Goal: Task Accomplishment & Management: Use online tool/utility

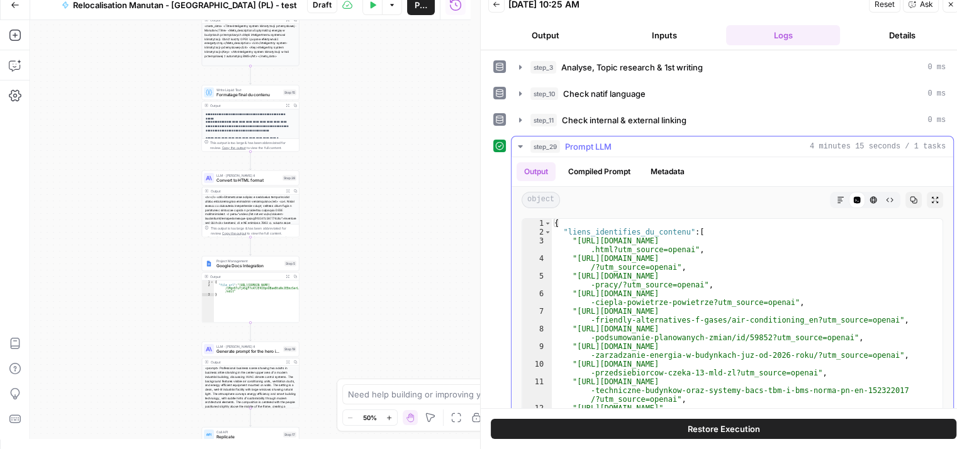
click at [520, 146] on icon "button" at bounding box center [520, 146] width 4 height 3
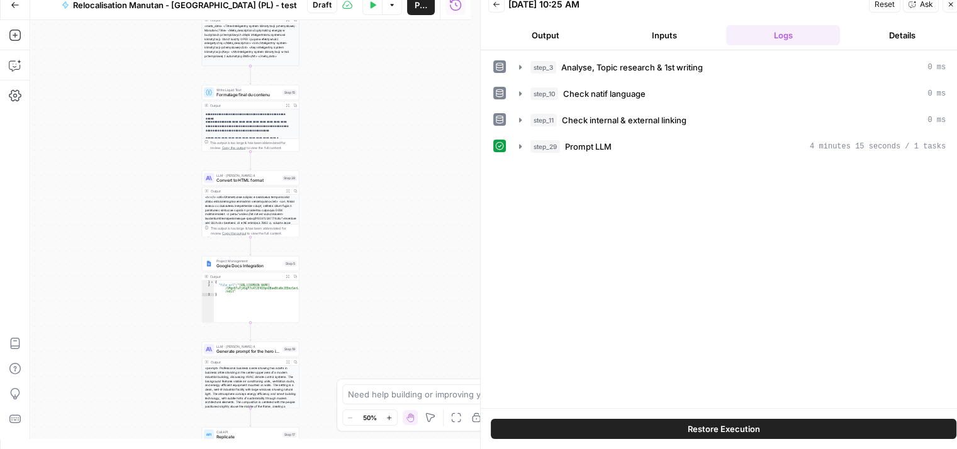
click at [955, 2] on button "Close" at bounding box center [950, 4] width 16 height 16
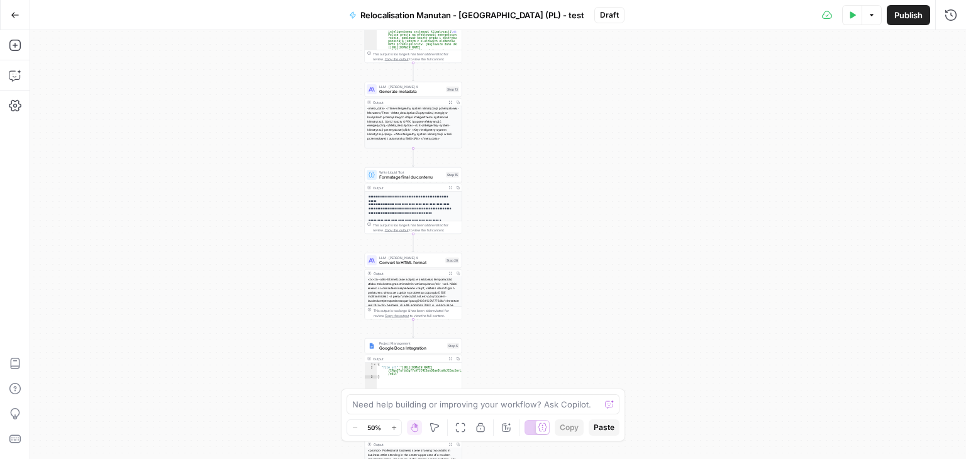
drag, startPoint x: 496, startPoint y: 124, endPoint x: 657, endPoint y: 223, distance: 188.9
click at [657, 222] on div "**********" at bounding box center [498, 244] width 936 height 429
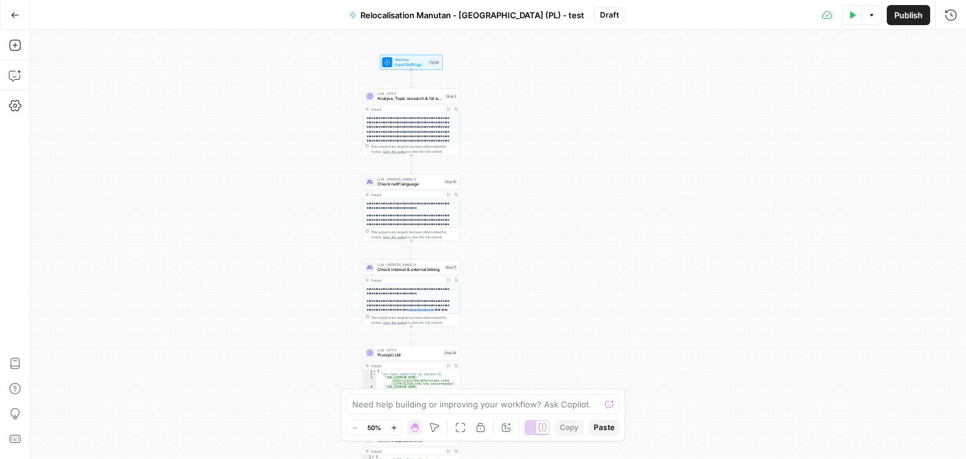
click at [643, 195] on div "**********" at bounding box center [498, 244] width 936 height 429
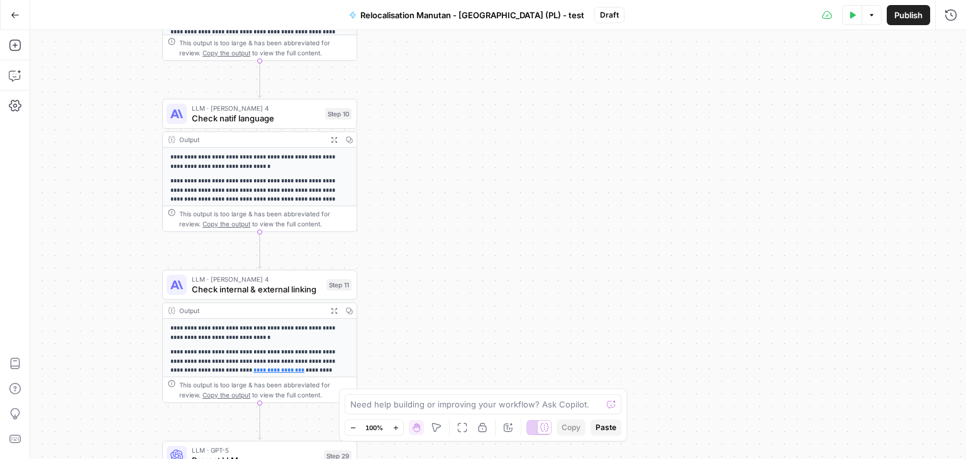
drag, startPoint x: 569, startPoint y: 192, endPoint x: 686, endPoint y: 97, distance: 151.2
click at [684, 101] on div "**********" at bounding box center [498, 244] width 936 height 429
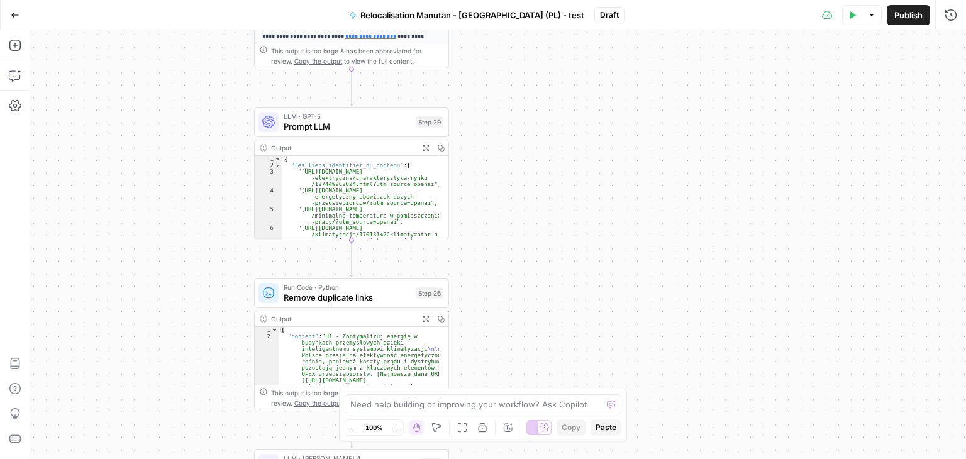
drag, startPoint x: 561, startPoint y: 197, endPoint x: 636, endPoint y: 89, distance: 131.6
click at [636, 89] on div "**********" at bounding box center [498, 244] width 936 height 429
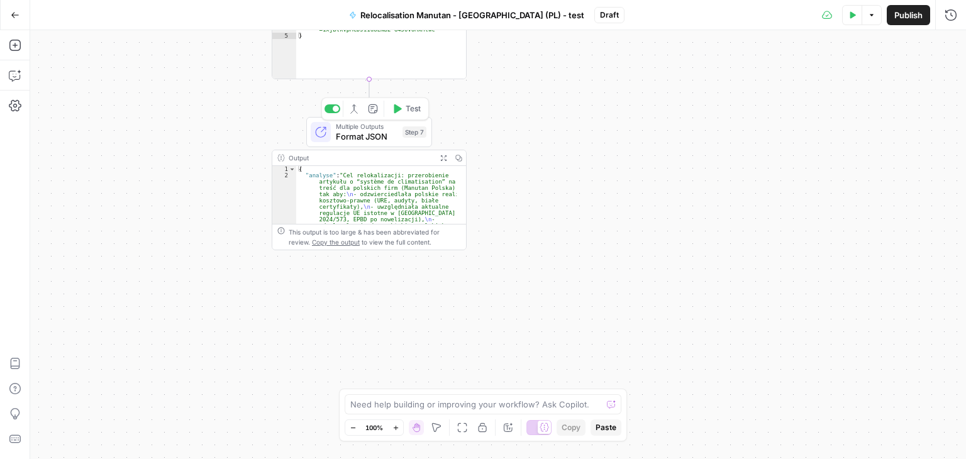
click at [338, 138] on span "Format JSON" at bounding box center [367, 136] width 62 height 13
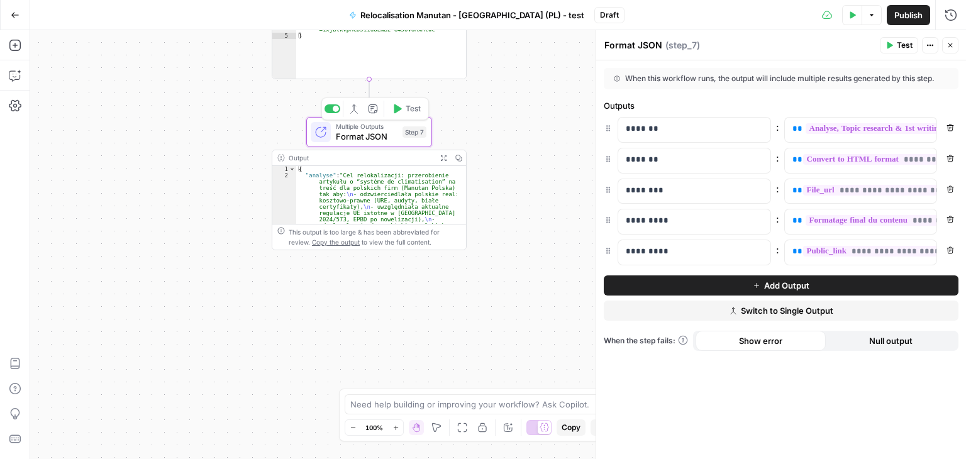
click at [949, 48] on icon "button" at bounding box center [951, 46] width 8 height 8
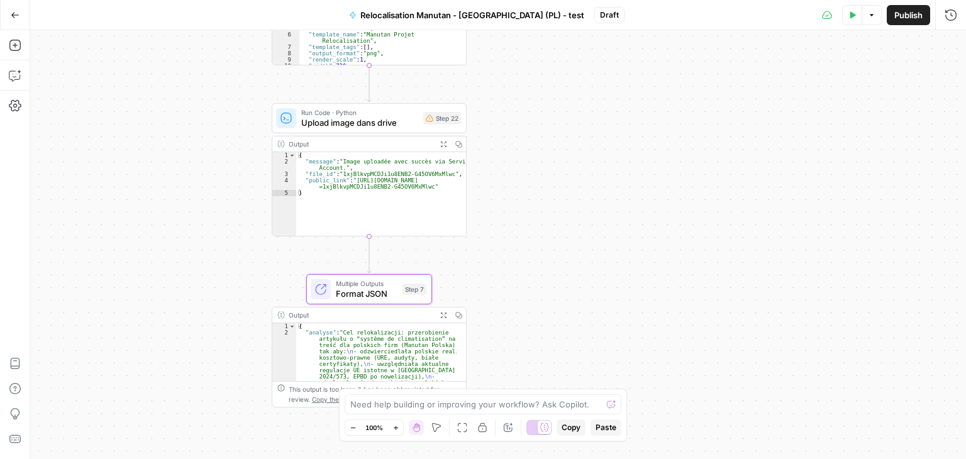
click at [587, 164] on div "**********" at bounding box center [498, 244] width 936 height 429
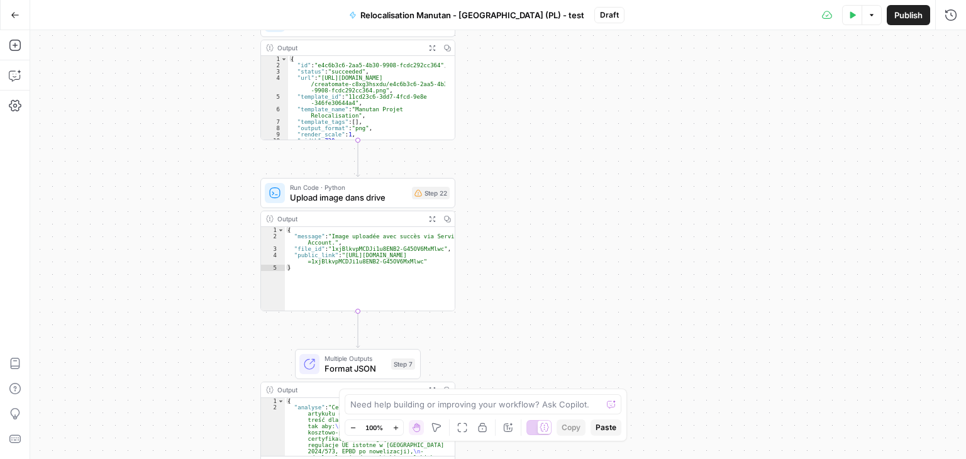
drag, startPoint x: 552, startPoint y: 180, endPoint x: 540, endPoint y: 124, distance: 57.2
click at [540, 124] on div "**********" at bounding box center [498, 244] width 936 height 429
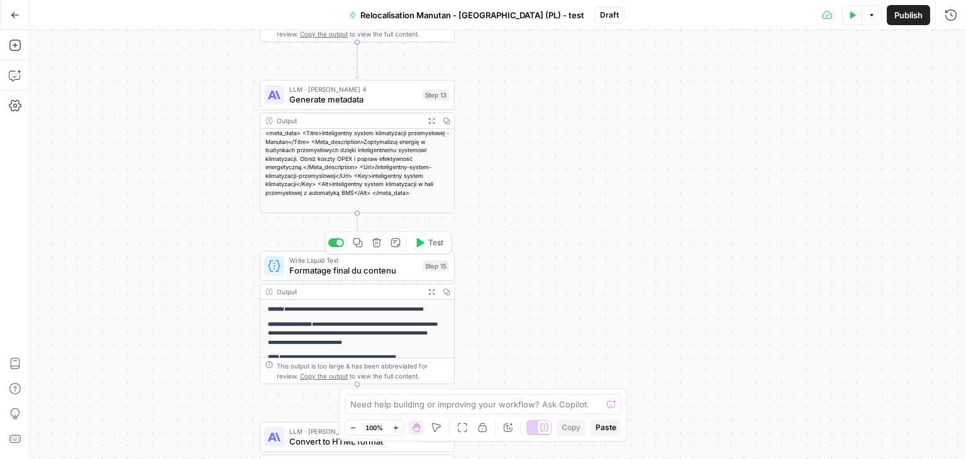
click at [284, 268] on div at bounding box center [274, 266] width 20 height 20
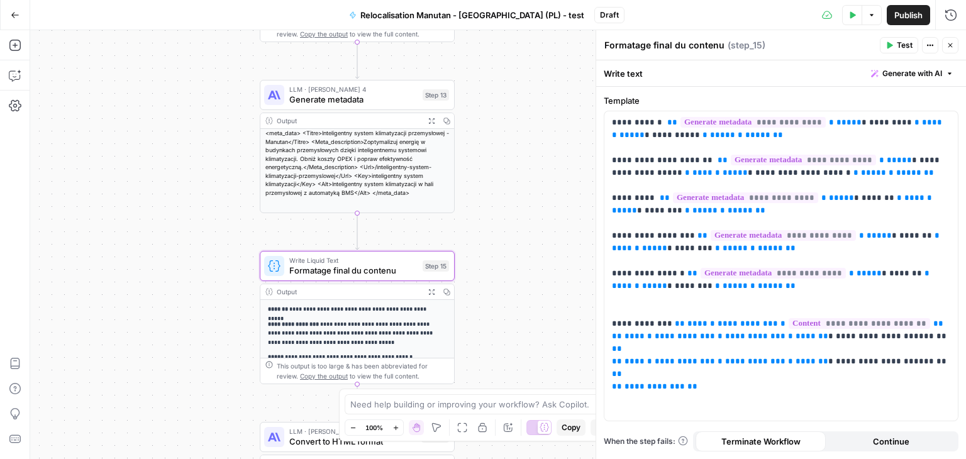
click at [891, 50] on button "Test" at bounding box center [899, 45] width 38 height 16
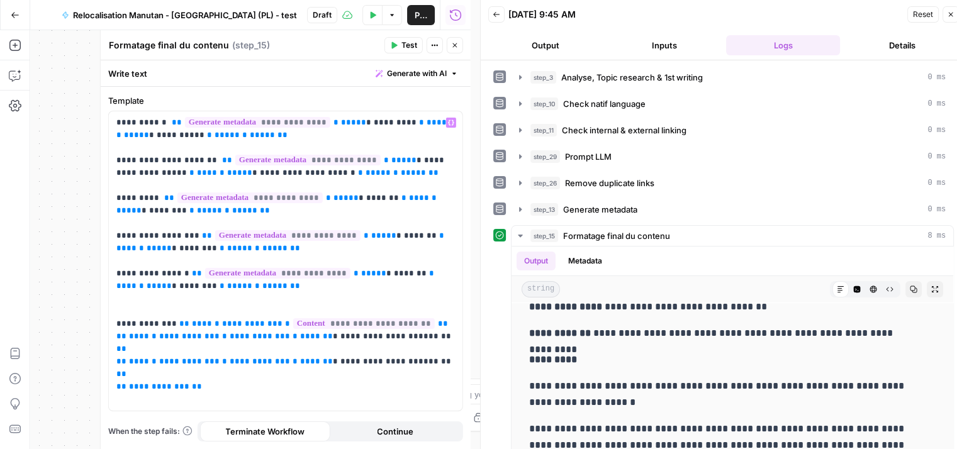
scroll to position [10, 0]
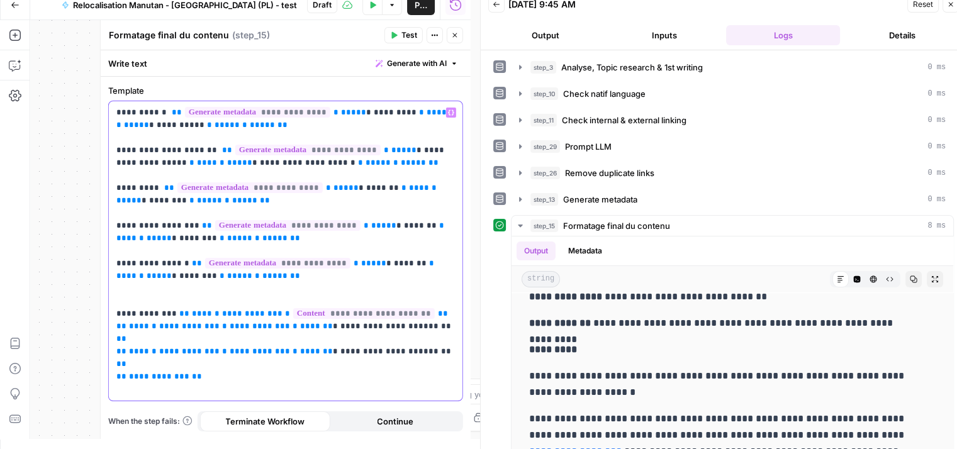
click at [309, 390] on div "**********" at bounding box center [285, 250] width 353 height 299
click at [152, 265] on p "**********" at bounding box center [285, 232] width 339 height 252
click at [146, 265] on p "**********" at bounding box center [285, 232] width 339 height 252
click at [149, 270] on p "**********" at bounding box center [285, 232] width 339 height 252
click at [152, 261] on p "**********" at bounding box center [285, 232] width 339 height 252
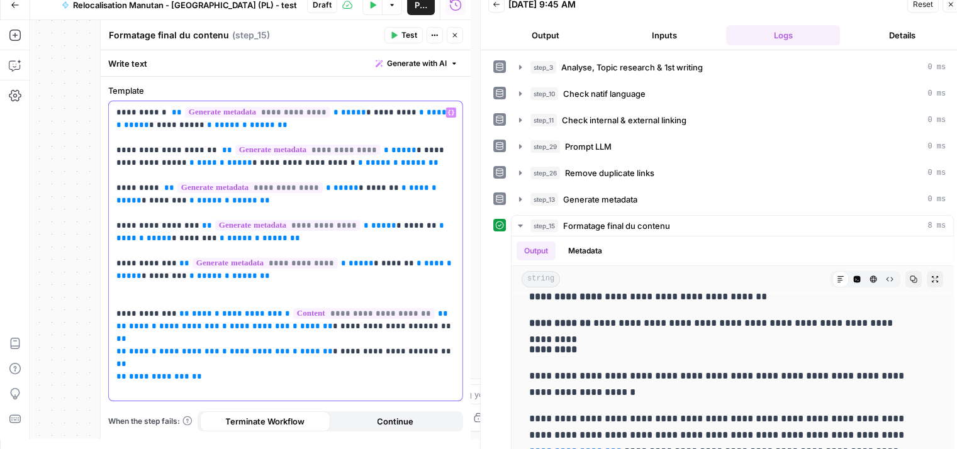
drag, startPoint x: 175, startPoint y: 282, endPoint x: 107, endPoint y: 262, distance: 71.5
click at [107, 262] on div "**********" at bounding box center [286, 258] width 370 height 362
copy p "**********"
click at [198, 283] on p "**********" at bounding box center [285, 232] width 339 height 252
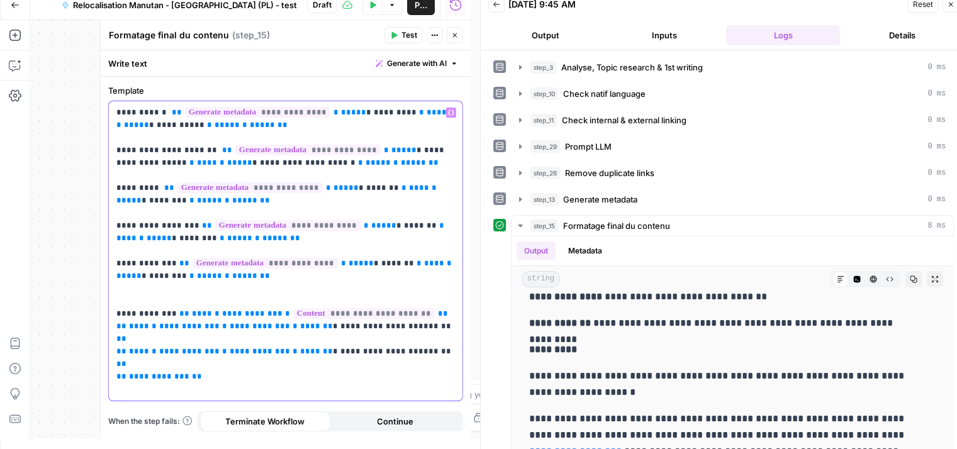
click at [133, 267] on p "**********" at bounding box center [285, 232] width 339 height 252
click at [54, 166] on div "**********" at bounding box center [250, 229] width 440 height 419
click at [403, 35] on span "Test" at bounding box center [409, 35] width 16 height 11
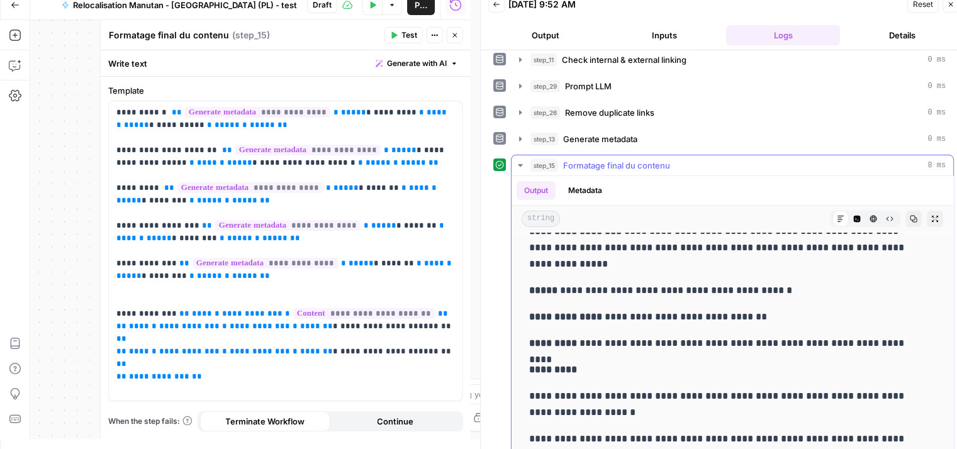
scroll to position [45, 0]
click at [136, 264] on p "**********" at bounding box center [285, 232] width 339 height 252
drag, startPoint x: 405, startPoint y: 39, endPoint x: 357, endPoint y: 33, distance: 48.1
click at [357, 33] on div "Formatage final du contenu Formatage final du contenu ( step_15 )" at bounding box center [244, 35] width 272 height 14
click at [404, 35] on span "Test" at bounding box center [409, 35] width 16 height 11
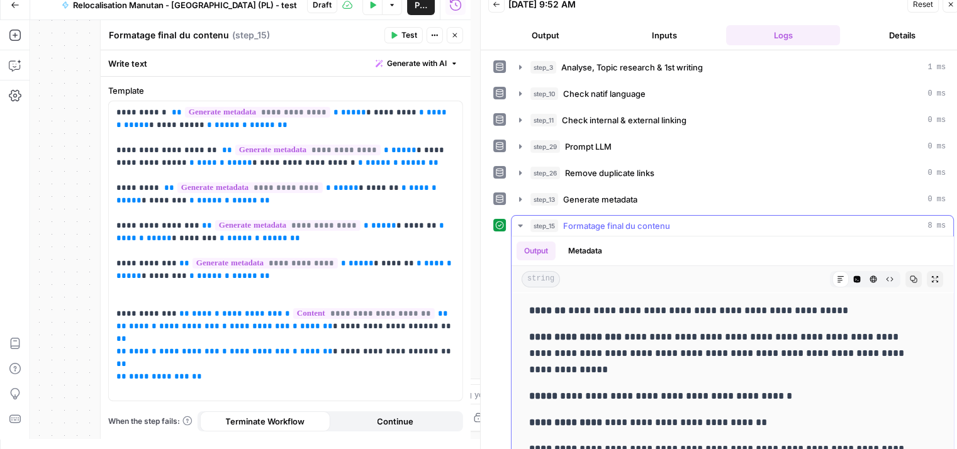
scroll to position [52, 0]
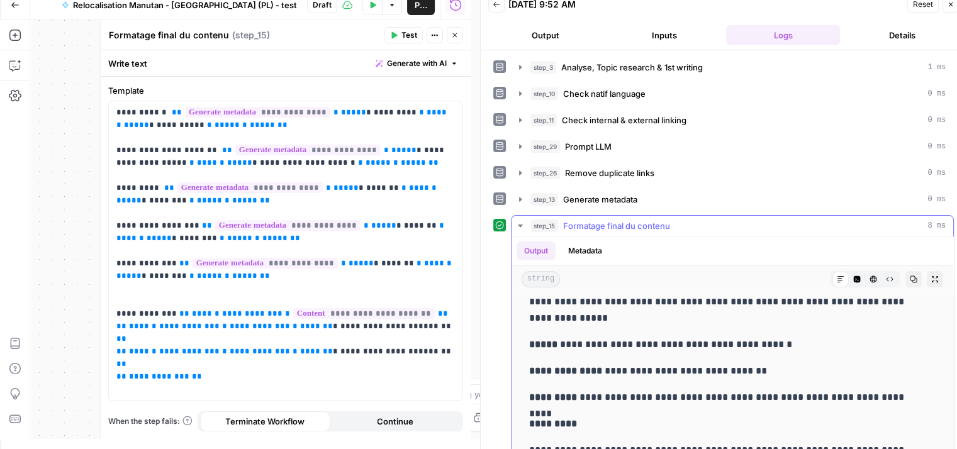
click at [460, 38] on button "Close" at bounding box center [455, 35] width 16 height 16
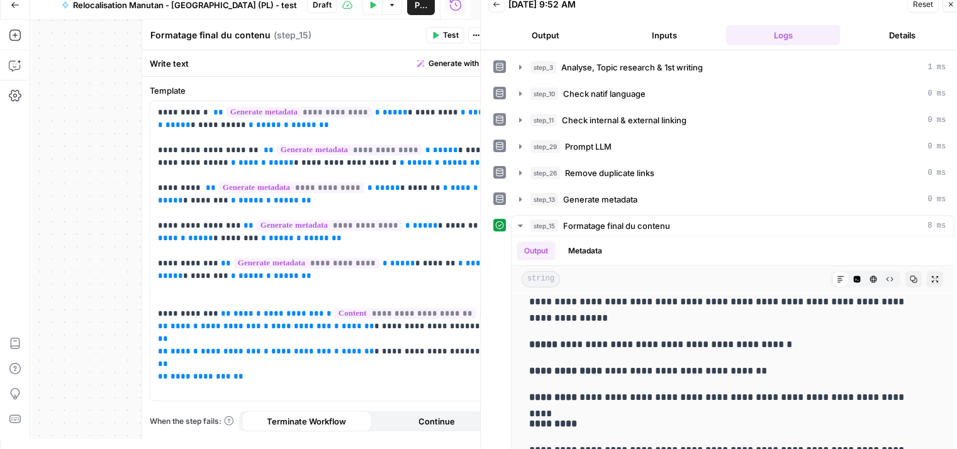
scroll to position [85, 0]
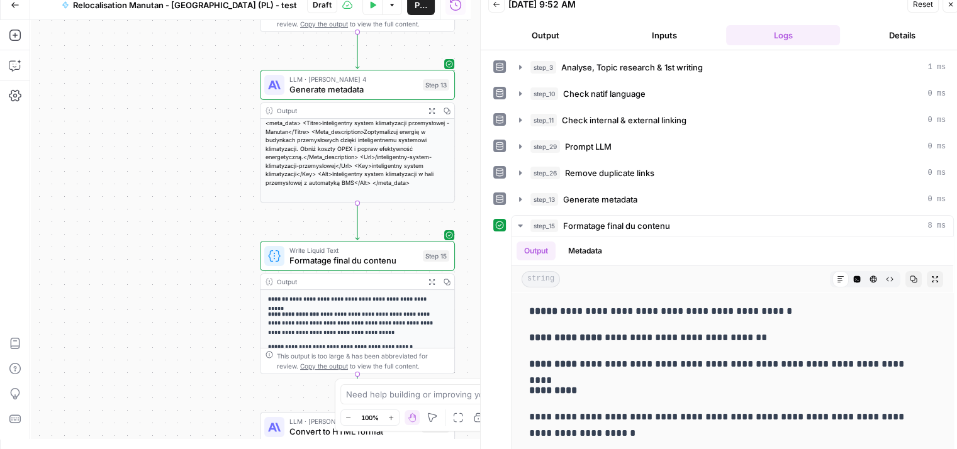
click at [105, 347] on div "**********" at bounding box center [250, 229] width 440 height 419
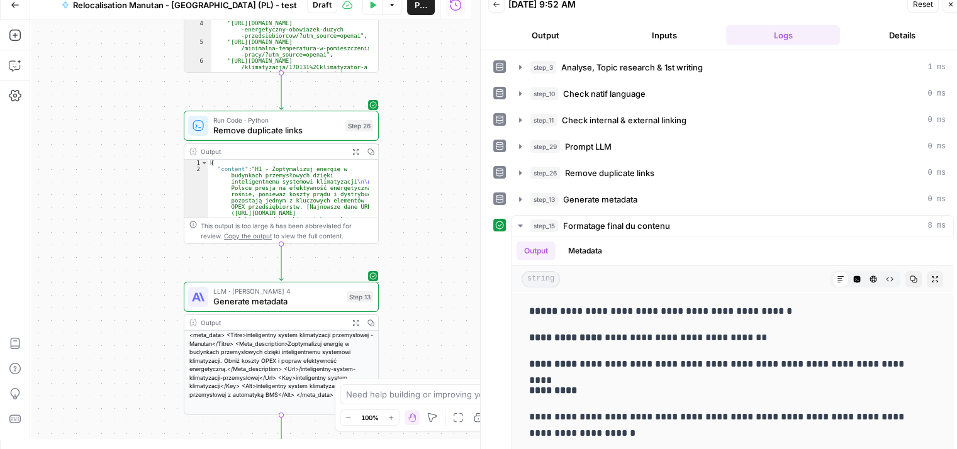
click at [426, 164] on div "**********" at bounding box center [250, 229] width 440 height 419
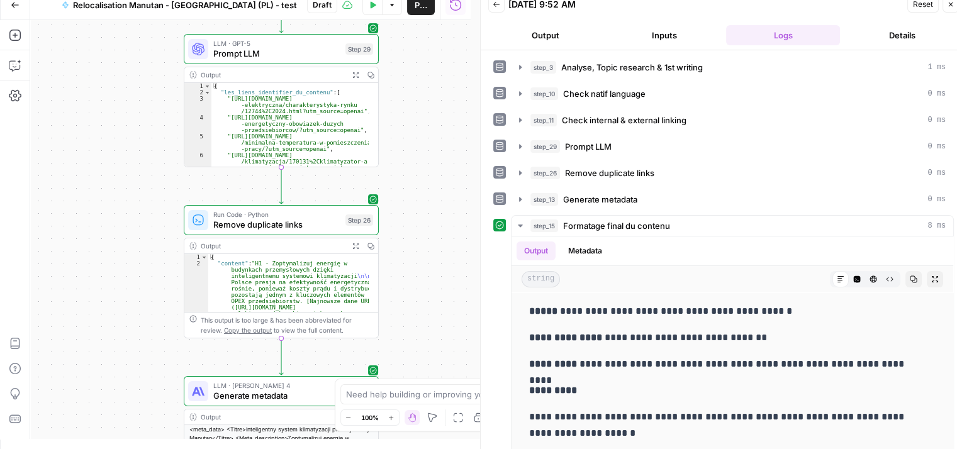
click at [137, 192] on div "**********" at bounding box center [250, 229] width 440 height 419
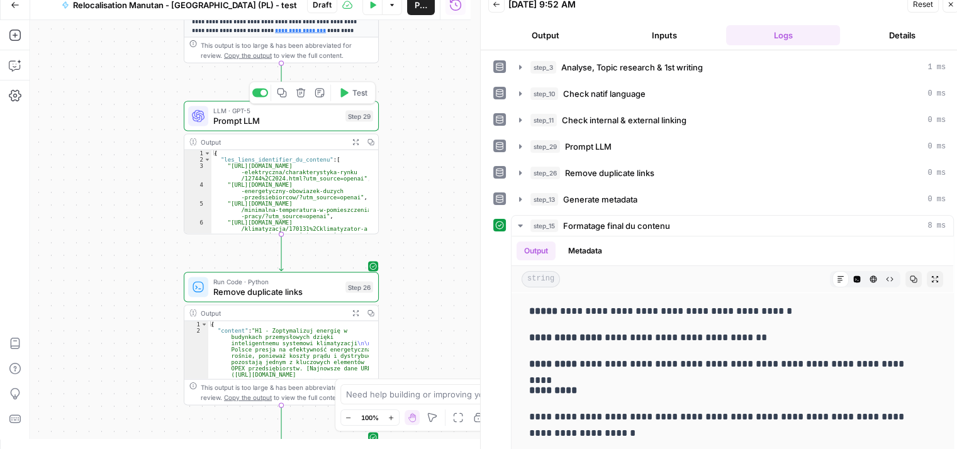
click at [226, 125] on span "Prompt LLM" at bounding box center [276, 120] width 127 height 13
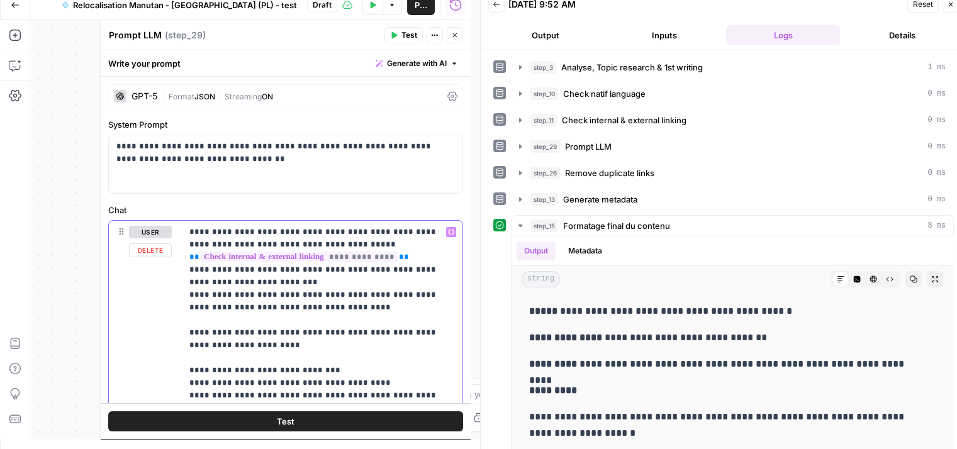
click at [323, 321] on p "**********" at bounding box center [317, 345] width 256 height 239
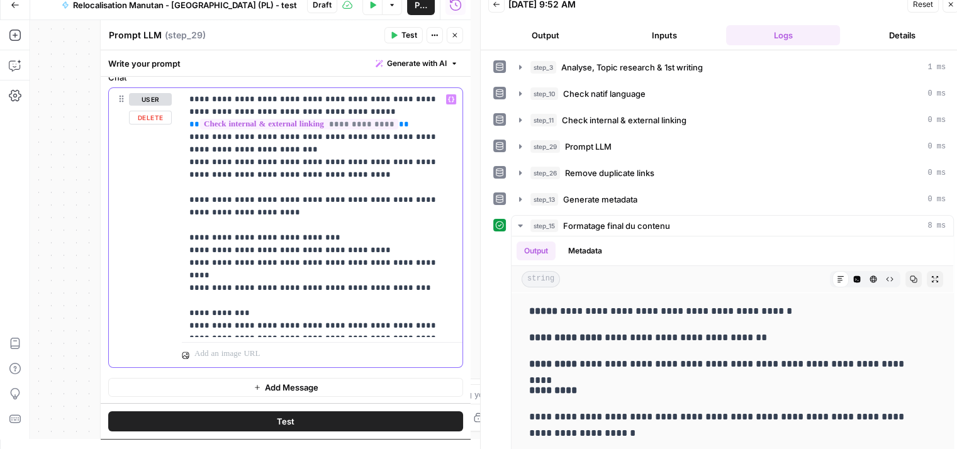
click at [279, 252] on p "**********" at bounding box center [317, 212] width 256 height 239
click at [282, 305] on p "**********" at bounding box center [317, 212] width 256 height 239
click at [345, 245] on p "**********" at bounding box center [317, 212] width 256 height 239
click at [360, 240] on p "**********" at bounding box center [317, 212] width 256 height 239
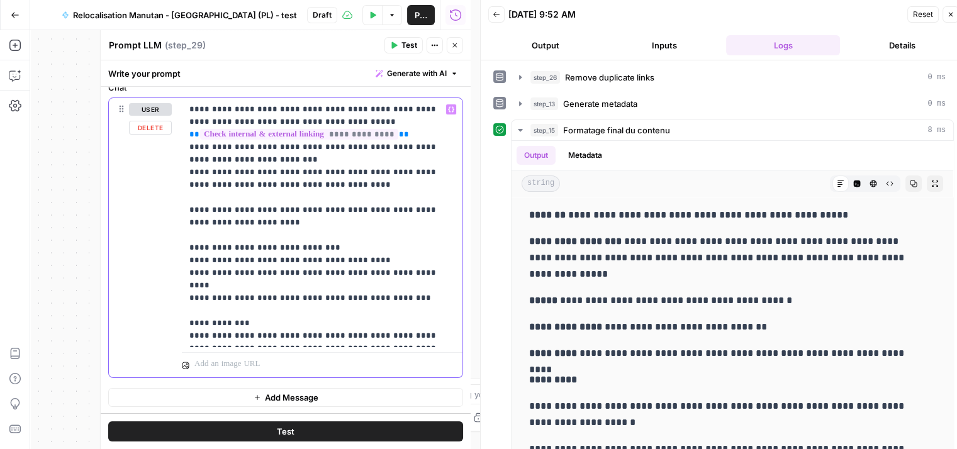
scroll to position [10, 0]
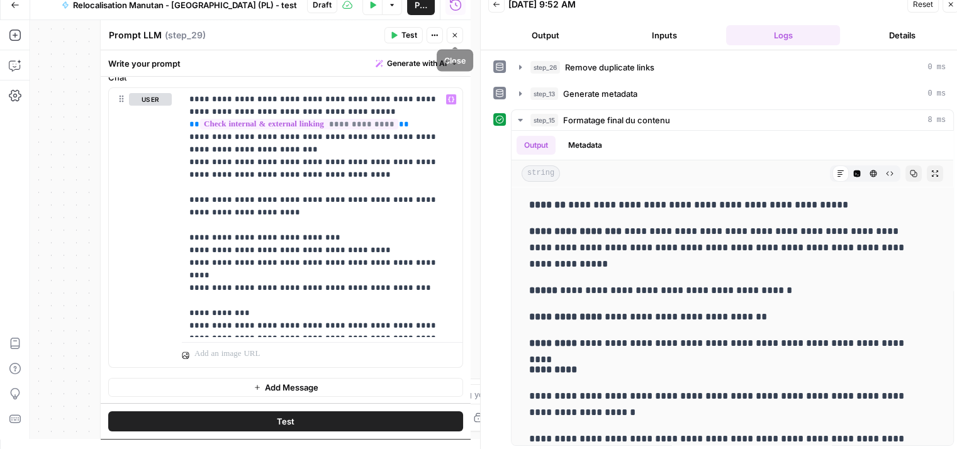
click at [459, 38] on button "Close" at bounding box center [455, 35] width 16 height 16
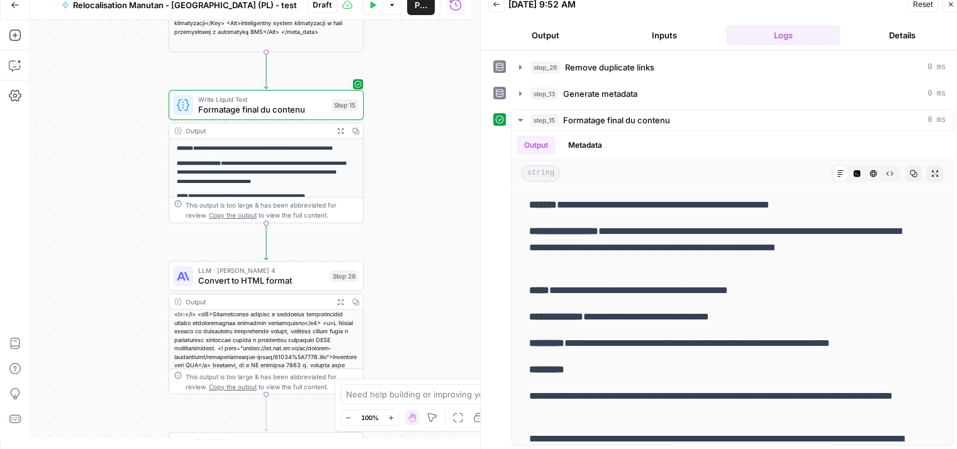
drag, startPoint x: 418, startPoint y: 204, endPoint x: 398, endPoint y: 201, distance: 19.8
click at [398, 201] on div "**********" at bounding box center [250, 229] width 440 height 419
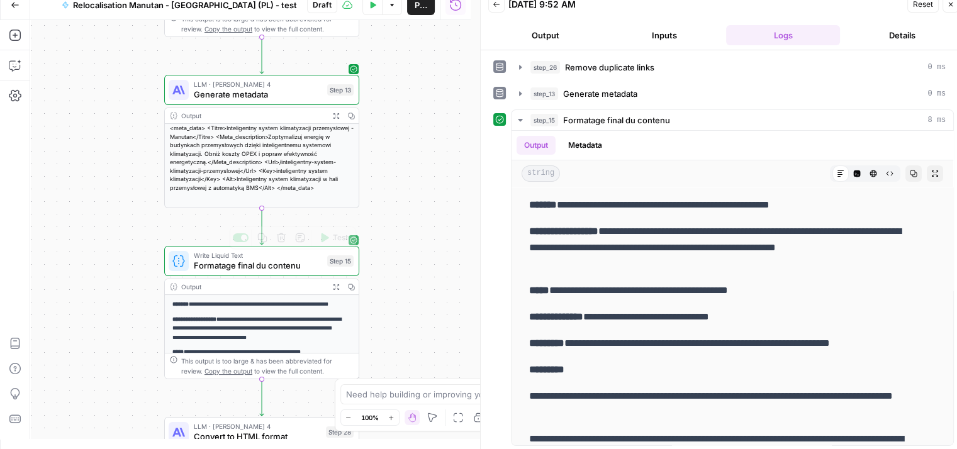
click at [232, 265] on span "Formatage final du contenu" at bounding box center [258, 265] width 128 height 13
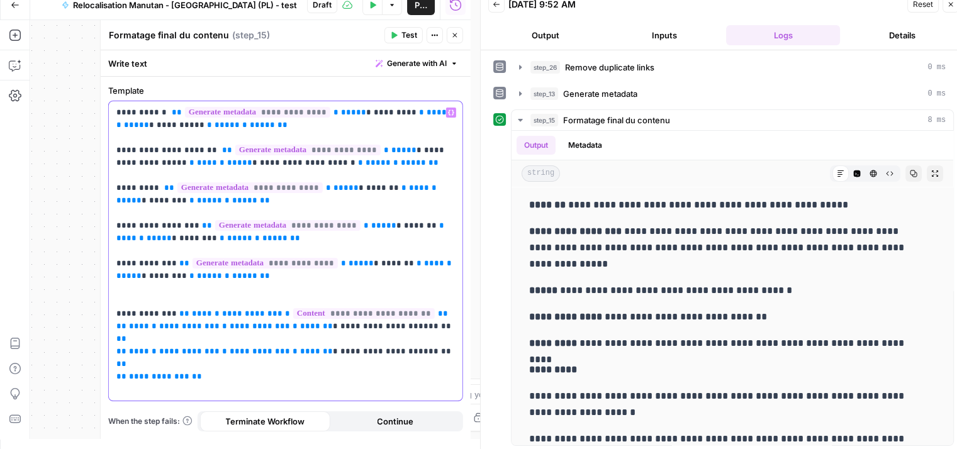
click at [126, 263] on p "**********" at bounding box center [285, 232] width 339 height 252
click at [148, 263] on p "**********" at bounding box center [285, 232] width 339 height 252
drag, startPoint x: 150, startPoint y: 263, endPoint x: 126, endPoint y: 260, distance: 24.7
click at [126, 260] on p "**********" at bounding box center [285, 232] width 339 height 252
click at [403, 36] on span "Test" at bounding box center [409, 35] width 16 height 11
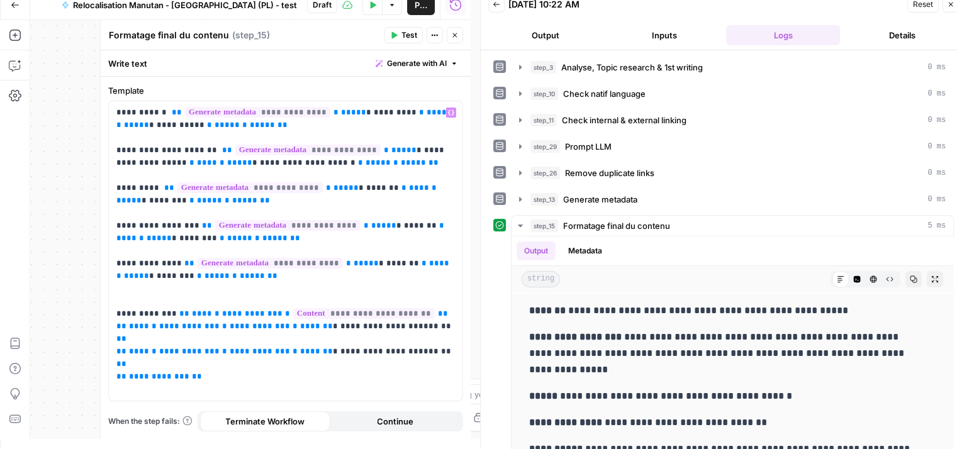
scroll to position [126, 0]
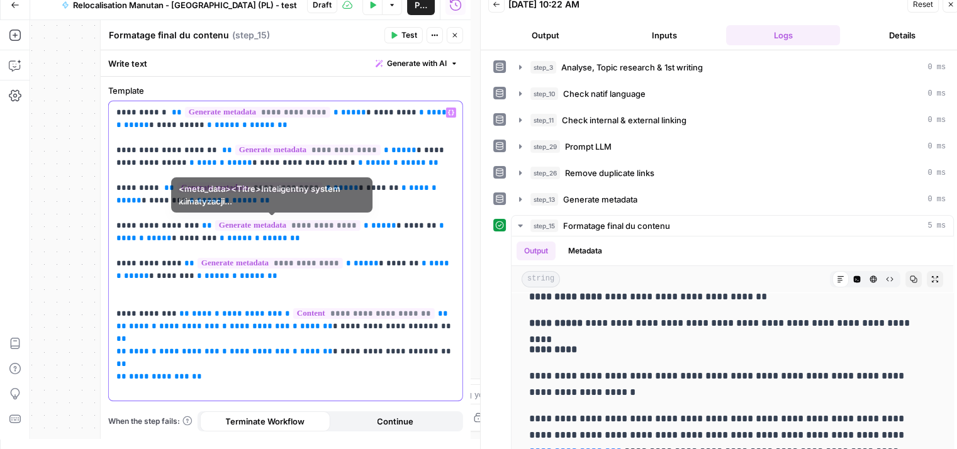
click at [148, 224] on p "**********" at bounding box center [285, 232] width 339 height 252
click at [148, 226] on p "**********" at bounding box center [285, 232] width 339 height 252
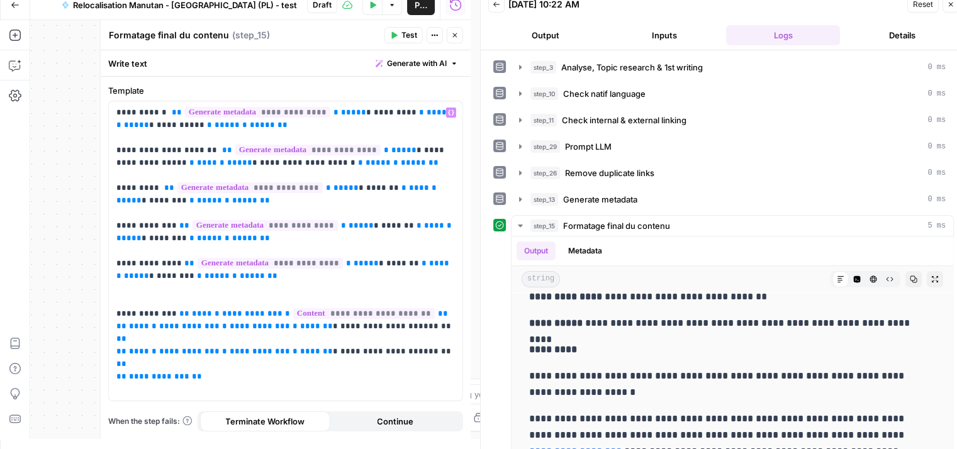
click at [399, 35] on button "Test" at bounding box center [403, 35] width 38 height 16
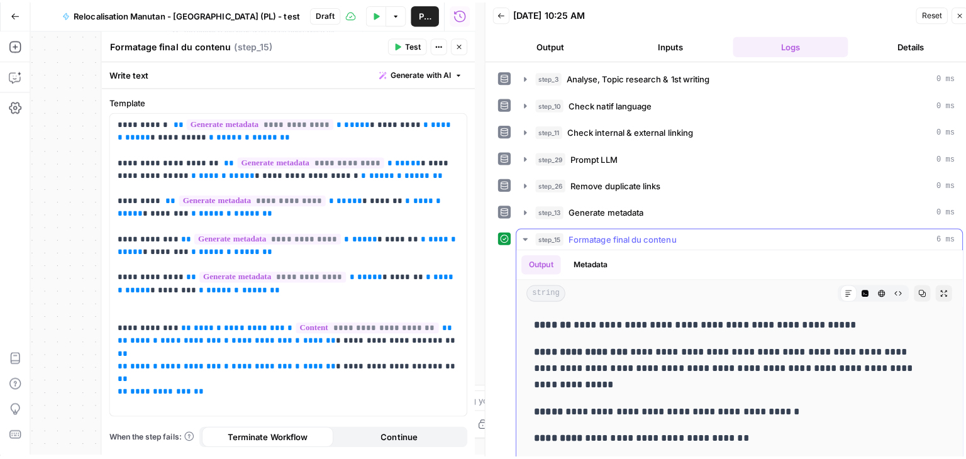
scroll to position [0, 0]
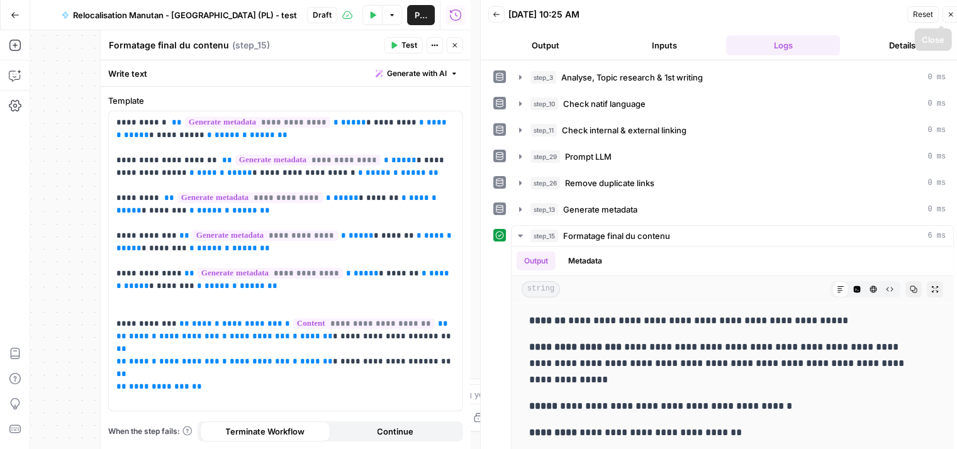
click at [954, 19] on button "Close" at bounding box center [950, 14] width 16 height 16
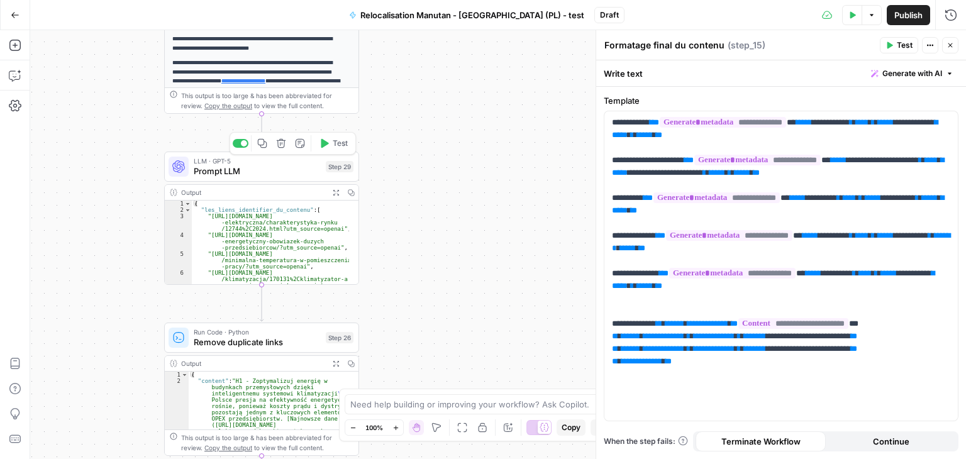
click at [213, 175] on span "Prompt LLM" at bounding box center [257, 171] width 127 height 13
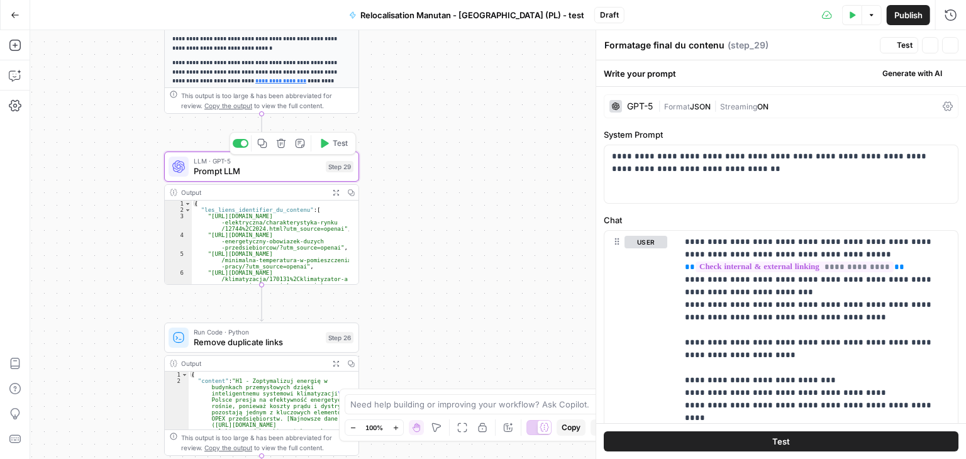
type textarea "Prompt LLM"
click at [117, 287] on div "**********" at bounding box center [498, 244] width 936 height 429
click at [247, 170] on span "Prompt LLM" at bounding box center [257, 171] width 127 height 13
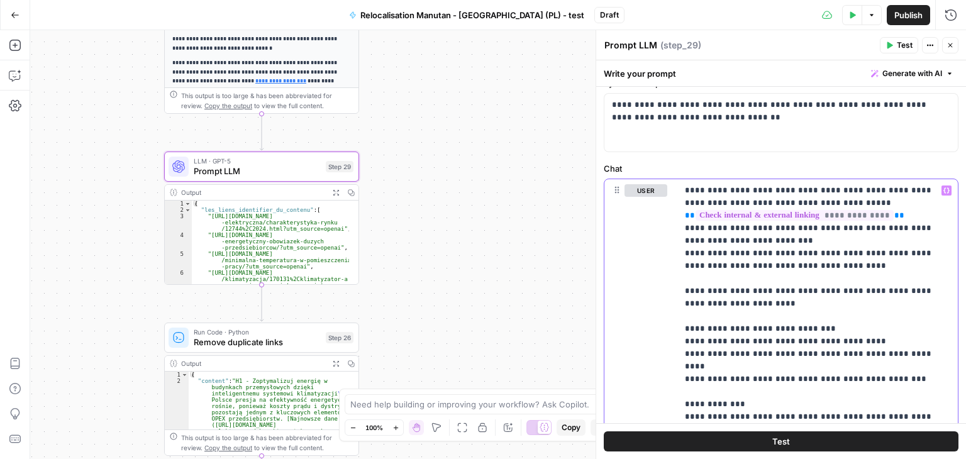
scroll to position [123, 0]
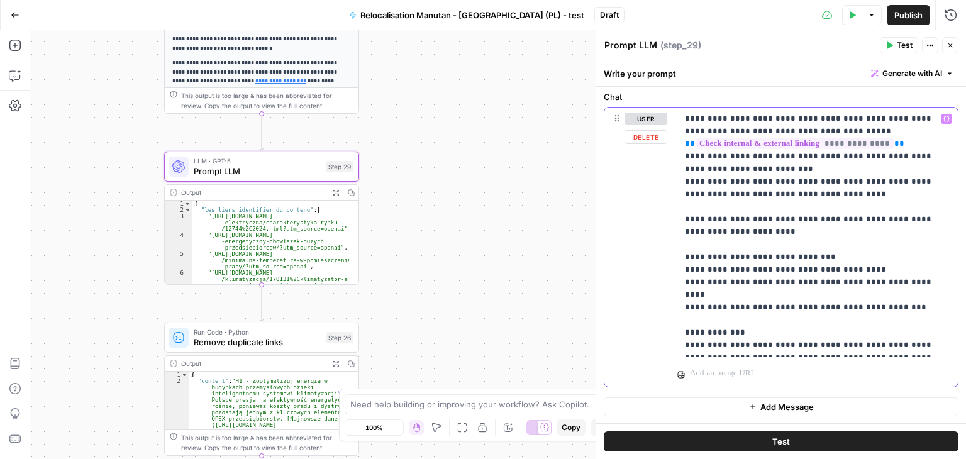
drag, startPoint x: 683, startPoint y: 282, endPoint x: 930, endPoint y: 355, distance: 257.0
click at [930, 355] on div "**********" at bounding box center [817, 232] width 281 height 249
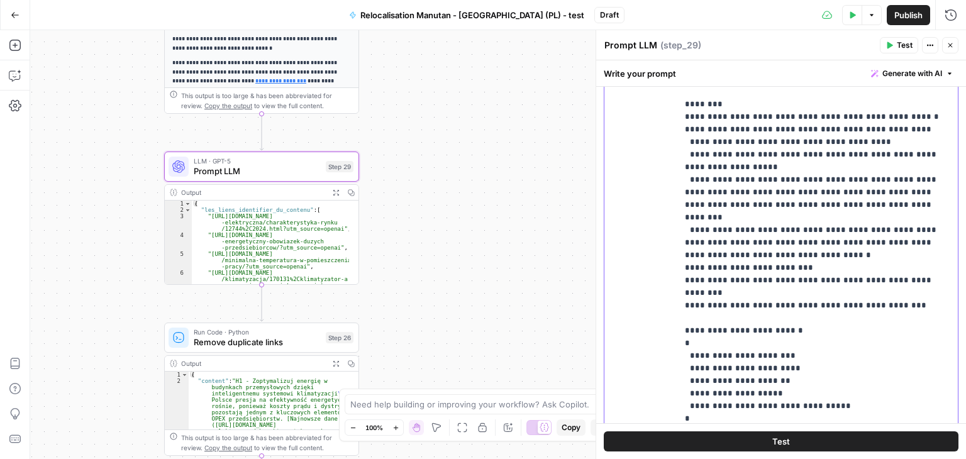
scroll to position [272, 0]
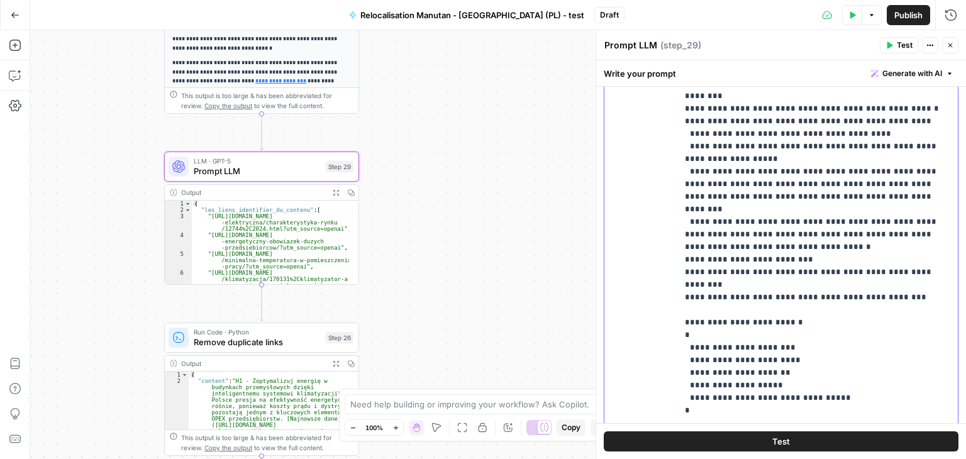
drag, startPoint x: 684, startPoint y: 221, endPoint x: 801, endPoint y: 217, distance: 117.1
click at [801, 217] on p "**********" at bounding box center [813, 196] width 256 height 465
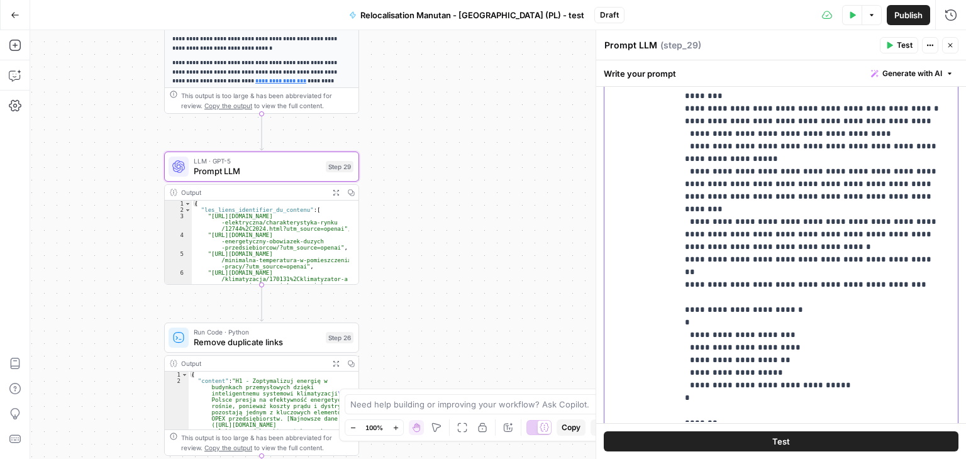
click at [710, 231] on p "**********" at bounding box center [813, 190] width 256 height 453
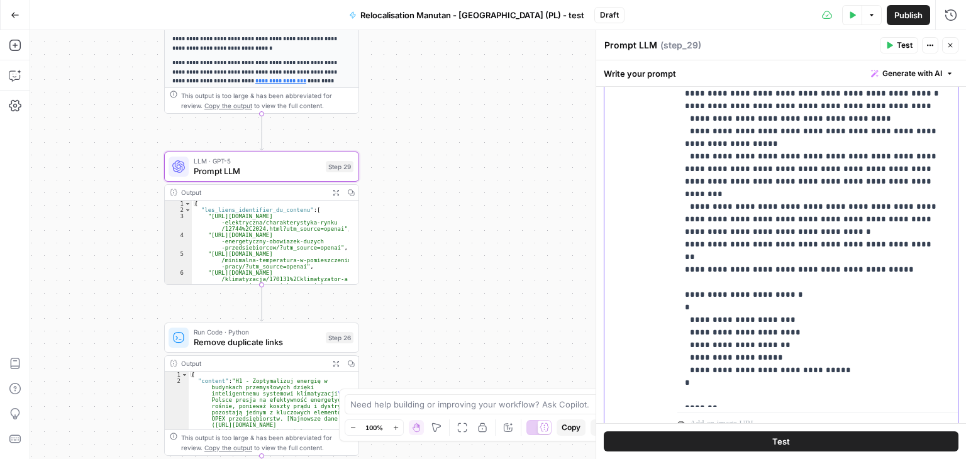
scroll to position [289, 0]
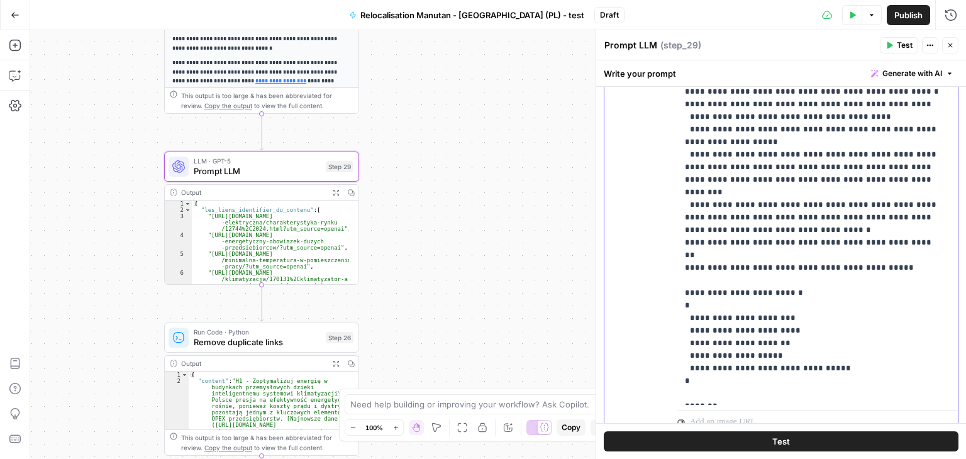
drag, startPoint x: 688, startPoint y: 317, endPoint x: 820, endPoint y: 313, distance: 132.8
click at [820, 313] on p "**********" at bounding box center [813, 173] width 256 height 453
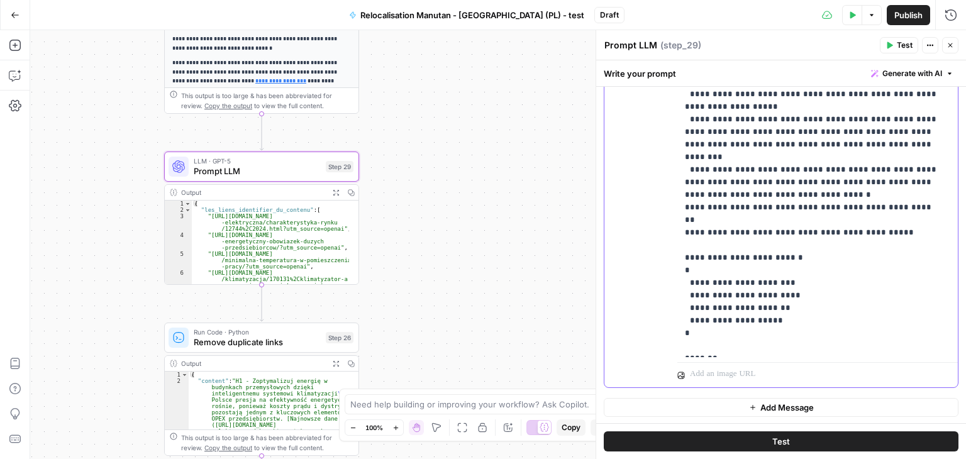
scroll to position [325, 0]
drag, startPoint x: 682, startPoint y: 320, endPoint x: 826, endPoint y: 330, distance: 144.4
click at [826, 330] on div "**********" at bounding box center [817, 131] width 281 height 450
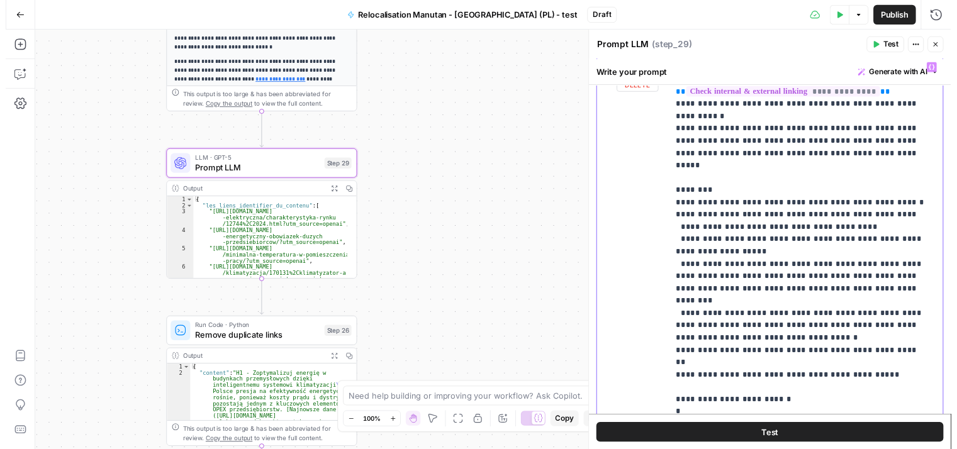
scroll to position [299, 0]
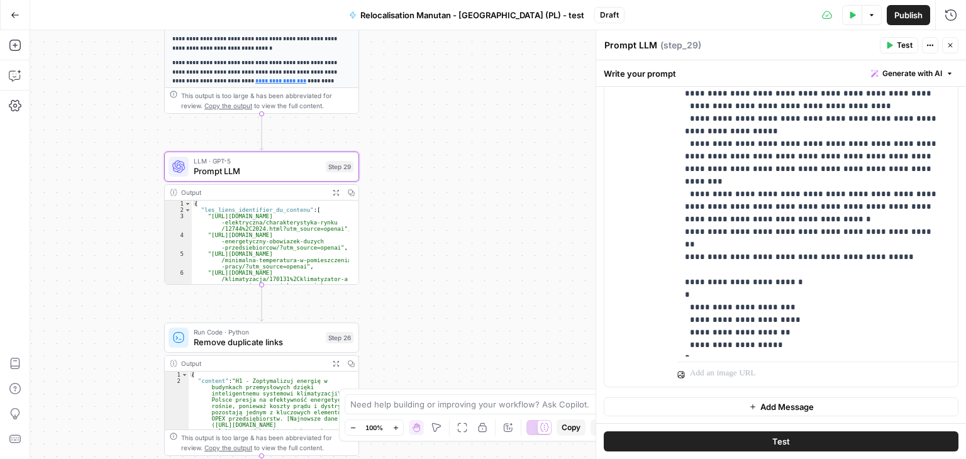
click at [796, 437] on button "Test" at bounding box center [781, 441] width 355 height 20
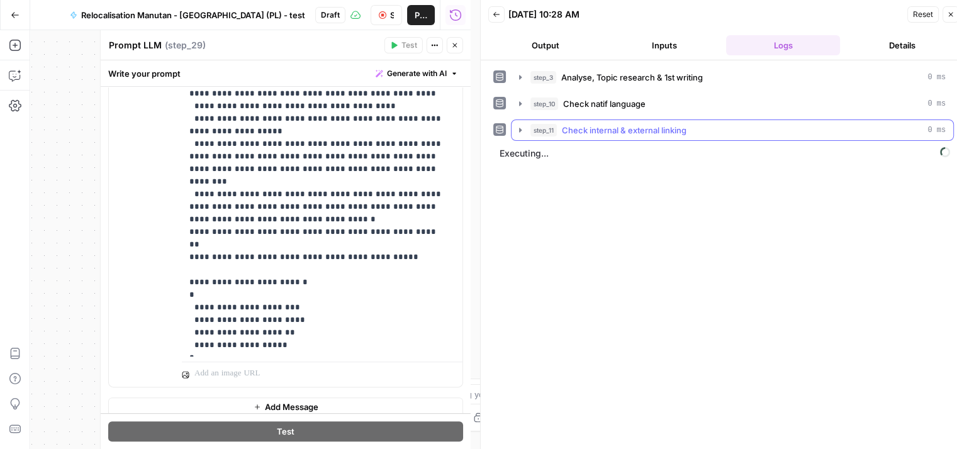
click at [516, 129] on icon "button" at bounding box center [520, 130] width 10 height 10
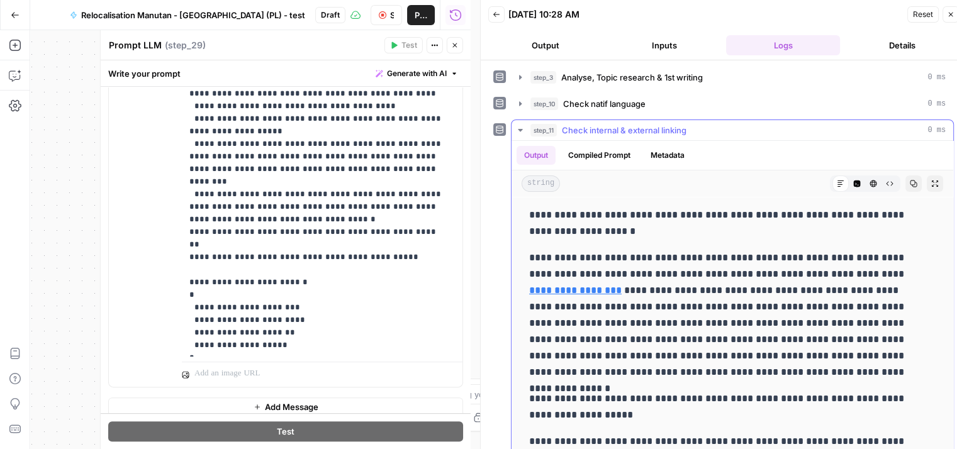
click at [516, 129] on icon "button" at bounding box center [520, 130] width 10 height 10
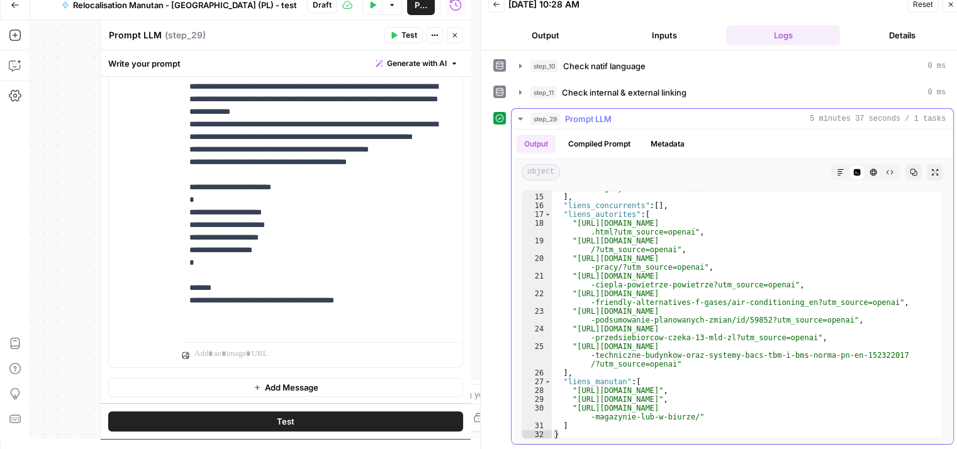
scroll to position [219, 0]
click at [457, 34] on icon "button" at bounding box center [455, 35] width 8 height 8
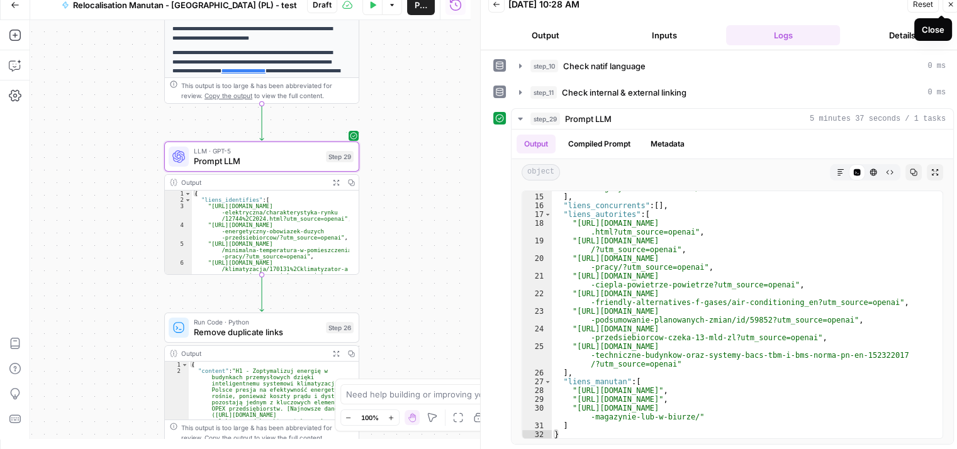
click at [954, 8] on button "Close" at bounding box center [950, 4] width 16 height 16
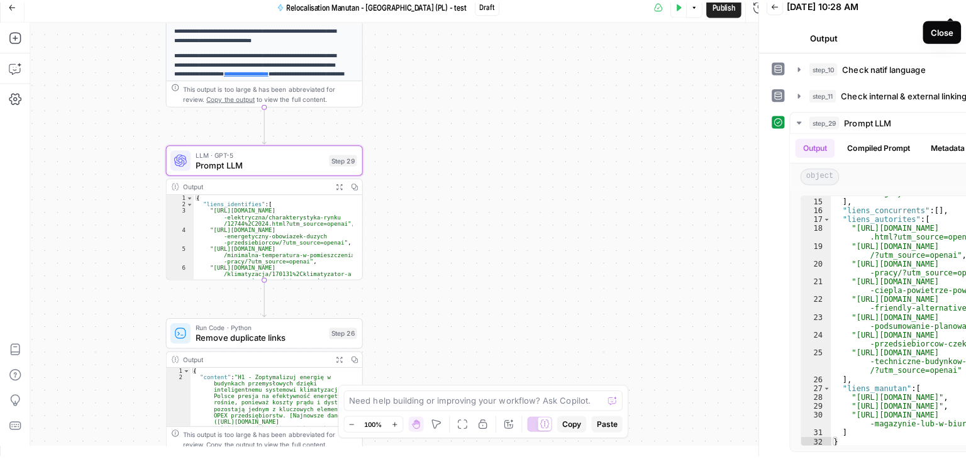
scroll to position [0, 0]
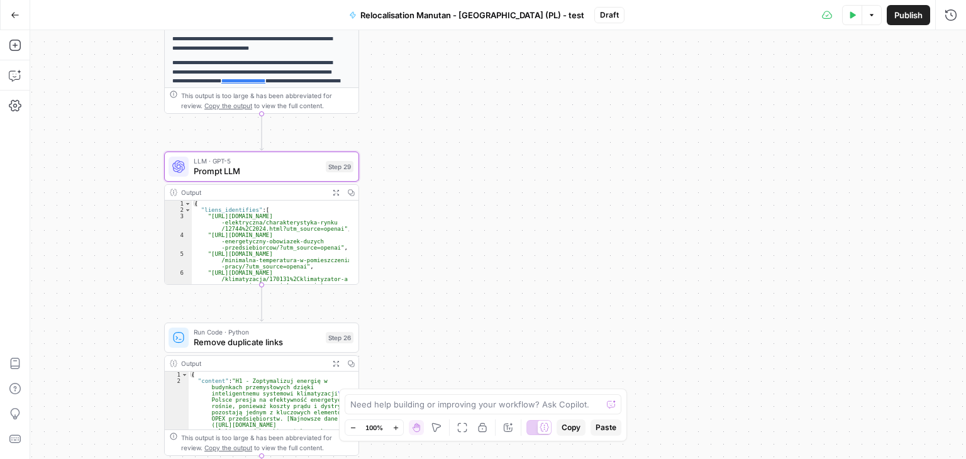
click at [509, 431] on icon "button" at bounding box center [508, 428] width 10 height 10
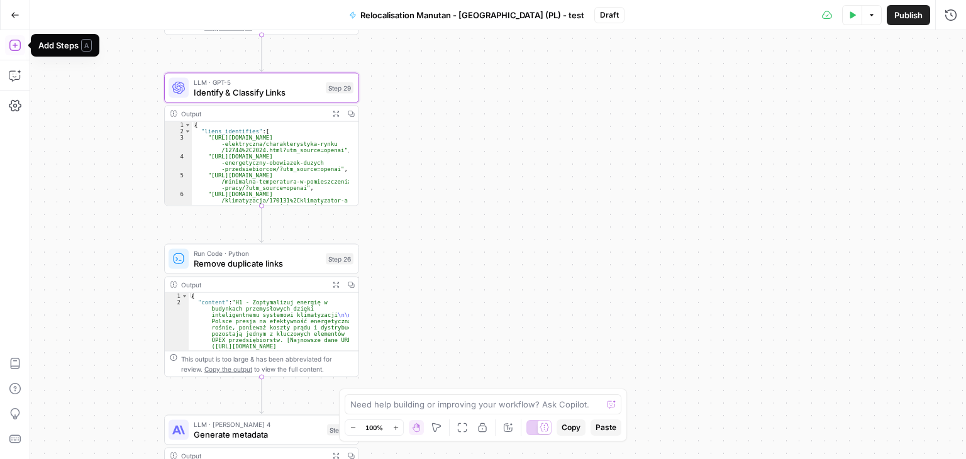
click at [17, 45] on icon "button" at bounding box center [15, 45] width 13 height 13
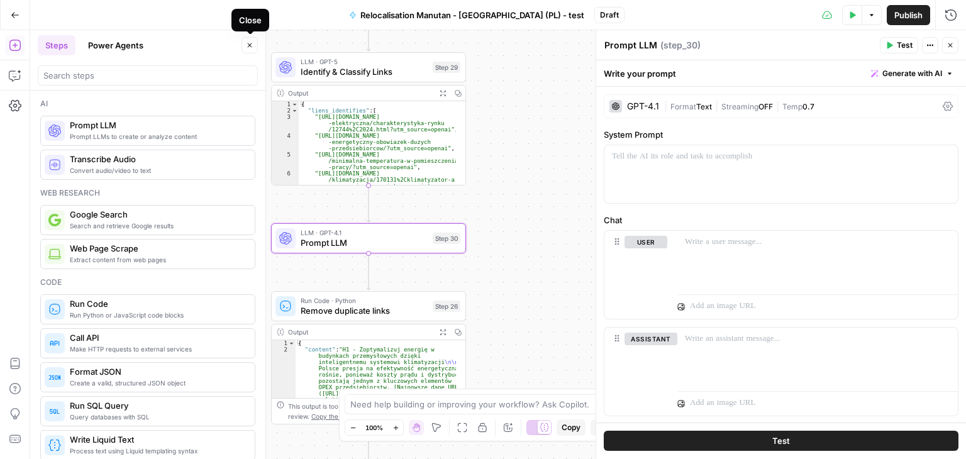
click at [252, 42] on icon "button" at bounding box center [250, 46] width 8 height 8
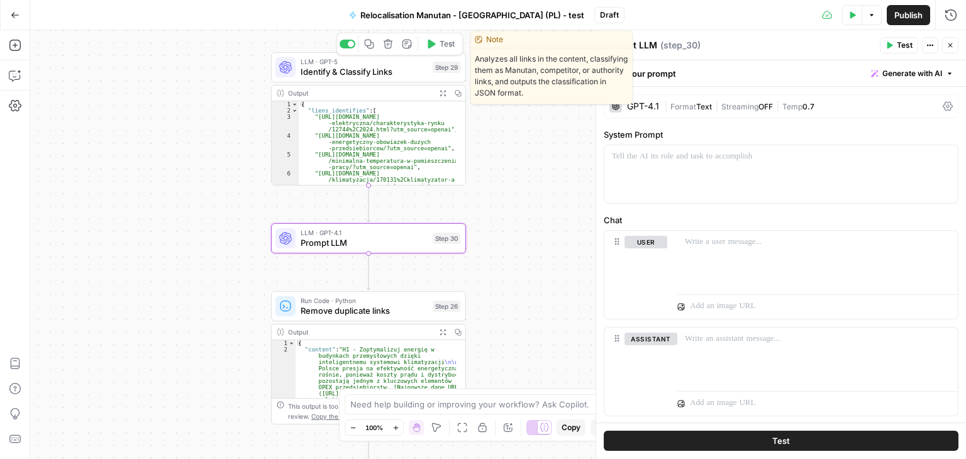
drag, startPoint x: 320, startPoint y: 76, endPoint x: 470, endPoint y: 1, distance: 168.8
click at [320, 76] on span "Identify & Classify Links" at bounding box center [364, 71] width 127 height 13
click at [317, 71] on span "Identify & Classify Links" at bounding box center [364, 71] width 127 height 13
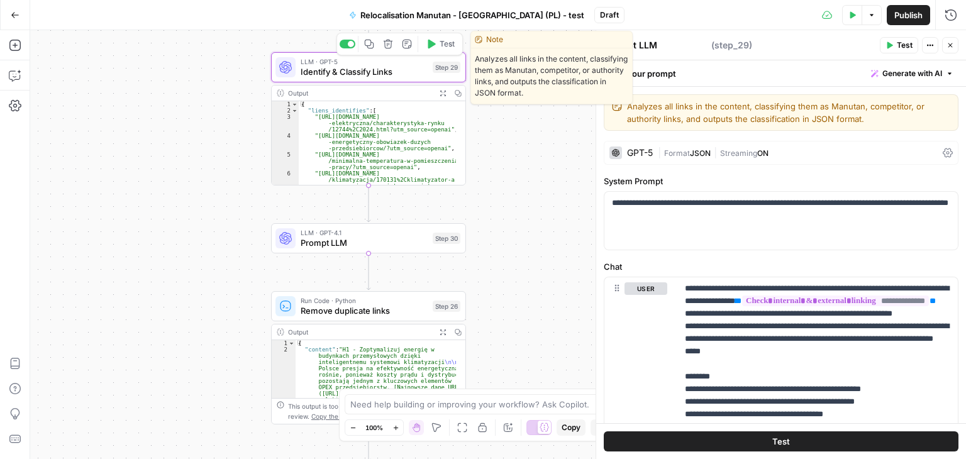
type textarea "Identify & Classify Links"
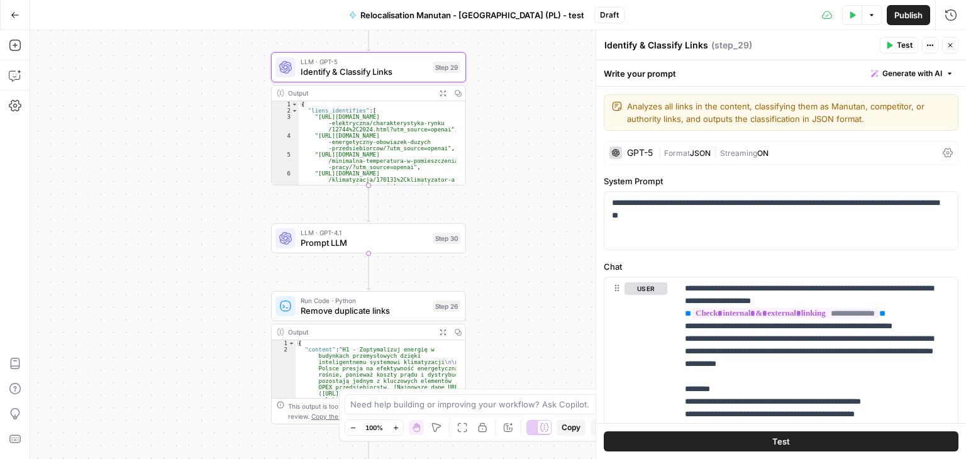
click at [943, 155] on icon at bounding box center [948, 153] width 10 height 10
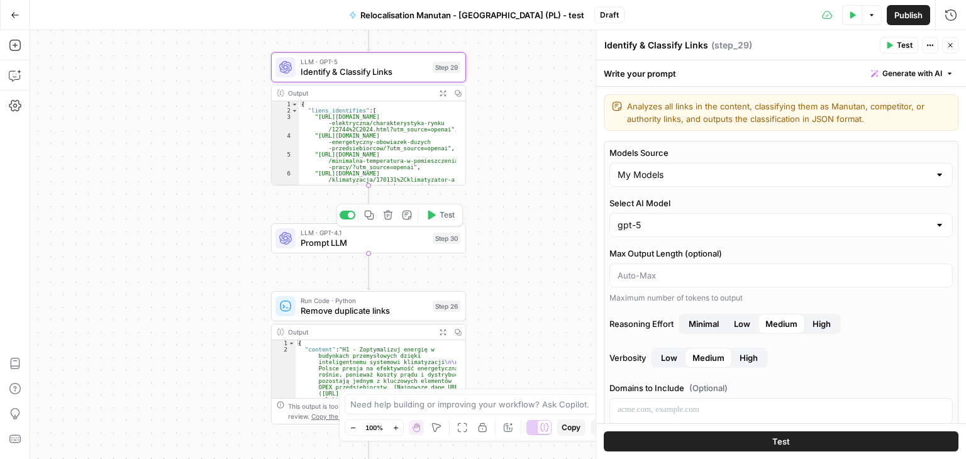
click at [312, 242] on span "Prompt LLM" at bounding box center [364, 243] width 127 height 13
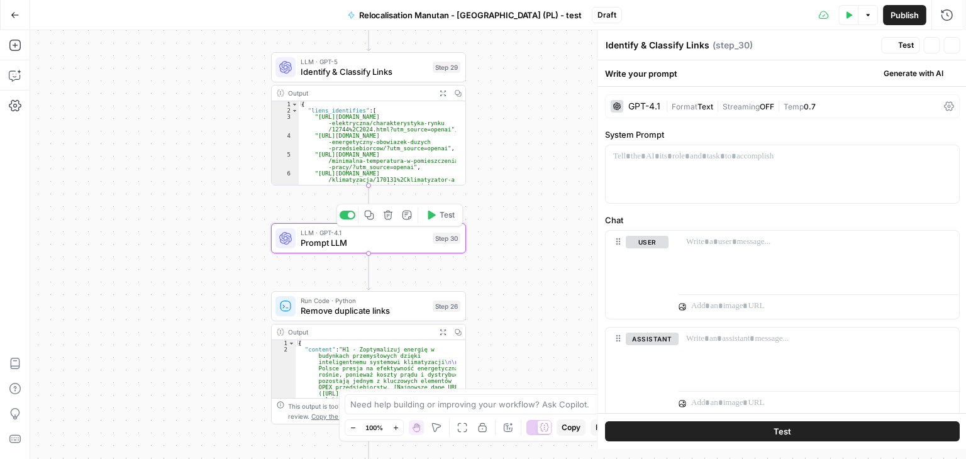
type textarea "Prompt LLM"
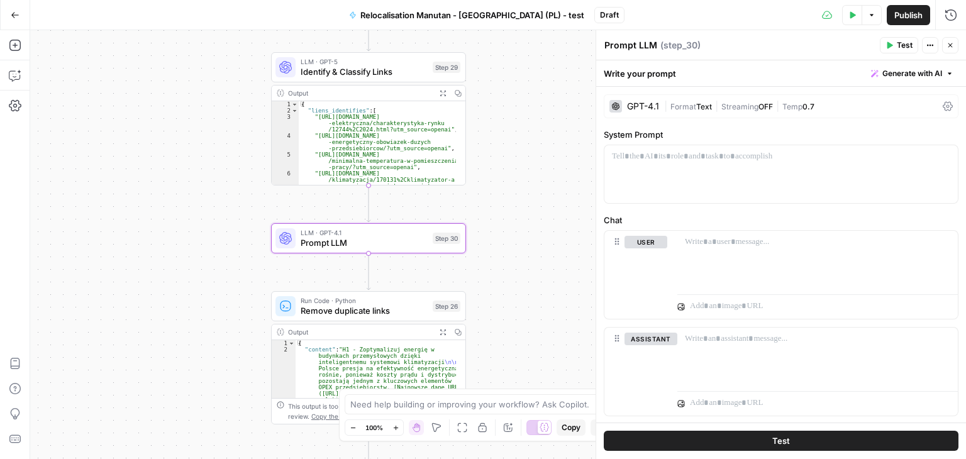
click at [943, 109] on icon at bounding box center [948, 106] width 10 height 9
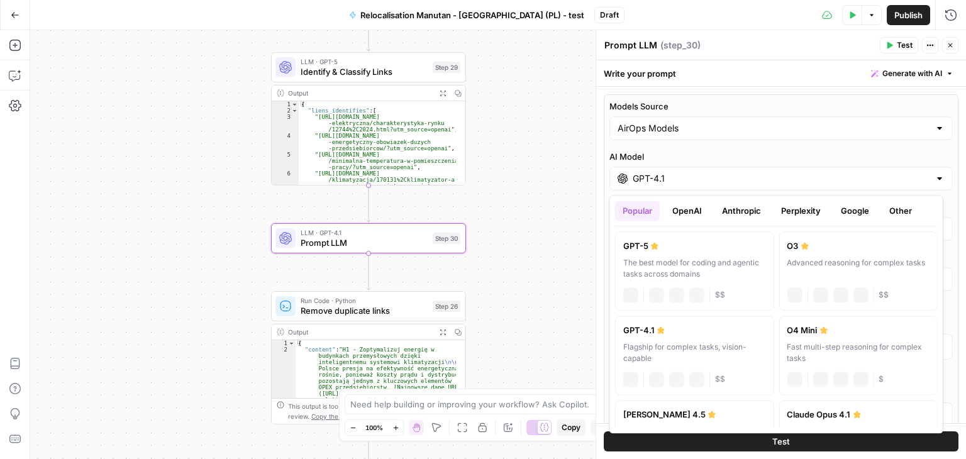
click at [840, 181] on input "GPT-4.1" at bounding box center [781, 178] width 297 height 13
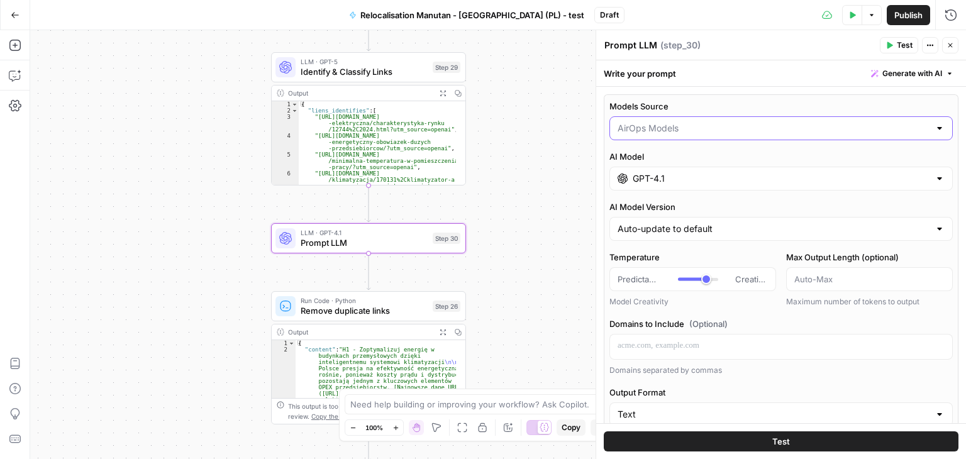
click at [684, 122] on input "Models Source" at bounding box center [774, 128] width 312 height 13
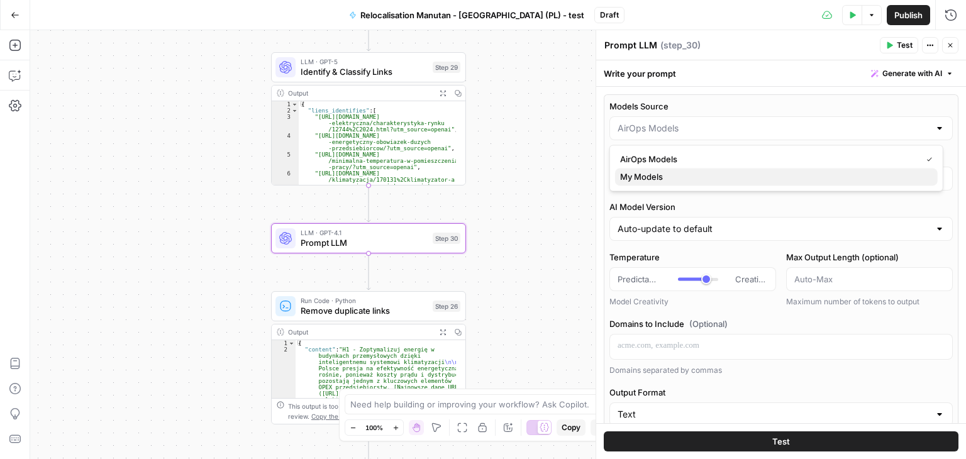
click at [644, 178] on span "My Models" at bounding box center [774, 176] width 308 height 13
type input "My Models"
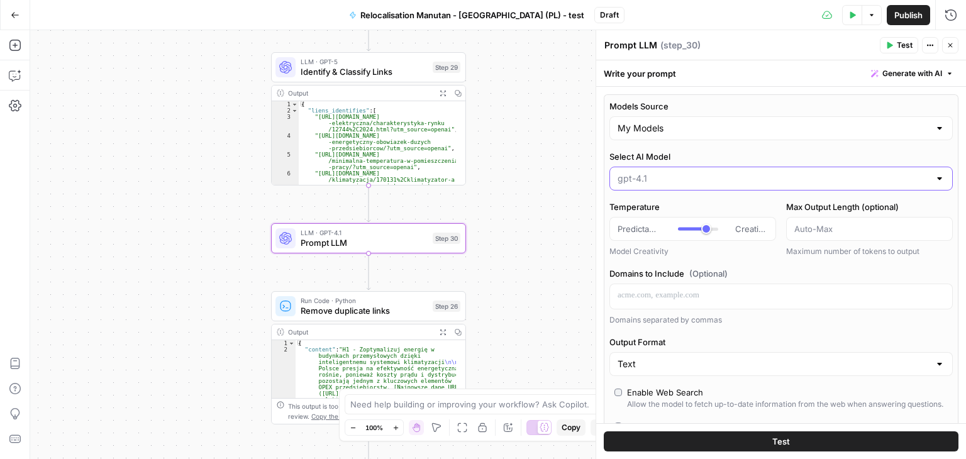
click at [705, 177] on input "Select AI Model" at bounding box center [774, 178] width 312 height 13
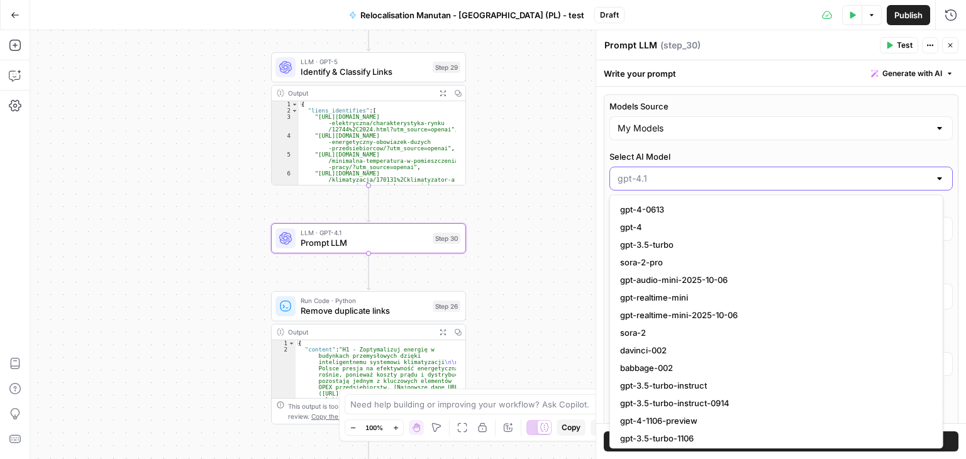
click at [705, 177] on input "Select AI Model" at bounding box center [774, 178] width 312 height 13
type input "gpt-4.1"
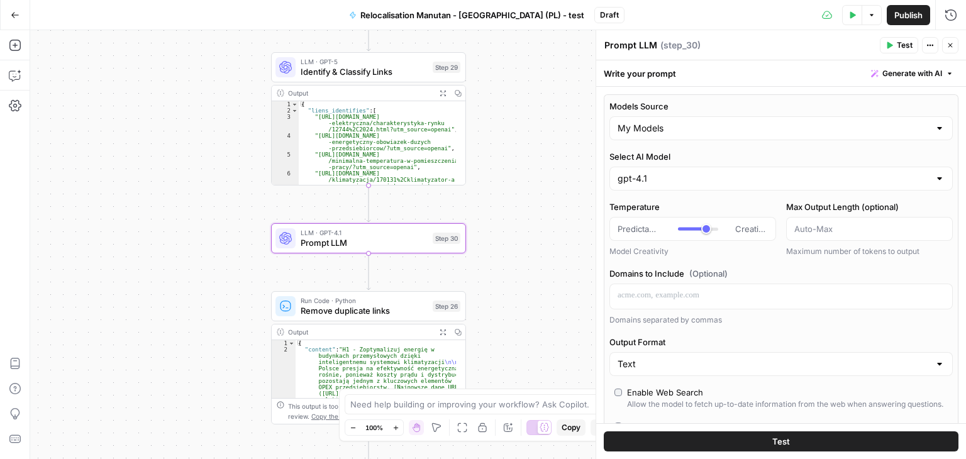
click at [526, 235] on div "**********" at bounding box center [498, 244] width 936 height 429
click at [348, 247] on span "Prompt LLM" at bounding box center [364, 243] width 127 height 13
click at [304, 242] on span "Prompt LLM" at bounding box center [364, 243] width 127 height 13
click at [312, 238] on span "Prompt LLM" at bounding box center [364, 243] width 127 height 13
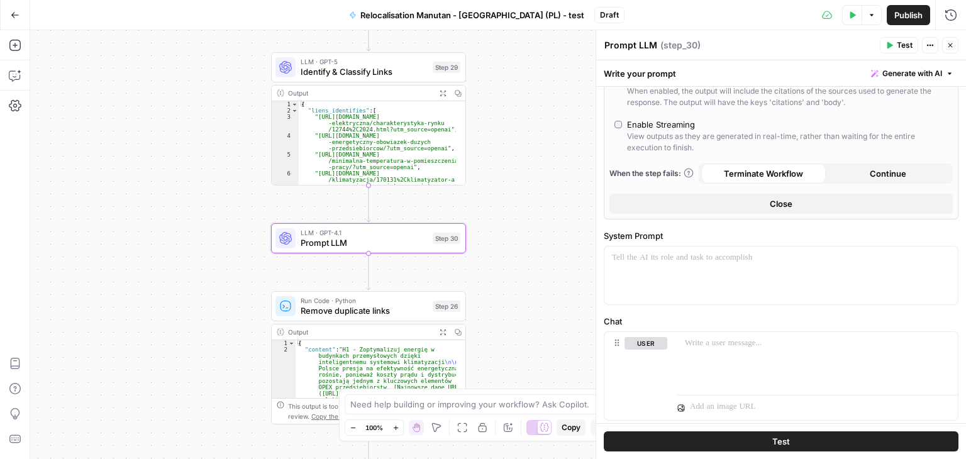
scroll to position [487, 0]
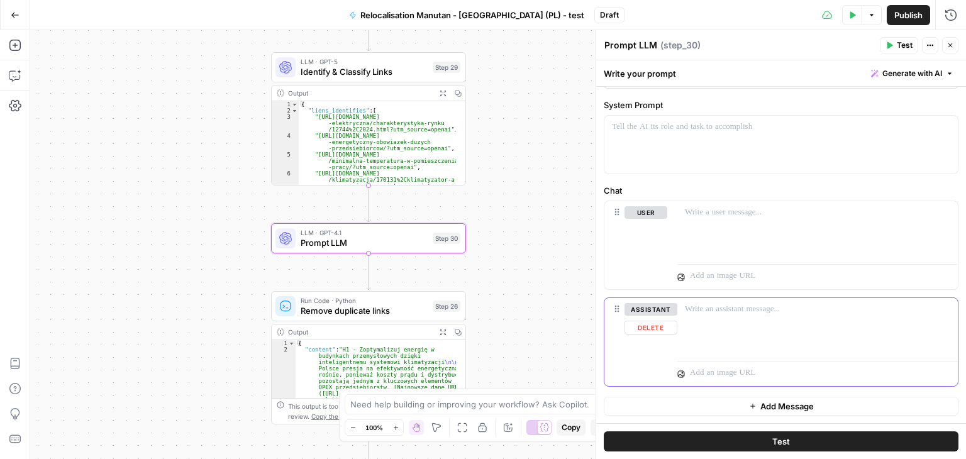
click at [654, 331] on button "Delete" at bounding box center [651, 328] width 53 height 14
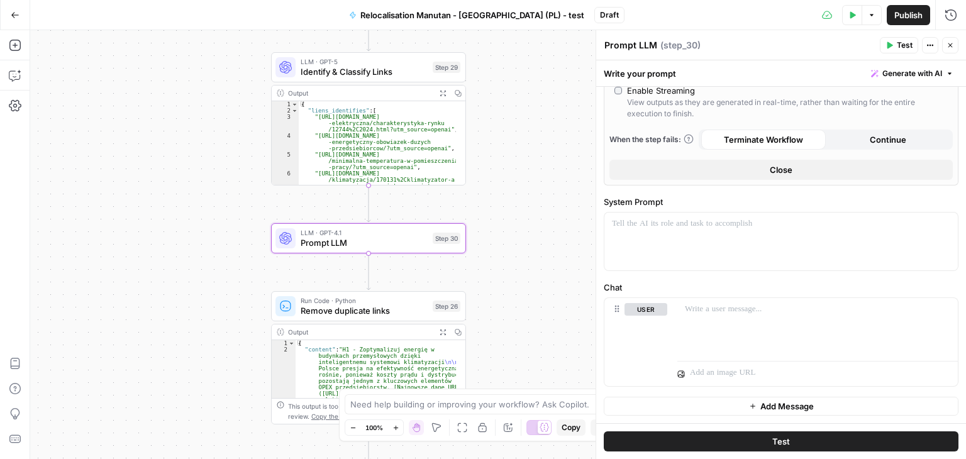
scroll to position [390, 0]
click at [682, 253] on div at bounding box center [780, 242] width 353 height 58
click at [700, 309] on p at bounding box center [817, 309] width 265 height 13
paste div
click at [718, 309] on p at bounding box center [817, 309] width 265 height 13
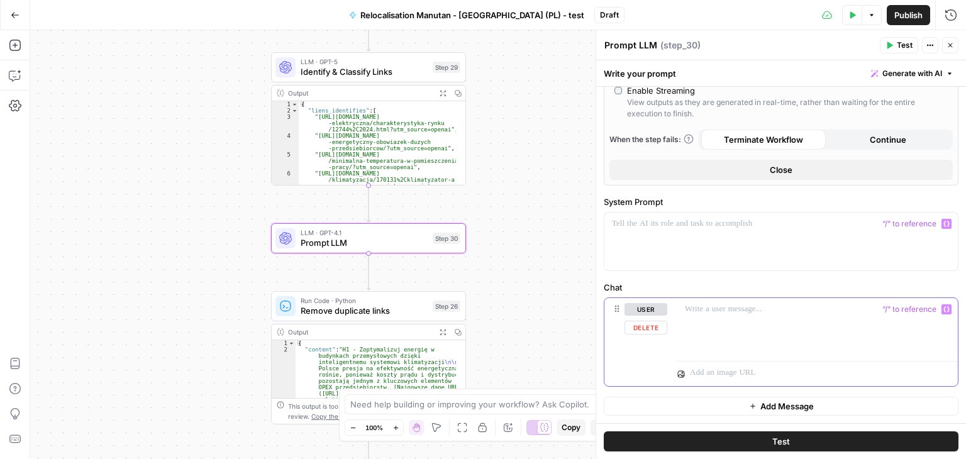
click at [779, 320] on div at bounding box center [817, 327] width 281 height 58
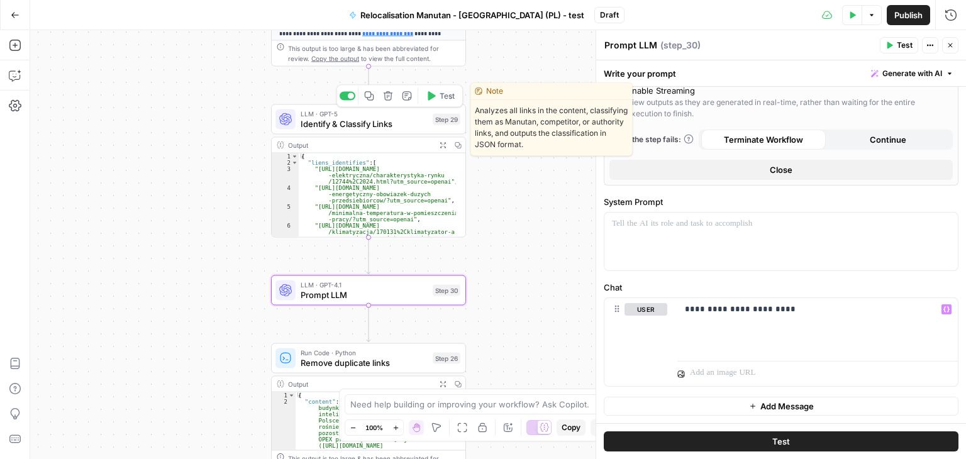
click at [319, 125] on span "Identify & Classify Links" at bounding box center [364, 124] width 127 height 13
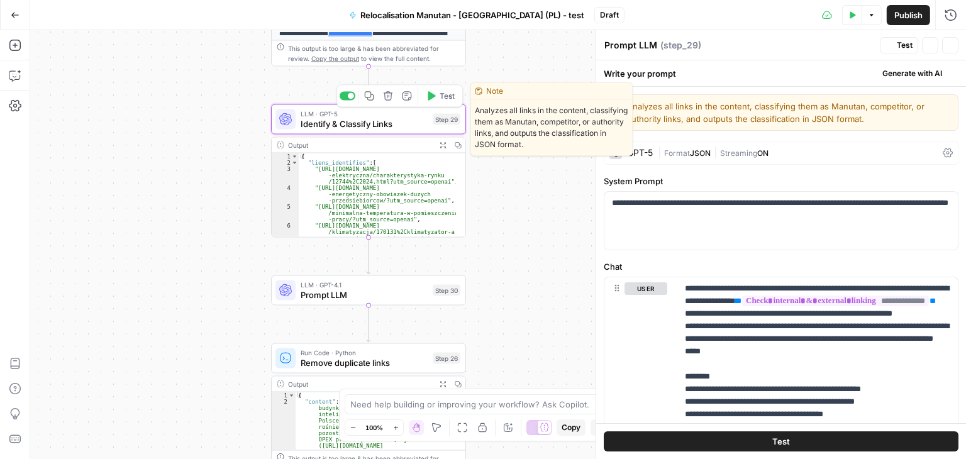
type textarea "Identify & Classify Links"
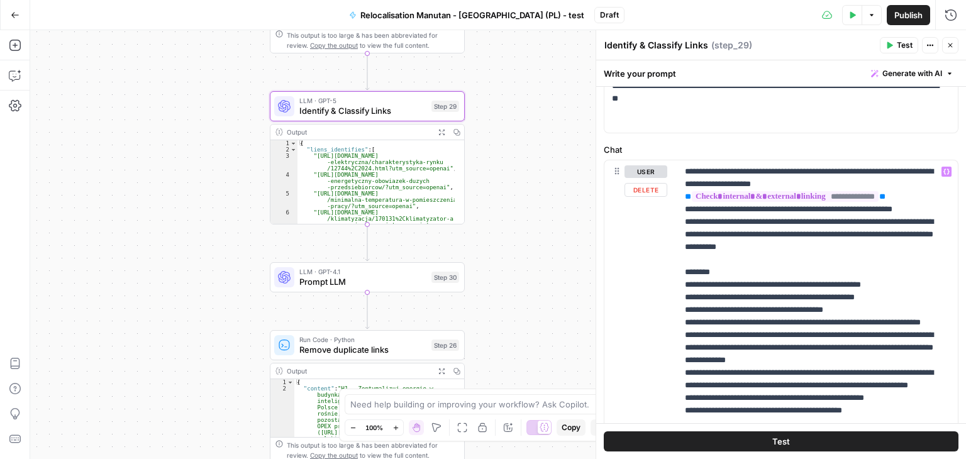
scroll to position [0, 0]
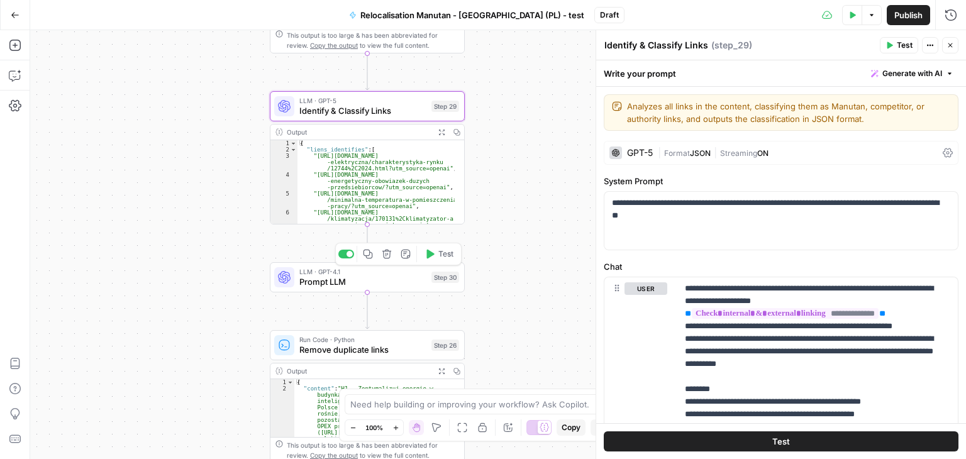
click at [313, 284] on span "Prompt LLM" at bounding box center [362, 282] width 127 height 13
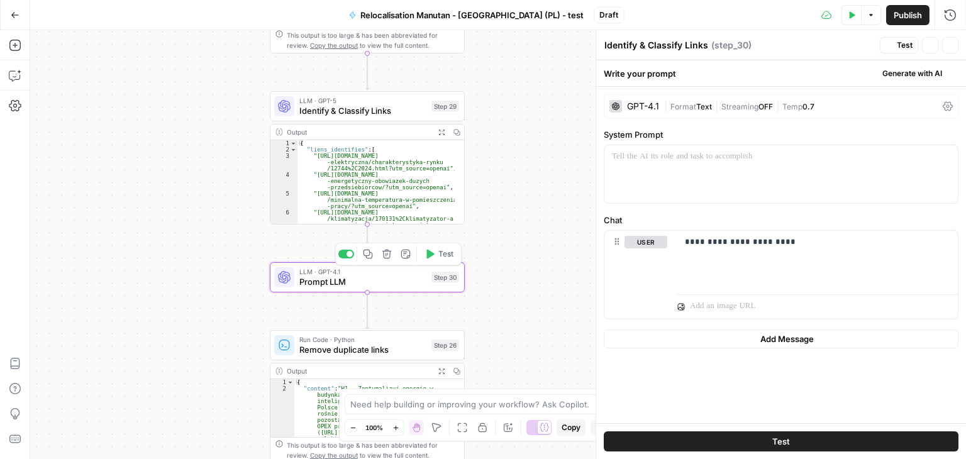
type textarea "Prompt LLM"
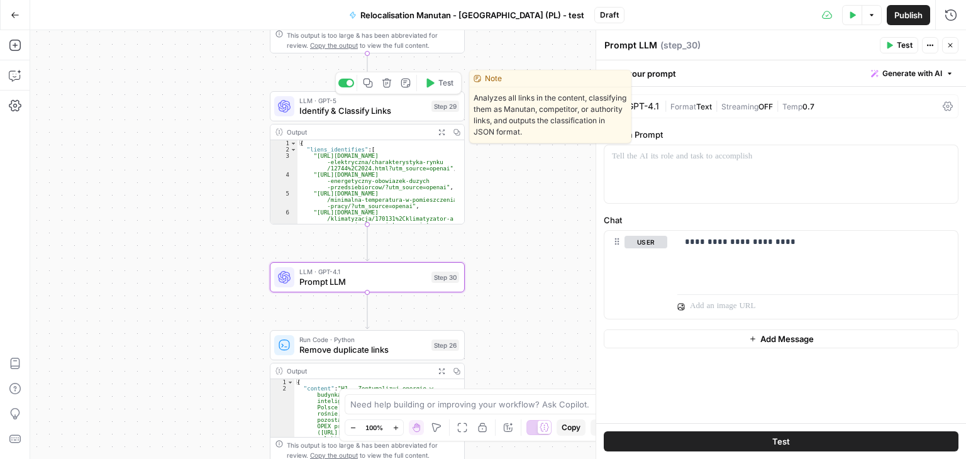
click at [316, 109] on span "Identify & Classify Links" at bounding box center [362, 110] width 127 height 13
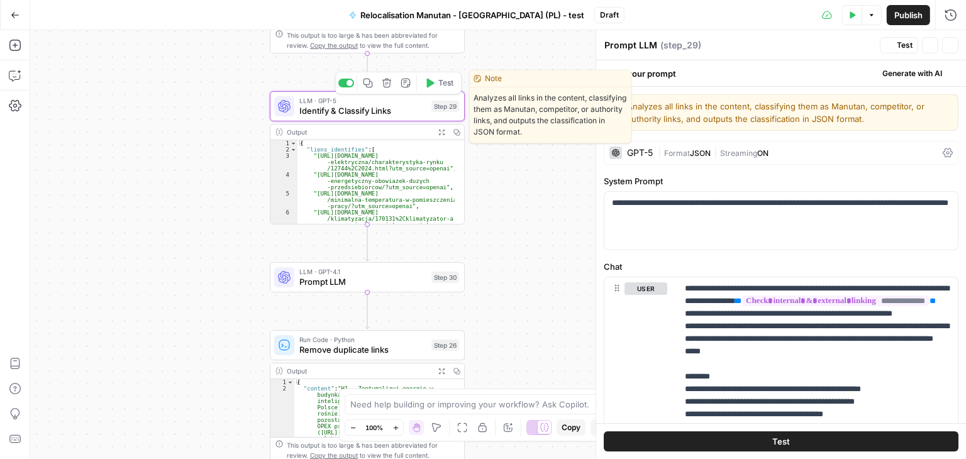
type textarea "Identify & Classify Links"
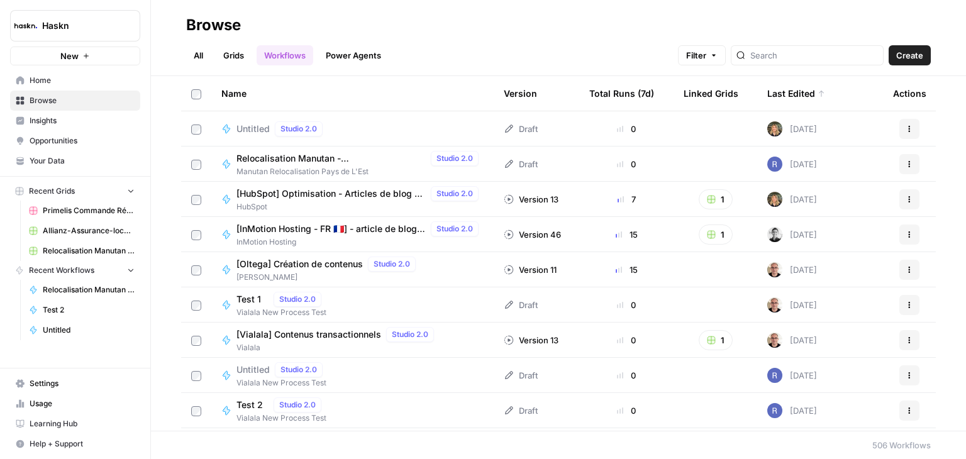
click at [259, 135] on div "Untitled Studio 2.0" at bounding box center [282, 128] width 91 height 15
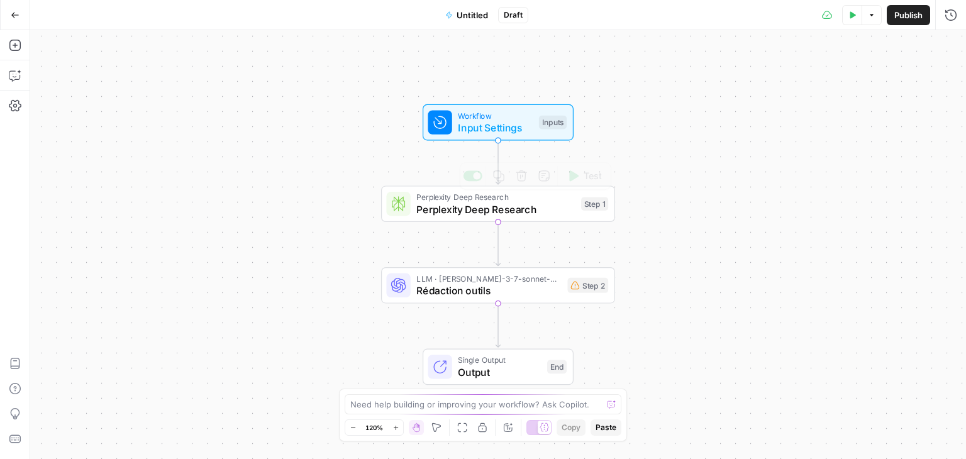
click at [444, 209] on span "Perplexity Deep Research" at bounding box center [495, 209] width 159 height 15
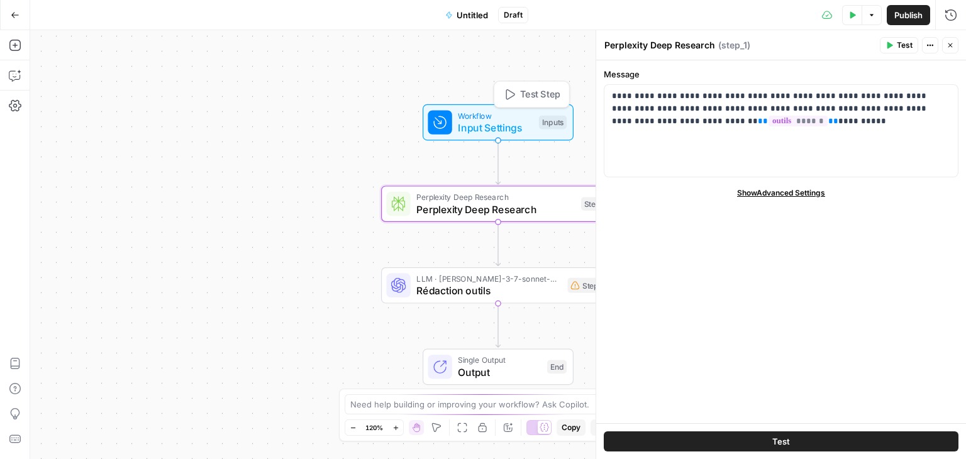
click at [476, 126] on span "Input Settings" at bounding box center [495, 127] width 75 height 15
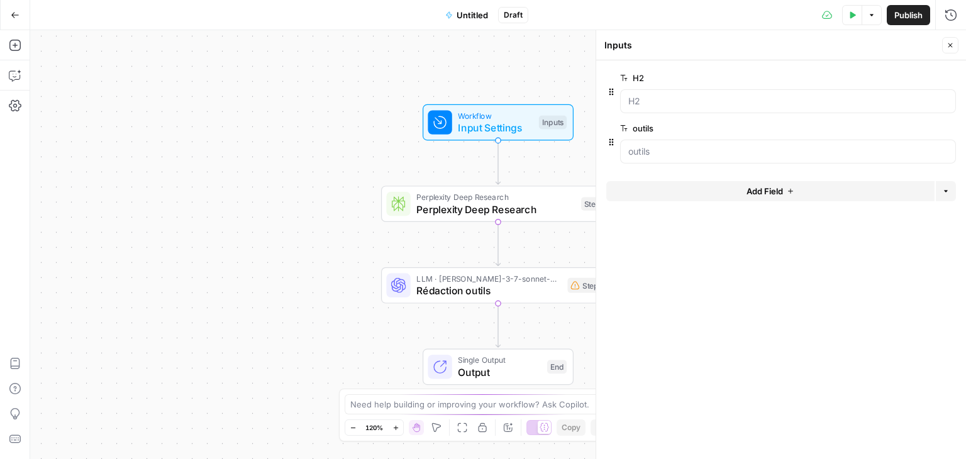
click at [305, 221] on div "Workflow Input Settings Inputs Perplexity Deep Research Perplexity Deep Researc…" at bounding box center [498, 244] width 936 height 429
click at [948, 48] on icon "button" at bounding box center [951, 46] width 8 height 8
click at [510, 121] on span "Input Settings" at bounding box center [495, 127] width 75 height 15
click at [710, 155] on input "outils" at bounding box center [788, 151] width 320 height 13
click at [855, 21] on button "Test Data" at bounding box center [852, 15] width 20 height 20
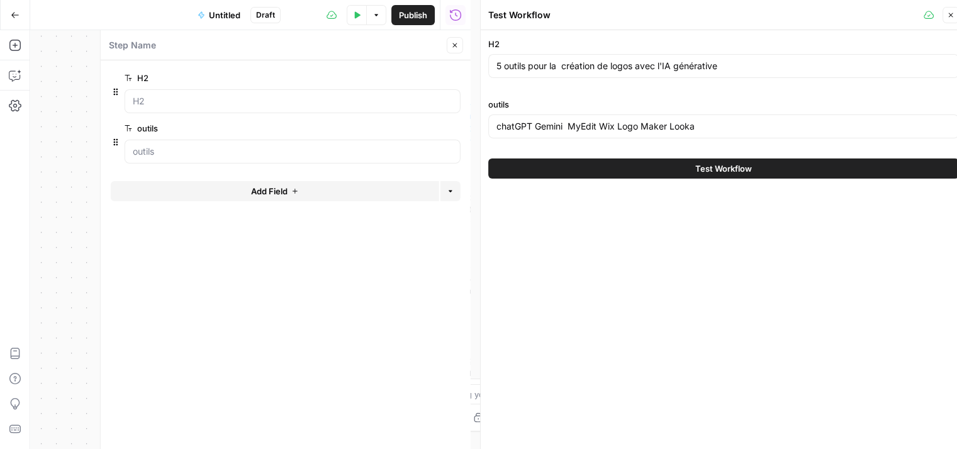
click at [731, 169] on span "Test Workflow" at bounding box center [723, 168] width 57 height 13
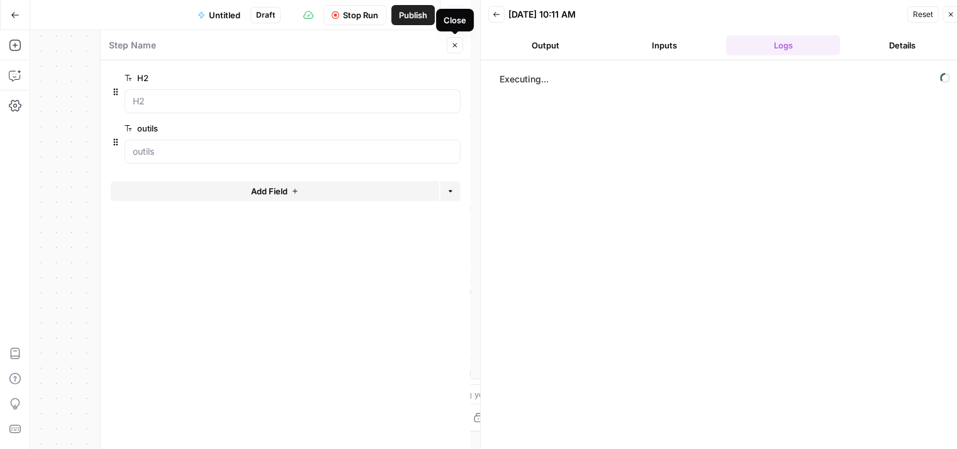
click at [462, 45] on button "Close" at bounding box center [455, 45] width 16 height 16
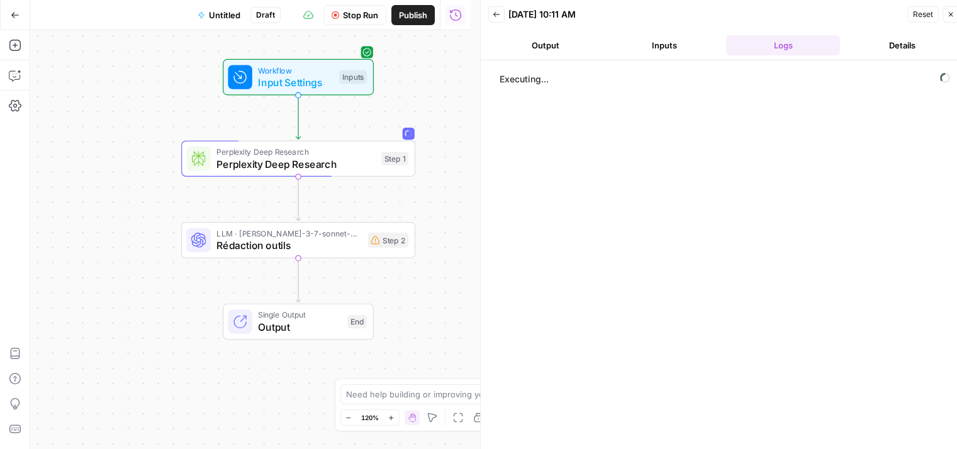
drag, startPoint x: 330, startPoint y: 132, endPoint x: 176, endPoint y: 101, distance: 156.7
click at [178, 100] on div "Workflow Input Settings Inputs Perplexity Deep Research Perplexity Deep Researc…" at bounding box center [250, 239] width 440 height 419
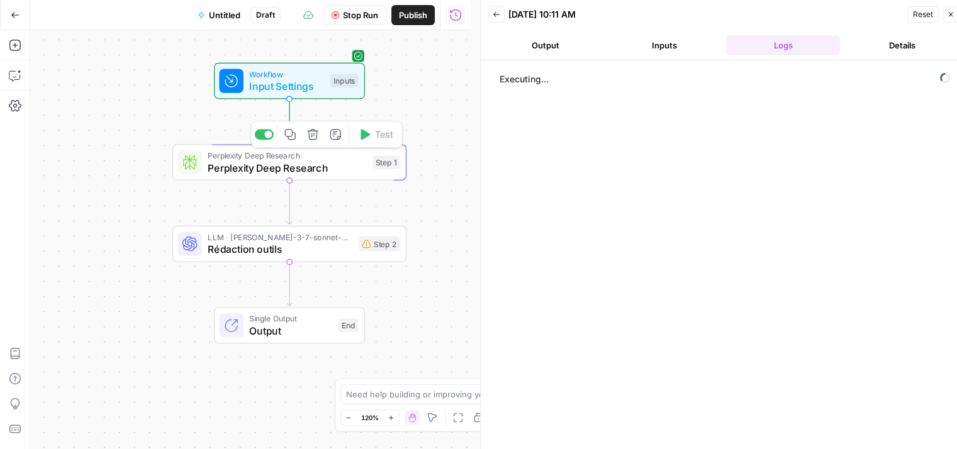
click at [235, 159] on span "Perplexity Deep Research" at bounding box center [287, 156] width 159 height 12
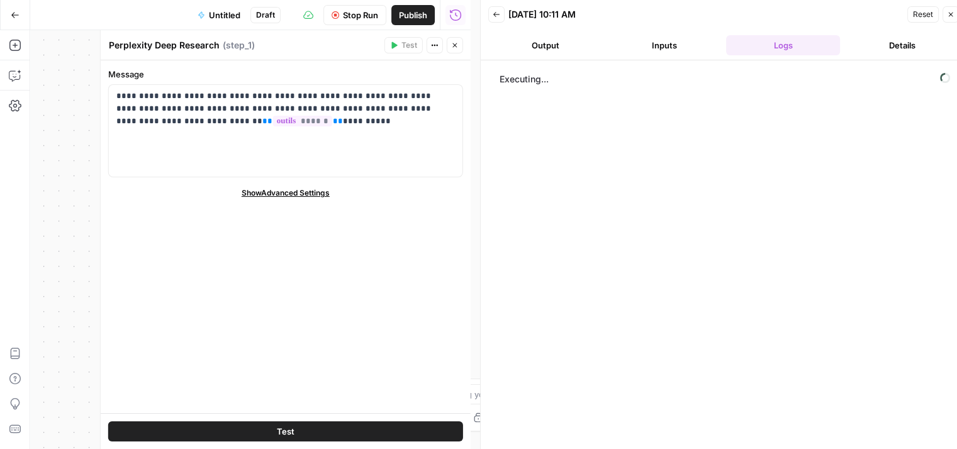
click at [659, 52] on button "Inputs" at bounding box center [664, 45] width 114 height 20
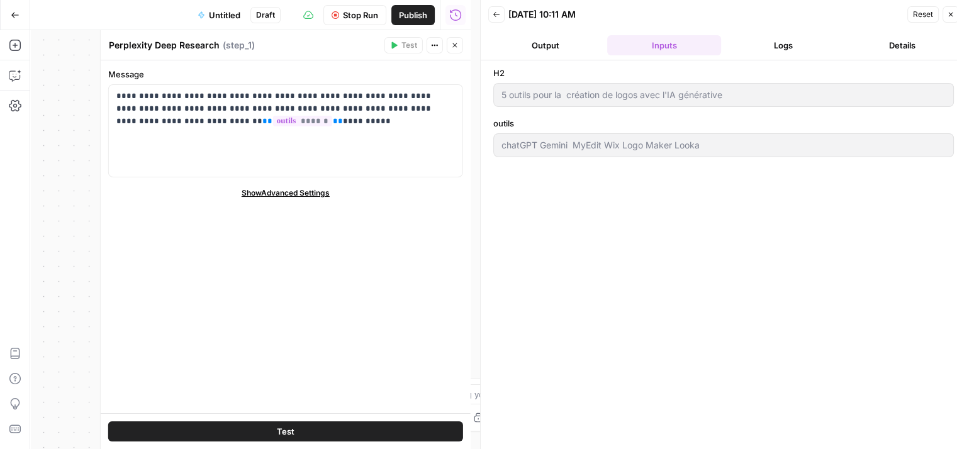
click at [562, 60] on div "H2 5 outils pour la création de logos avec l'IA générative outils chatGPT Gemin…" at bounding box center [724, 259] width 486 height 399
click at [764, 42] on button "Logs" at bounding box center [783, 45] width 114 height 20
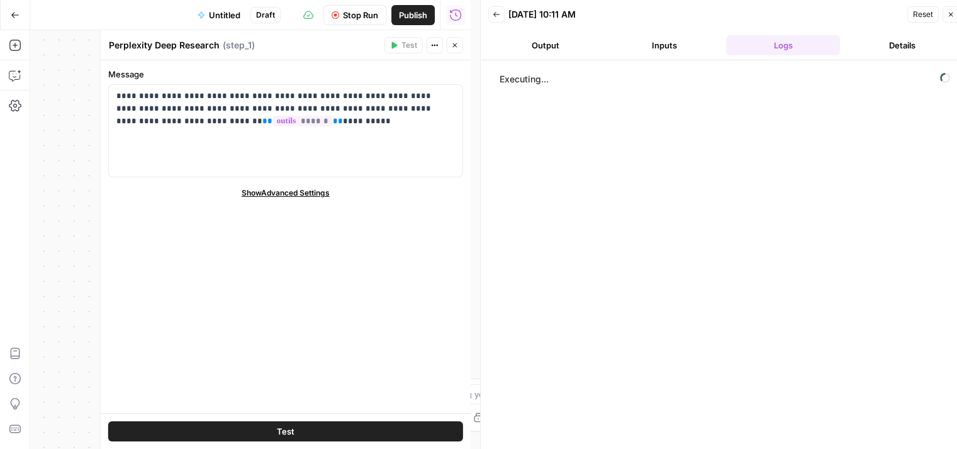
click at [554, 56] on header "Back 10/14/25 at 10:11 AM Reset Close Output Inputs Logs Details" at bounding box center [724, 30] width 486 height 60
click at [456, 45] on icon "button" at bounding box center [455, 46] width 8 height 8
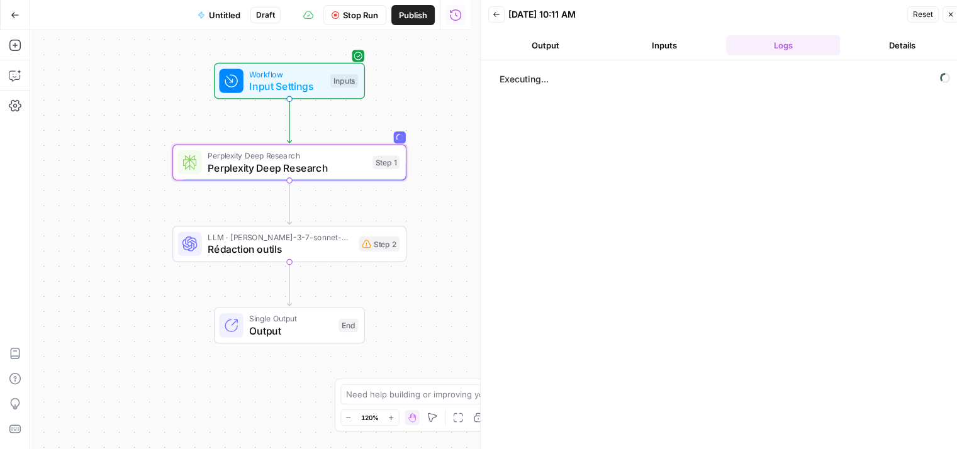
click at [362, 19] on span "Stop Run" at bounding box center [360, 15] width 35 height 13
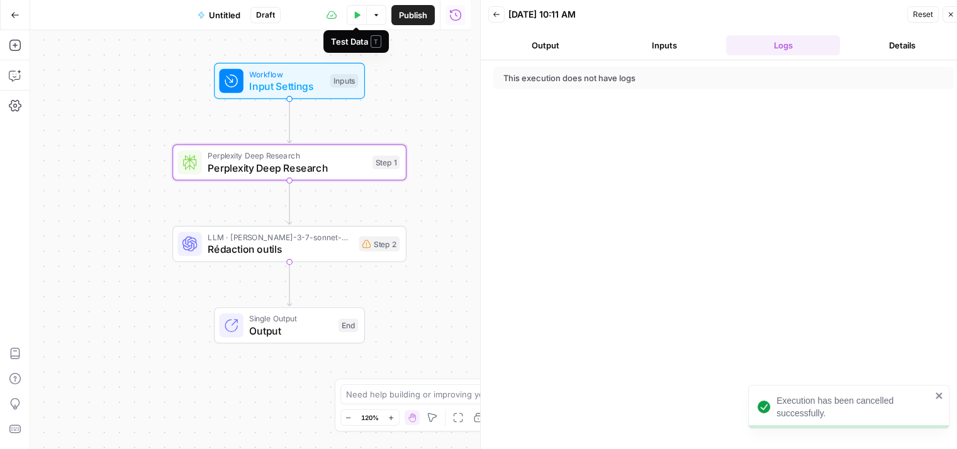
click at [355, 18] on icon "button" at bounding box center [358, 14] width 6 height 7
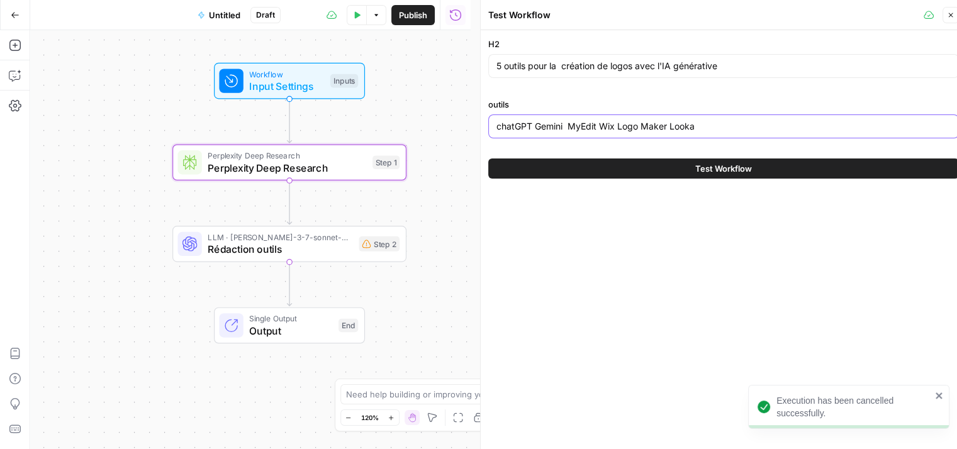
drag, startPoint x: 694, startPoint y: 122, endPoint x: 535, endPoint y: 127, distance: 159.2
click at [535, 127] on input "chatGPT Gemini MyEdit Wix Logo Maker Looka" at bounding box center [723, 126] width 454 height 13
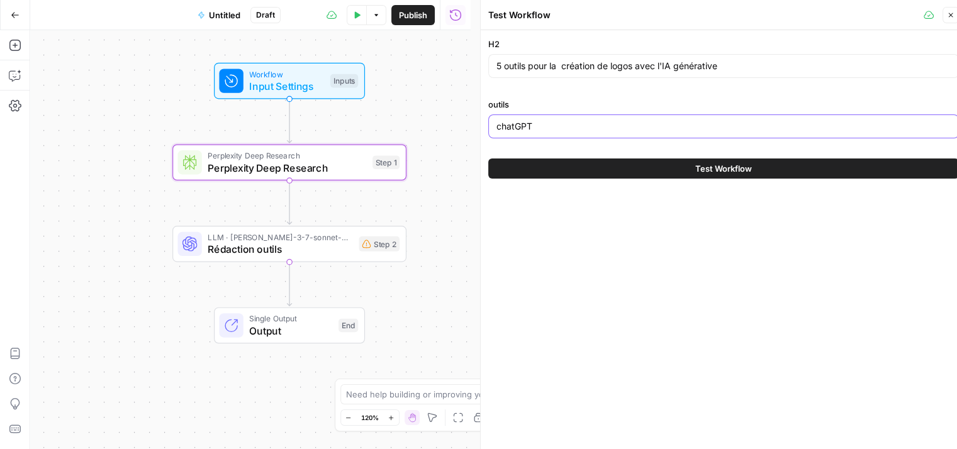
type input "chatGPT"
click at [745, 169] on span "Test Workflow" at bounding box center [723, 168] width 57 height 13
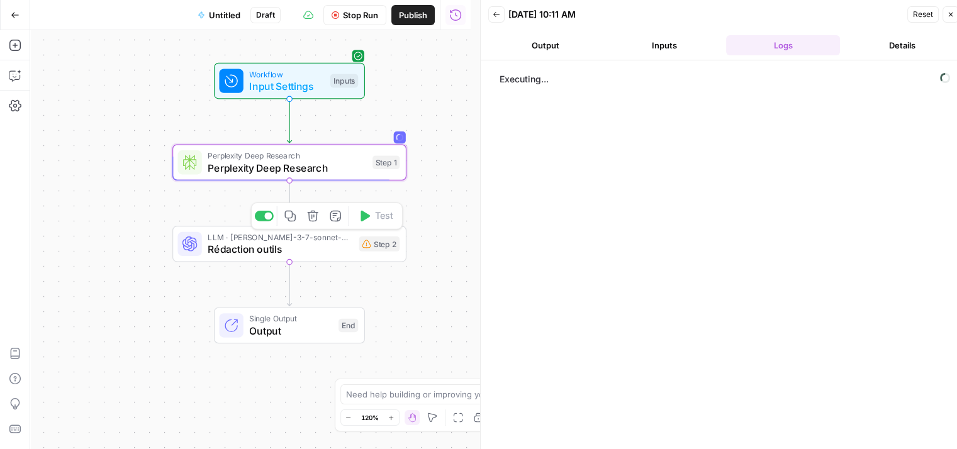
click at [226, 247] on span "Rédaction outils" at bounding box center [280, 249] width 145 height 15
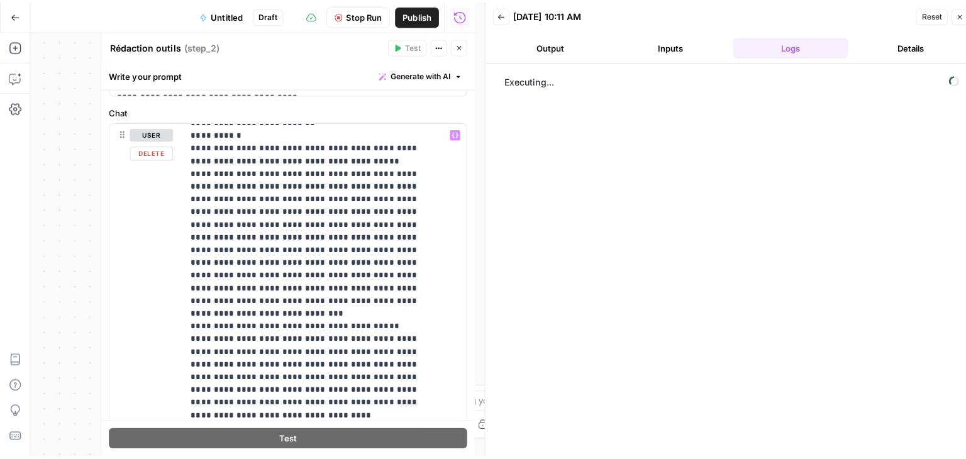
scroll to position [2956, 0]
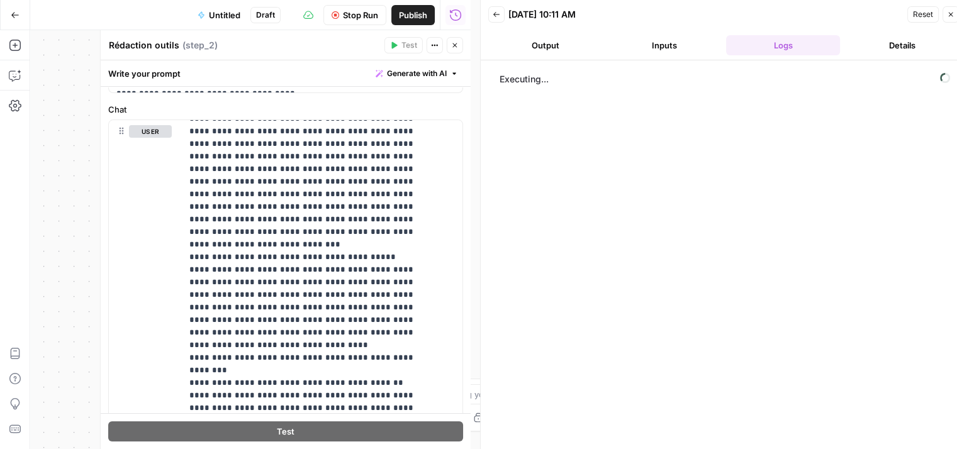
click at [450, 50] on button "Close" at bounding box center [455, 45] width 16 height 16
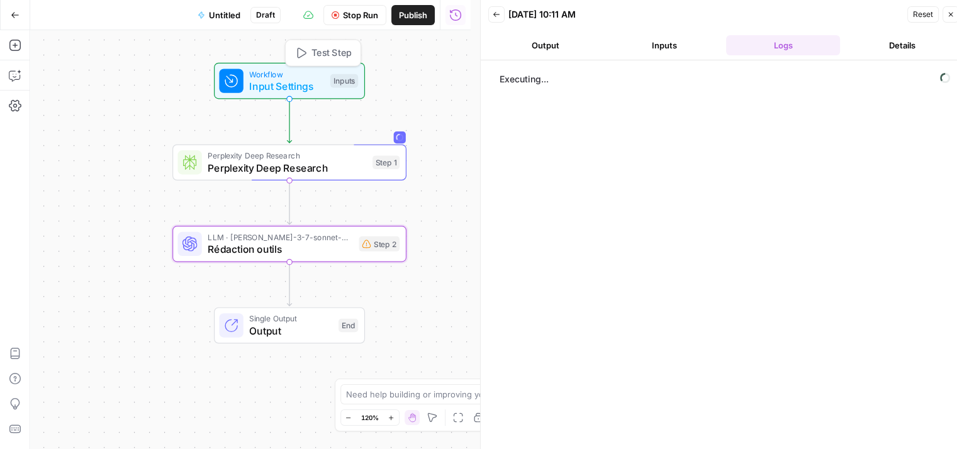
click at [276, 83] on span "Input Settings" at bounding box center [286, 86] width 75 height 15
click at [238, 162] on span "Perplexity Deep Research" at bounding box center [287, 167] width 159 height 15
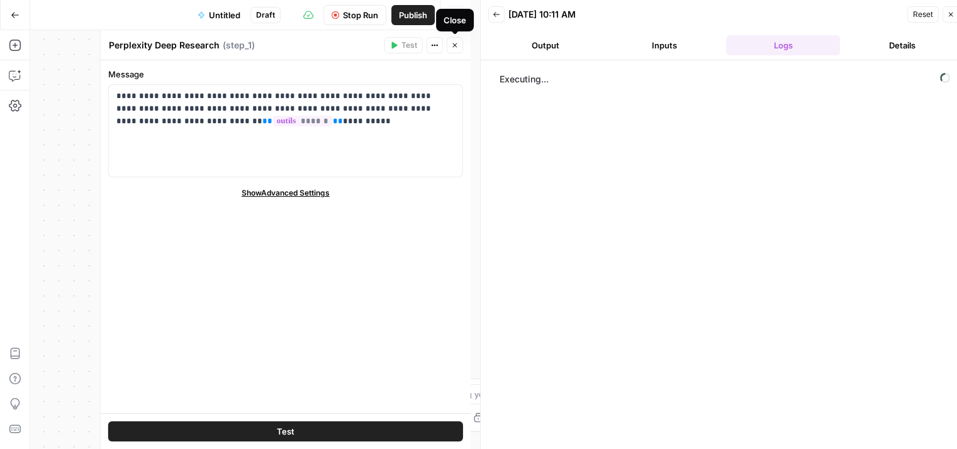
click at [452, 48] on icon "button" at bounding box center [455, 46] width 8 height 8
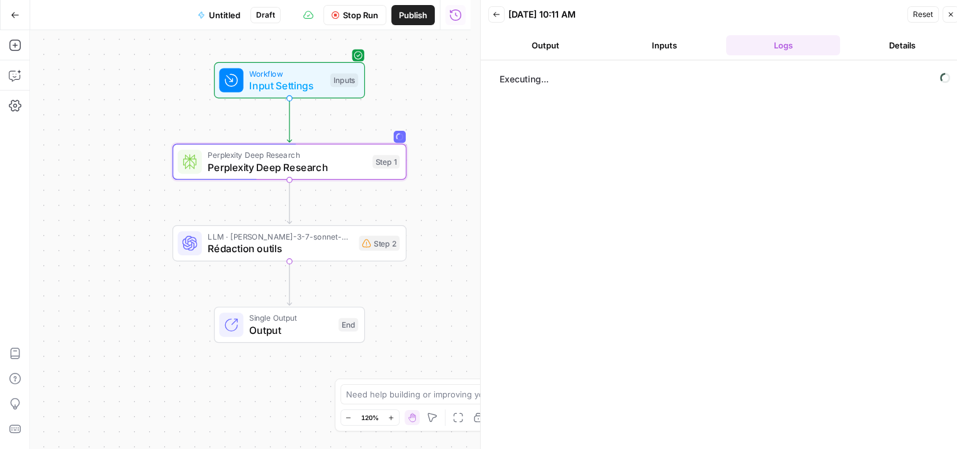
click at [532, 57] on header "Back 10/14/25 at 10:11 AM Reset Close Output Inputs Logs Details" at bounding box center [724, 30] width 486 height 60
click at [546, 50] on button "Output" at bounding box center [545, 45] width 114 height 20
click at [637, 43] on button "Inputs" at bounding box center [664, 45] width 114 height 20
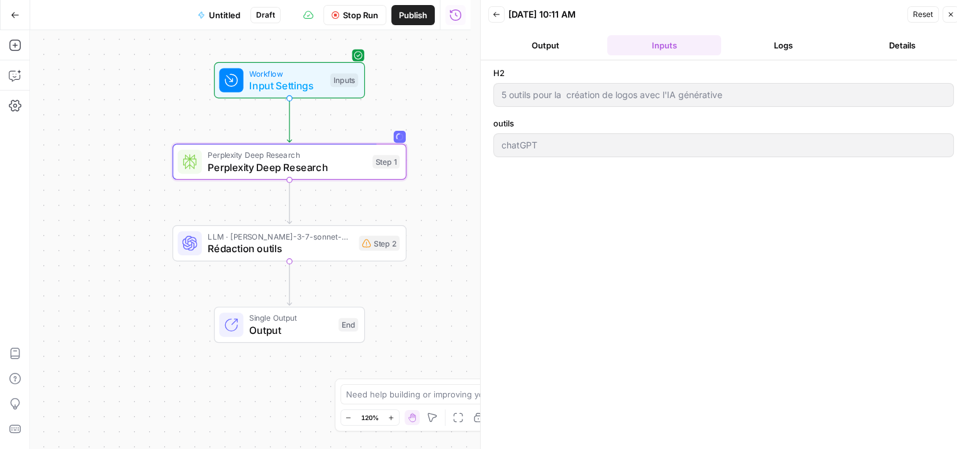
click at [772, 38] on button "Logs" at bounding box center [783, 45] width 114 height 20
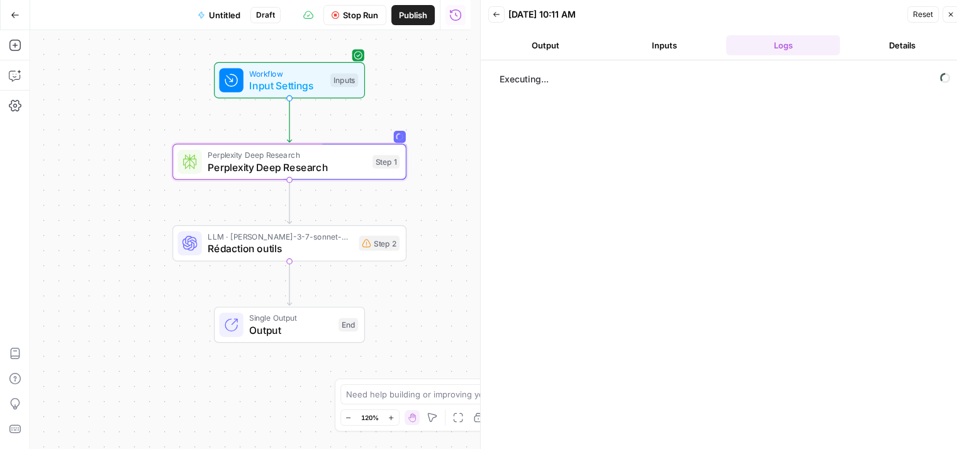
click at [352, 18] on span "Stop Run" at bounding box center [360, 15] width 35 height 13
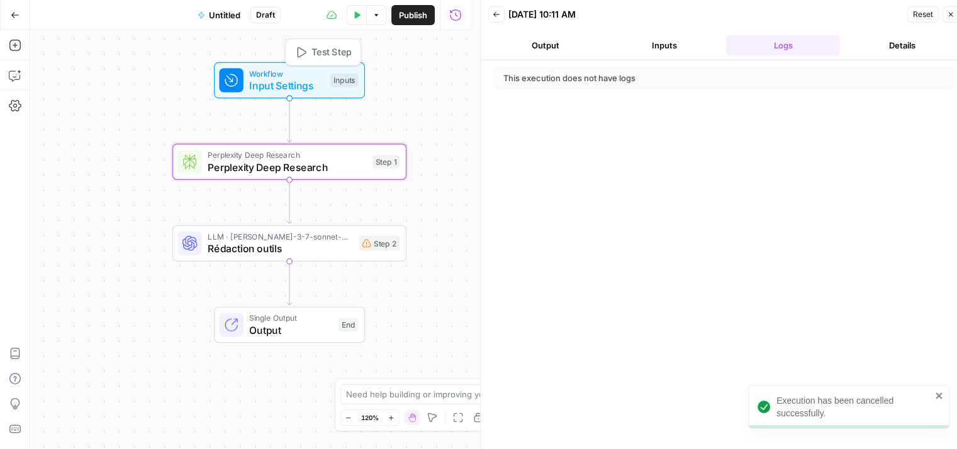
click at [306, 89] on span "Input Settings" at bounding box center [286, 85] width 75 height 15
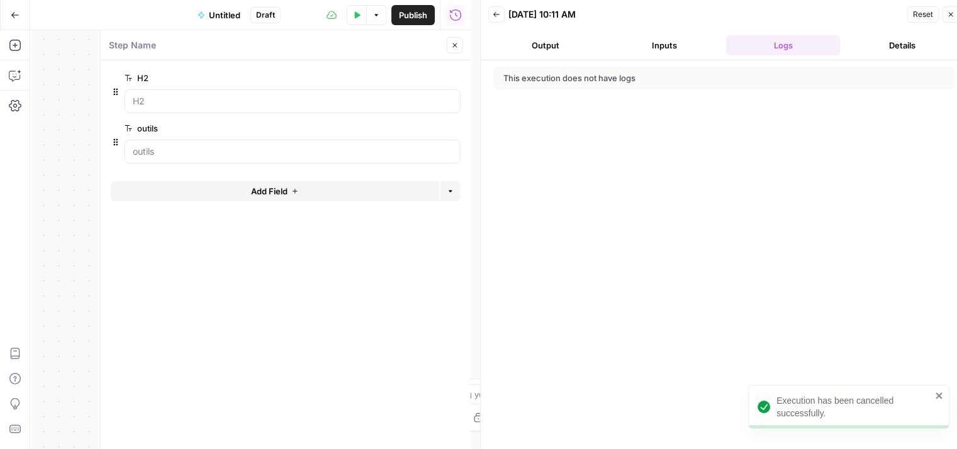
click at [353, 17] on icon "button" at bounding box center [357, 15] width 8 height 8
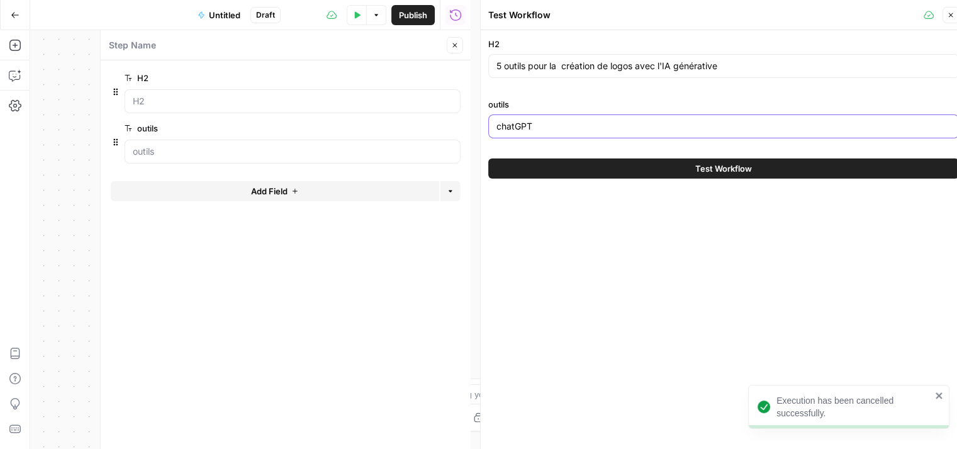
click at [564, 120] on input "chatGPT" at bounding box center [723, 126] width 454 height 13
paste input "Gemini MyEdit Wix Logo Maker Looka"
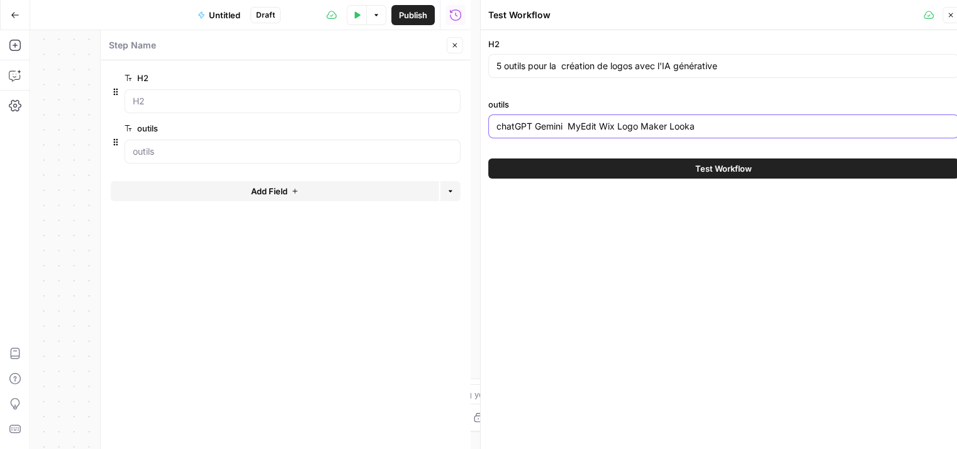
type input "chatGPT Gemini MyEdit Wix Logo Maker Looka"
click at [953, 11] on button "Close" at bounding box center [950, 15] width 16 height 16
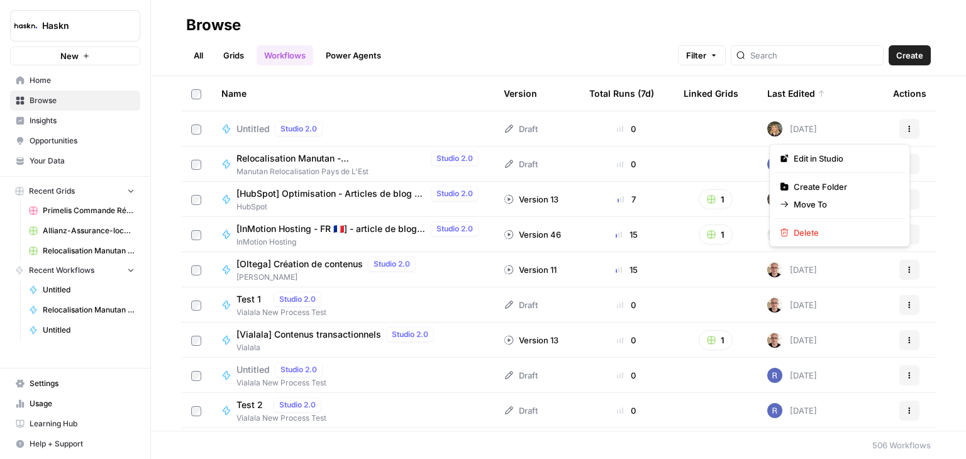
click at [908, 124] on button "Actions" at bounding box center [909, 129] width 20 height 20
click at [364, 86] on div "Name" at bounding box center [352, 93] width 262 height 35
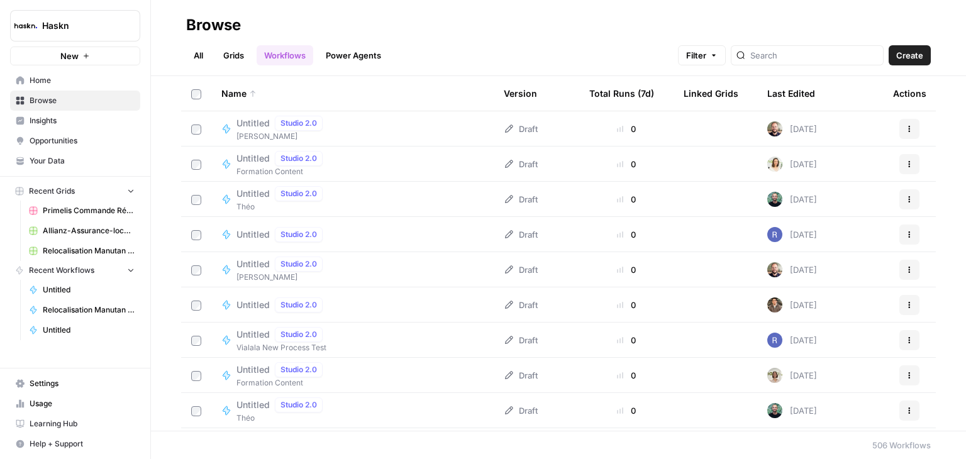
click at [242, 89] on div "Name" at bounding box center [352, 93] width 262 height 35
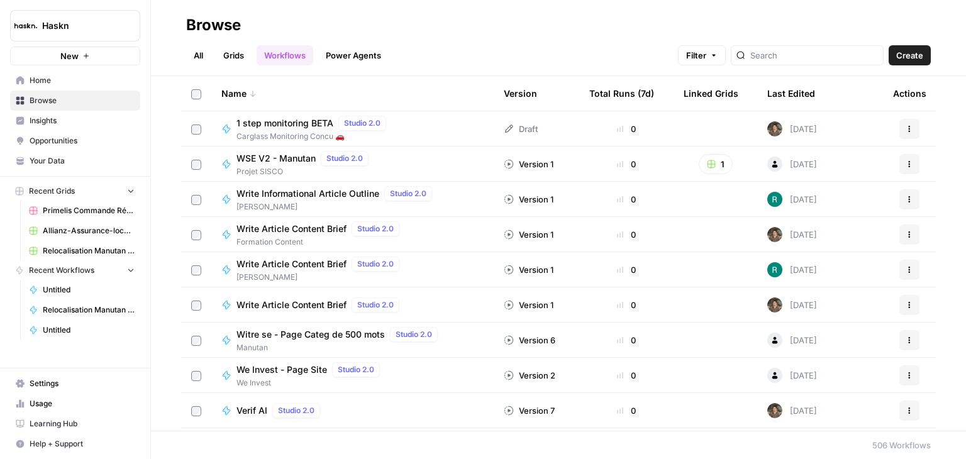
click at [795, 91] on div "Last Edited" at bounding box center [791, 93] width 48 height 35
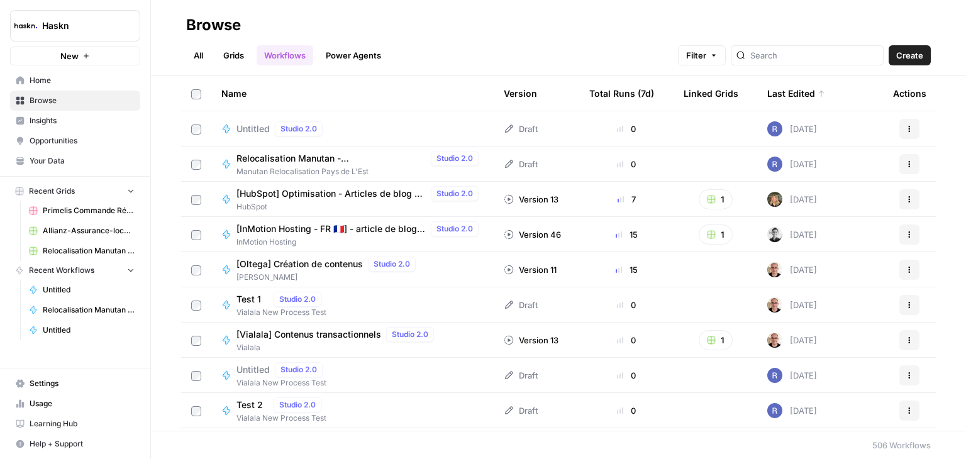
click at [906, 129] on icon "button" at bounding box center [910, 129] width 8 height 8
click at [612, 69] on header "Browse All Grids Workflows Power Agents Filter Create" at bounding box center [558, 38] width 815 height 76
click at [903, 55] on span "Create" at bounding box center [909, 55] width 27 height 13
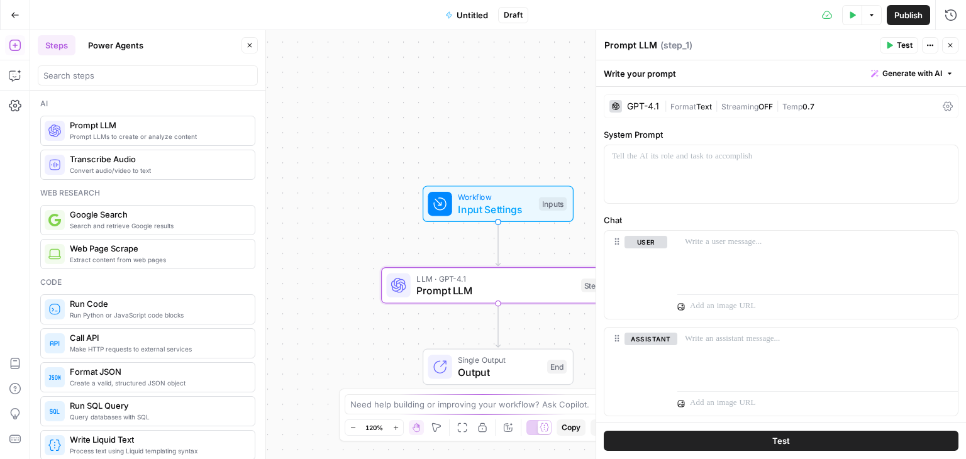
click at [938, 113] on div "GPT-4.1 | Format Text | Streaming OFF | Temp 0.7" at bounding box center [781, 106] width 355 height 24
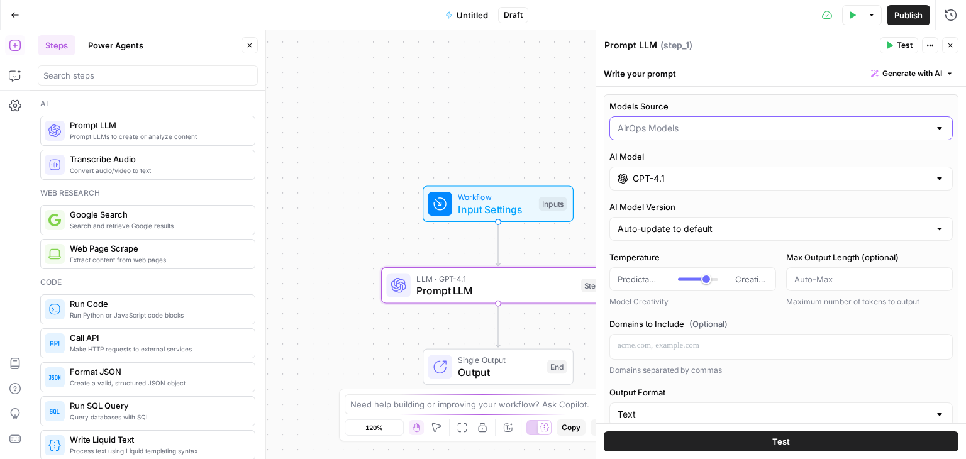
click at [740, 130] on input "Models Source" at bounding box center [774, 128] width 312 height 13
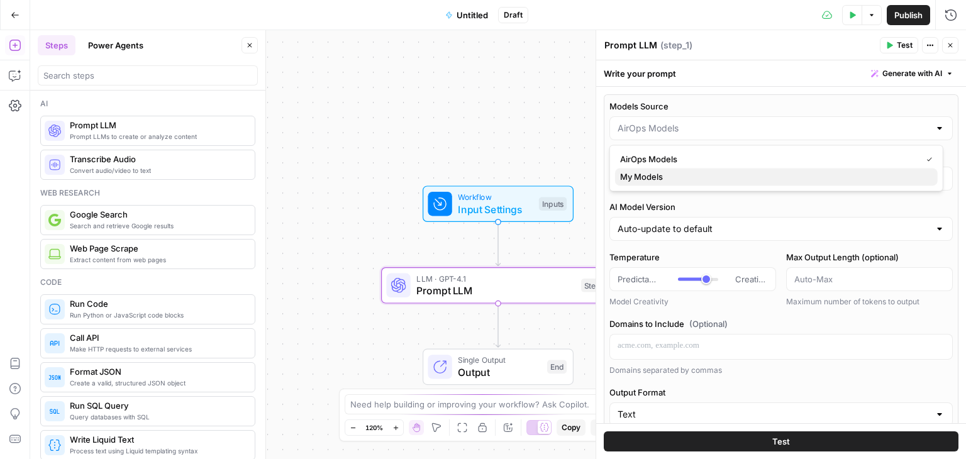
click at [643, 175] on span "My Models" at bounding box center [774, 176] width 308 height 13
type input "My Models"
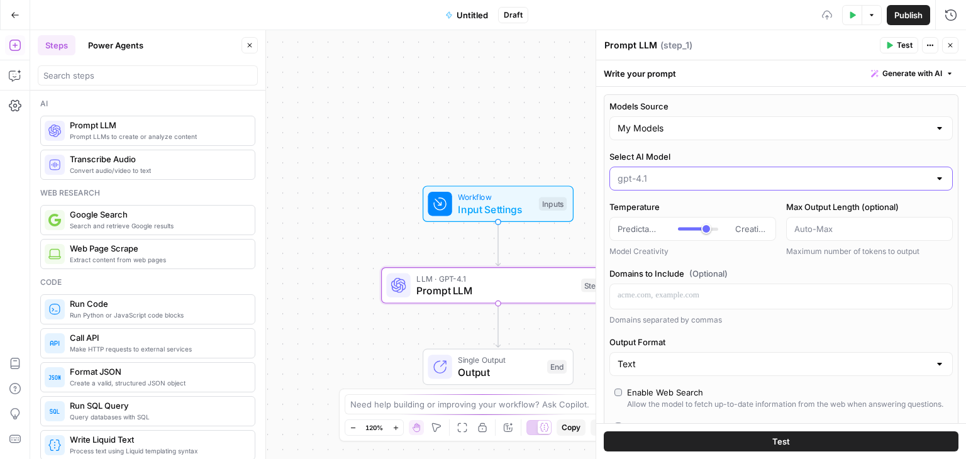
click at [701, 178] on input "Select AI Model" at bounding box center [774, 178] width 312 height 13
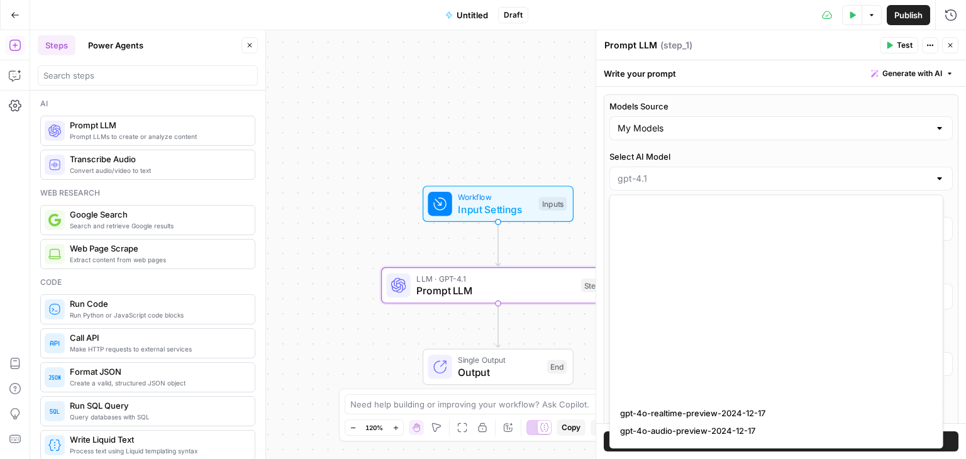
scroll to position [755, 0]
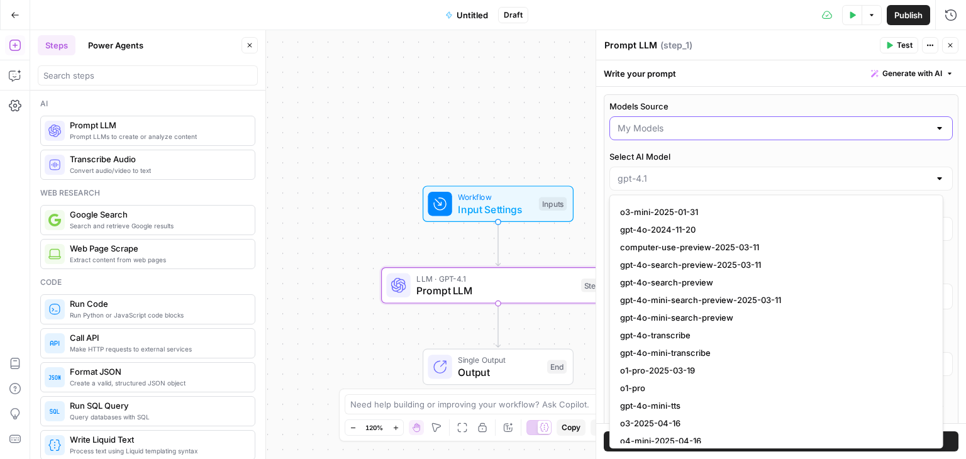
click at [661, 123] on input "Models Source" at bounding box center [774, 128] width 312 height 13
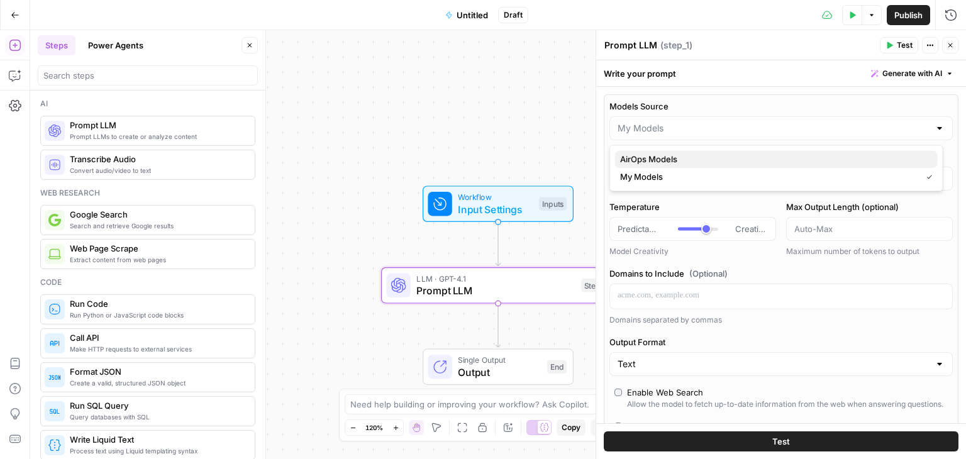
click at [669, 153] on span "AirOps Models" at bounding box center [774, 159] width 308 height 13
type input "AirOps Models"
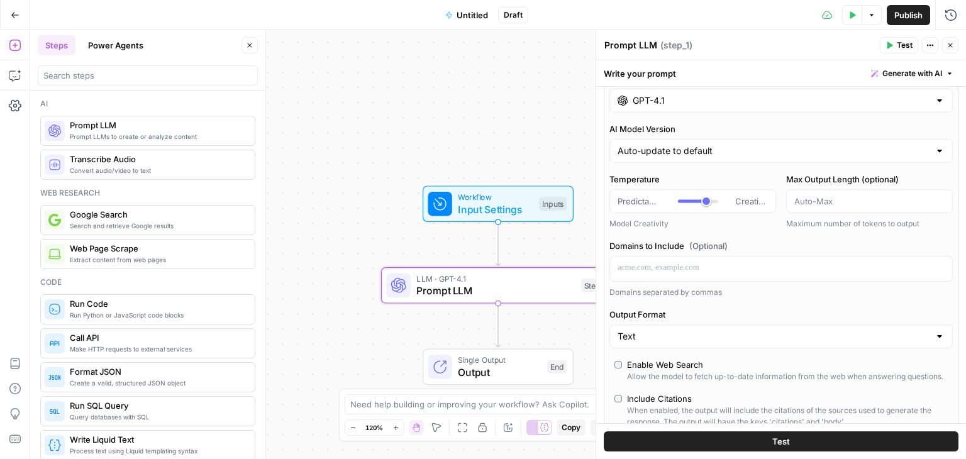
scroll to position [0, 0]
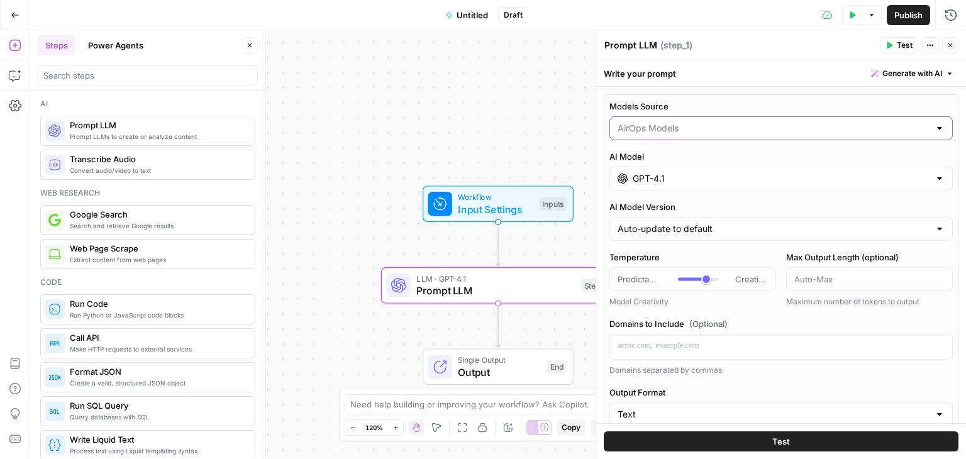
click at [694, 130] on input "Models Source" at bounding box center [774, 128] width 312 height 13
click at [525, 143] on div "Workflow Input Settings Inputs Test Step LLM · GPT-4.1 Prompt LLM Step 1 Single…" at bounding box center [498, 244] width 936 height 429
click at [665, 172] on input "GPT-4.1" at bounding box center [781, 178] width 297 height 13
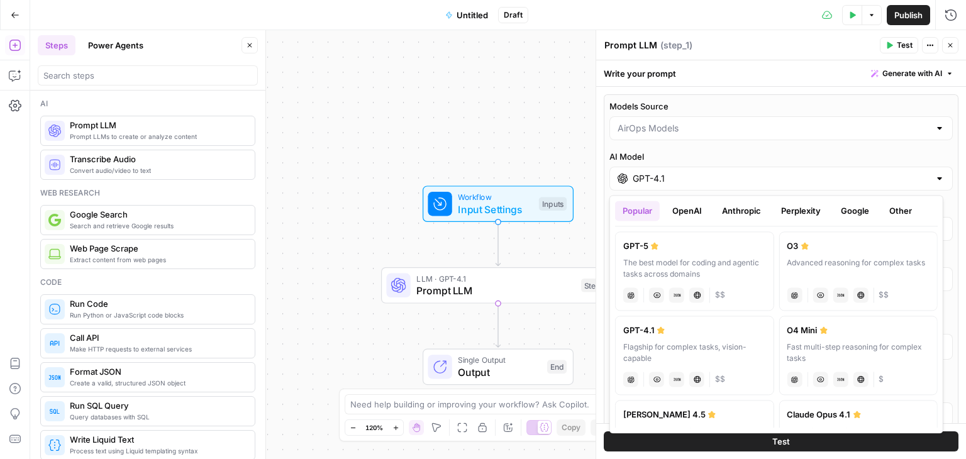
click at [815, 203] on button "Perplexity" at bounding box center [801, 211] width 55 height 20
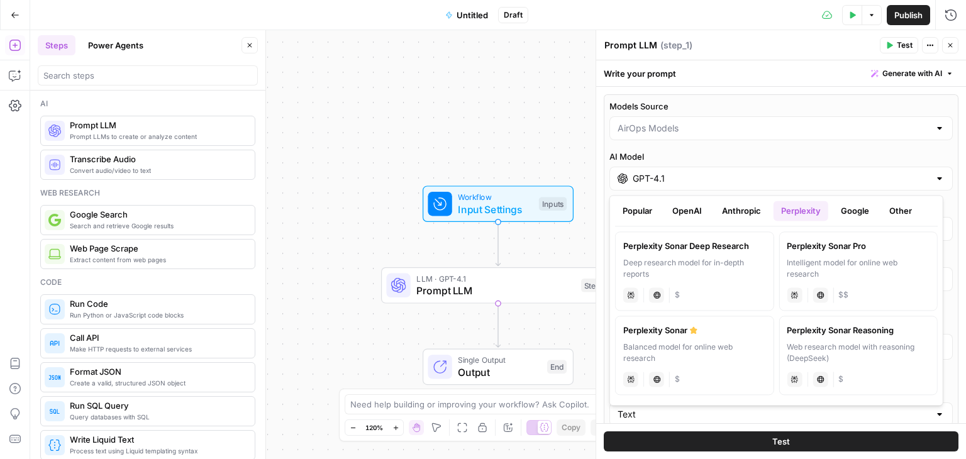
click at [715, 248] on div "Perplexity Sonar Deep Research" at bounding box center [694, 246] width 143 height 13
type input "Perplexity Sonar Deep Research"
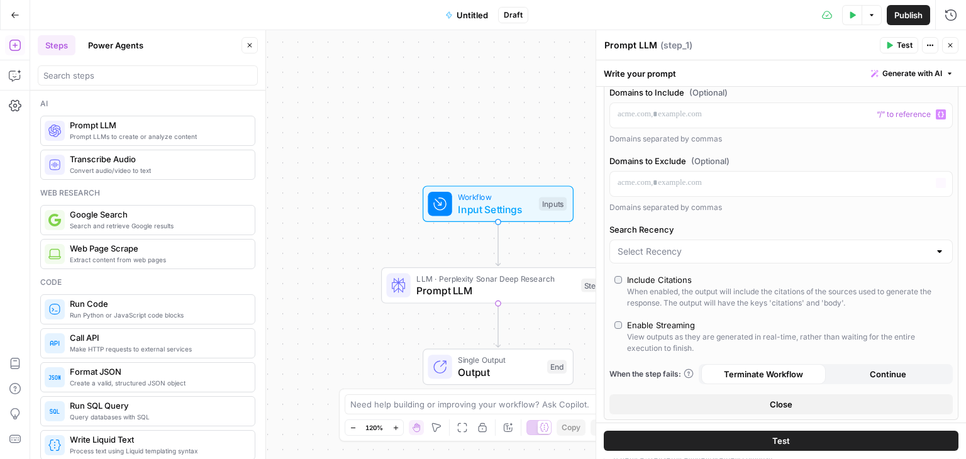
scroll to position [189, 0]
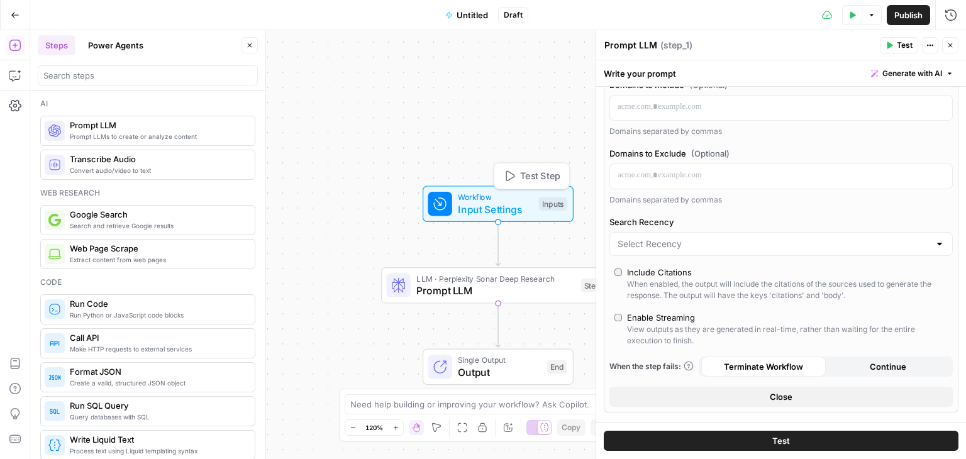
click at [480, 198] on span "Workflow" at bounding box center [495, 197] width 75 height 12
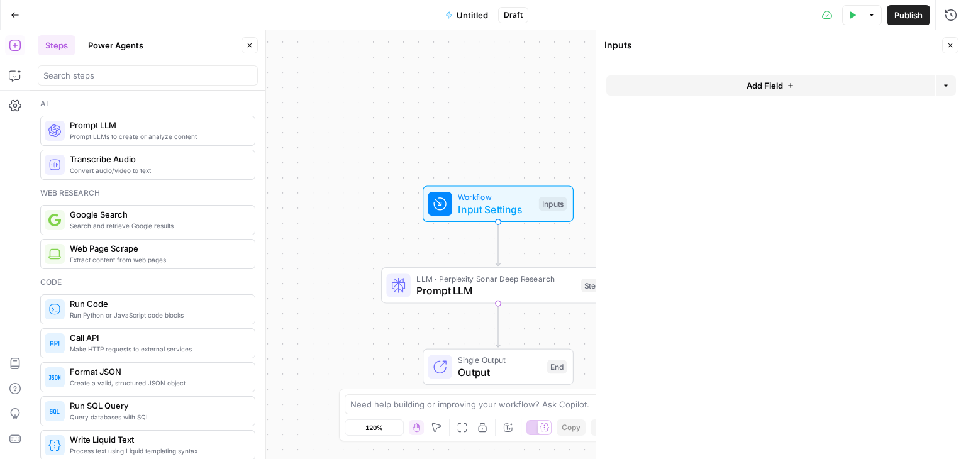
click at [762, 87] on span "Add Field" at bounding box center [765, 85] width 36 height 13
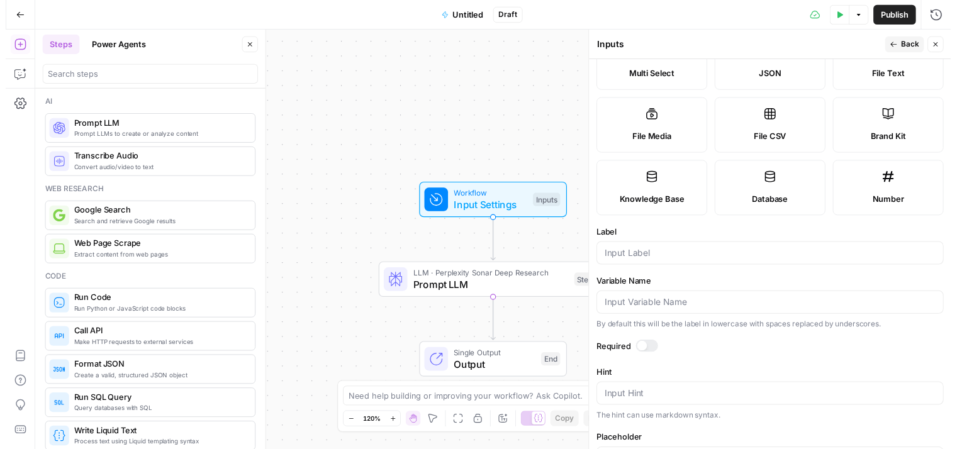
scroll to position [224, 0]
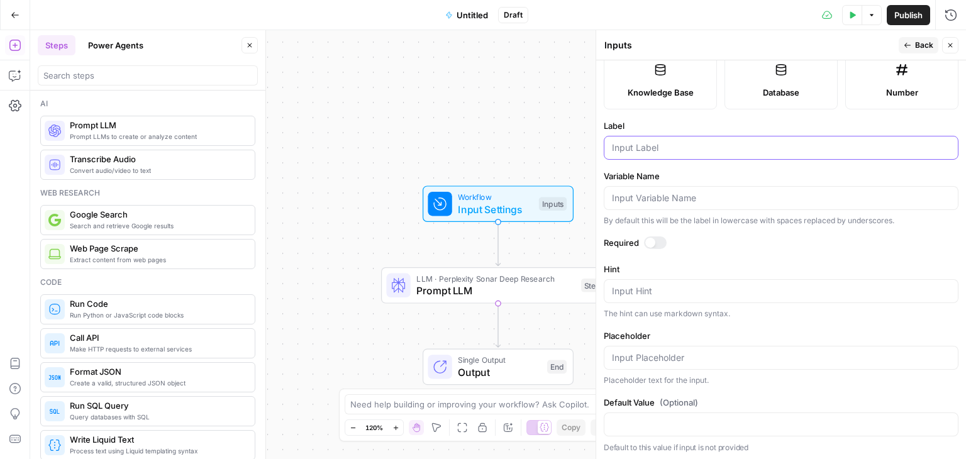
click at [662, 147] on input "Label" at bounding box center [781, 148] width 338 height 13
type input "keyword"
click at [660, 240] on div at bounding box center [655, 243] width 23 height 13
click at [523, 163] on div "Test Step" at bounding box center [532, 175] width 76 height 27
click at [440, 296] on span "Prompt LLM" at bounding box center [495, 290] width 159 height 15
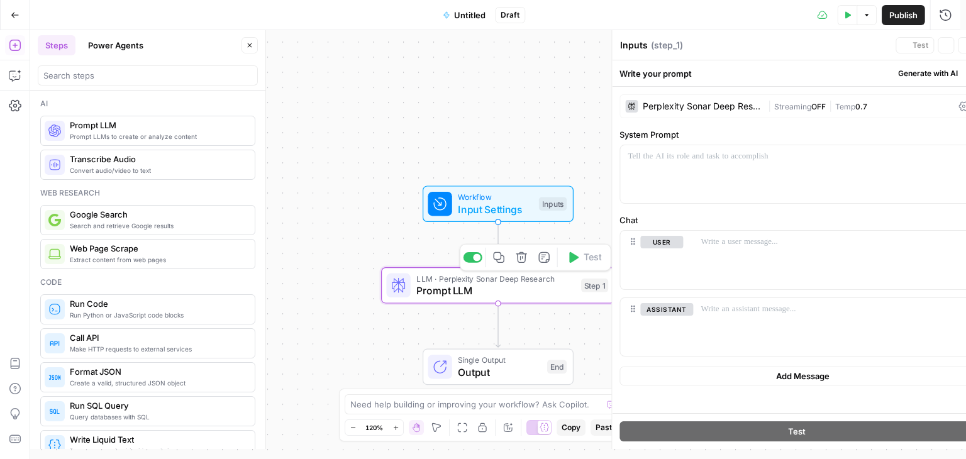
type textarea "Prompt LLM"
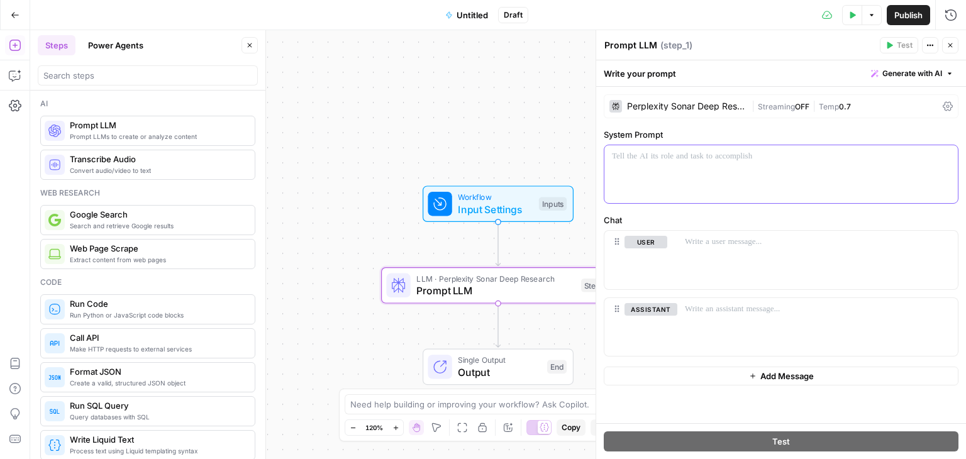
click at [672, 177] on div at bounding box center [780, 174] width 353 height 58
click at [640, 330] on button "Delete" at bounding box center [651, 328] width 53 height 14
click at [726, 237] on p at bounding box center [817, 242] width 265 height 13
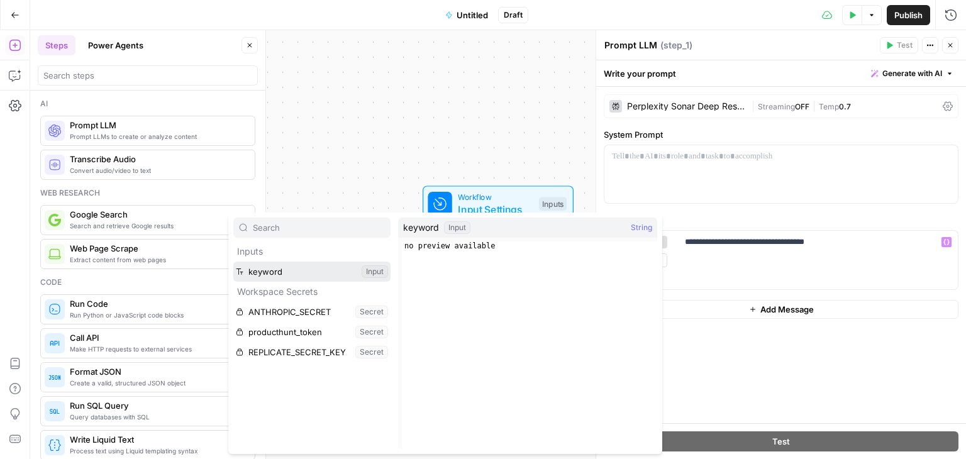
click at [311, 265] on button "Select variable keyword" at bounding box center [311, 272] width 157 height 20
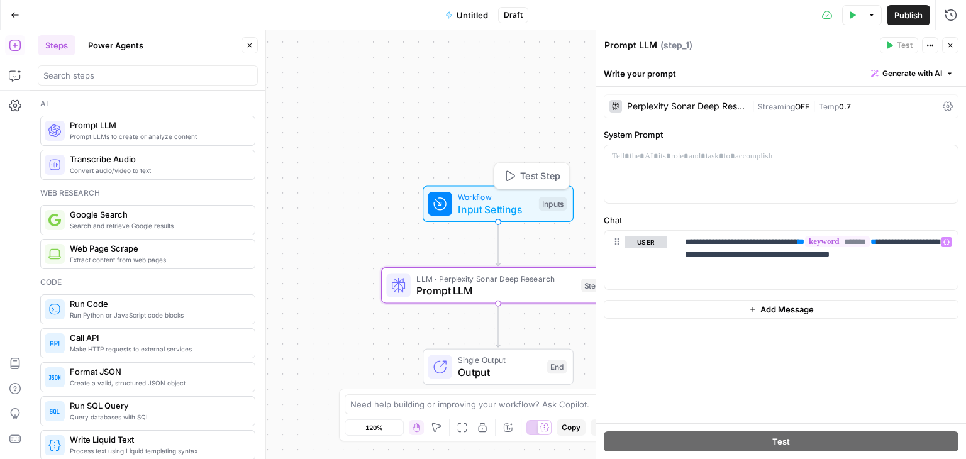
click at [486, 203] on span "Input Settings" at bounding box center [495, 209] width 75 height 15
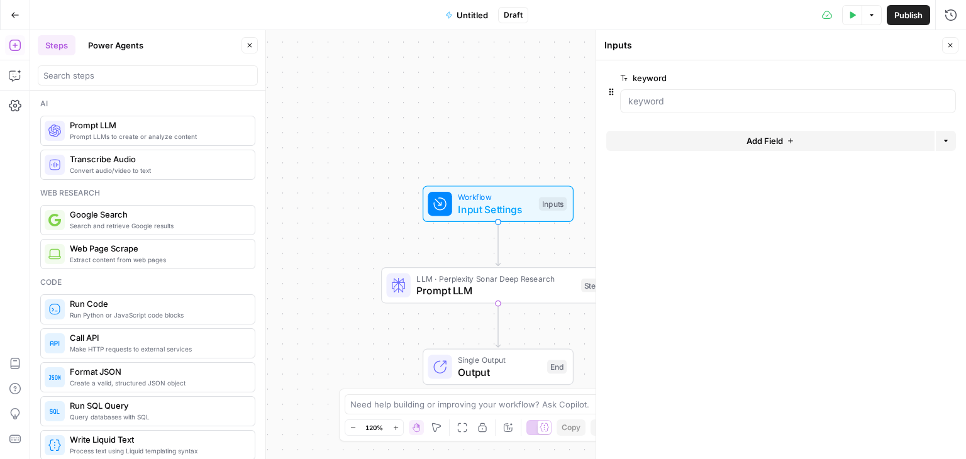
click at [852, 16] on icon "button" at bounding box center [853, 14] width 6 height 7
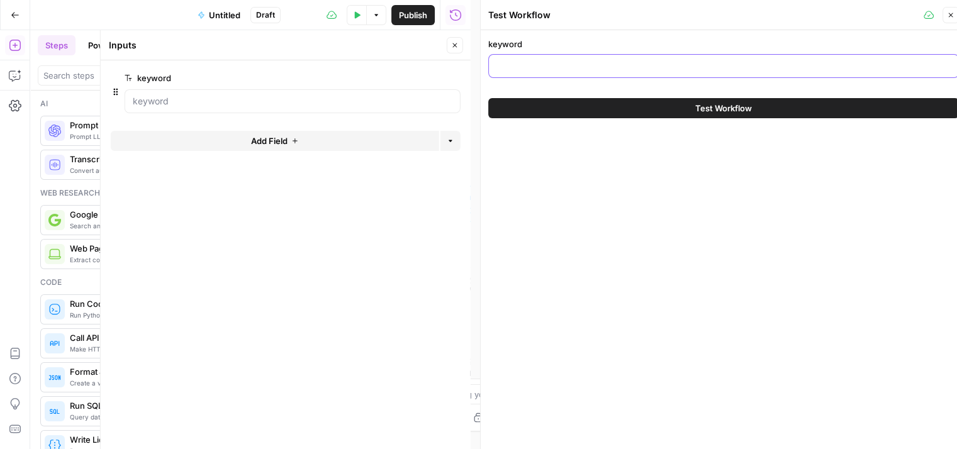
click at [637, 64] on input "keyword" at bounding box center [723, 66] width 454 height 13
paste input "Gemini MyEdit Wix Logo Maker Looka"
type input "Gemini MyEdit Wix Logo Maker Looka"
click at [681, 109] on button "Test Workflow" at bounding box center [723, 108] width 470 height 20
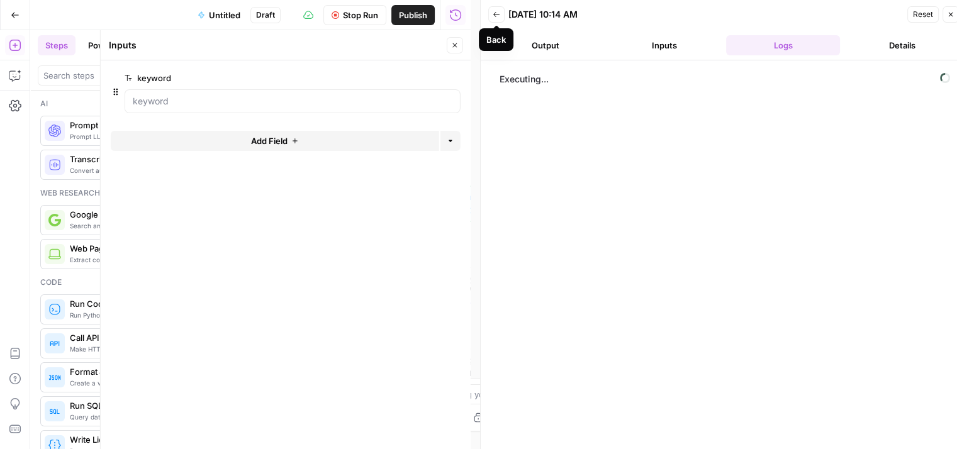
click at [490, 15] on button "Back" at bounding box center [496, 14] width 16 height 16
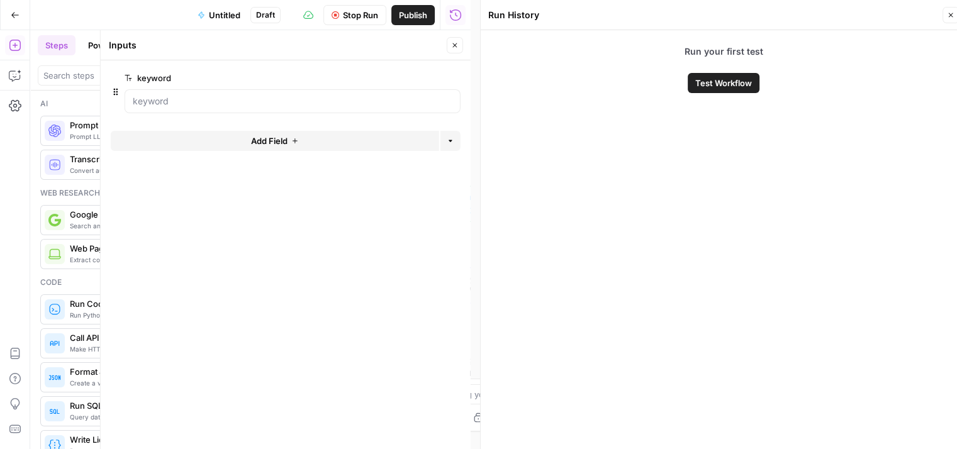
click at [453, 41] on button "Close" at bounding box center [455, 45] width 16 height 16
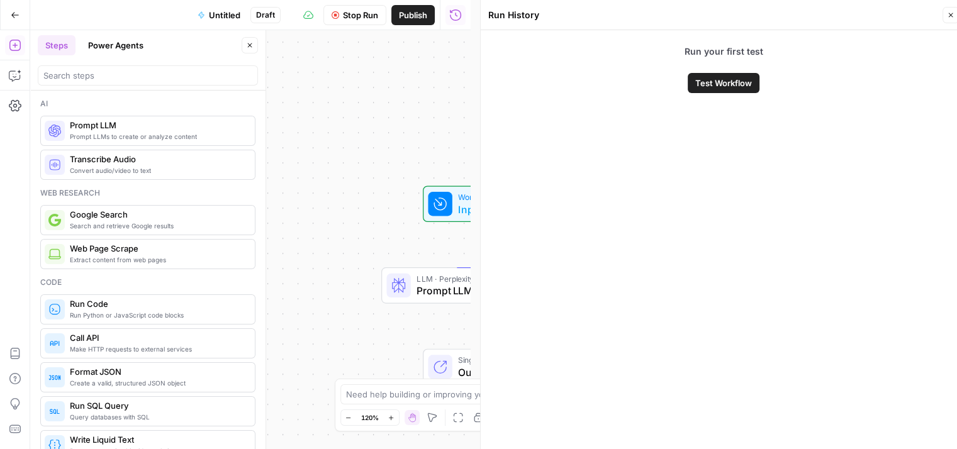
click at [346, 18] on span "Stop Run" at bounding box center [360, 15] width 35 height 13
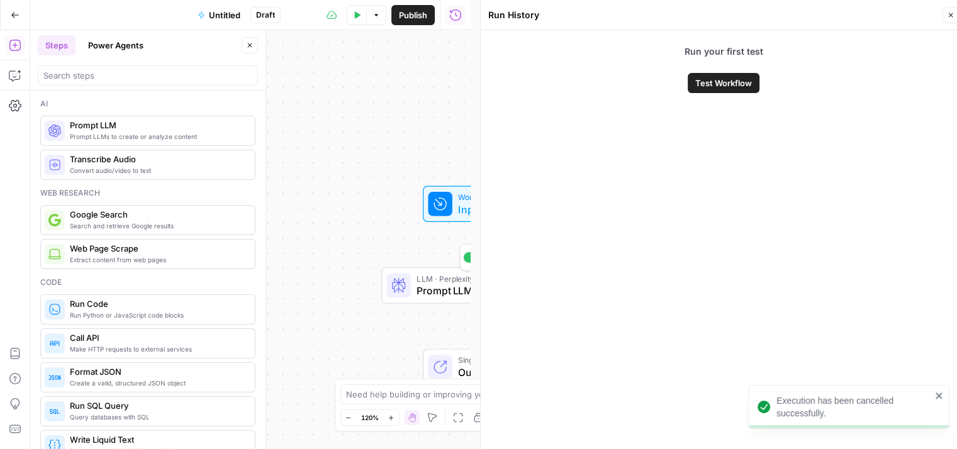
click at [418, 296] on span "Prompt LLM" at bounding box center [495, 290] width 159 height 15
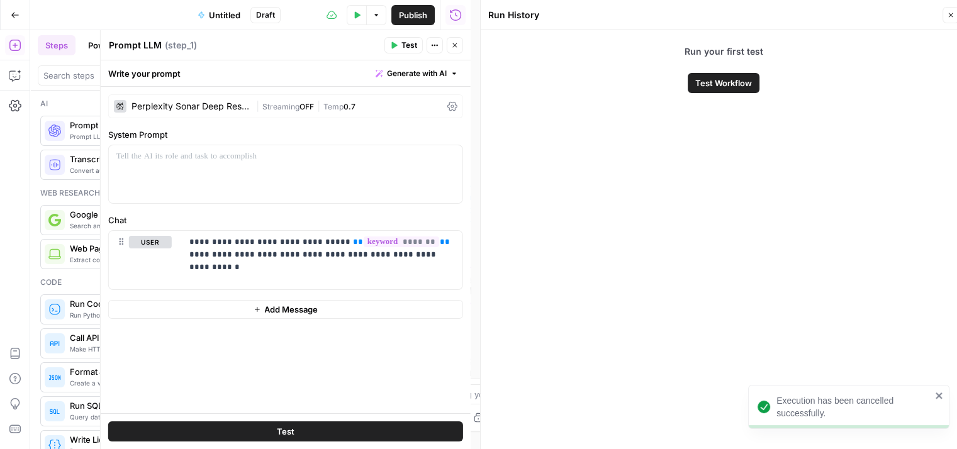
click at [449, 106] on icon at bounding box center [452, 106] width 10 height 10
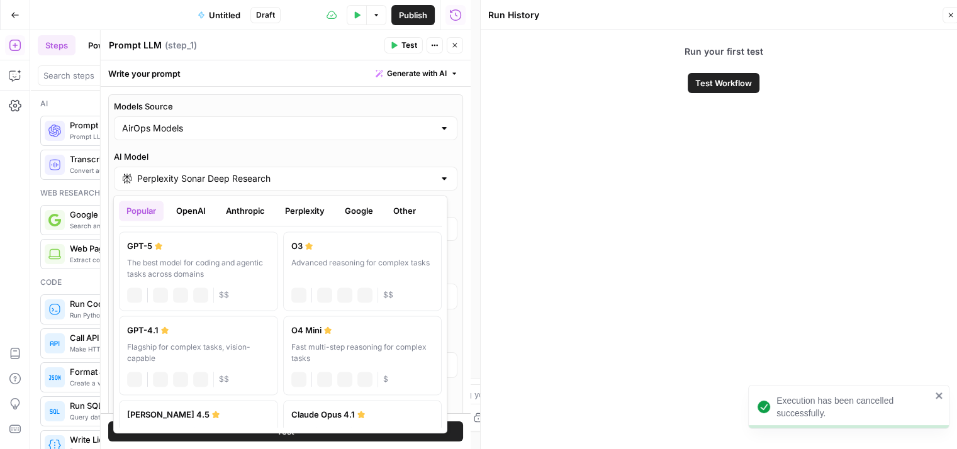
click at [191, 173] on input "Perplexity Sonar Deep Research" at bounding box center [285, 178] width 297 height 13
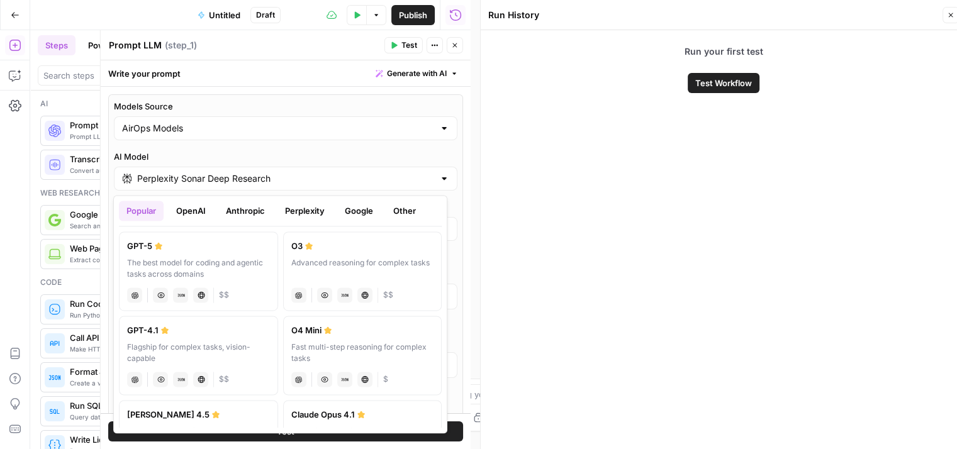
click at [304, 209] on button "Perplexity" at bounding box center [304, 211] width 55 height 20
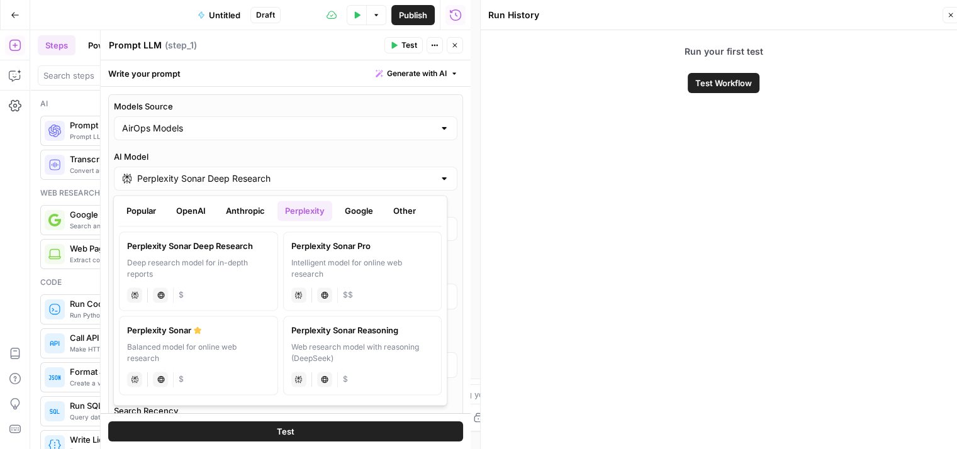
click at [375, 262] on div "Intelligent model for online web research" at bounding box center [362, 268] width 143 height 23
type input "Perplexity Sonar Pro"
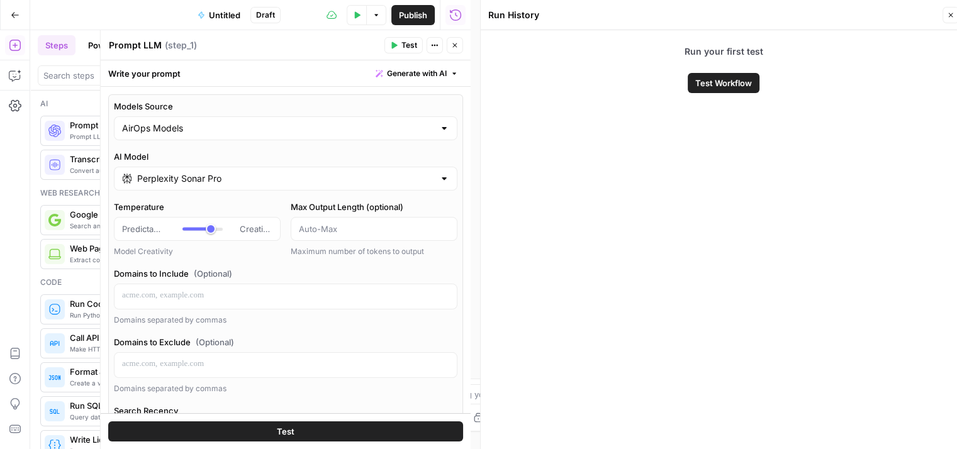
click at [307, 439] on button "Test" at bounding box center [285, 431] width 355 height 20
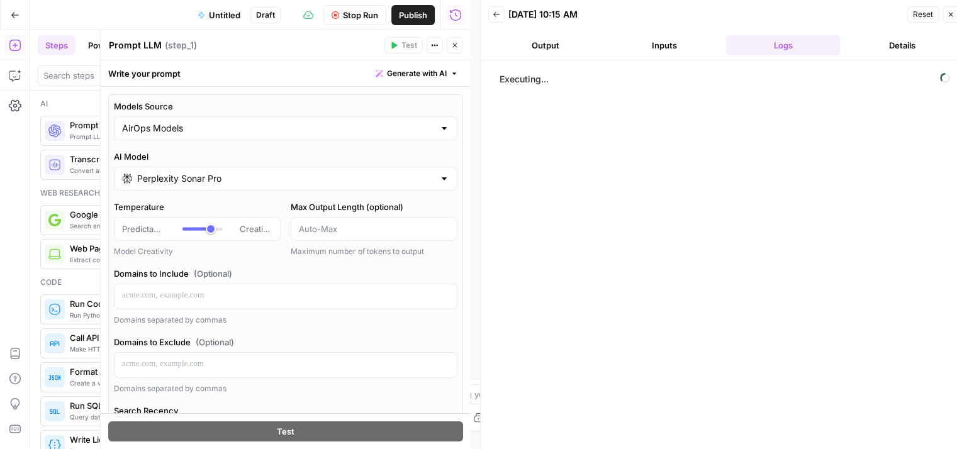
click at [451, 49] on button "Close" at bounding box center [455, 45] width 16 height 16
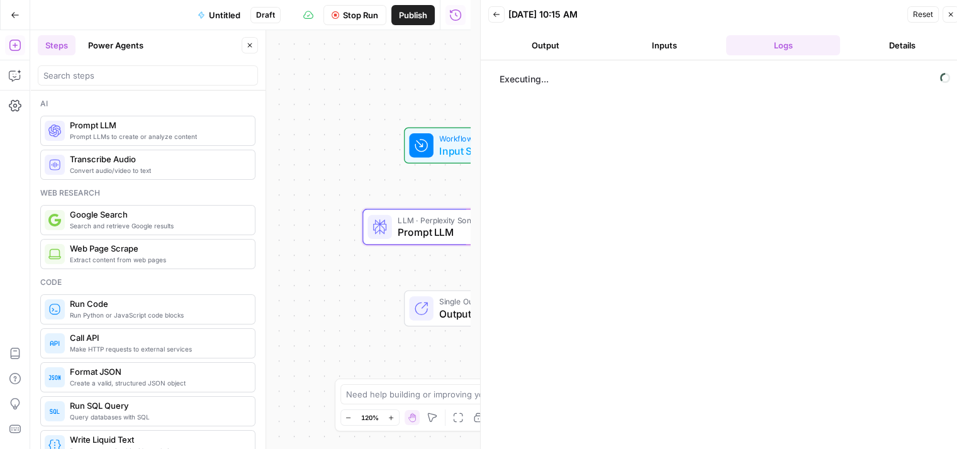
drag, startPoint x: 313, startPoint y: 172, endPoint x: 293, endPoint y: 109, distance: 66.5
click at [293, 109] on div "Workflow Input Settings Inputs LLM · Perplexity Sonar Pro Prompt LLM Step 1 Sin…" at bounding box center [250, 239] width 440 height 419
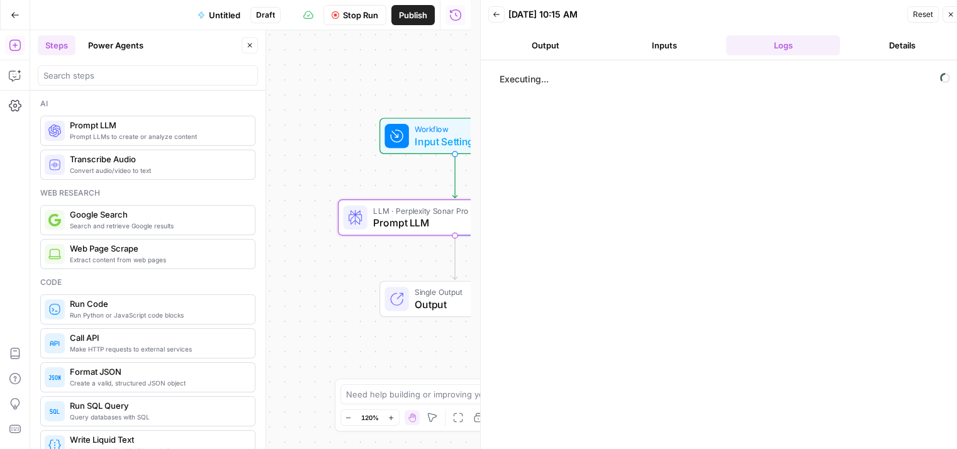
drag, startPoint x: 355, startPoint y: 157, endPoint x: 326, endPoint y: 150, distance: 29.6
click at [328, 151] on div "Workflow Input Settings Inputs LLM · Perplexity Sonar Pro Prompt LLM Step 1 Sin…" at bounding box center [250, 239] width 440 height 419
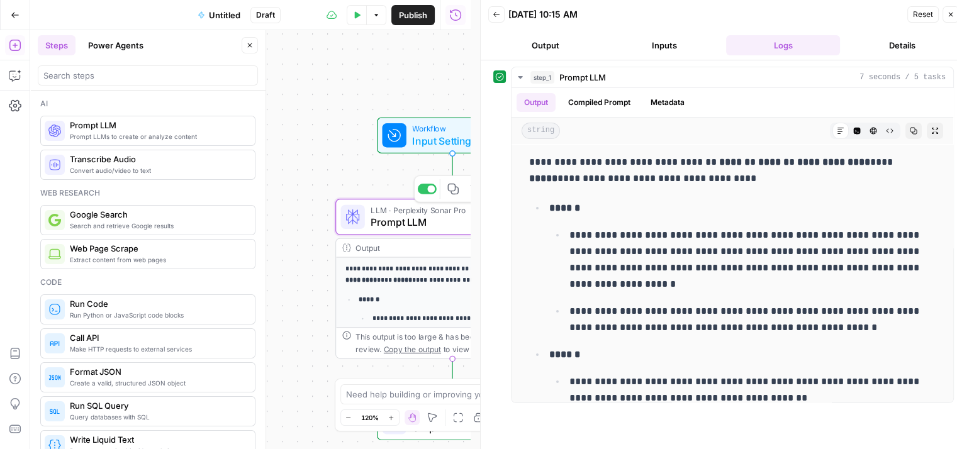
click at [392, 225] on span "Prompt LLM" at bounding box center [449, 221] width 159 height 15
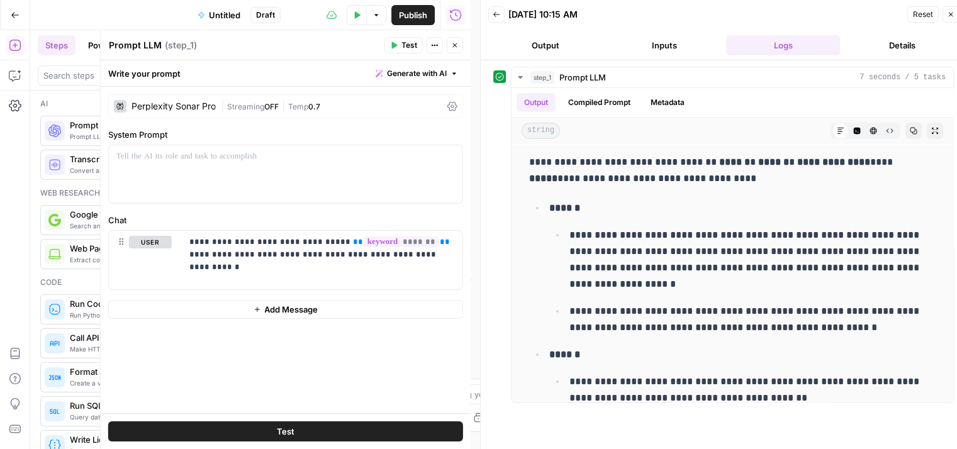
click at [455, 111] on icon at bounding box center [452, 106] width 10 height 10
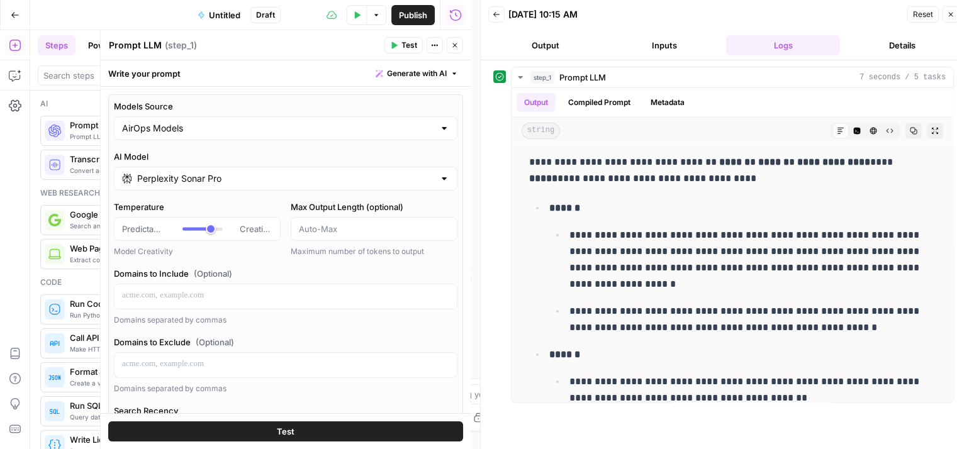
click at [200, 185] on div "Perplexity Sonar Pro" at bounding box center [285, 179] width 343 height 24
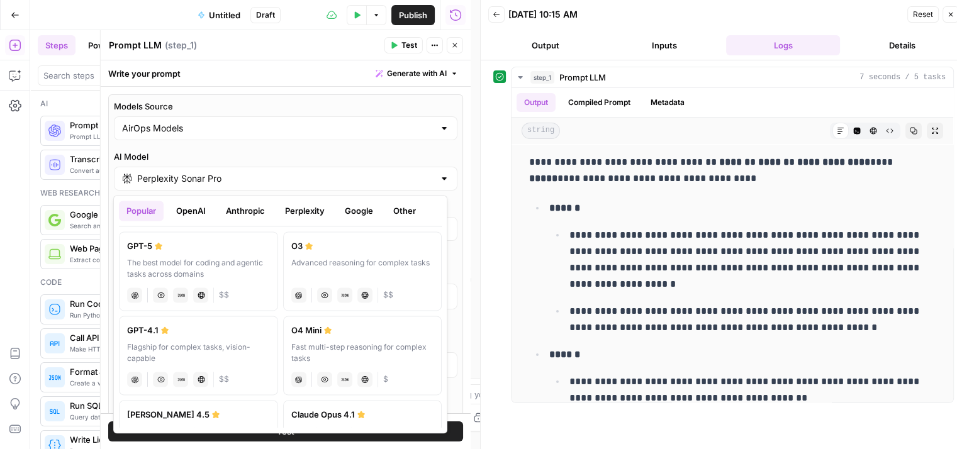
click at [313, 213] on button "Perplexity" at bounding box center [304, 211] width 55 height 20
click at [302, 207] on button "Perplexity" at bounding box center [304, 211] width 55 height 20
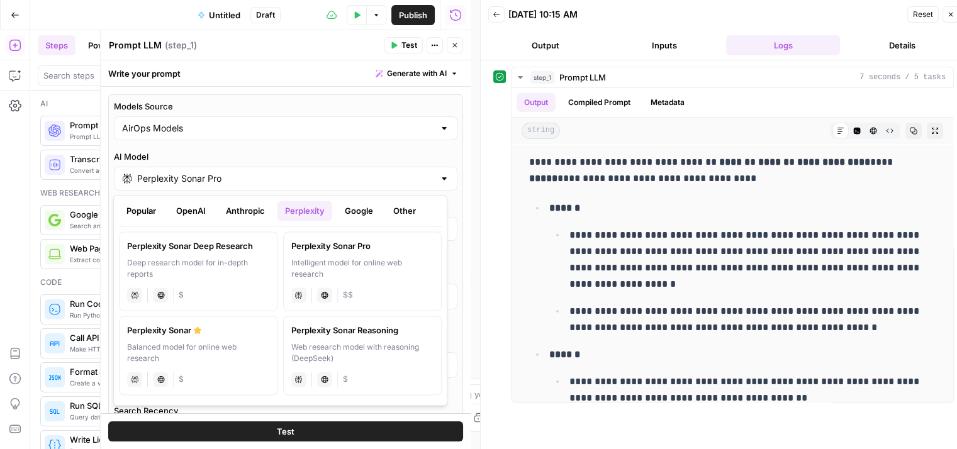
click at [154, 260] on div "Deep research model for in-depth reports" at bounding box center [198, 268] width 143 height 23
type input "Perplexity Sonar Deep Research"
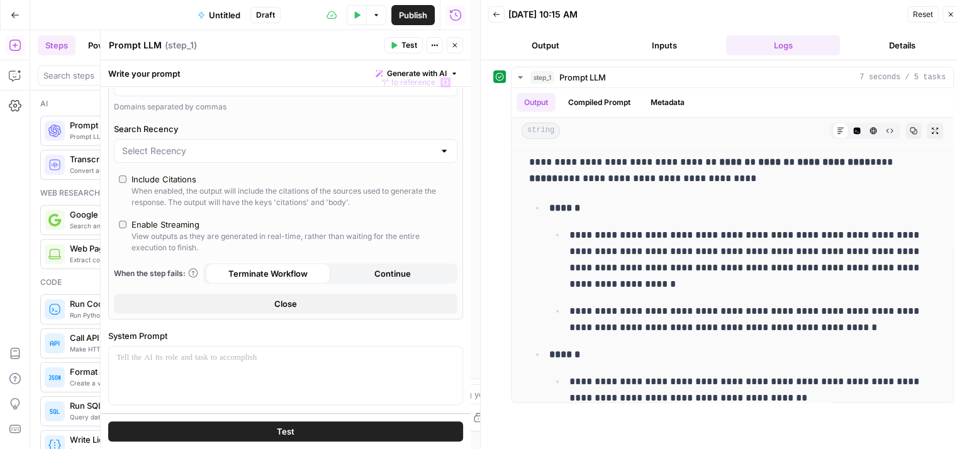
scroll to position [315, 0]
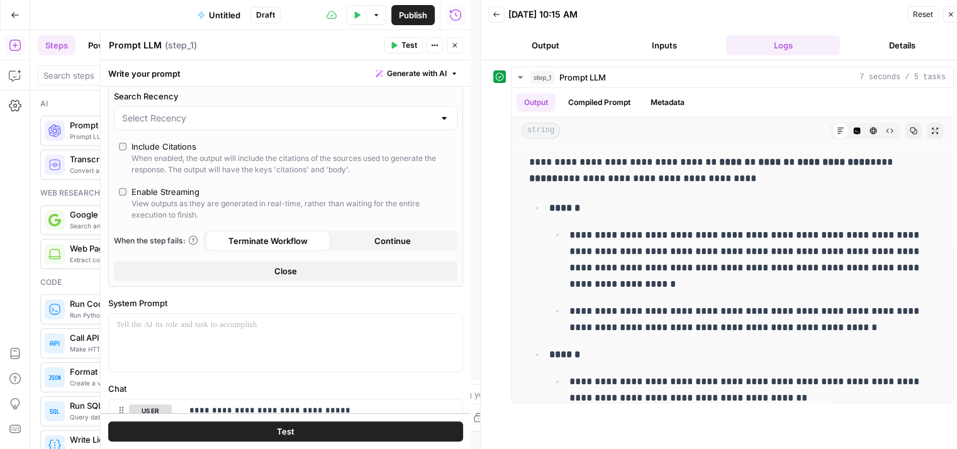
click at [277, 428] on span "Test" at bounding box center [286, 431] width 18 height 13
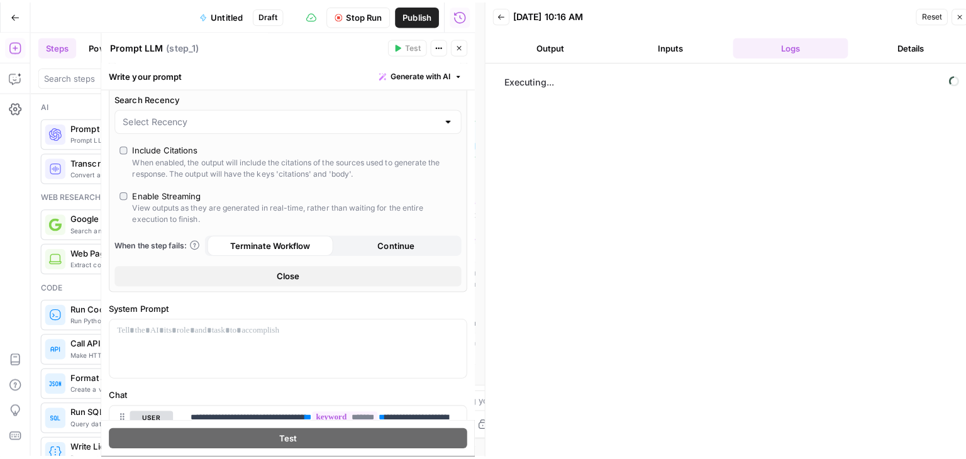
scroll to position [63, 0]
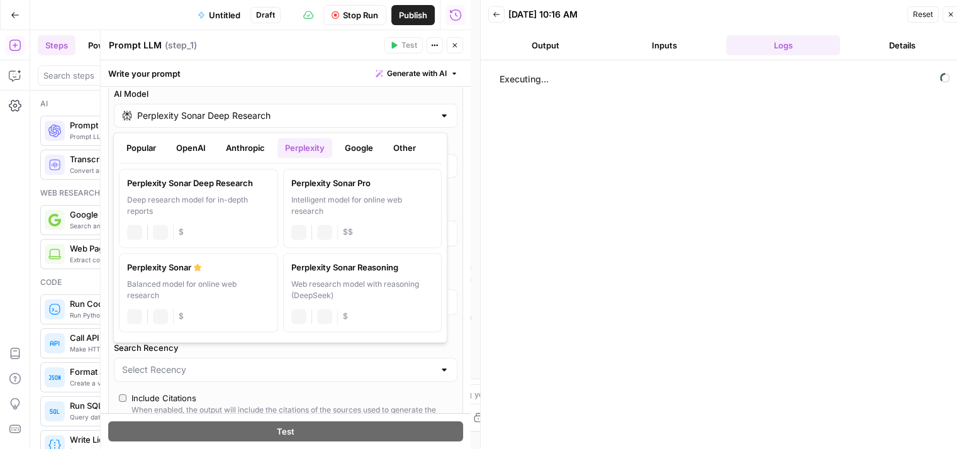
click at [439, 115] on div at bounding box center [444, 115] width 10 height 13
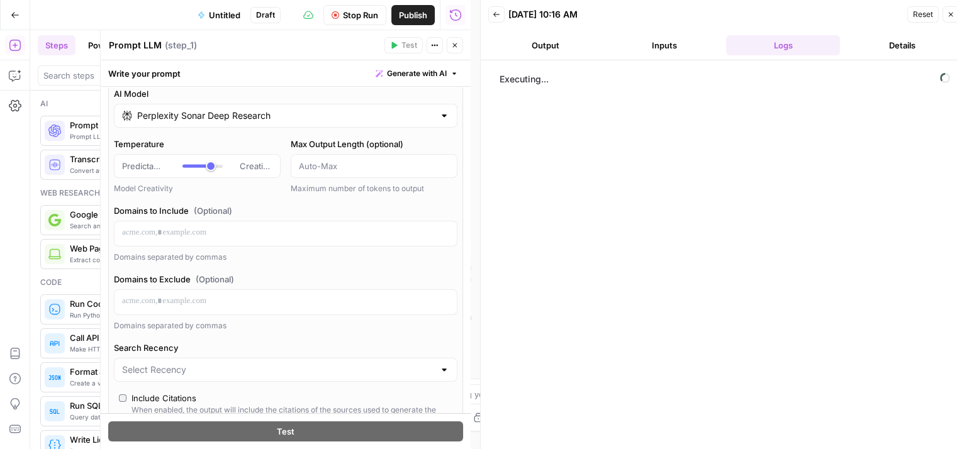
click at [459, 48] on button "Close" at bounding box center [455, 45] width 16 height 16
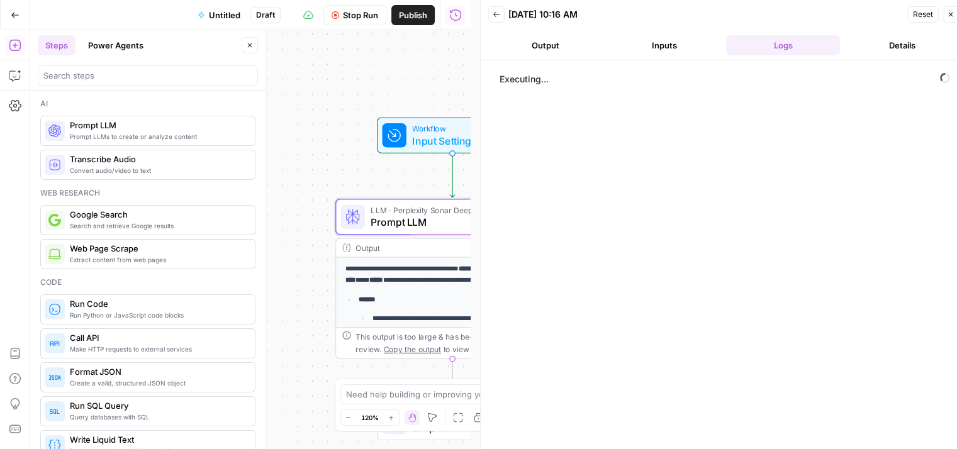
click at [352, 18] on span "Stop Run" at bounding box center [360, 15] width 35 height 13
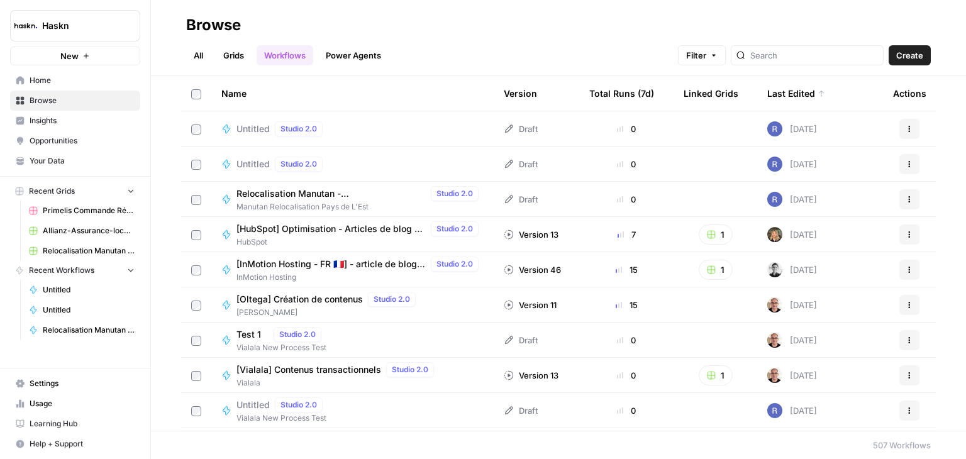
click at [905, 124] on button "Actions" at bounding box center [909, 129] width 20 height 20
click at [807, 231] on span "Delete" at bounding box center [844, 232] width 101 height 13
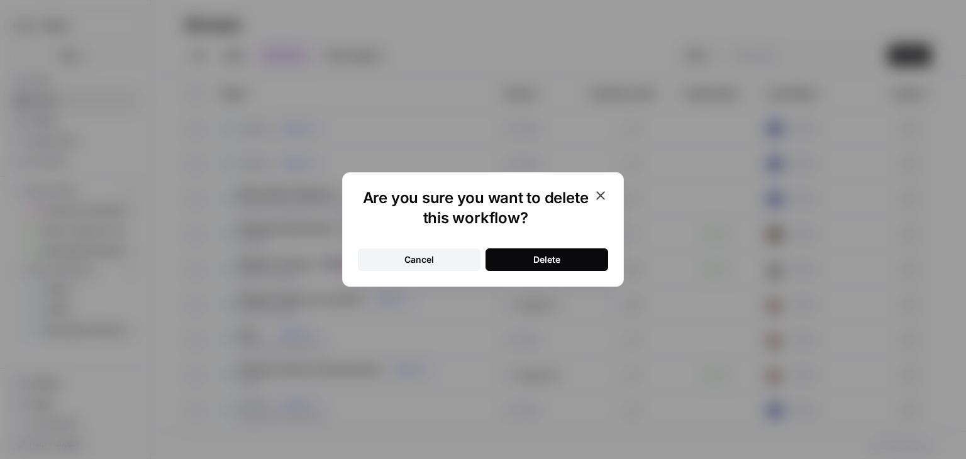
click at [585, 269] on button "Delete" at bounding box center [547, 259] width 123 height 23
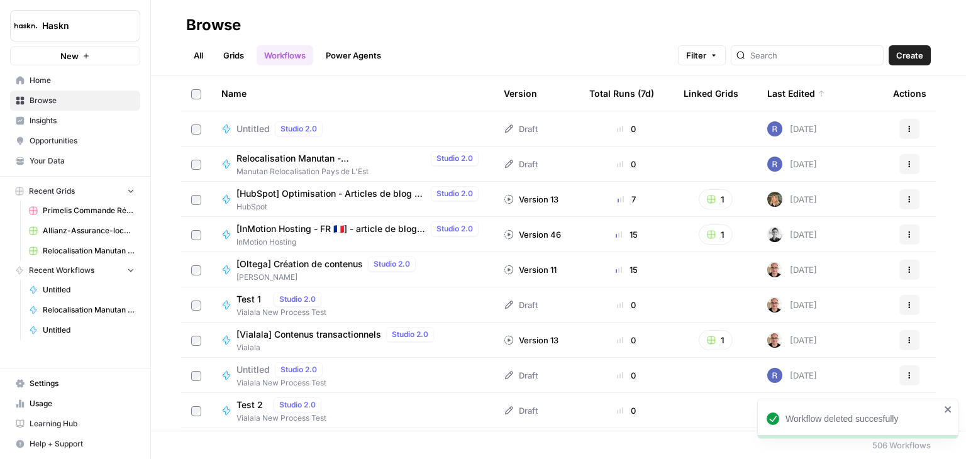
click at [239, 134] on span "Untitled" at bounding box center [253, 129] width 33 height 13
click at [265, 125] on span "Untitled" at bounding box center [253, 129] width 33 height 13
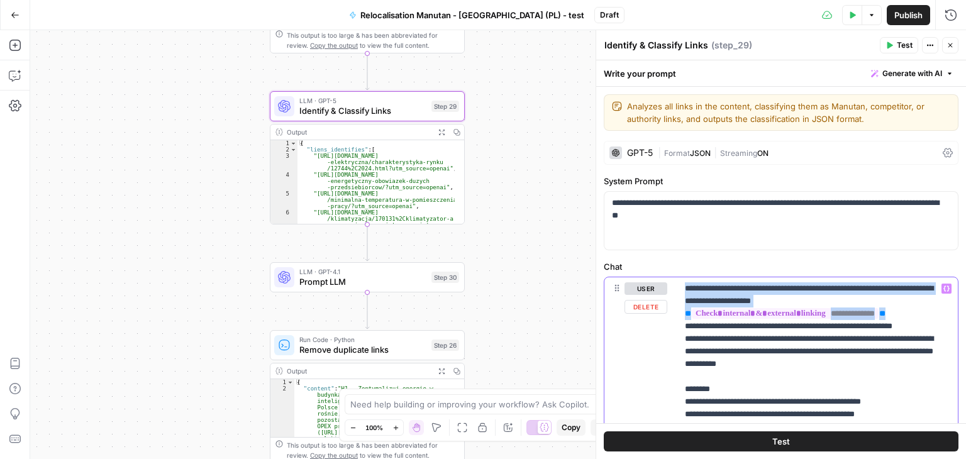
drag, startPoint x: 891, startPoint y: 317, endPoint x: 678, endPoint y: 282, distance: 215.5
copy p "**********"
click at [315, 285] on span "Prompt LLM" at bounding box center [362, 282] width 127 height 13
click at [299, 287] on span "Prompt LLM" at bounding box center [362, 282] width 127 height 13
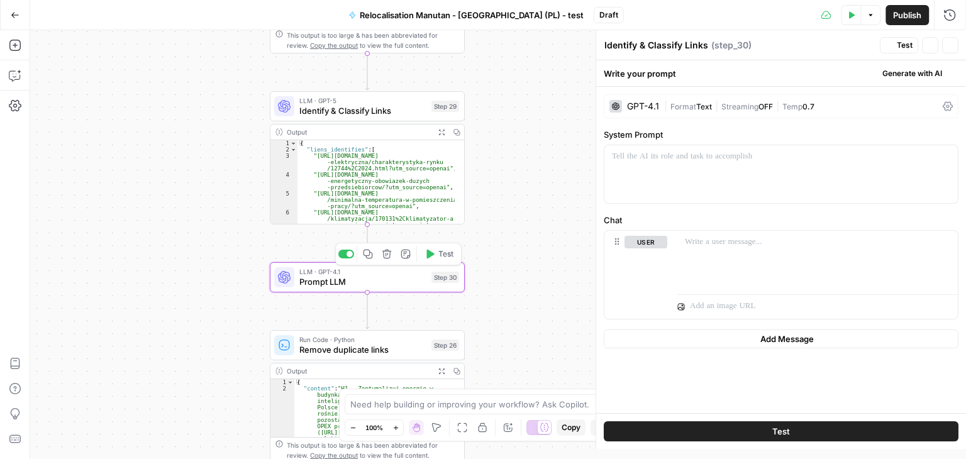
click at [497, 277] on div "**********" at bounding box center [498, 244] width 936 height 429
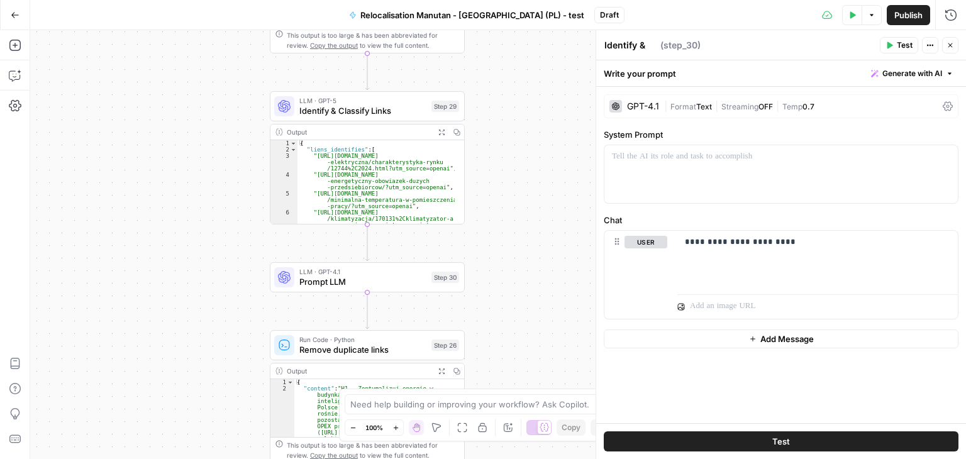
type textarea "Prompt LLM"
click at [788, 250] on div "**********" at bounding box center [817, 260] width 281 height 58
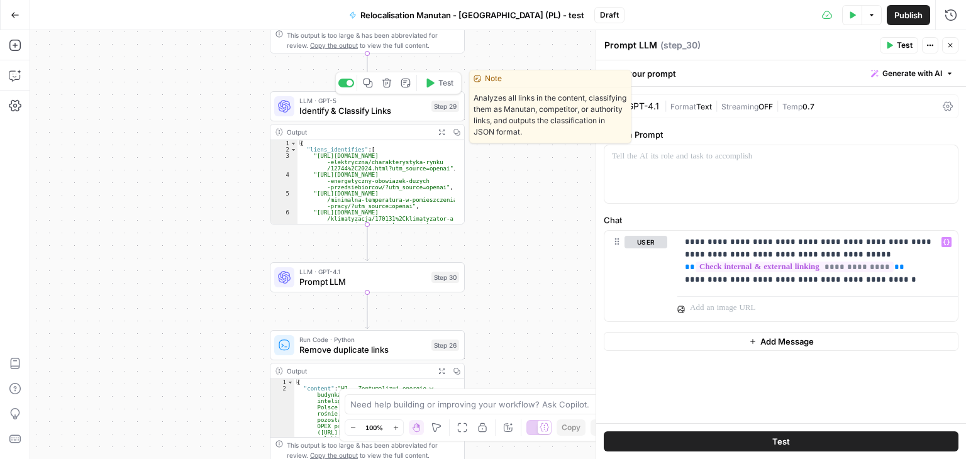
click at [325, 118] on div "LLM · GPT-5 Identify & Classify Links Step 29 Copy step Delete step Edit Note T…" at bounding box center [367, 106] width 195 height 30
click at [306, 106] on span "Identify & Classify Links" at bounding box center [362, 110] width 127 height 13
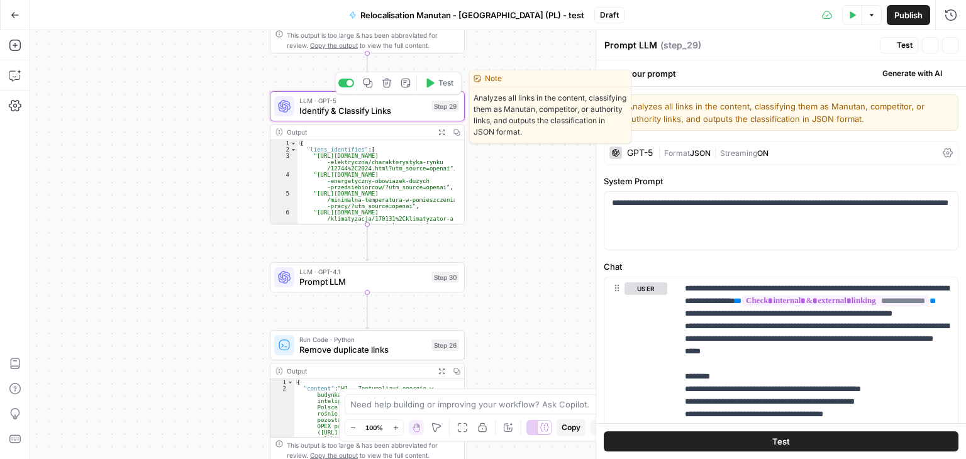
type textarea "Identify & Classify Links"
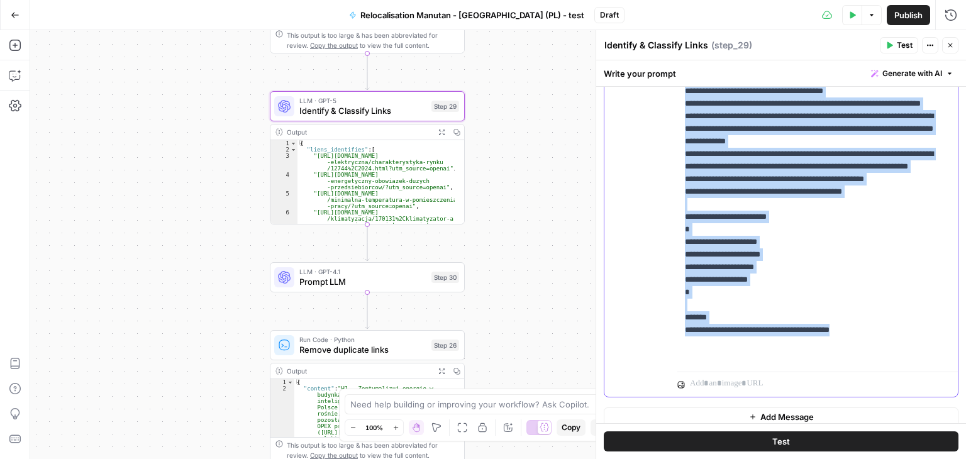
scroll to position [345, 0]
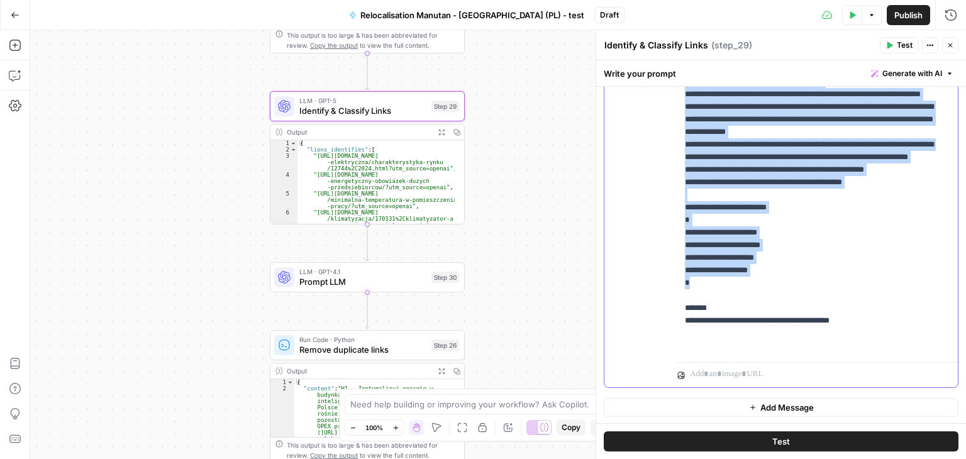
drag, startPoint x: 683, startPoint y: 167, endPoint x: 878, endPoint y: 303, distance: 237.3
click at [878, 303] on div "**********" at bounding box center [817, 144] width 281 height 425
copy p "**********"
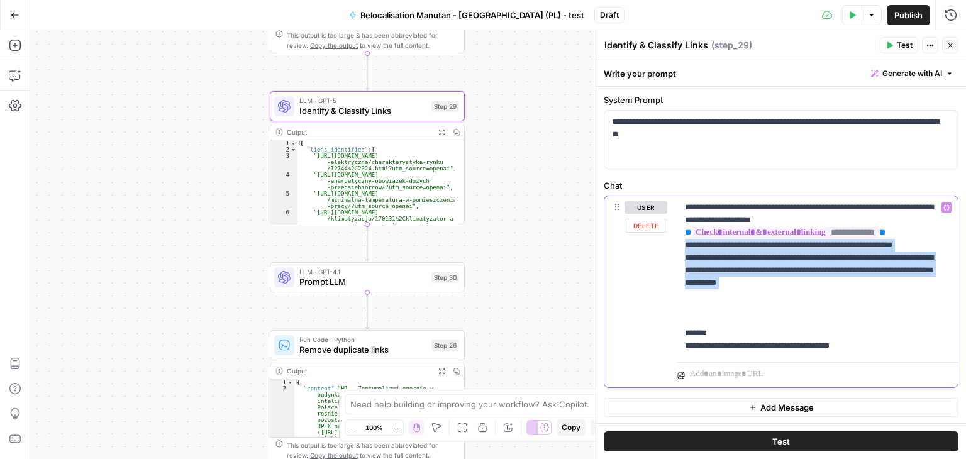
drag, startPoint x: 865, startPoint y: 291, endPoint x: 673, endPoint y: 246, distance: 197.0
click at [673, 246] on div "**********" at bounding box center [780, 291] width 353 height 191
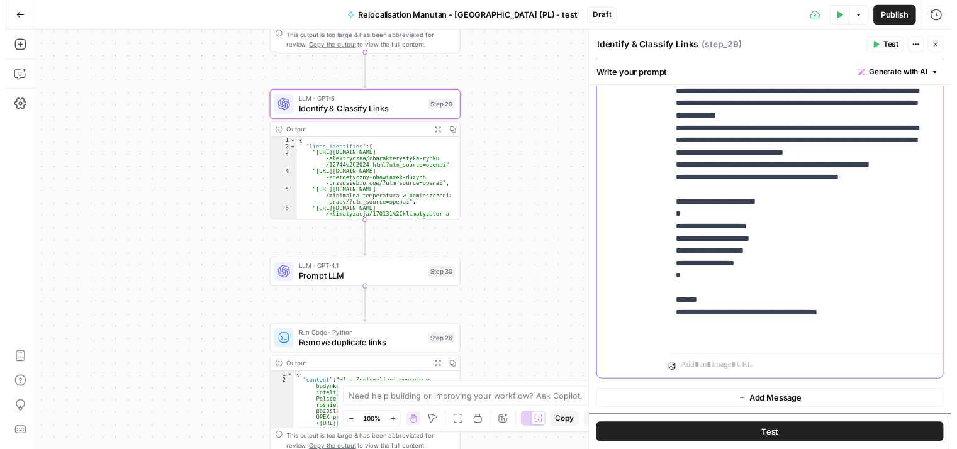
scroll to position [370, 0]
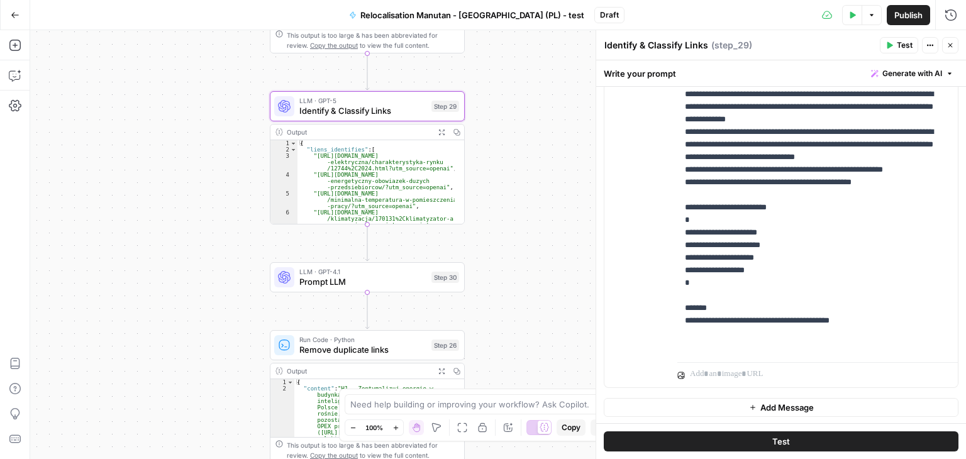
click at [808, 437] on button "Test" at bounding box center [781, 441] width 355 height 20
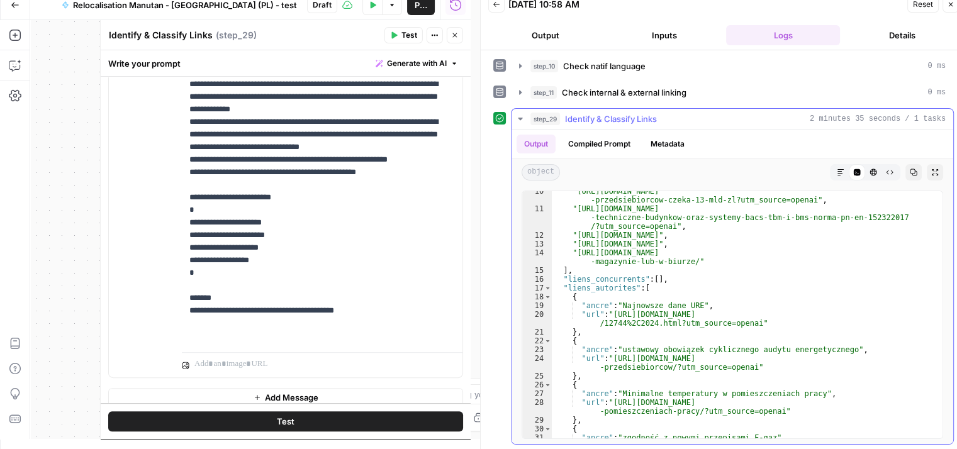
scroll to position [108, 0]
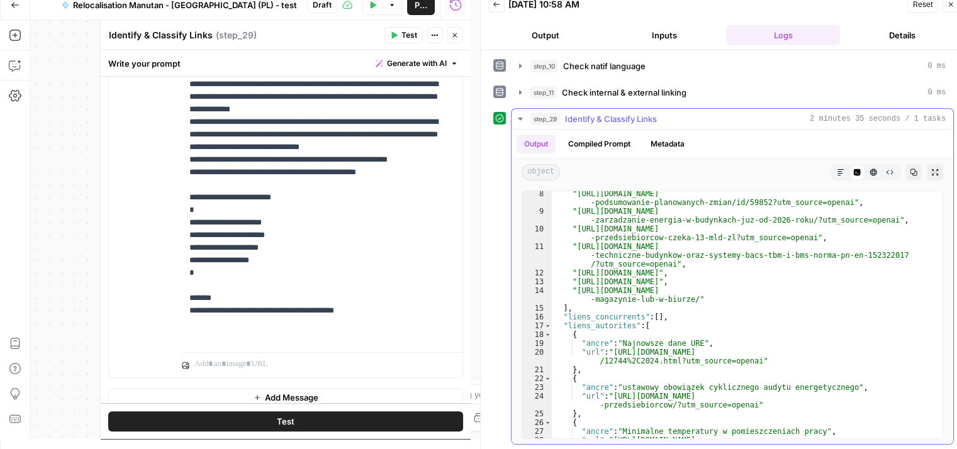
click at [453, 36] on icon "button" at bounding box center [454, 35] width 4 height 4
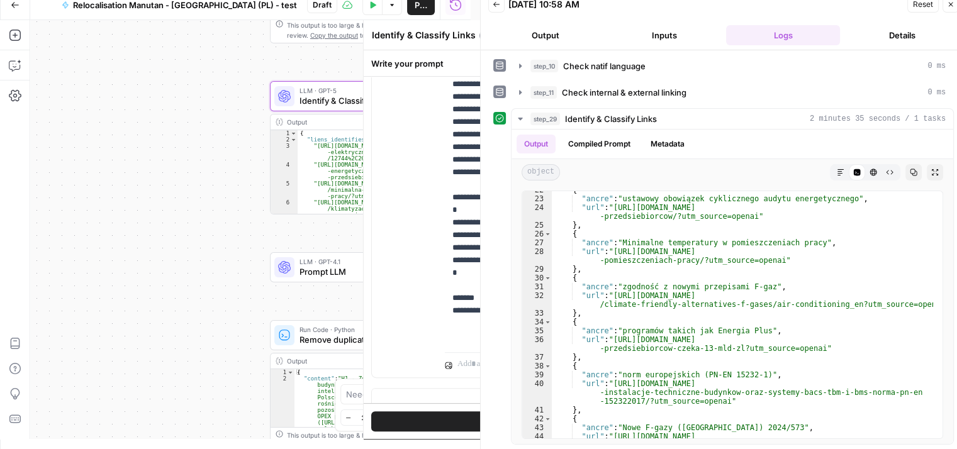
scroll to position [296, 0]
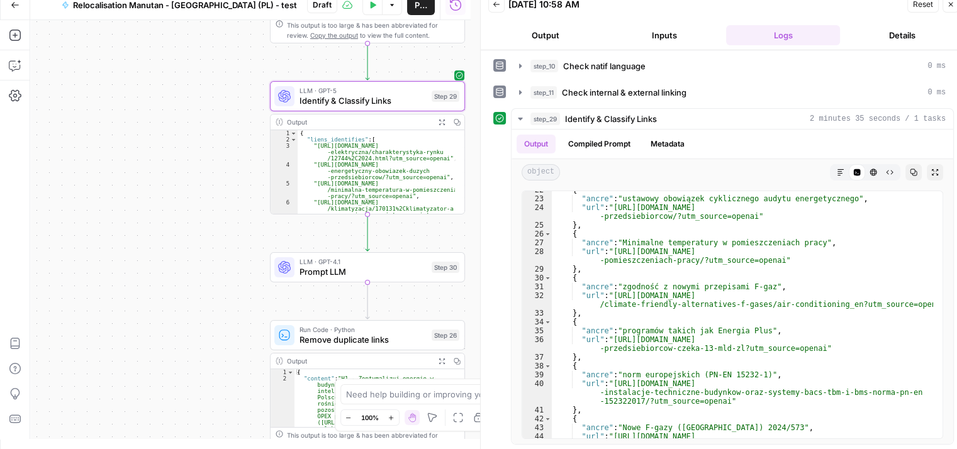
drag, startPoint x: 247, startPoint y: 237, endPoint x: 171, endPoint y: 199, distance: 84.4
click at [181, 199] on div "**********" at bounding box center [250, 229] width 440 height 419
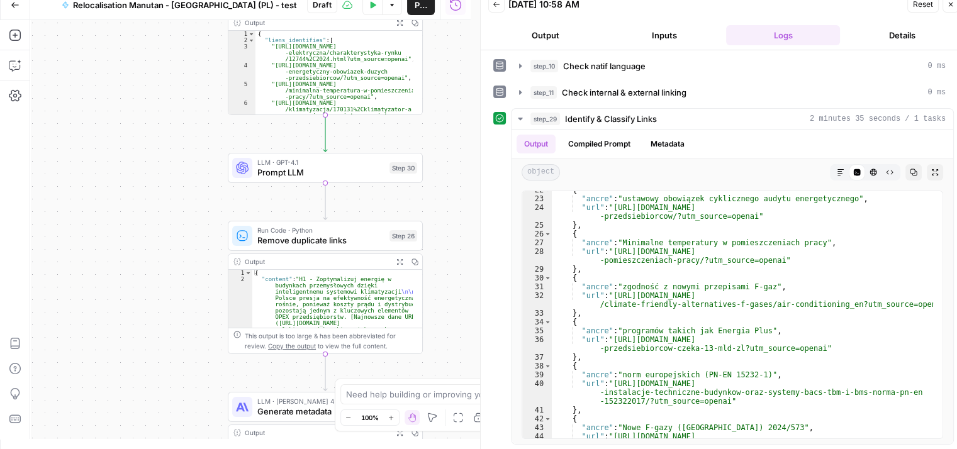
drag, startPoint x: 448, startPoint y: 212, endPoint x: 472, endPoint y: 149, distance: 67.1
click at [474, 150] on body "**********" at bounding box center [478, 214] width 957 height 449
click at [951, 9] on button "Close" at bounding box center [950, 4] width 16 height 16
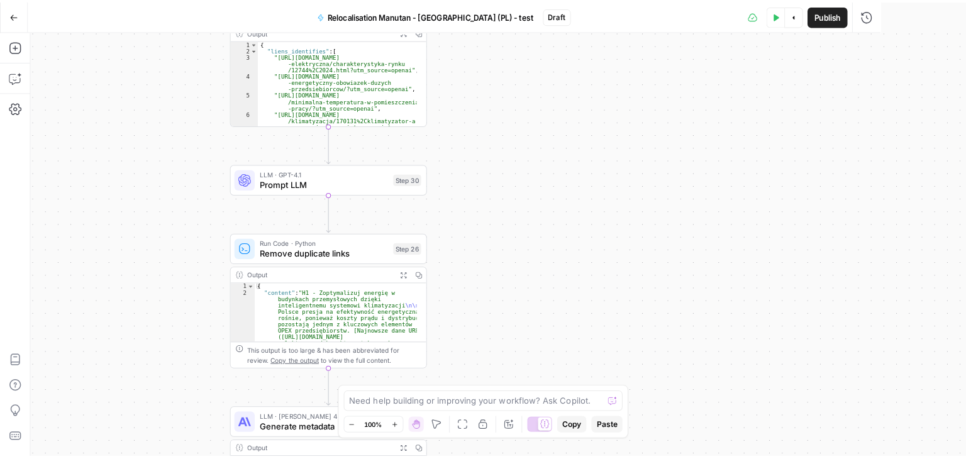
scroll to position [0, 0]
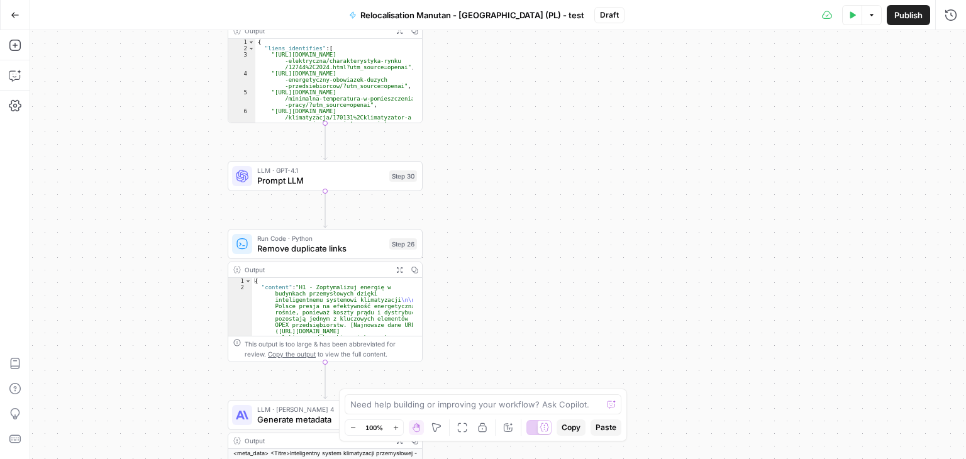
click at [267, 177] on div "**********" at bounding box center [498, 244] width 936 height 429
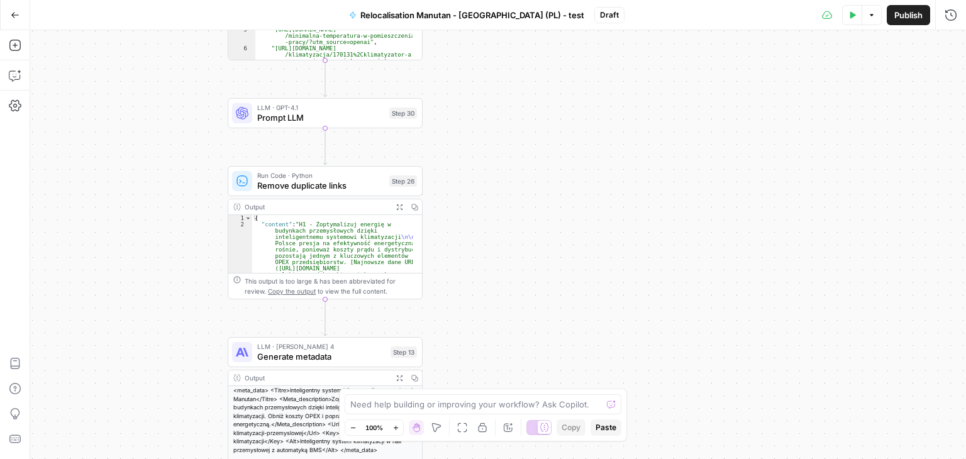
click at [276, 125] on div "LLM · GPT-4.1 Prompt LLM Step 30 Copy step Delete step Add Note Test" at bounding box center [325, 113] width 195 height 30
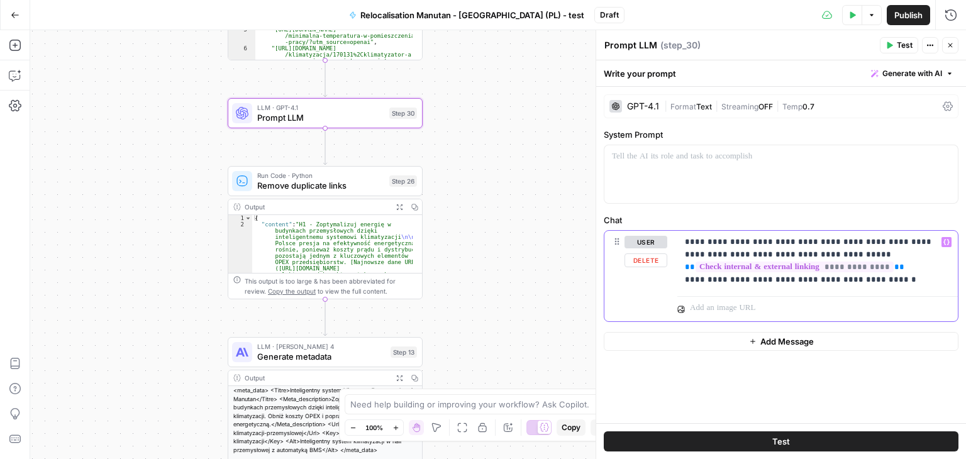
click at [886, 284] on p "**********" at bounding box center [818, 261] width 266 height 50
click at [894, 287] on div "**********" at bounding box center [817, 261] width 281 height 60
click at [880, 281] on p "**********" at bounding box center [818, 261] width 266 height 50
click at [879, 287] on p "**********" at bounding box center [818, 267] width 266 height 63
click at [877, 278] on p "**********" at bounding box center [818, 267] width 266 height 63
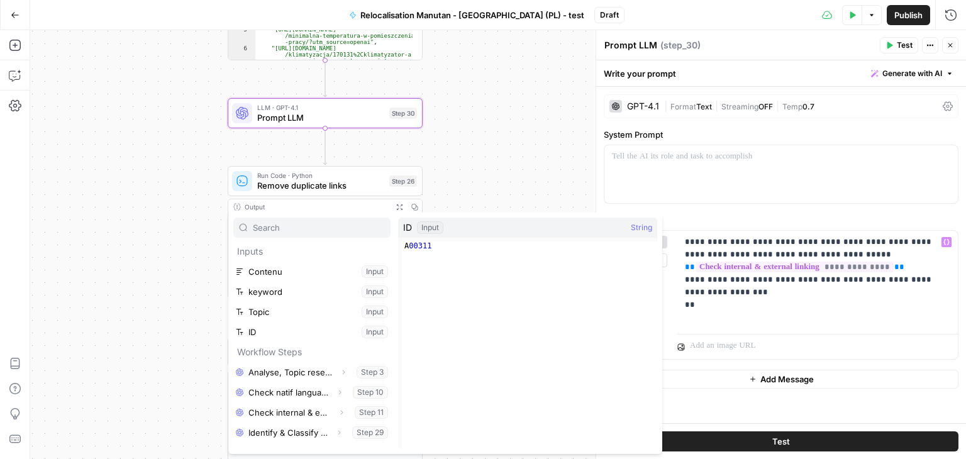
scroll to position [74, 0]
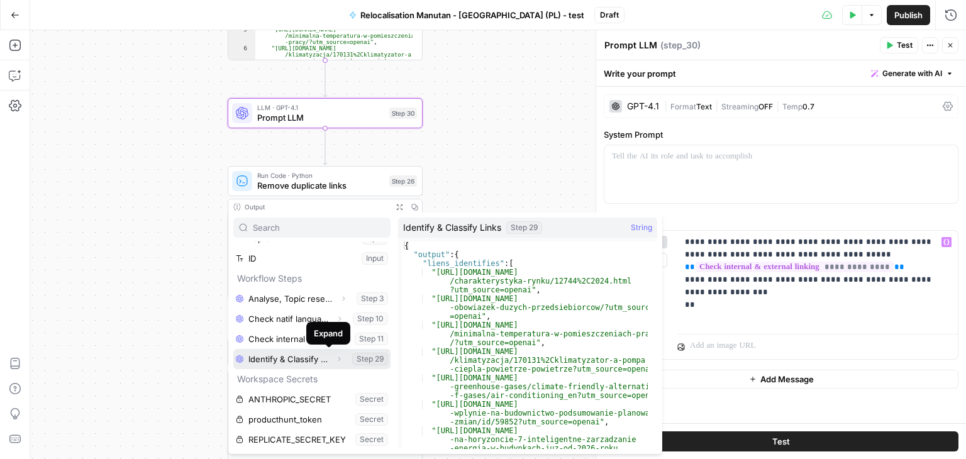
click at [338, 359] on icon "button" at bounding box center [339, 359] width 3 height 4
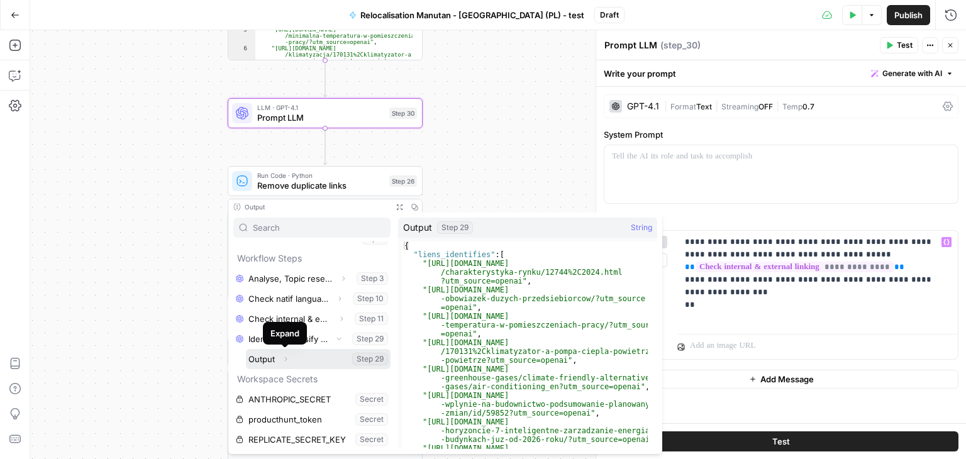
click at [287, 359] on icon "button" at bounding box center [286, 359] width 8 height 8
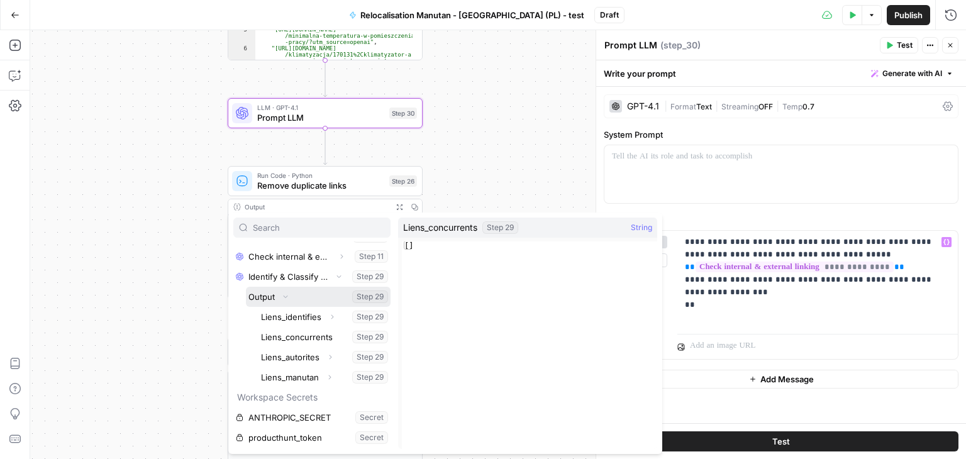
scroll to position [157, 0]
click at [243, 332] on li "Identify & Classify Links Collapse Step 29 Output Collapse Step 29 Liens_identi…" at bounding box center [311, 325] width 157 height 121
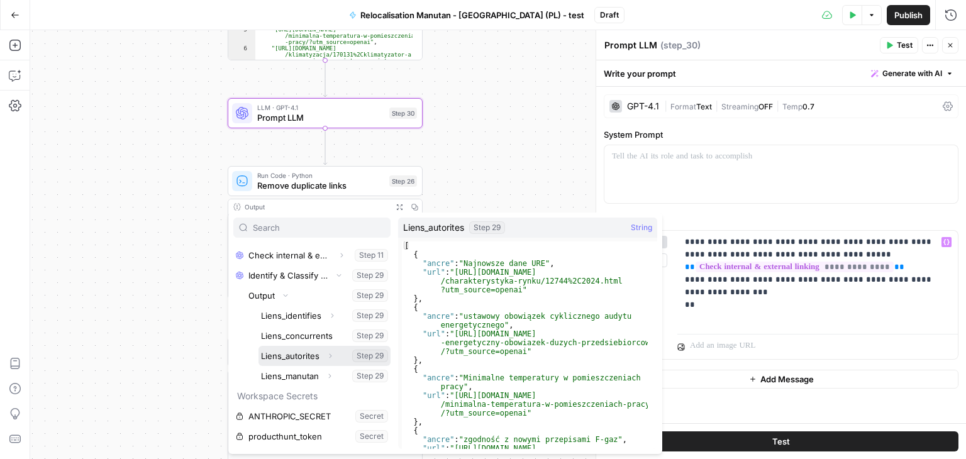
click at [326, 353] on icon "button" at bounding box center [330, 356] width 8 height 8
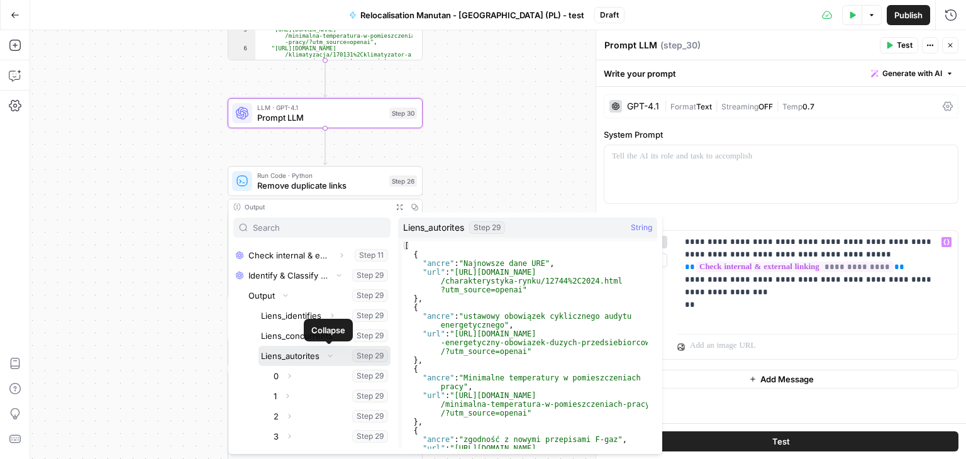
click at [322, 353] on button "Collapse" at bounding box center [330, 356] width 16 height 16
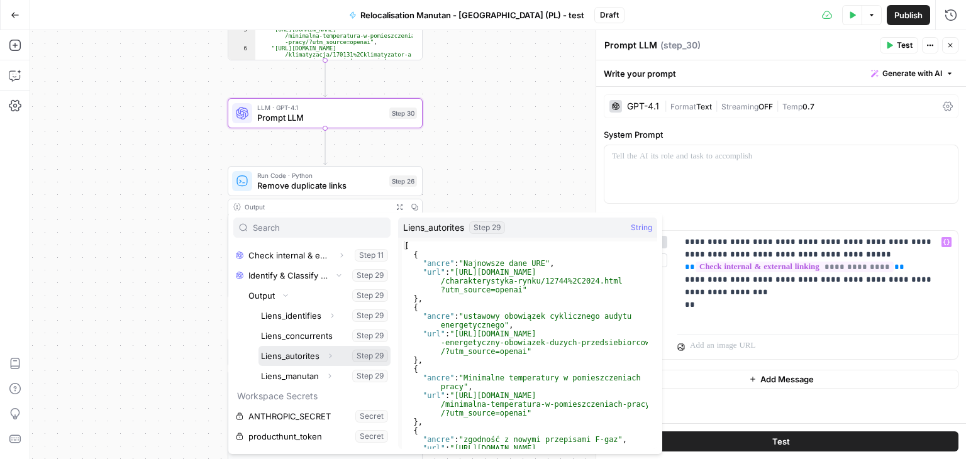
click at [292, 351] on button "Select variable Liens_autorites" at bounding box center [325, 356] width 132 height 20
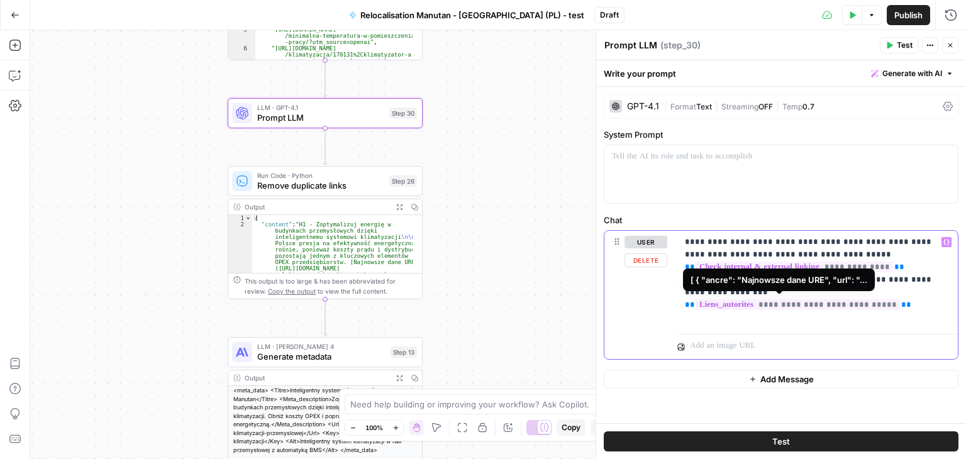
click at [887, 307] on p "**********" at bounding box center [818, 280] width 266 height 88
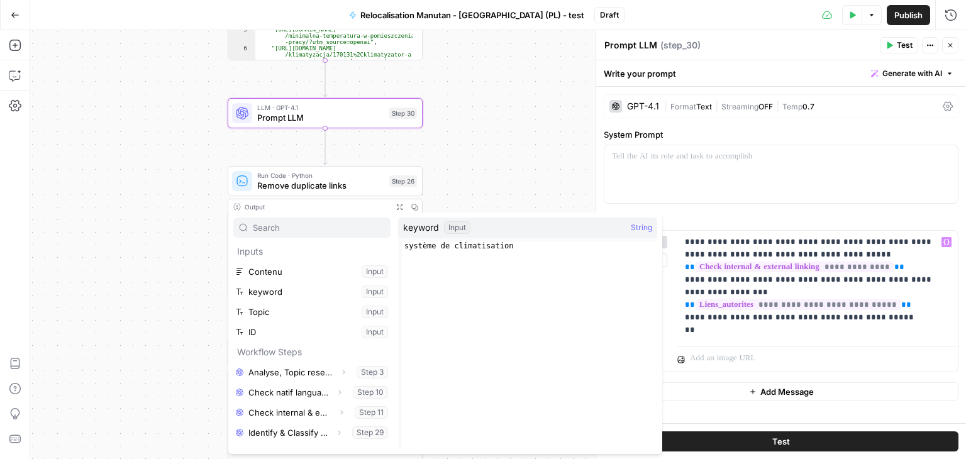
scroll to position [74, 0]
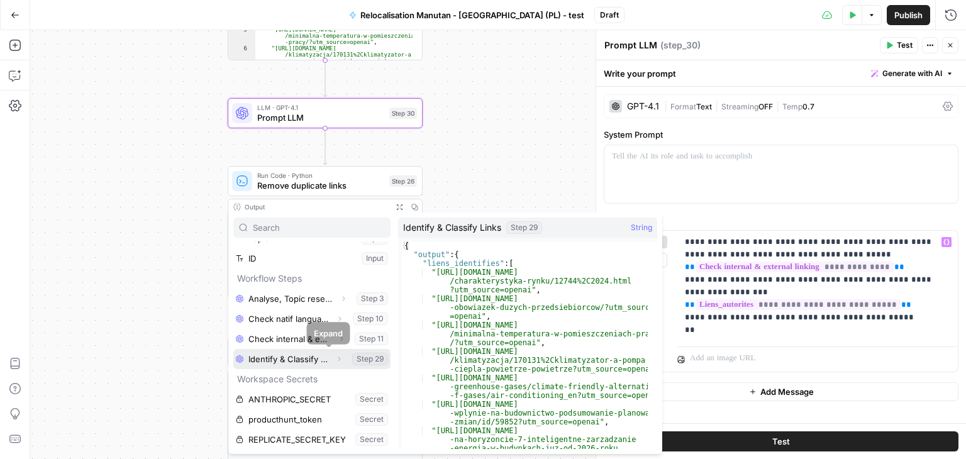
click at [335, 358] on icon "button" at bounding box center [339, 359] width 8 height 8
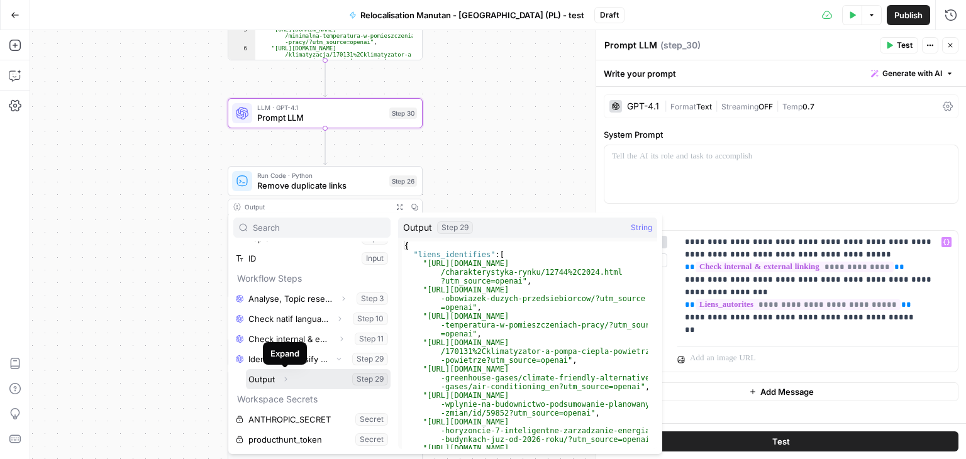
click at [284, 378] on icon "button" at bounding box center [286, 380] width 8 height 8
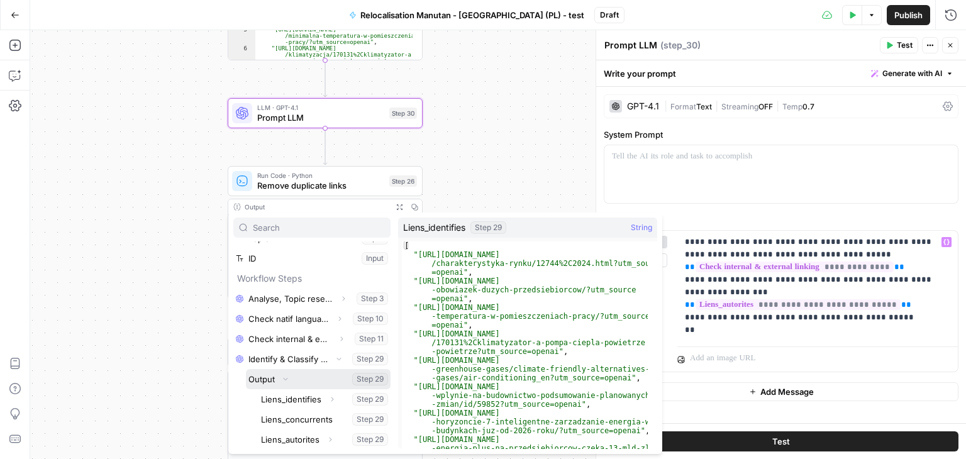
scroll to position [174, 0]
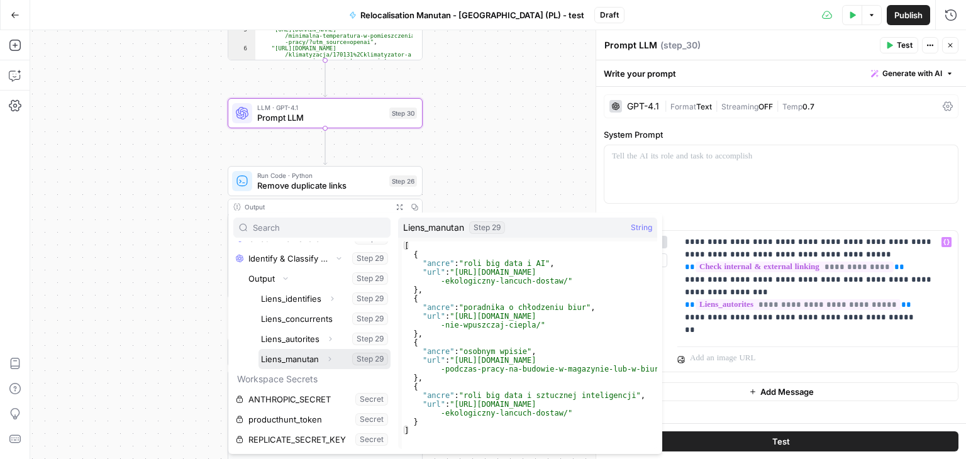
click at [284, 357] on button "Select variable Liens_manutan" at bounding box center [325, 359] width 132 height 20
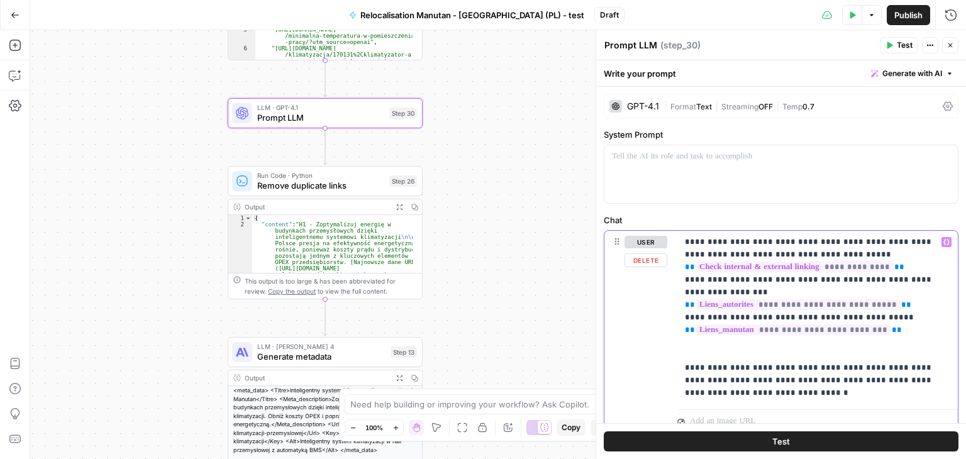
click at [754, 396] on p "**********" at bounding box center [813, 318] width 256 height 164
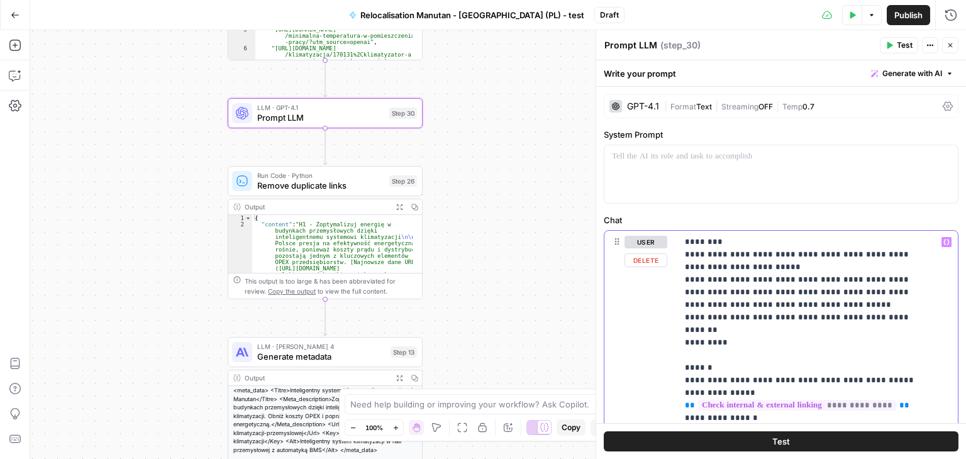
drag, startPoint x: 913, startPoint y: 318, endPoint x: 683, endPoint y: 257, distance: 238.2
copy p "**********"
click at [672, 167] on div at bounding box center [780, 174] width 353 height 58
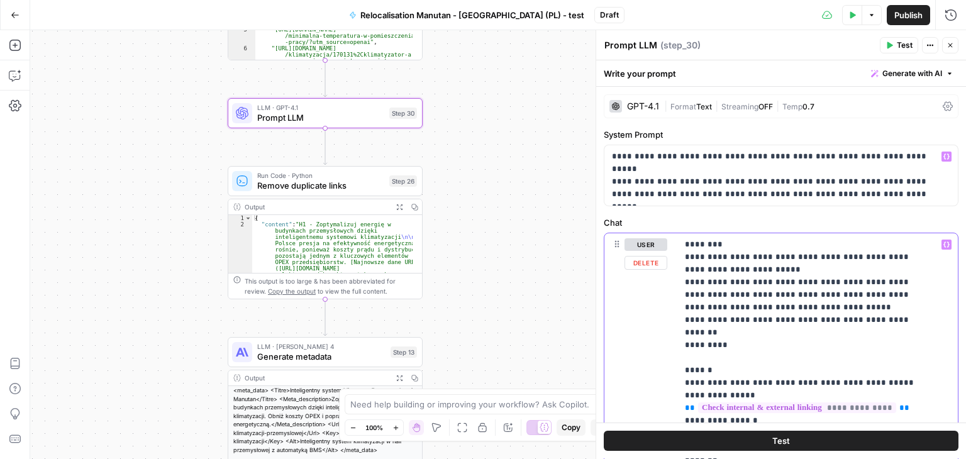
drag, startPoint x: 720, startPoint y: 360, endPoint x: 724, endPoint y: 332, distance: 27.9
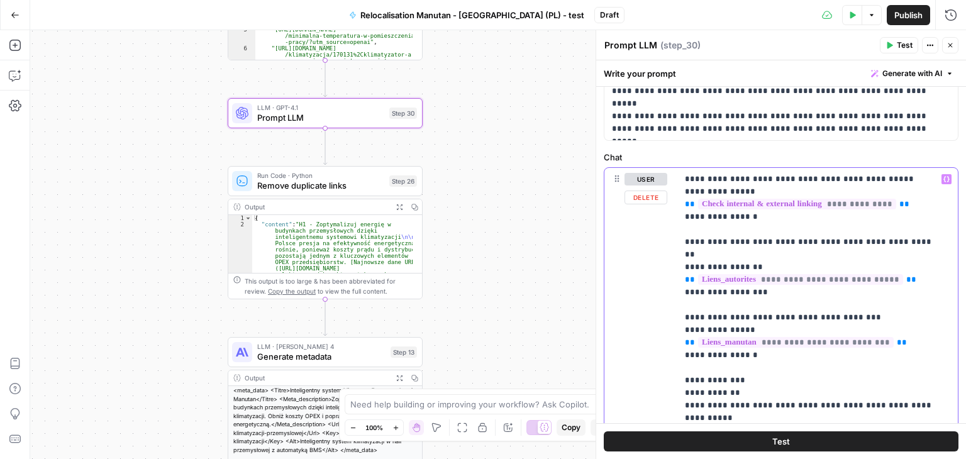
scroll to position [98, 0]
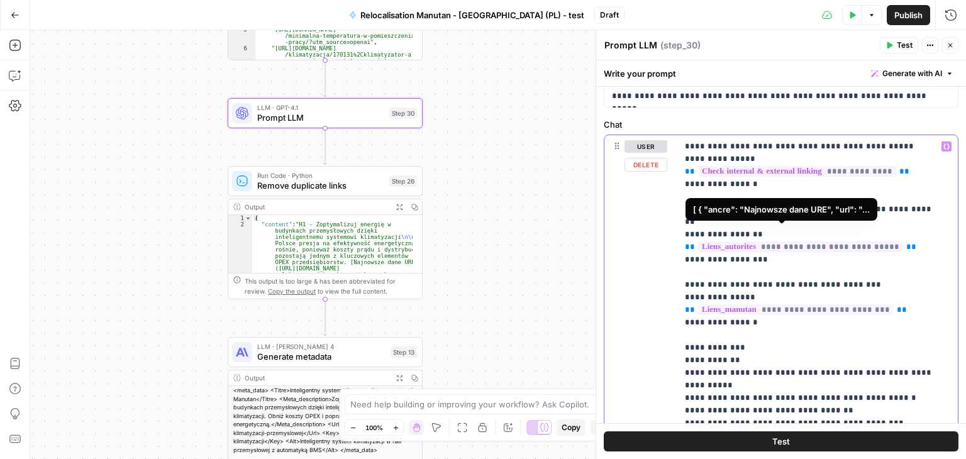
click at [803, 242] on span "**********" at bounding box center [800, 247] width 205 height 11
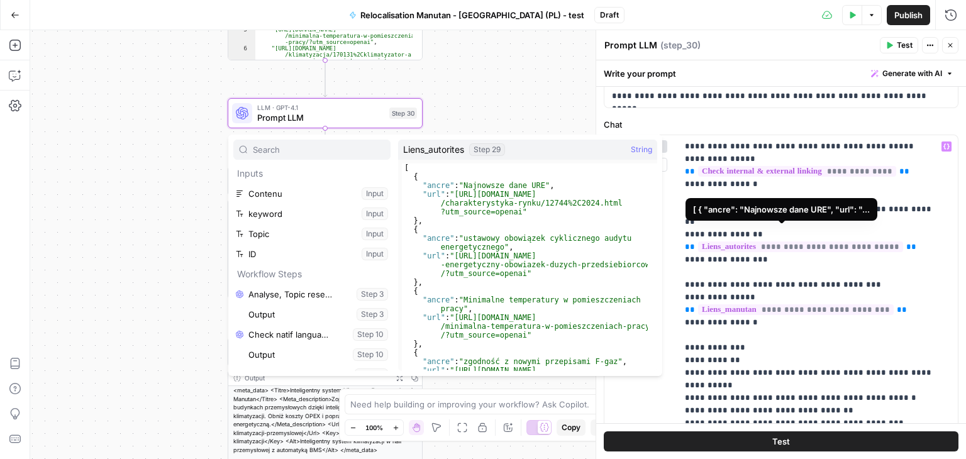
scroll to position [470, 0]
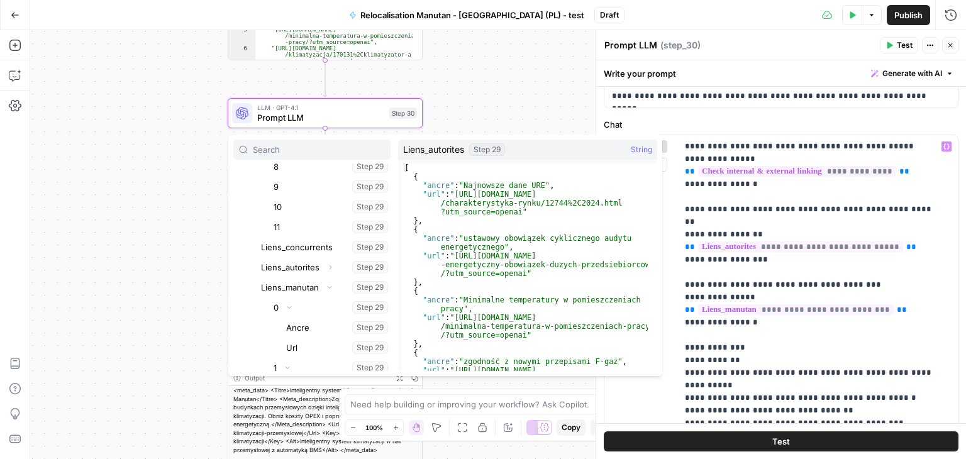
click at [495, 86] on div "**********" at bounding box center [498, 244] width 936 height 429
click at [523, 94] on div "**********" at bounding box center [498, 244] width 936 height 429
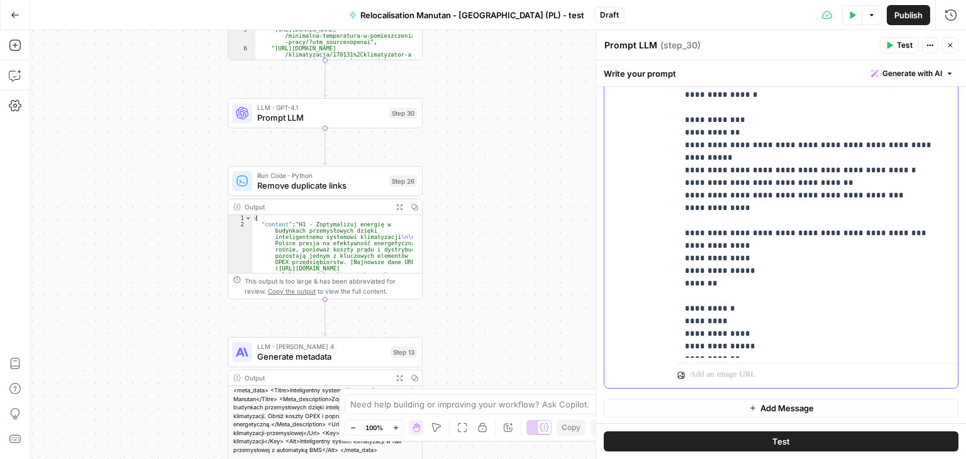
scroll to position [326, 0]
drag, startPoint x: 767, startPoint y: 320, endPoint x: 757, endPoint y: 332, distance: 15.6
click at [757, 332] on div "**********" at bounding box center [817, 132] width 281 height 450
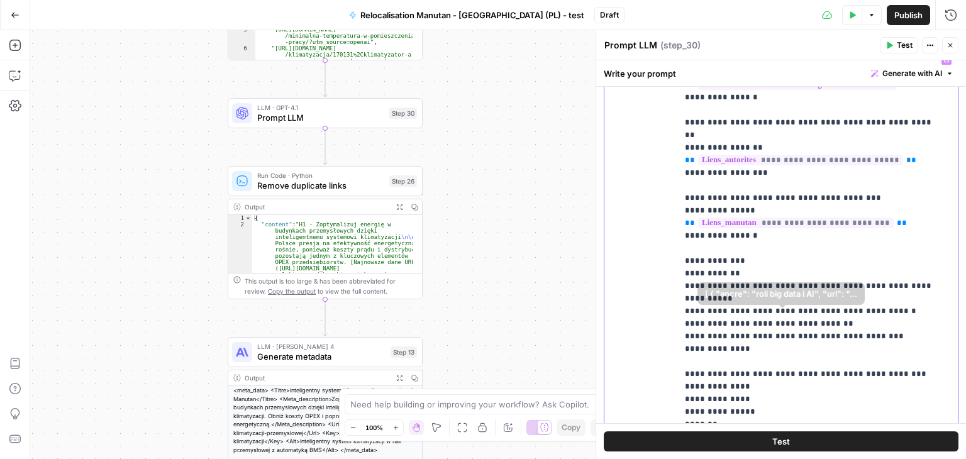
scroll to position [189, 0]
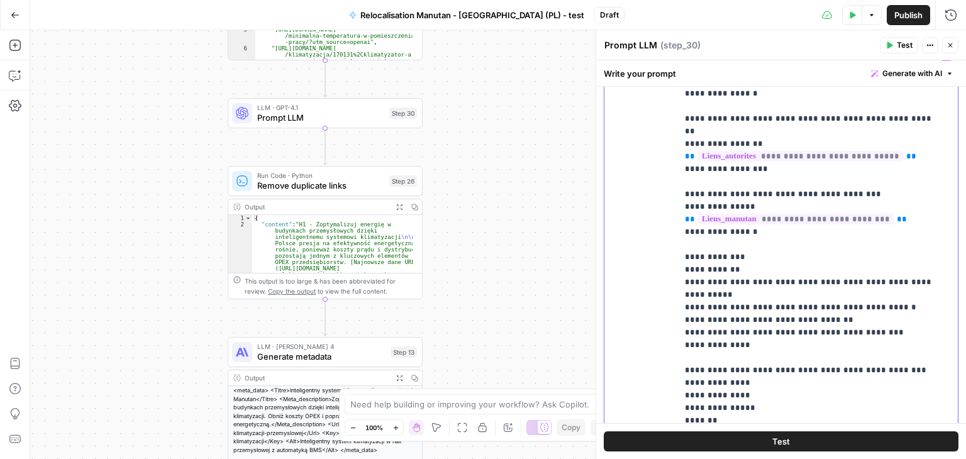
drag, startPoint x: 723, startPoint y: 396, endPoint x: 686, endPoint y: 397, distance: 37.1
click at [686, 397] on p "**********" at bounding box center [813, 245] width 256 height 390
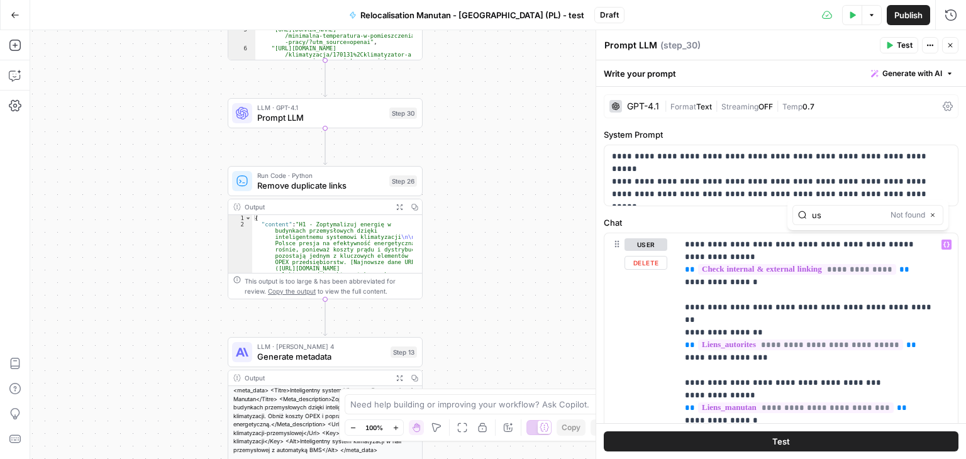
type input "u"
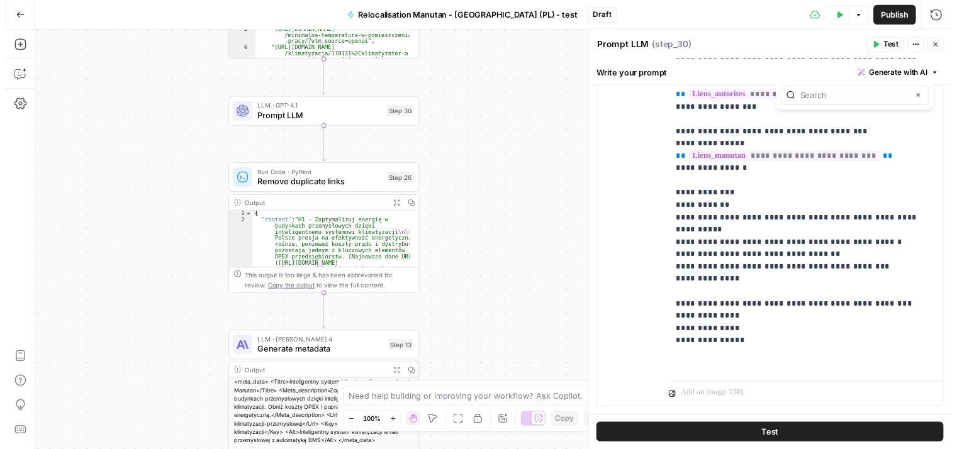
scroll to position [276, 0]
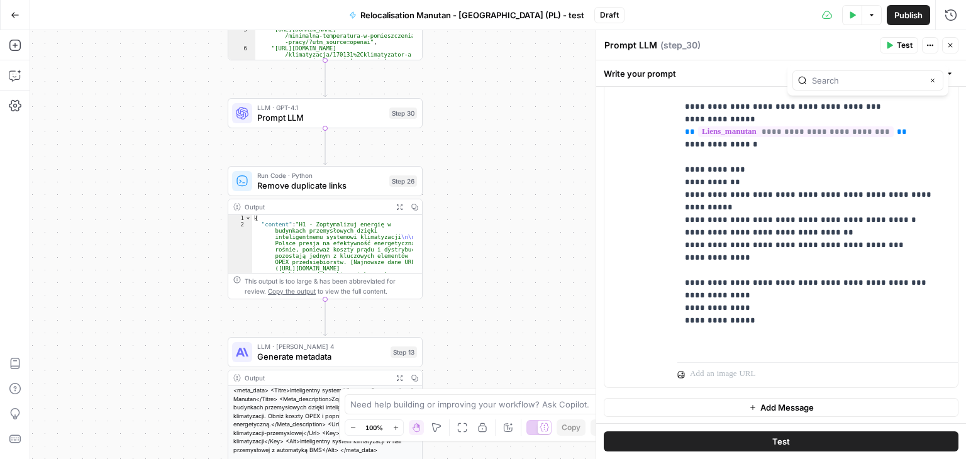
click at [855, 437] on button "Test" at bounding box center [781, 441] width 355 height 20
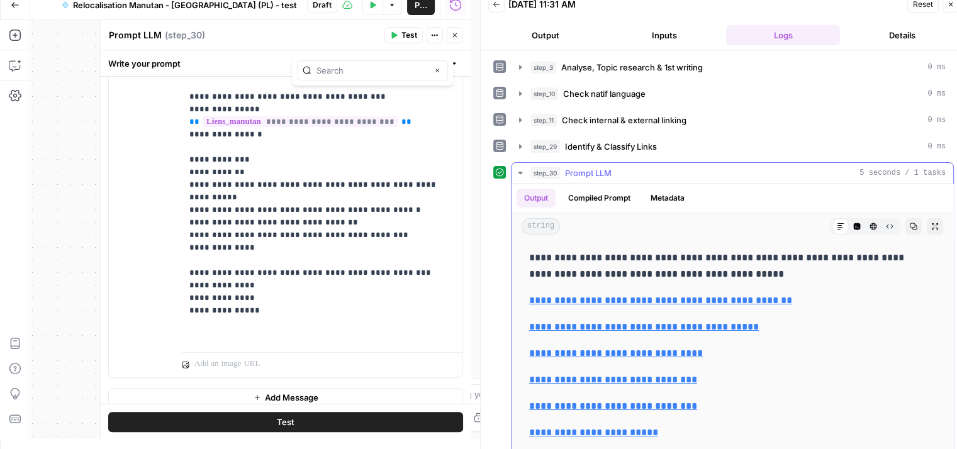
click at [518, 168] on icon "button" at bounding box center [520, 173] width 10 height 10
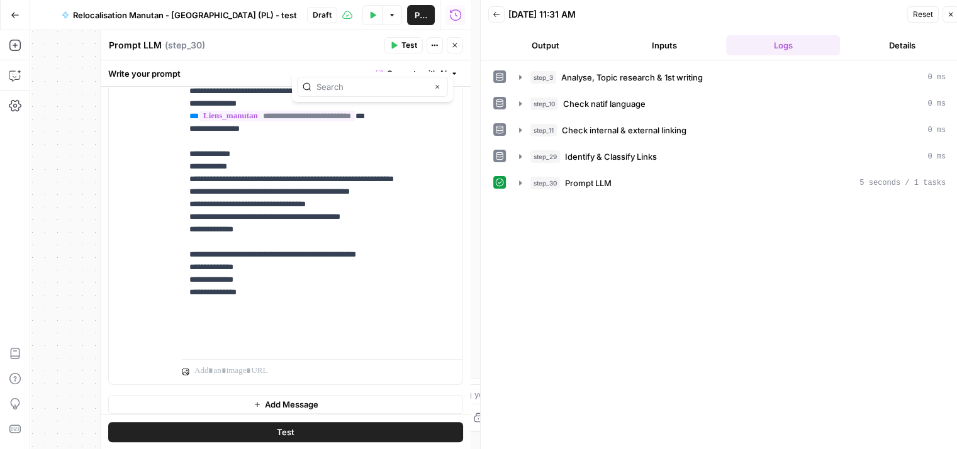
scroll to position [286, 0]
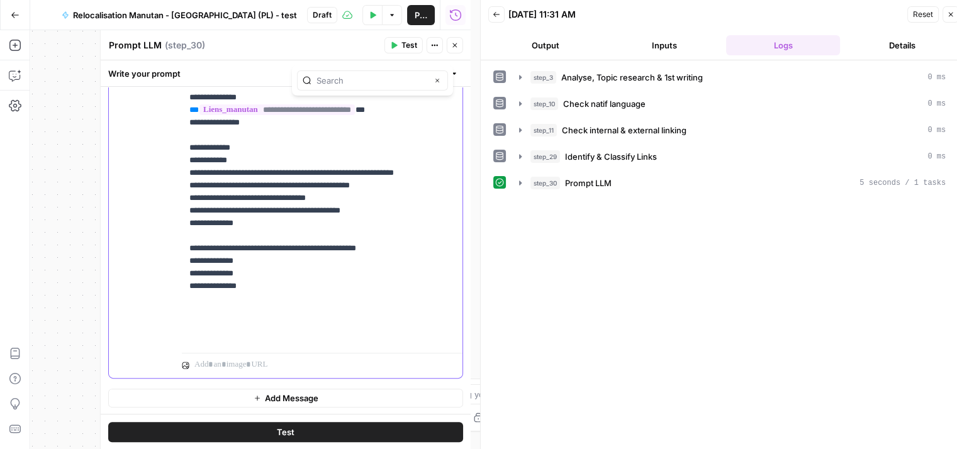
click at [360, 261] on p "**********" at bounding box center [317, 148] width 256 height 390
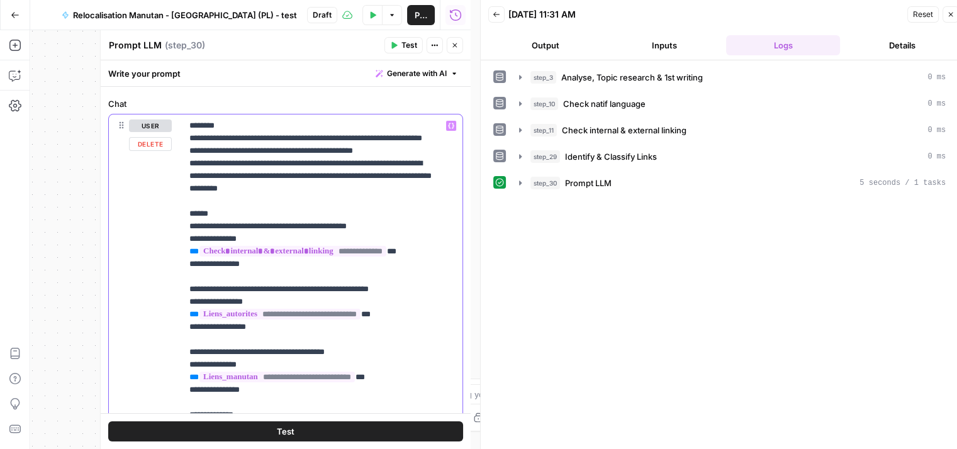
scroll to position [120, 0]
drag, startPoint x: 219, startPoint y: 238, endPoint x: 189, endPoint y: 124, distance: 117.8
click at [189, 124] on p "**********" at bounding box center [312, 421] width 247 height 604
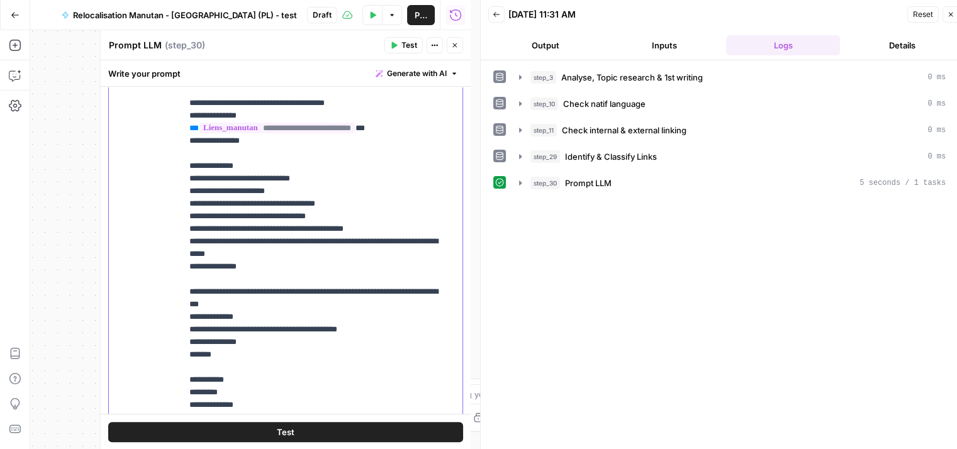
scroll to position [374, 0]
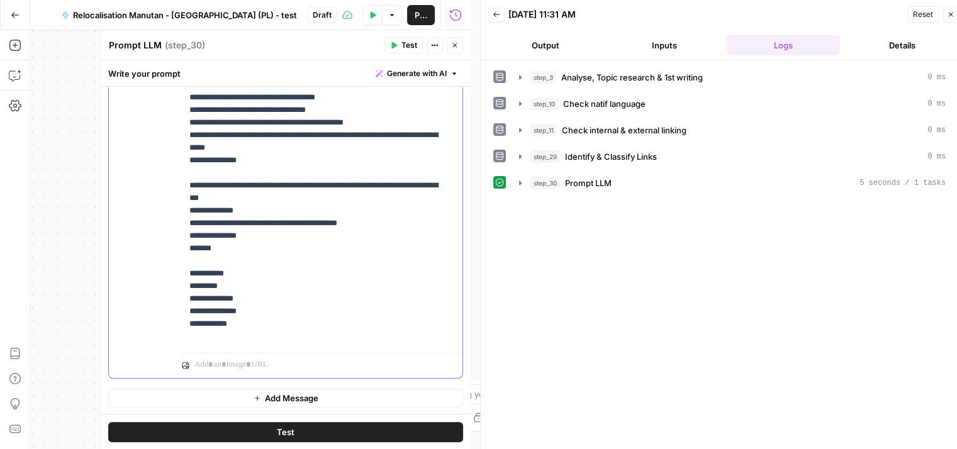
drag, startPoint x: 184, startPoint y: 250, endPoint x: 282, endPoint y: 324, distance: 123.0
click at [282, 324] on div "**********" at bounding box center [322, 104] width 281 height 488
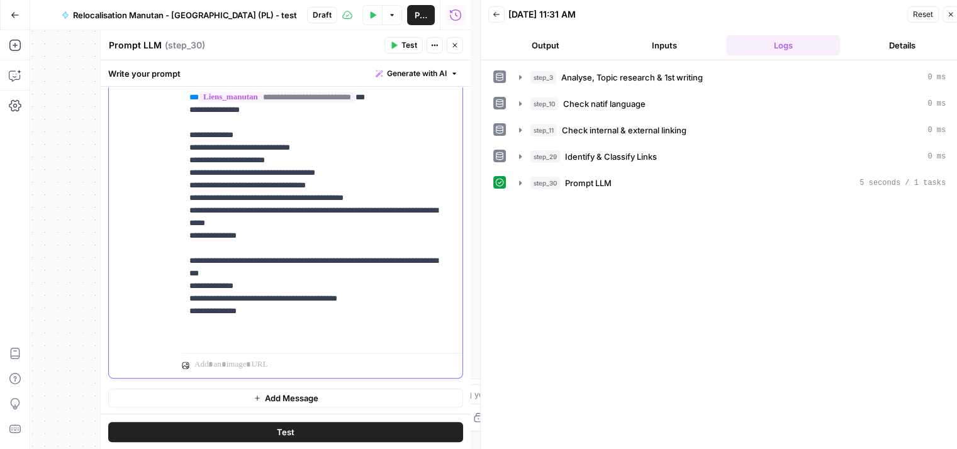
drag, startPoint x: 387, startPoint y: 298, endPoint x: 174, endPoint y: 298, distance: 213.2
click at [174, 298] on div "**********" at bounding box center [285, 156] width 353 height 443
click at [344, 430] on button "Test" at bounding box center [285, 431] width 355 height 20
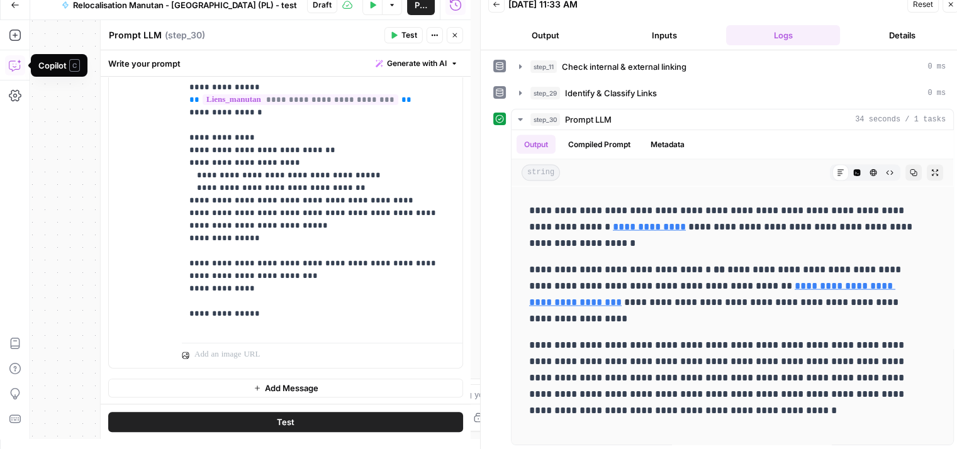
click at [15, 64] on icon "button" at bounding box center [15, 65] width 13 height 13
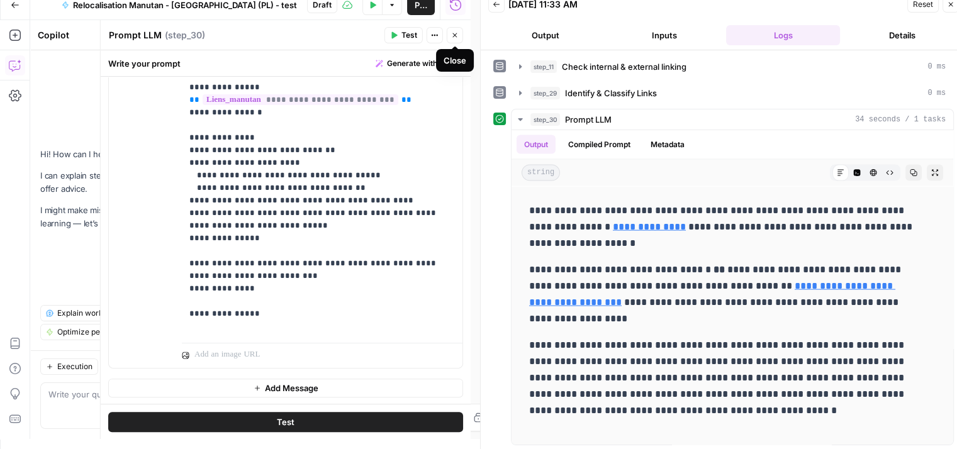
click at [453, 40] on button "Close" at bounding box center [455, 35] width 16 height 16
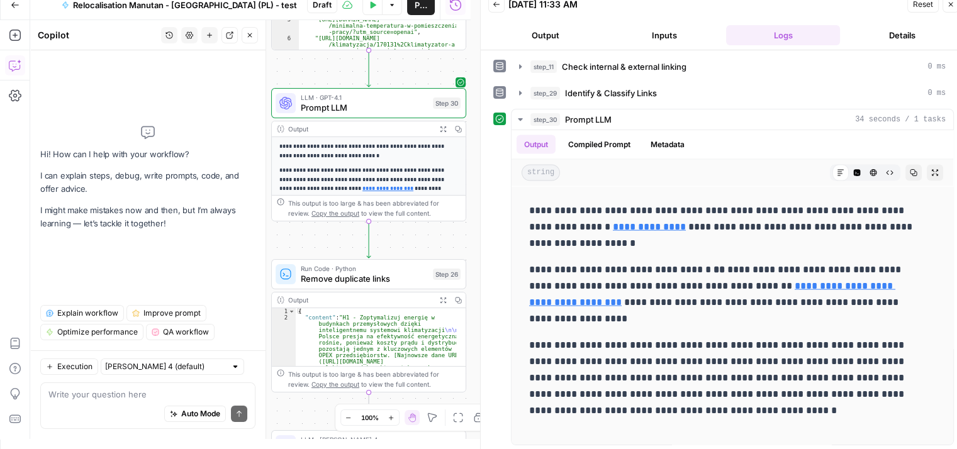
click at [104, 403] on div "Auto Mode Send" at bounding box center [147, 415] width 199 height 28
click at [503, 419] on icon "button" at bounding box center [504, 418] width 10 height 10
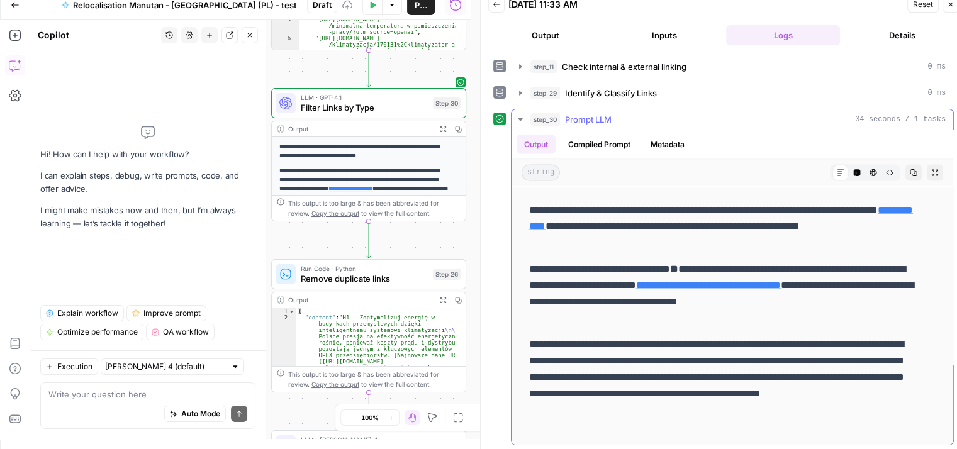
scroll to position [0, 0]
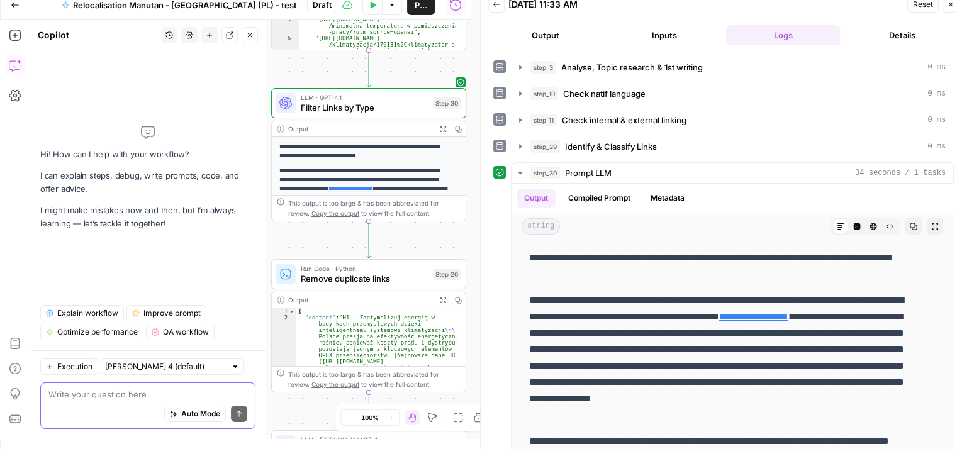
click at [101, 398] on textarea at bounding box center [147, 394] width 199 height 13
click at [886, 227] on icon "button" at bounding box center [890, 227] width 8 height 8
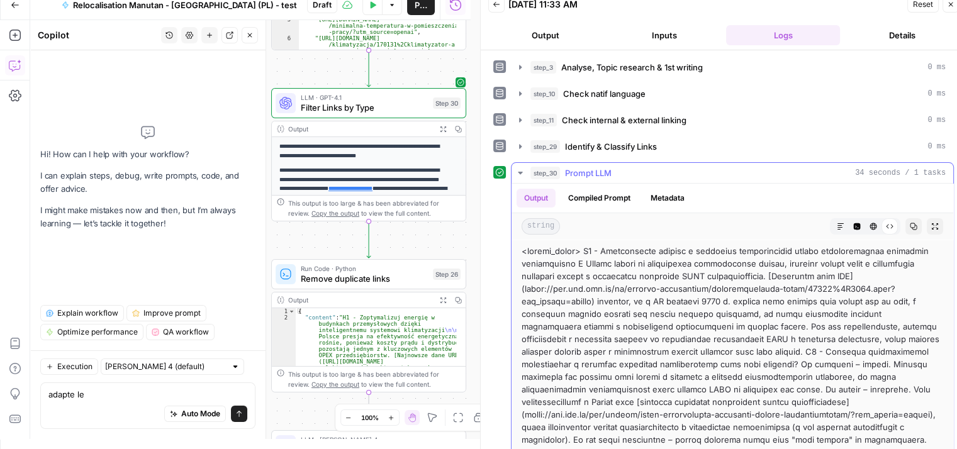
click at [910, 225] on icon "button" at bounding box center [914, 227] width 8 height 8
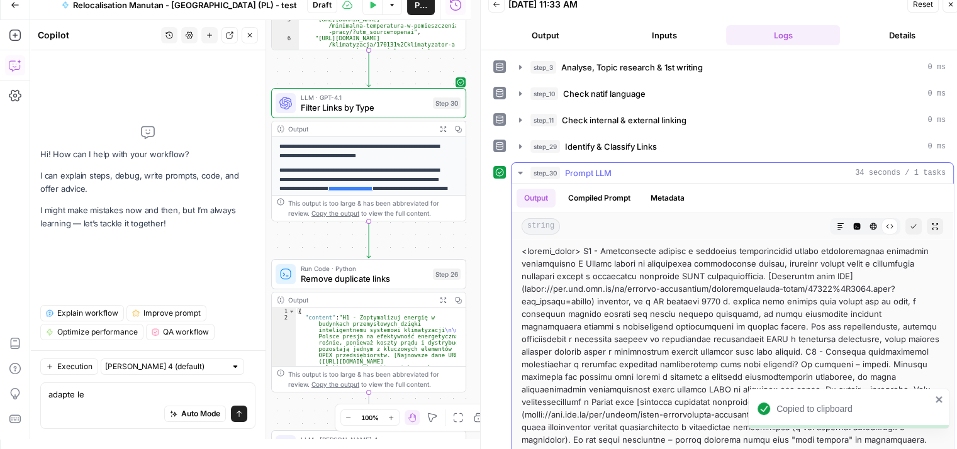
click at [794, 215] on div "string Markdown Code Editor HTML Viewer Raw Output Copied Expand Output" at bounding box center [732, 226] width 442 height 26
click at [810, 201] on div "Output Compiled Prompt Metadata" at bounding box center [732, 198] width 442 height 29
click at [750, 190] on div "Output Compiled Prompt Metadata" at bounding box center [732, 198] width 442 height 29
click at [709, 221] on div at bounding box center [695, 226] width 260 height 16
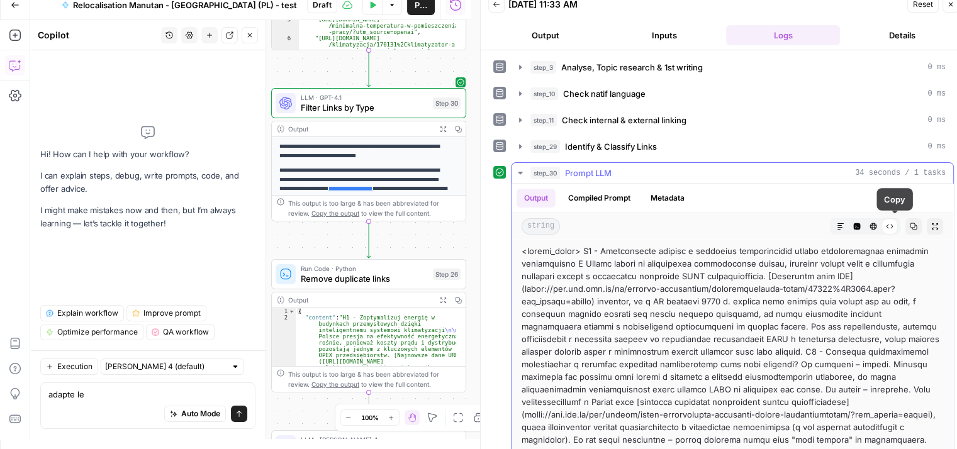
click at [910, 225] on icon "button" at bounding box center [914, 227] width 8 height 8
click at [115, 395] on textarea "adapte le" at bounding box center [147, 394] width 199 height 13
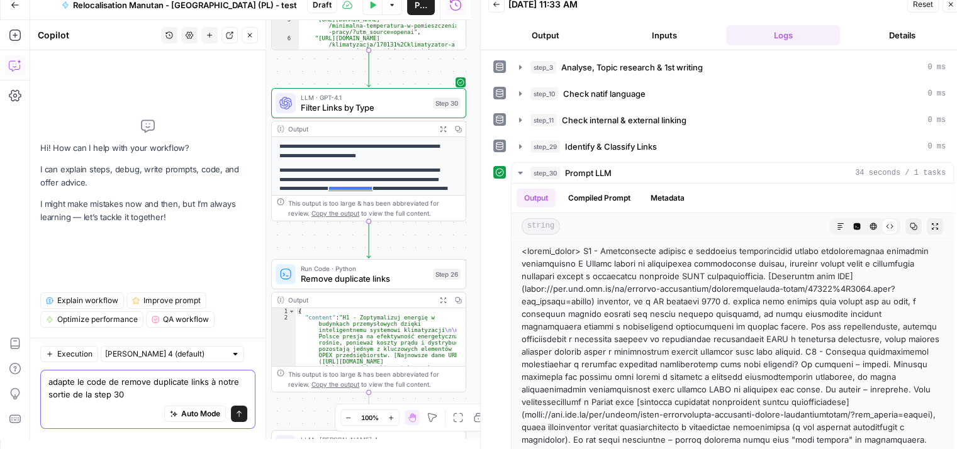
type textarea "adapte le code de remove duplicate links à notre sortie de la step 30"
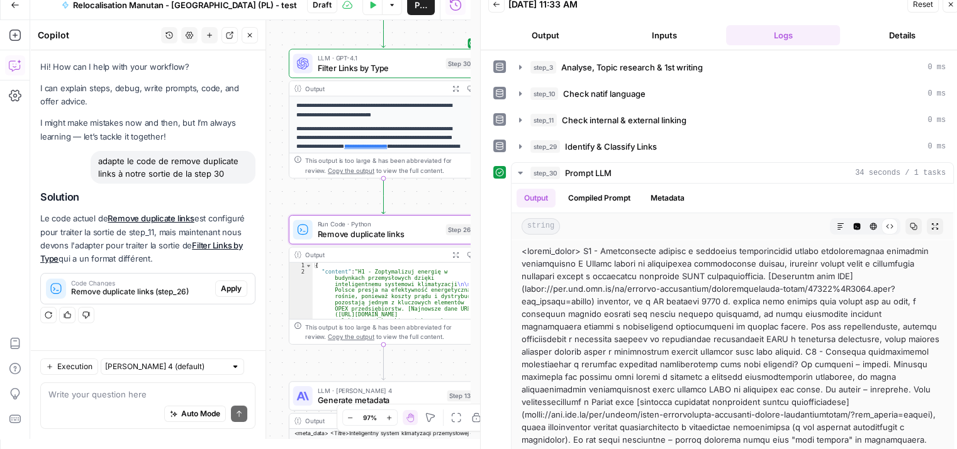
click at [231, 287] on span "Apply" at bounding box center [231, 288] width 21 height 11
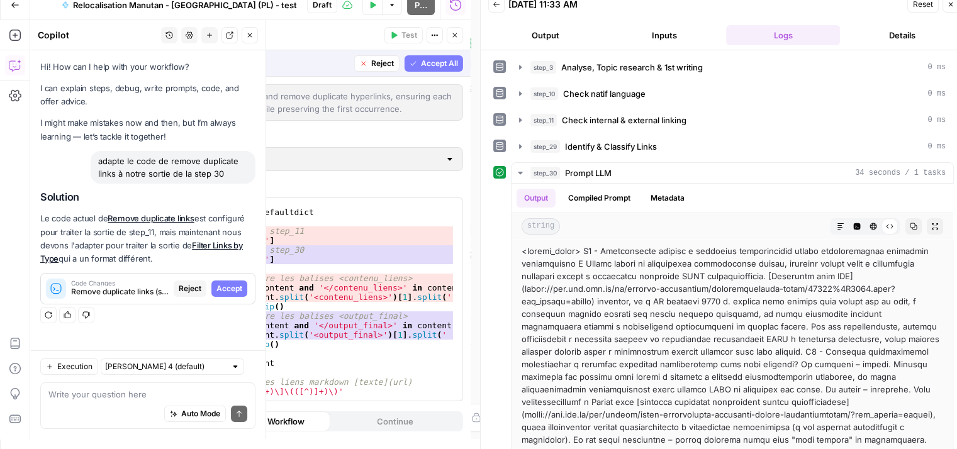
click at [231, 287] on span "Accept" at bounding box center [229, 288] width 26 height 11
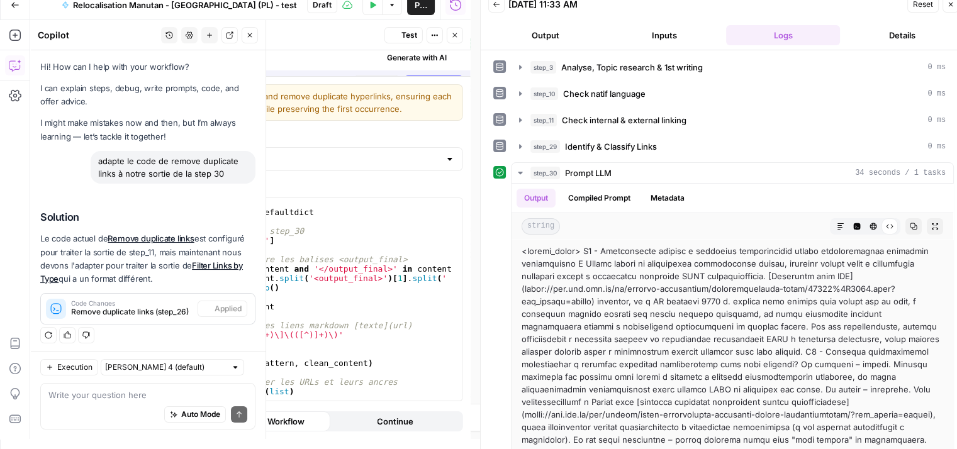
scroll to position [3, 0]
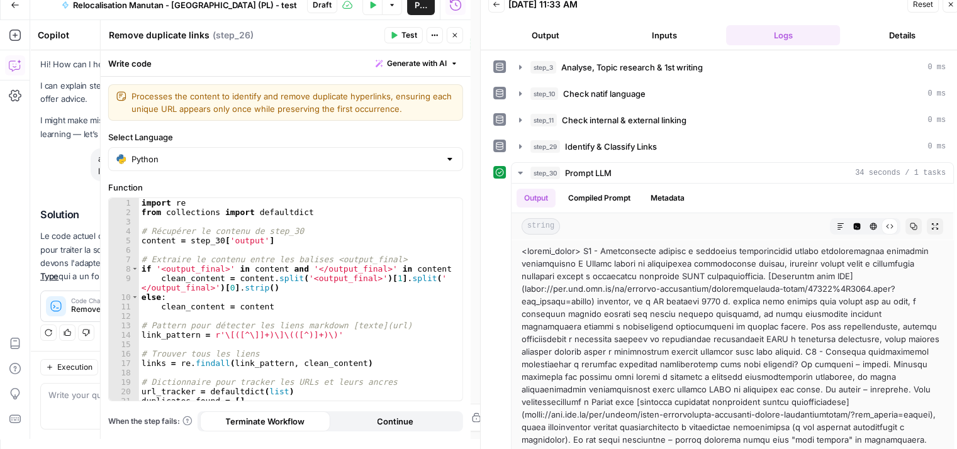
click at [405, 31] on span "Test" at bounding box center [409, 35] width 16 height 11
click at [68, 181] on div "adapte le code de remove duplicate links à notre sortie de la step 30 Restore f…" at bounding box center [147, 174] width 215 height 53
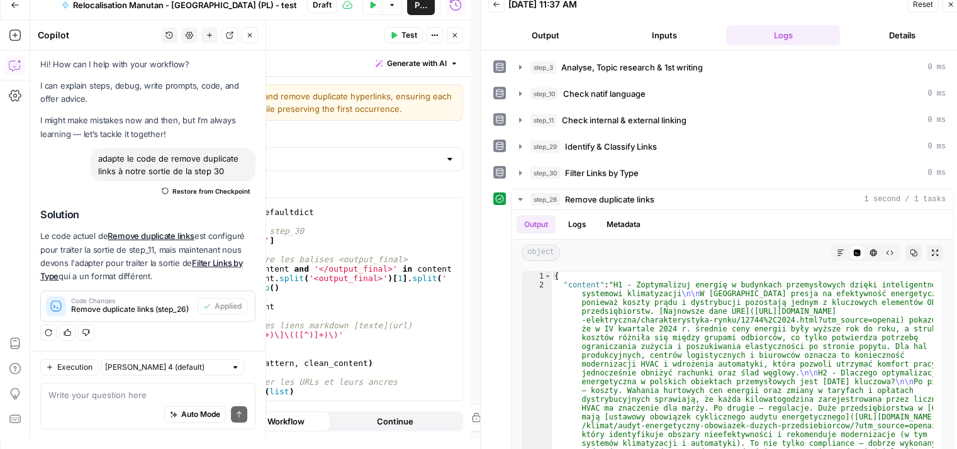
click at [249, 31] on icon "button" at bounding box center [250, 35] width 8 height 8
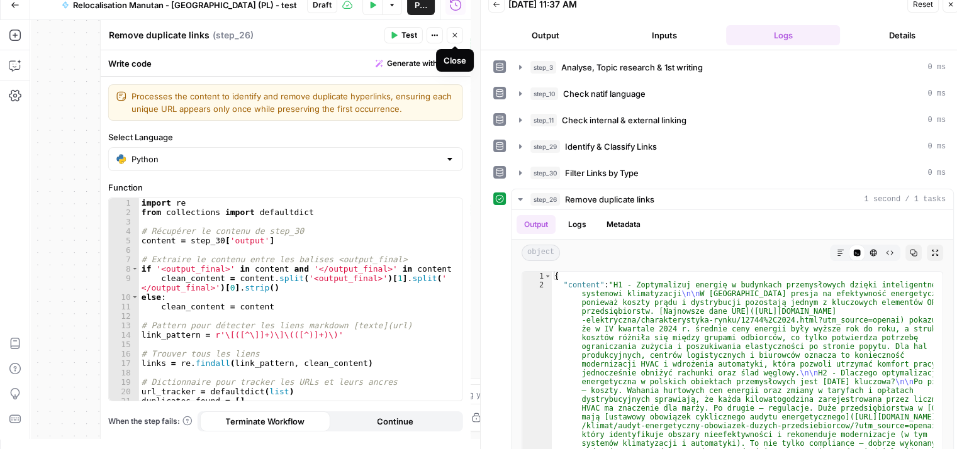
click at [456, 38] on icon "button" at bounding box center [455, 35] width 8 height 8
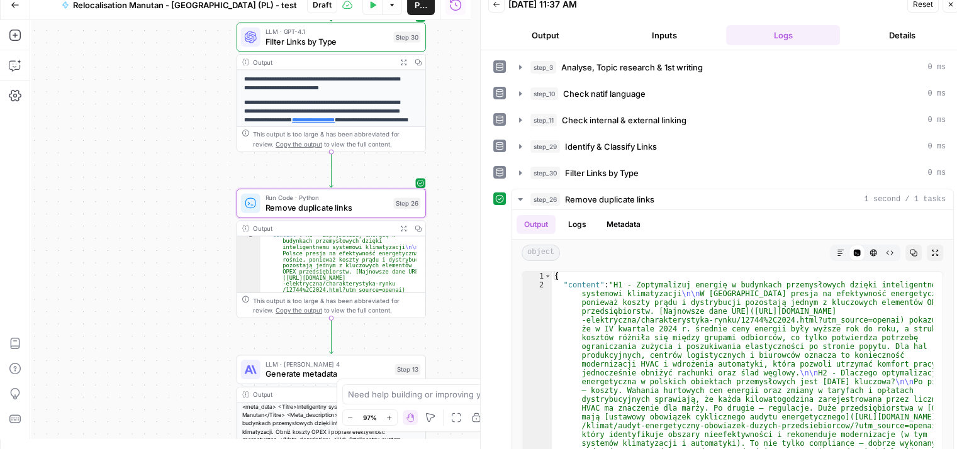
scroll to position [11, 0]
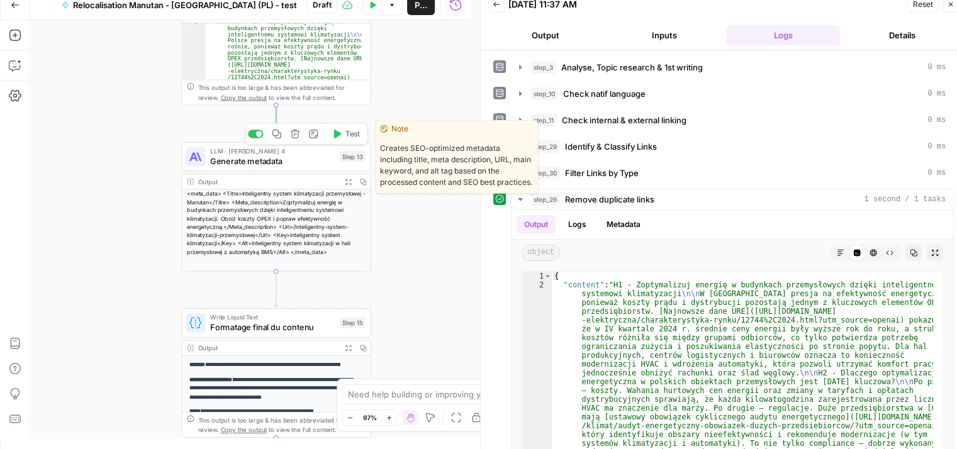
click at [231, 164] on span "Generate metadata" at bounding box center [272, 161] width 125 height 12
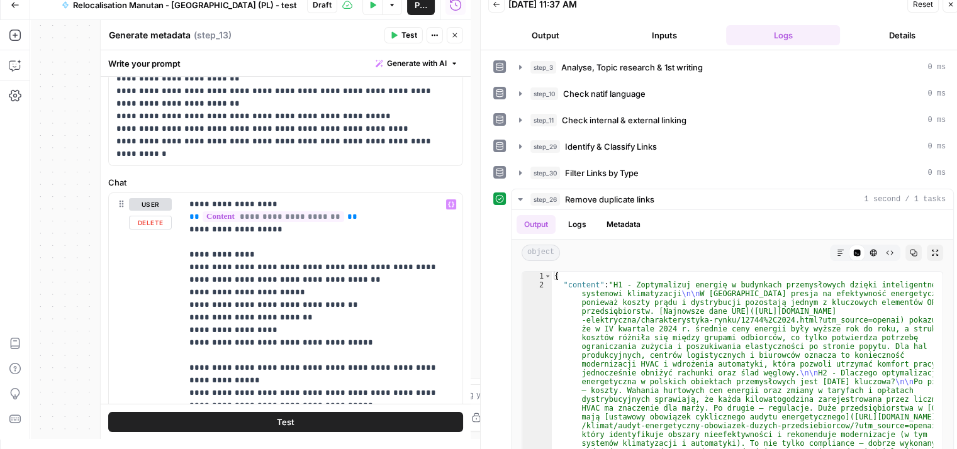
scroll to position [204, 0]
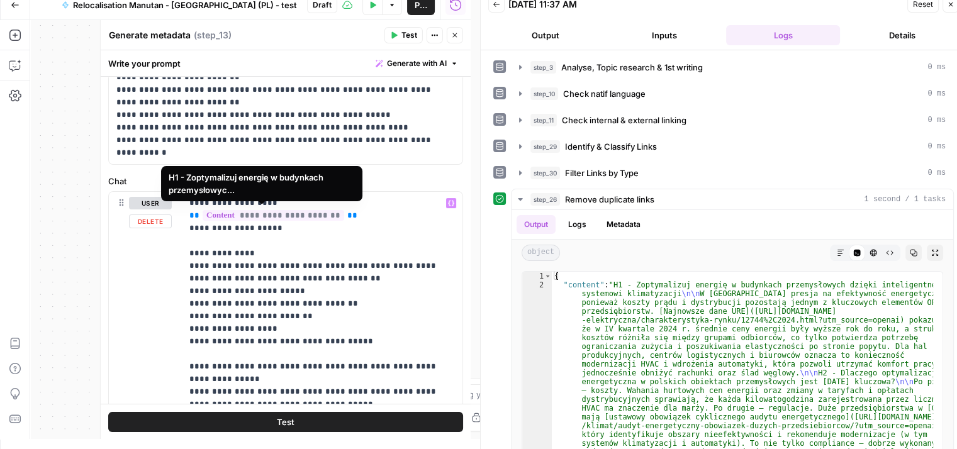
click at [292, 420] on button "Test" at bounding box center [285, 421] width 355 height 20
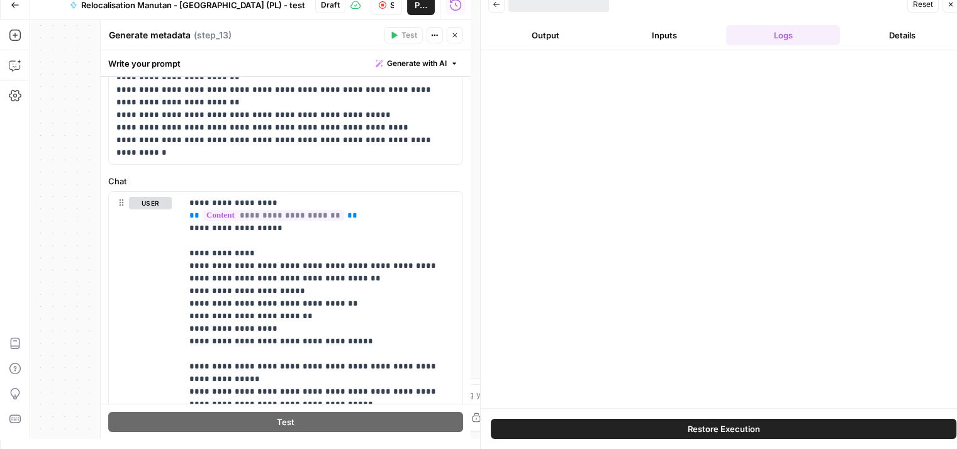
scroll to position [408, 0]
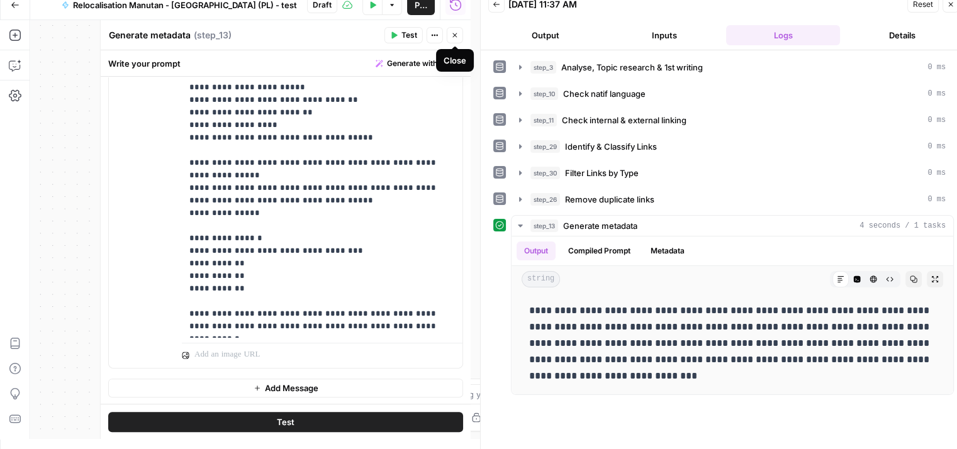
click at [454, 31] on icon "button" at bounding box center [455, 35] width 8 height 8
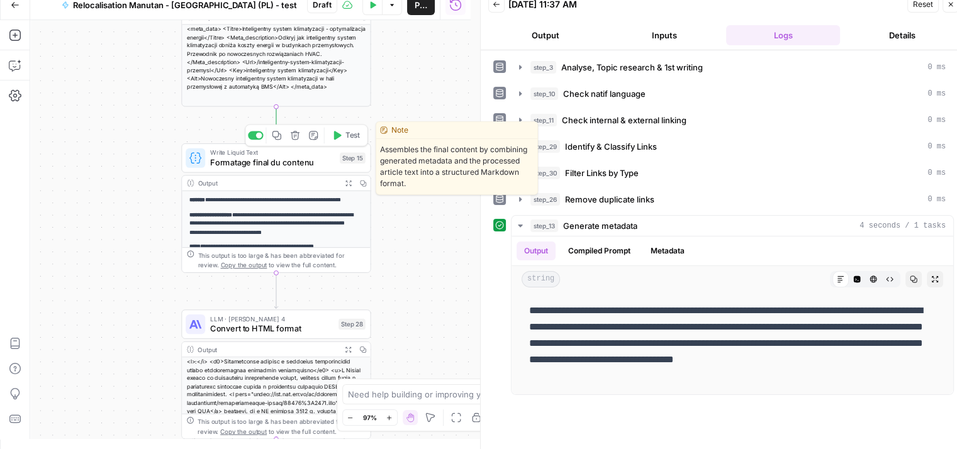
click at [341, 139] on icon "button" at bounding box center [336, 136] width 10 height 10
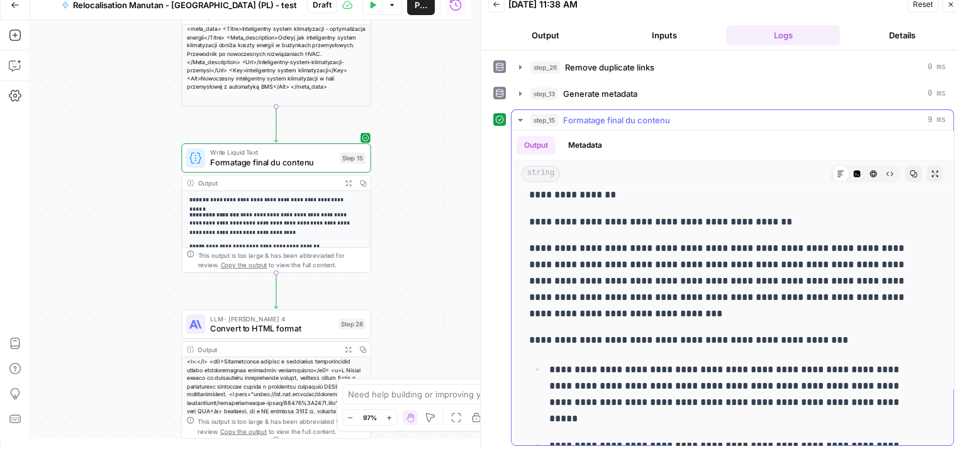
scroll to position [2302, 0]
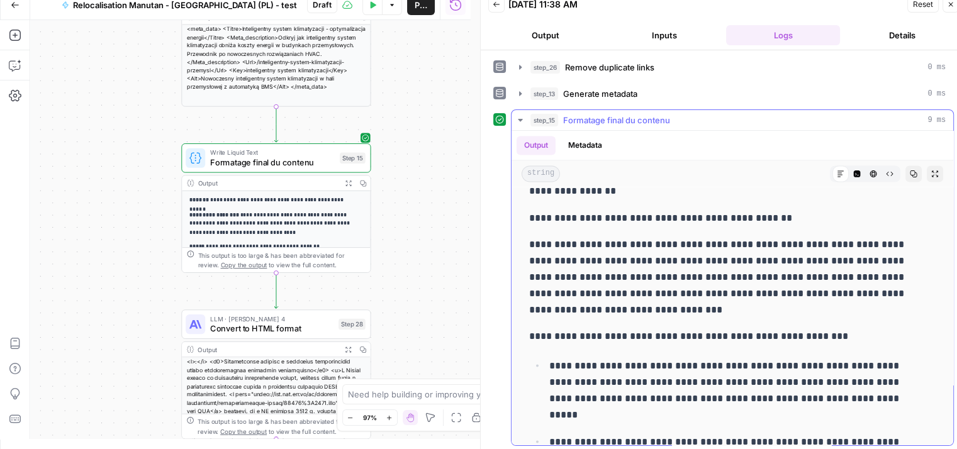
click at [522, 116] on icon "button" at bounding box center [520, 120] width 10 height 10
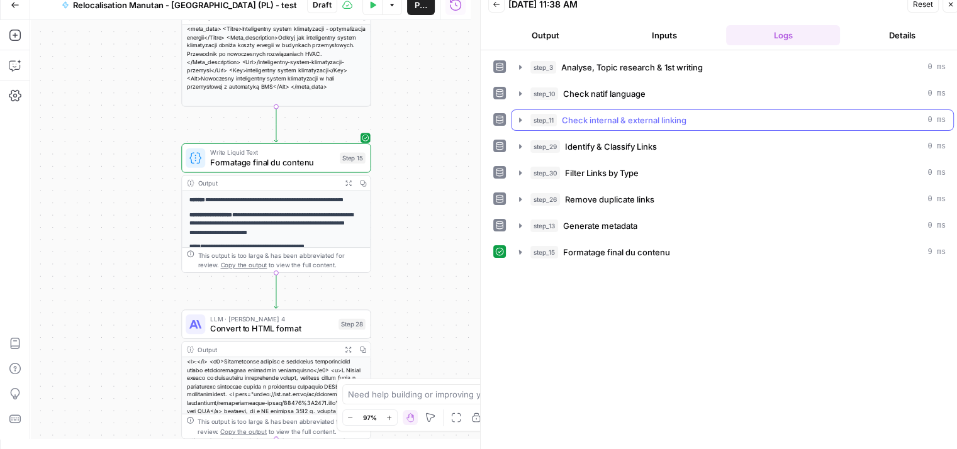
scroll to position [0, 0]
click at [950, 11] on button "Close" at bounding box center [950, 4] width 16 height 16
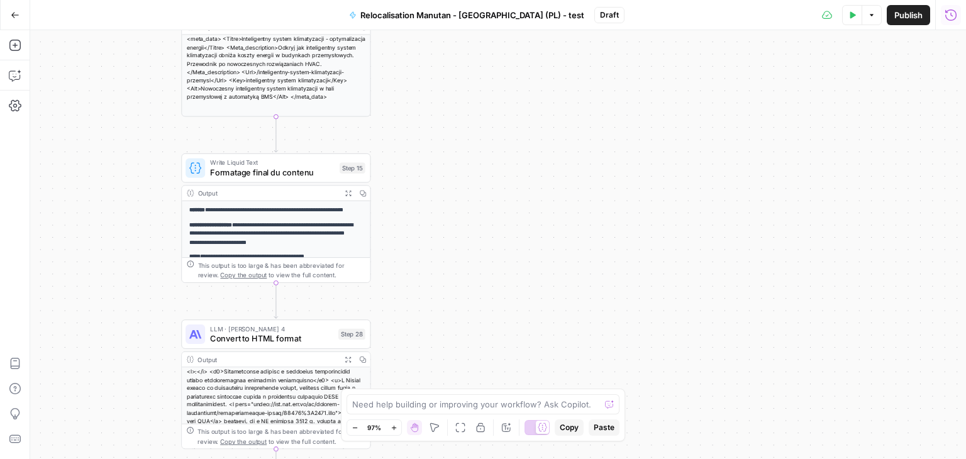
click at [949, 13] on icon "button" at bounding box center [951, 15] width 13 height 13
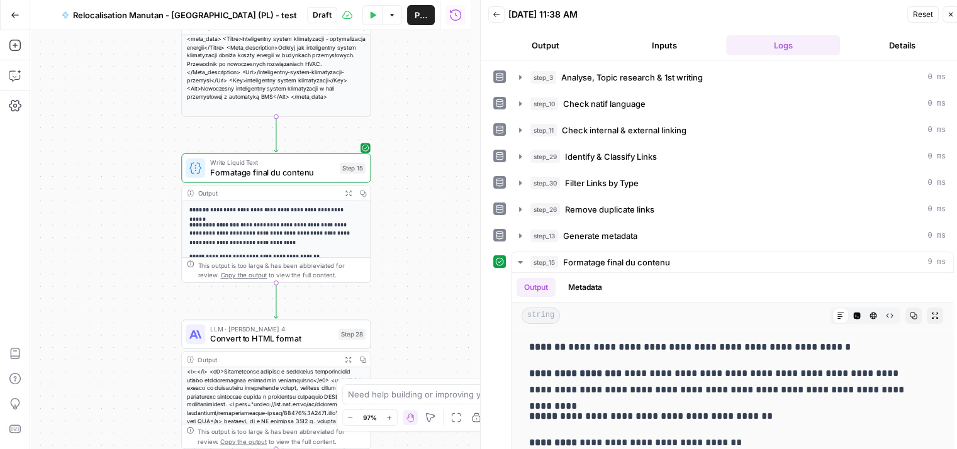
click at [496, 13] on icon "button" at bounding box center [497, 15] width 8 height 8
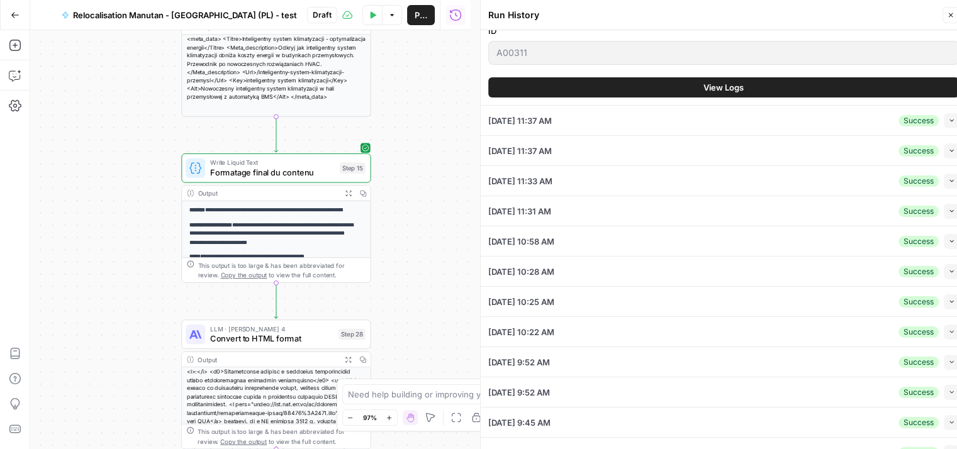
scroll to position [499, 0]
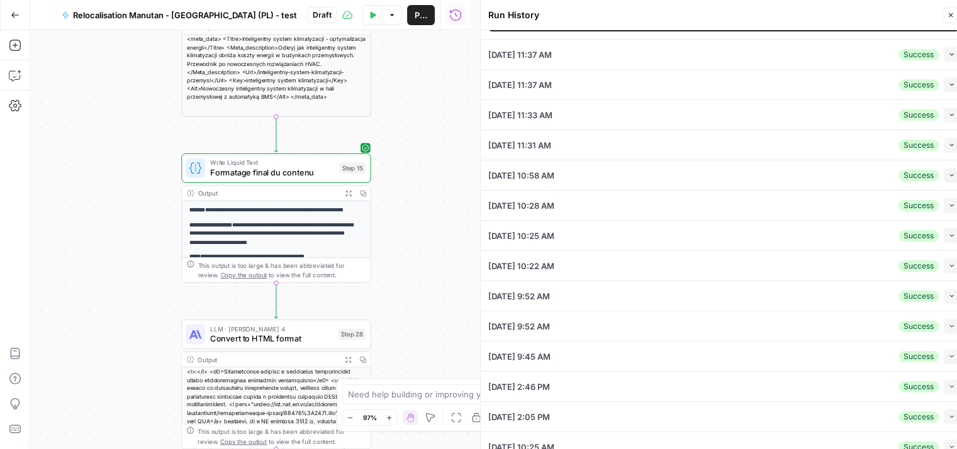
click at [606, 174] on div "10/14/25 at 10:58 AM Success Collapse" at bounding box center [723, 175] width 470 height 30
click at [949, 174] on icon "button" at bounding box center [951, 175] width 4 height 3
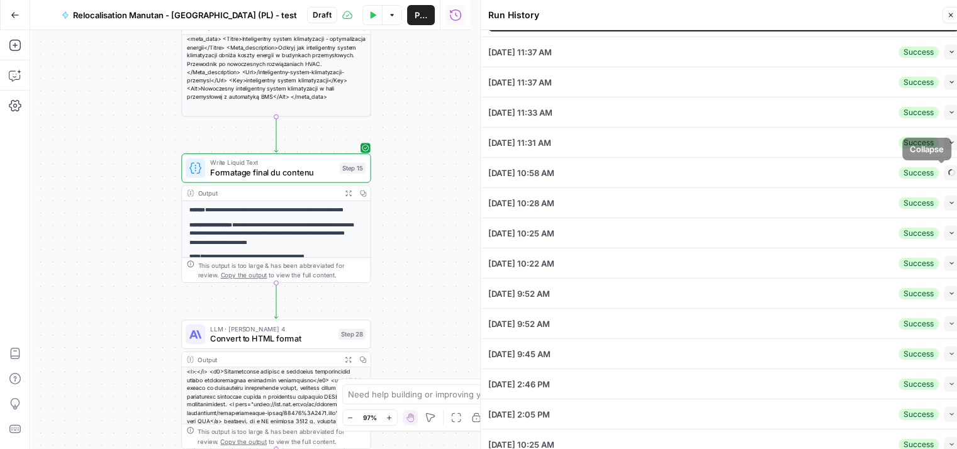
type textarea ""H1 - Optimisez l’énergie des bâtiments industriels grâce à un système de clima…"
type input "système de climatisation"
type input "Optimisez l'énergie des bâtiments industriels grâce à un système de climatisati…"
type input "A00311"
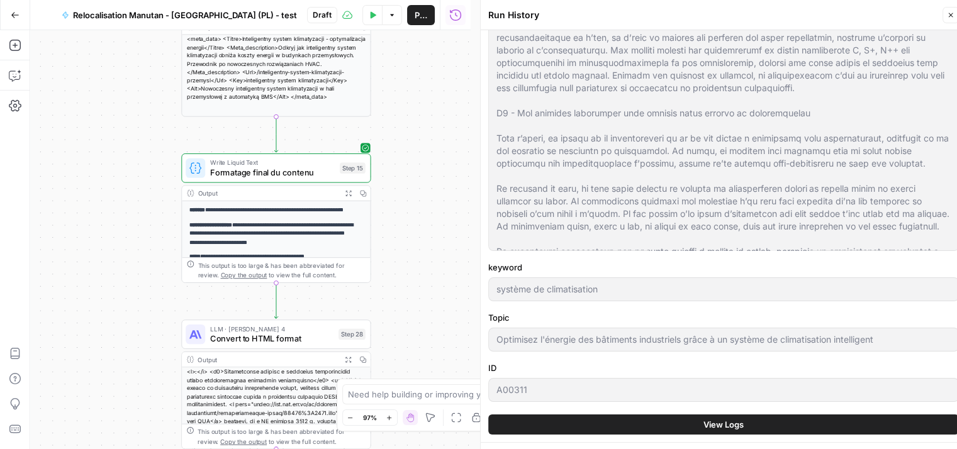
scroll to position [462, 0]
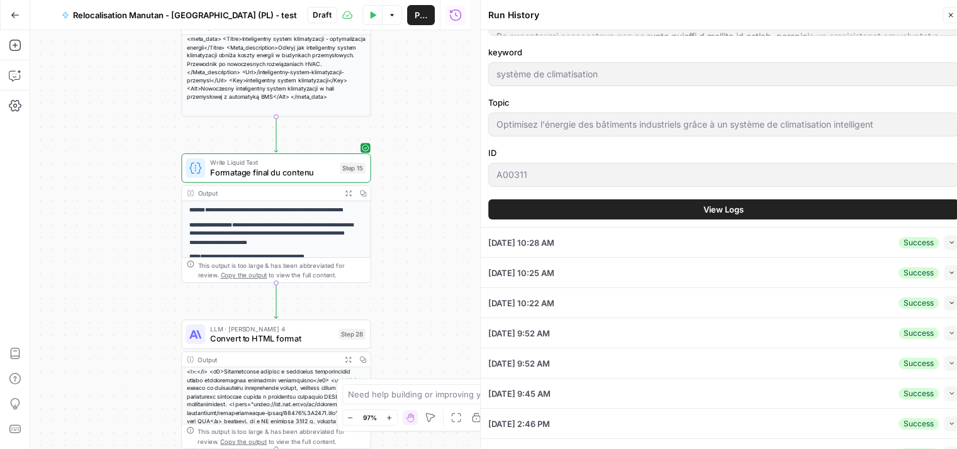
click at [703, 208] on span "View Logs" at bounding box center [723, 209] width 40 height 13
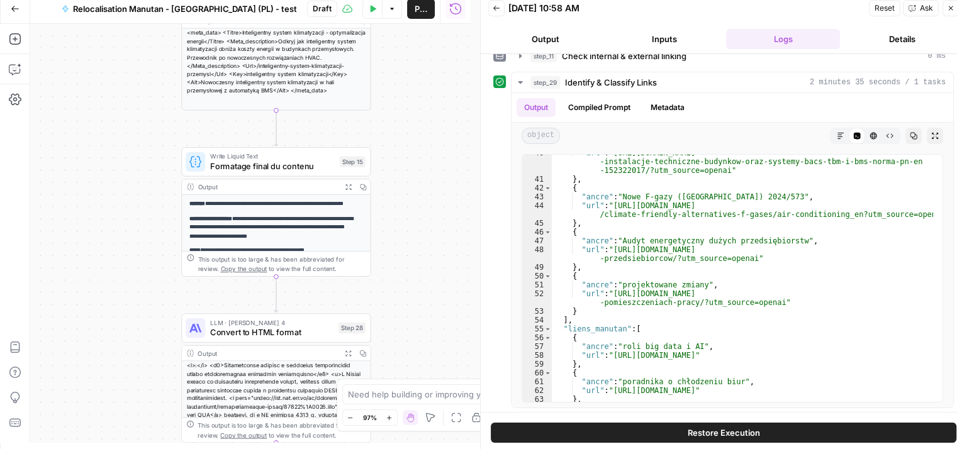
scroll to position [10, 0]
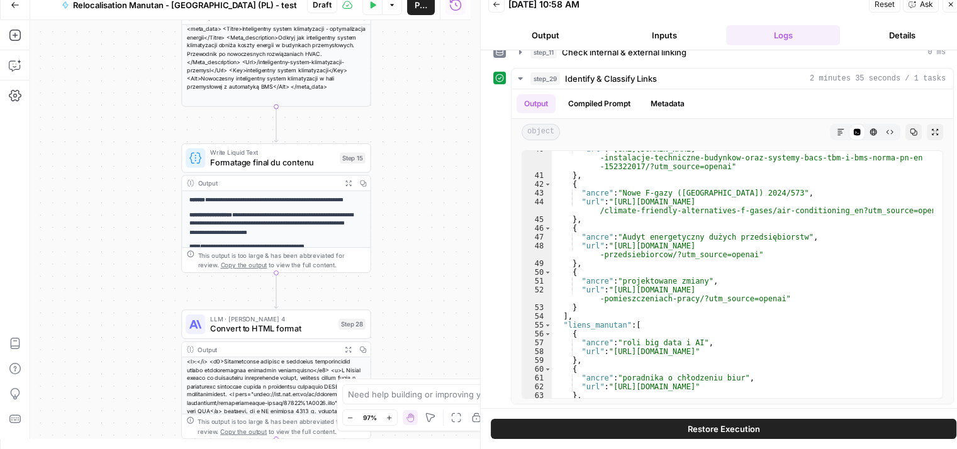
click at [518, 75] on icon "button" at bounding box center [520, 79] width 10 height 10
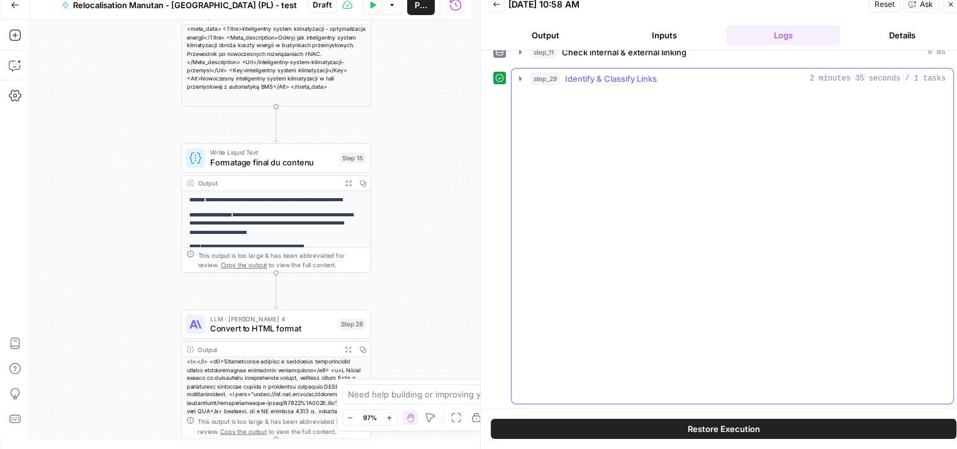
scroll to position [0, 0]
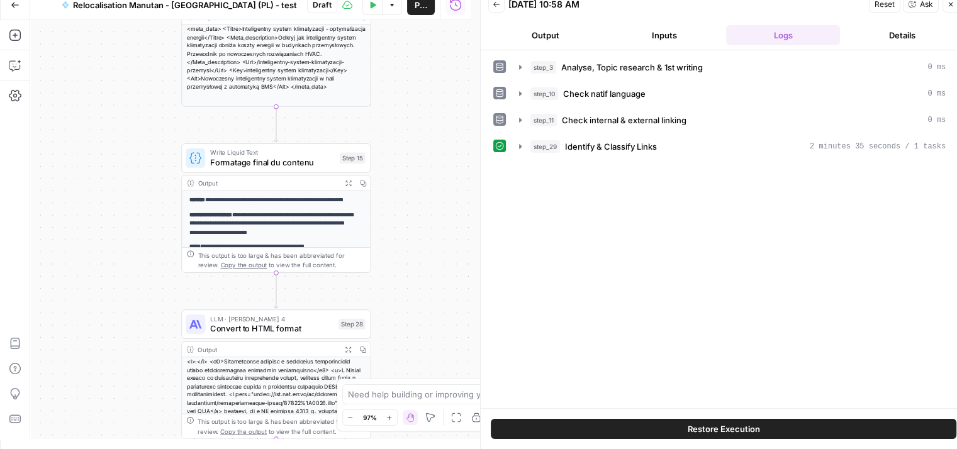
click at [496, 5] on icon "button" at bounding box center [497, 5] width 8 height 8
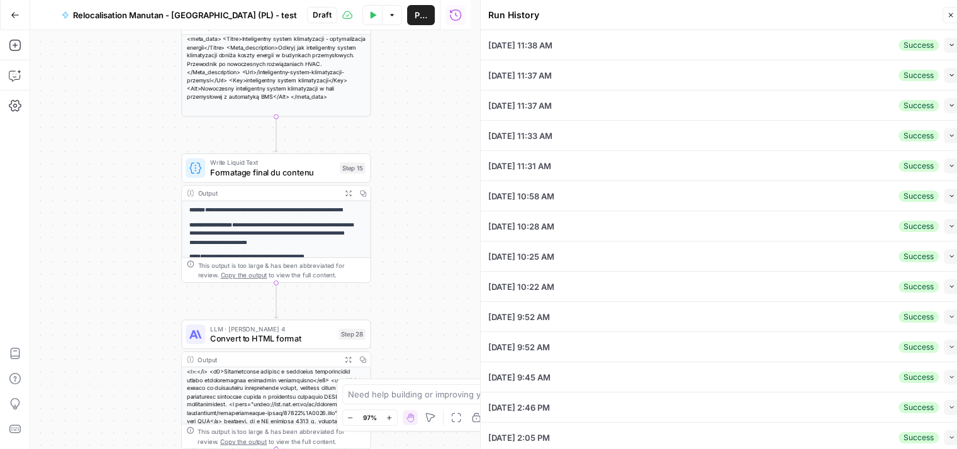
click at [624, 51] on div "10/14/25 at 11:38 AM Success Collapse" at bounding box center [723, 45] width 470 height 30
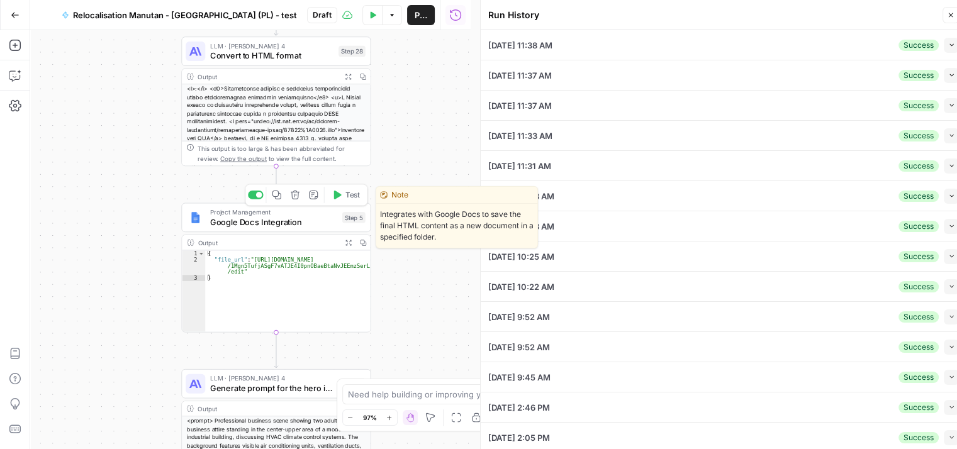
click at [299, 50] on span "Convert to HTML format" at bounding box center [271, 56] width 123 height 12
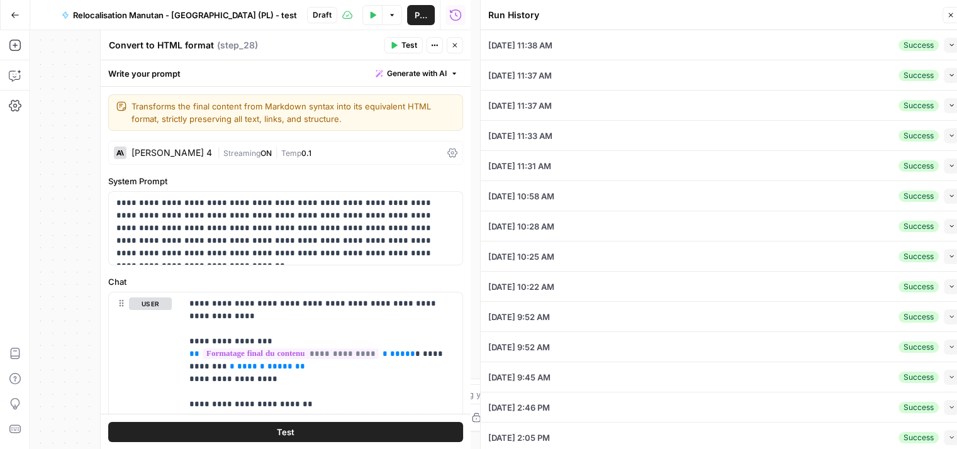
click at [390, 47] on button "Test" at bounding box center [403, 45] width 38 height 16
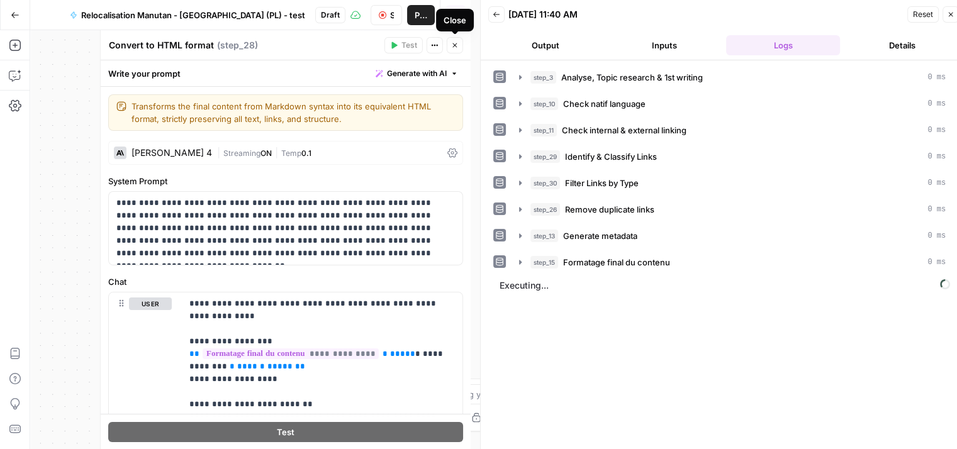
click at [458, 45] on span "Close" at bounding box center [458, 45] width 1 height 1
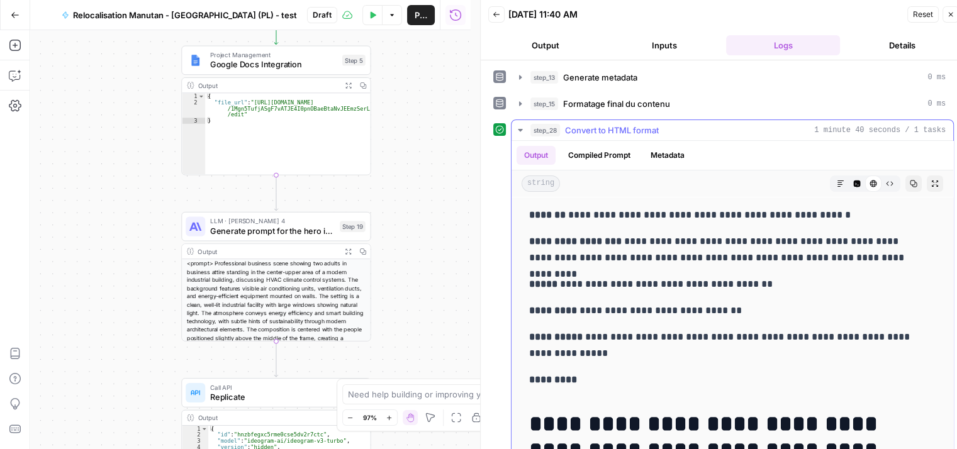
click at [518, 128] on icon "button" at bounding box center [520, 130] width 10 height 10
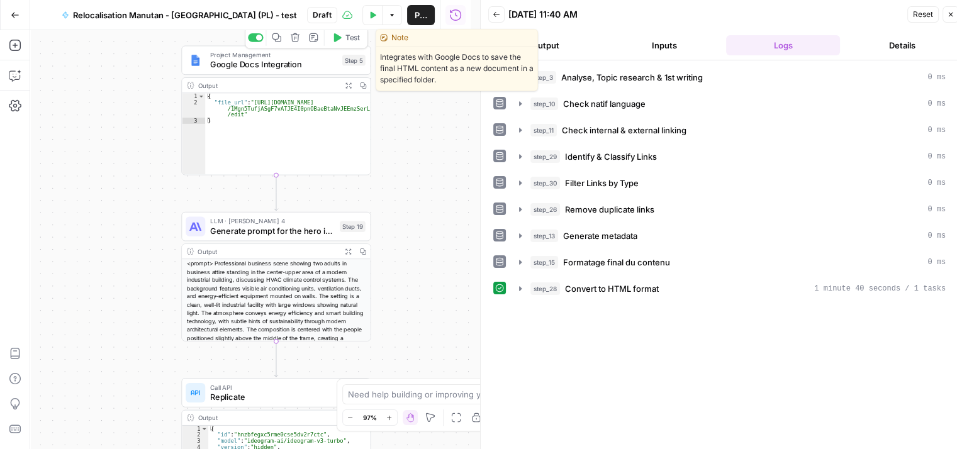
click at [336, 43] on button "Test" at bounding box center [346, 38] width 38 height 16
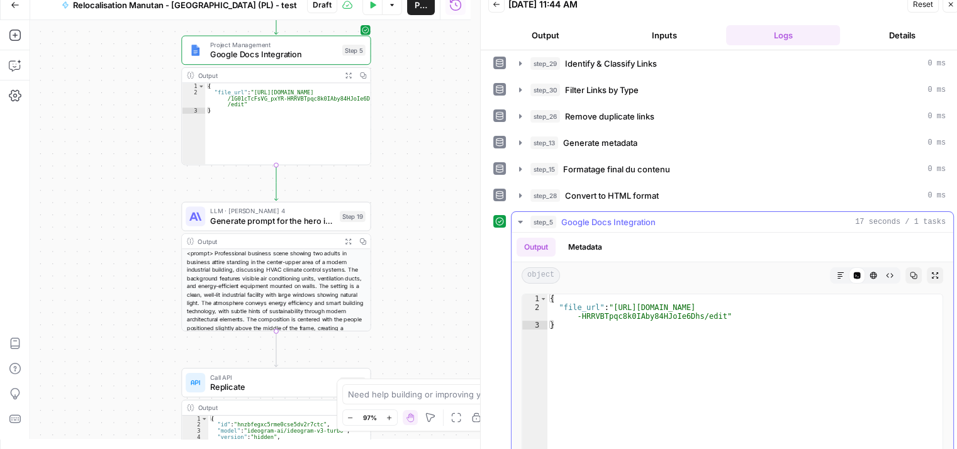
scroll to position [184, 0]
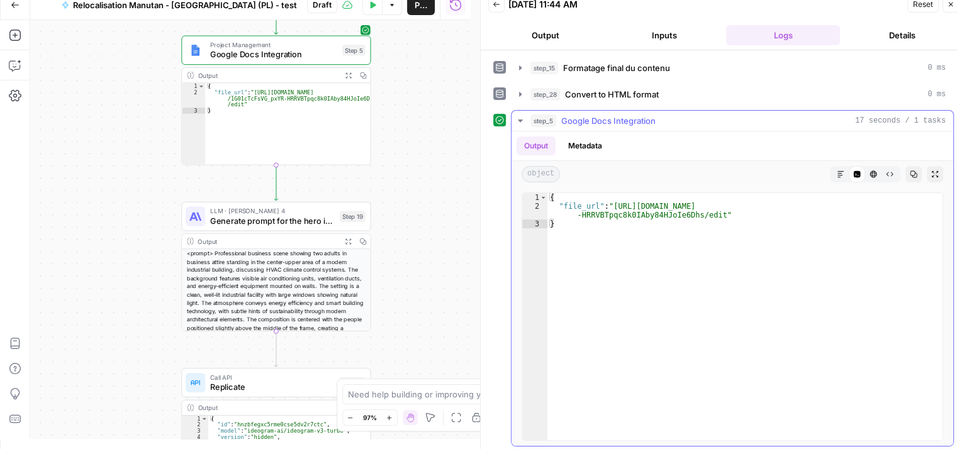
type textarea "**********"
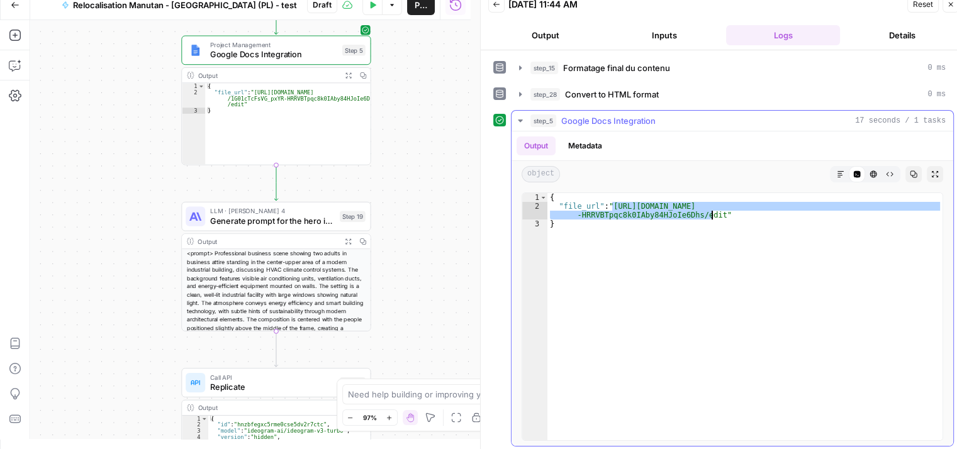
drag, startPoint x: 613, startPoint y: 201, endPoint x: 712, endPoint y: 209, distance: 99.7
click at [712, 209] on div "{ "file_url" : "https://docs.google.com/document/d/1G01cTcFsVG_pxYR -HRRVBTpqc8…" at bounding box center [744, 325] width 395 height 265
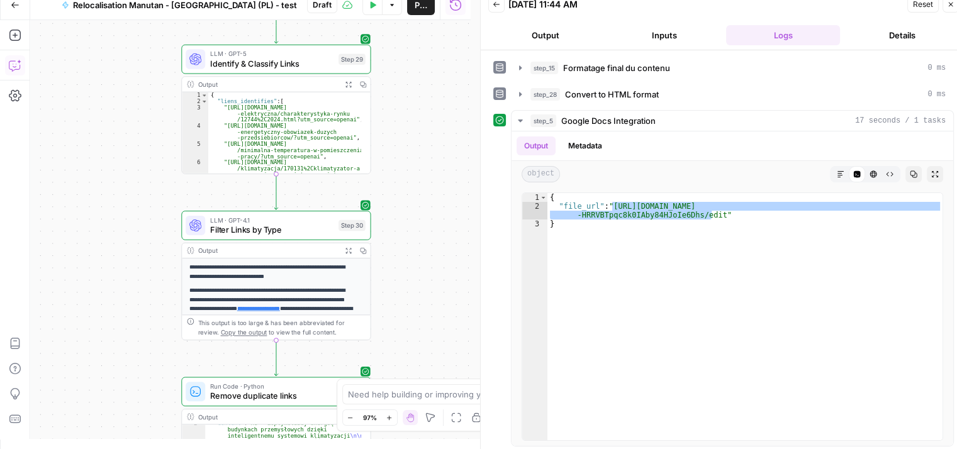
click at [9, 64] on icon "button" at bounding box center [14, 66] width 11 height 10
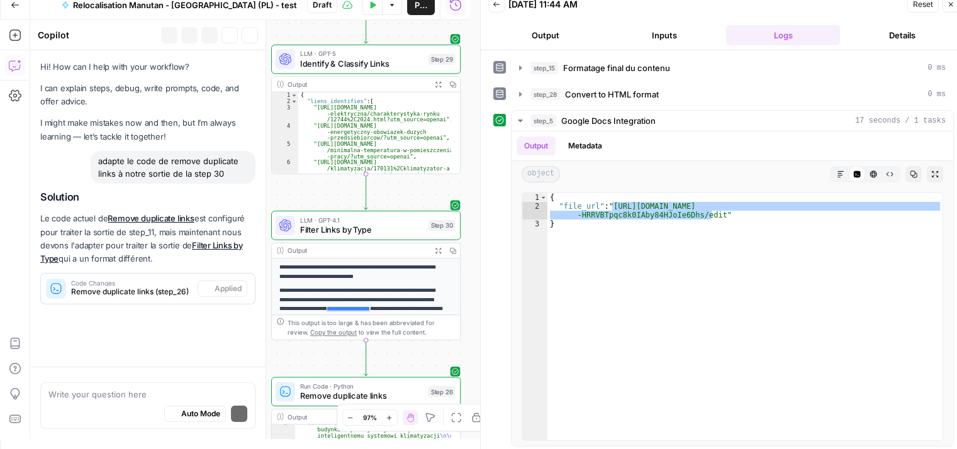
scroll to position [3, 0]
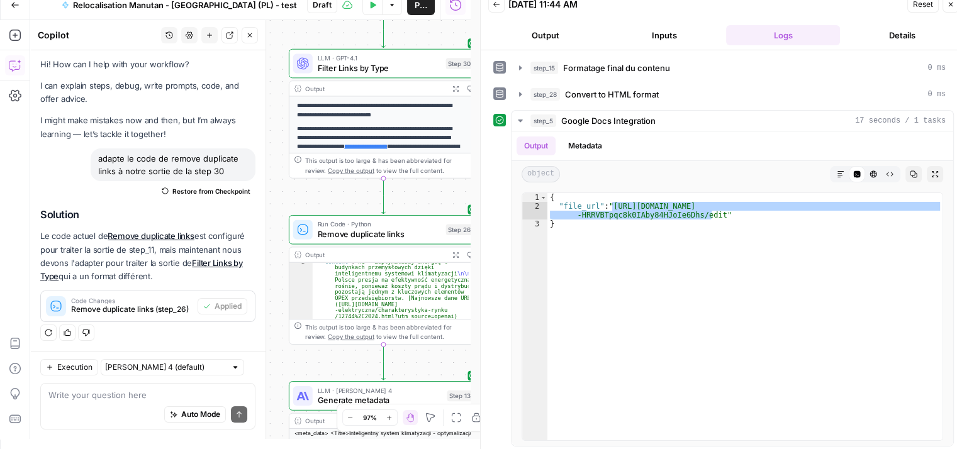
click at [96, 411] on div "Auto Mode Send" at bounding box center [147, 415] width 199 height 28
click at [118, 398] on textarea "à quel étape j" at bounding box center [147, 394] width 199 height 13
click at [133, 398] on textarea "à quel étape j" at bounding box center [147, 394] width 199 height 13
click at [112, 394] on textarea "à quel étape j" at bounding box center [147, 394] width 199 height 13
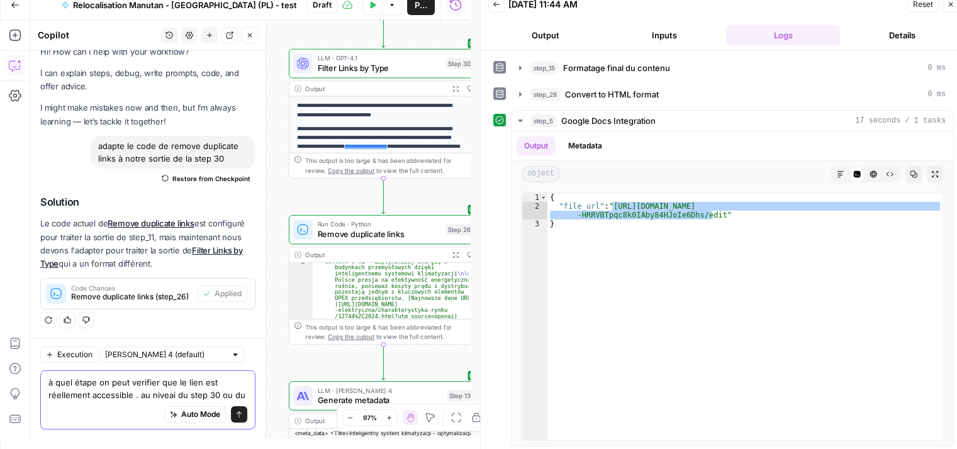
scroll to position [28, 0]
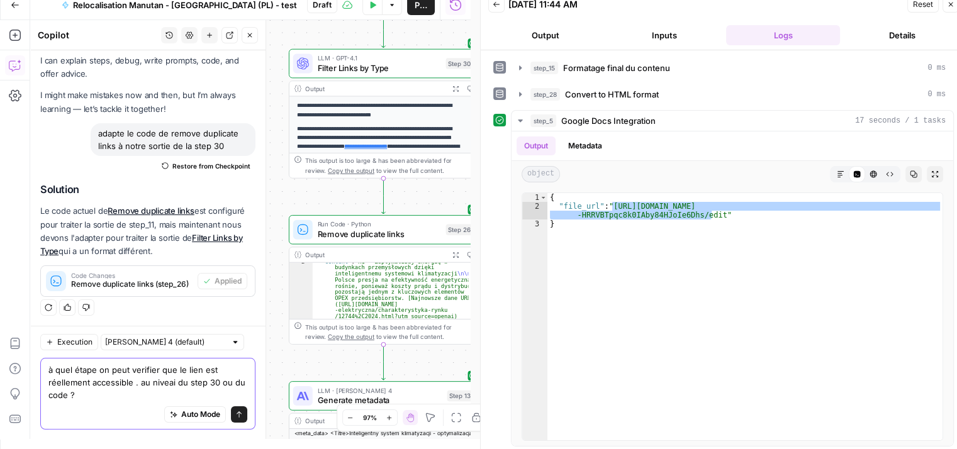
type textarea "à quel étape on peut verifier que le lien est réellement accessible . au niveai…"
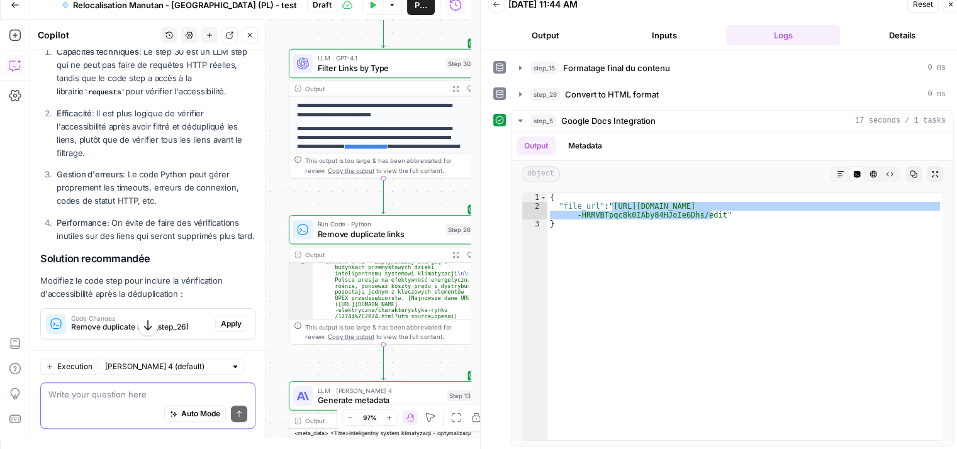
scroll to position [487, 0]
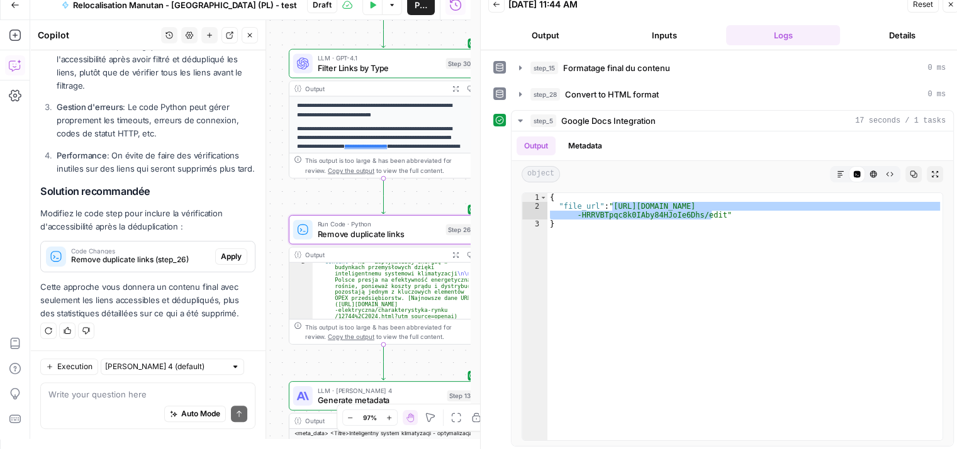
click at [221, 255] on span "Apply" at bounding box center [231, 256] width 21 height 11
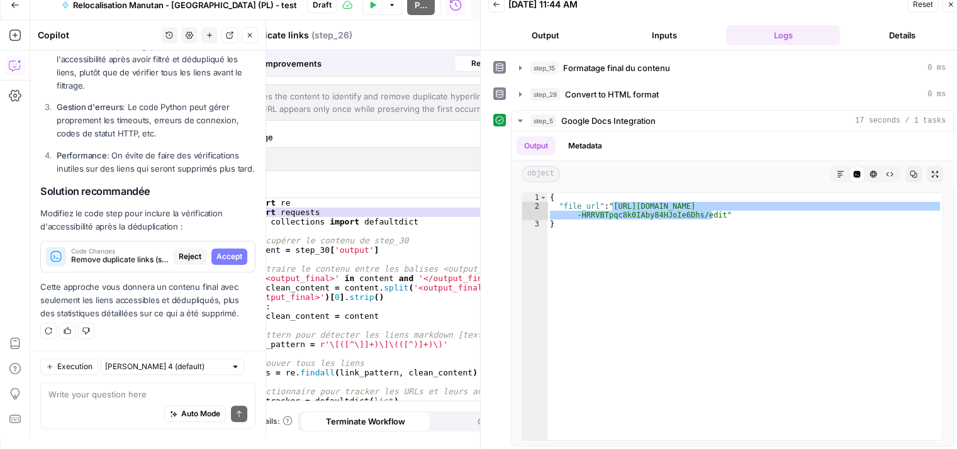
scroll to position [467, 0]
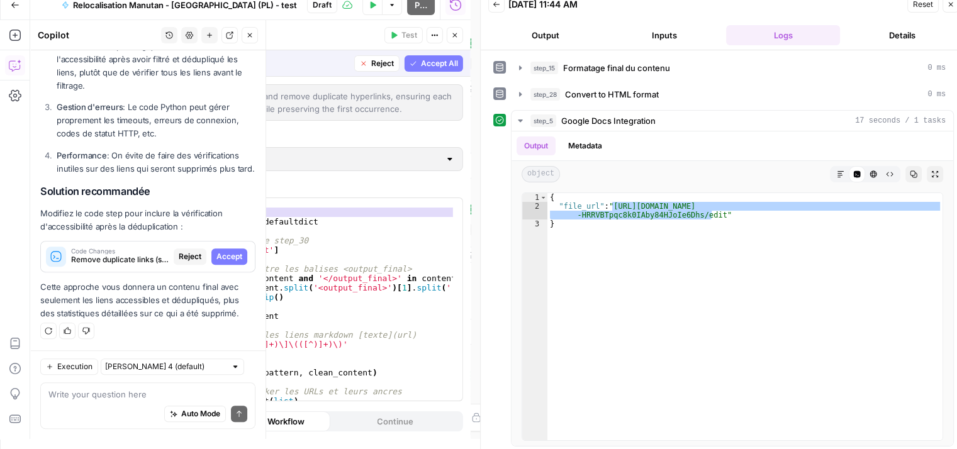
click at [219, 259] on span "Accept" at bounding box center [229, 256] width 26 height 11
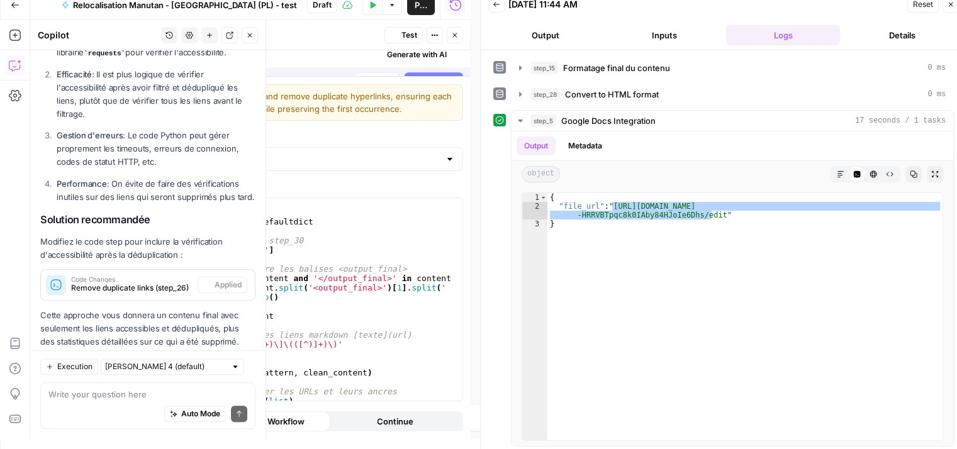
scroll to position [508, 0]
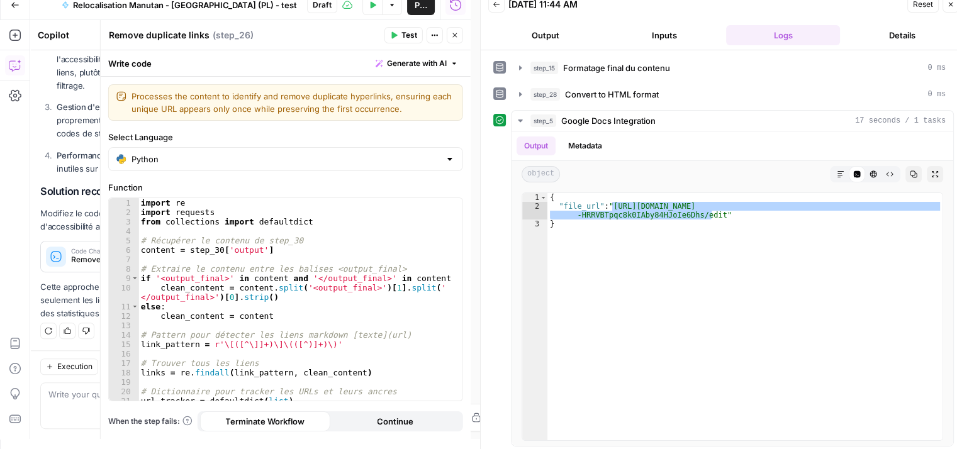
click at [409, 36] on span "Test" at bounding box center [409, 35] width 16 height 11
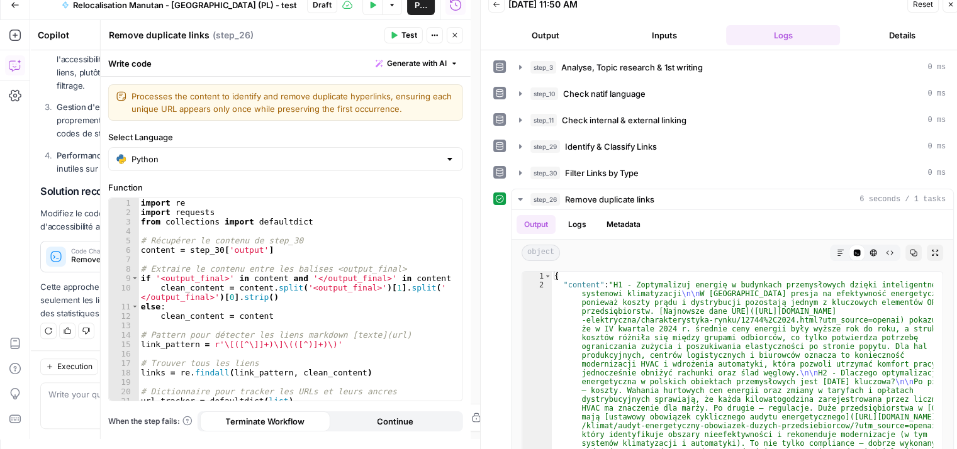
click at [451, 35] on icon "button" at bounding box center [455, 35] width 8 height 8
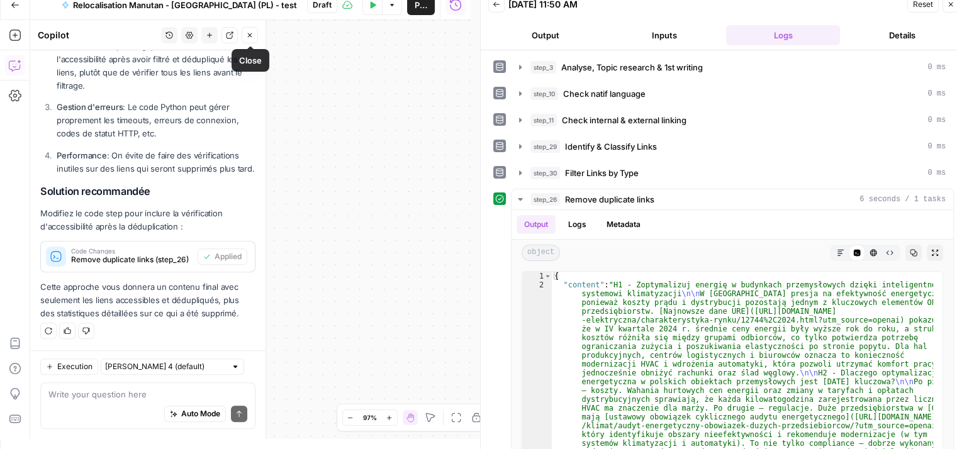
click at [250, 30] on button "Close" at bounding box center [250, 35] width 16 height 16
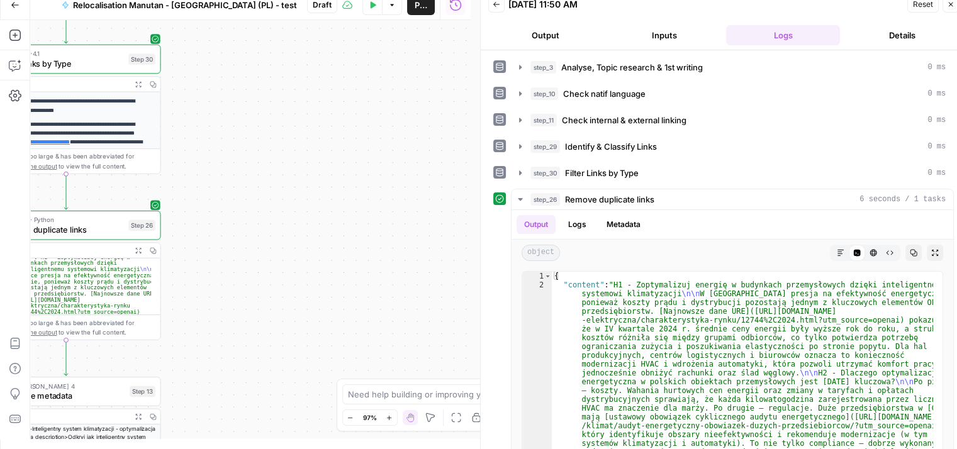
scroll to position [8, 0]
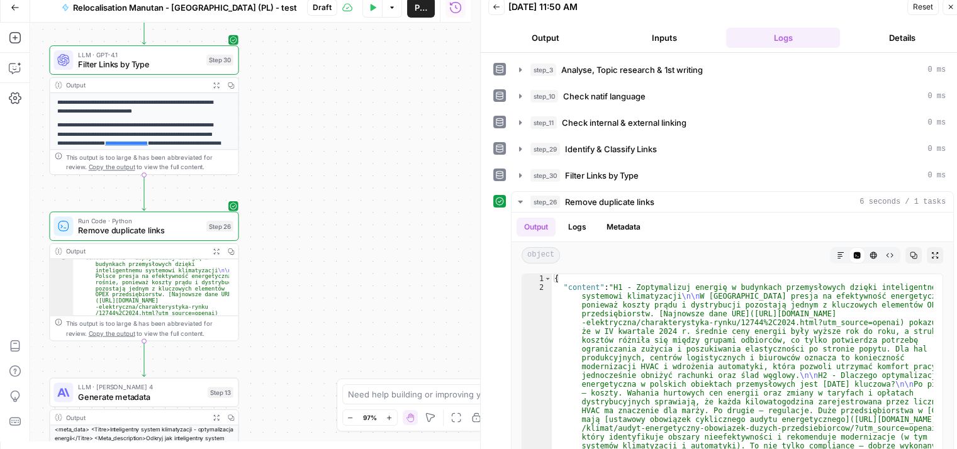
click at [335, 84] on div "**********" at bounding box center [250, 232] width 440 height 419
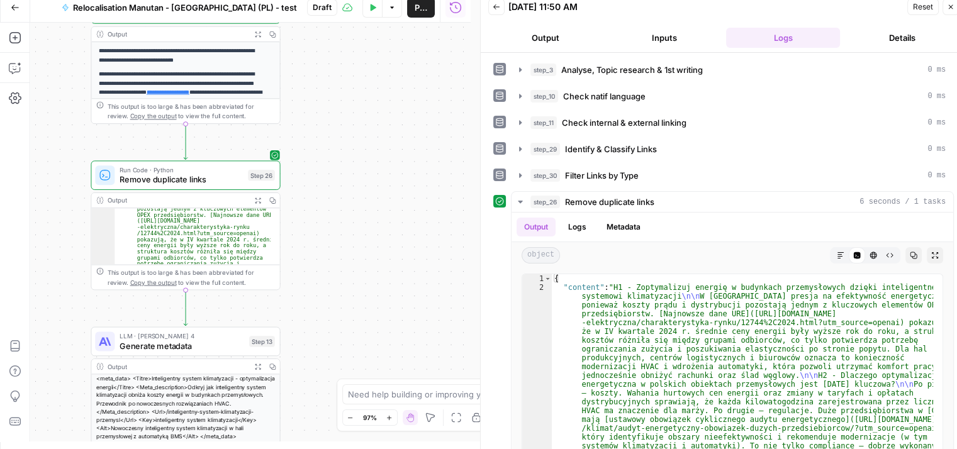
scroll to position [40, 0]
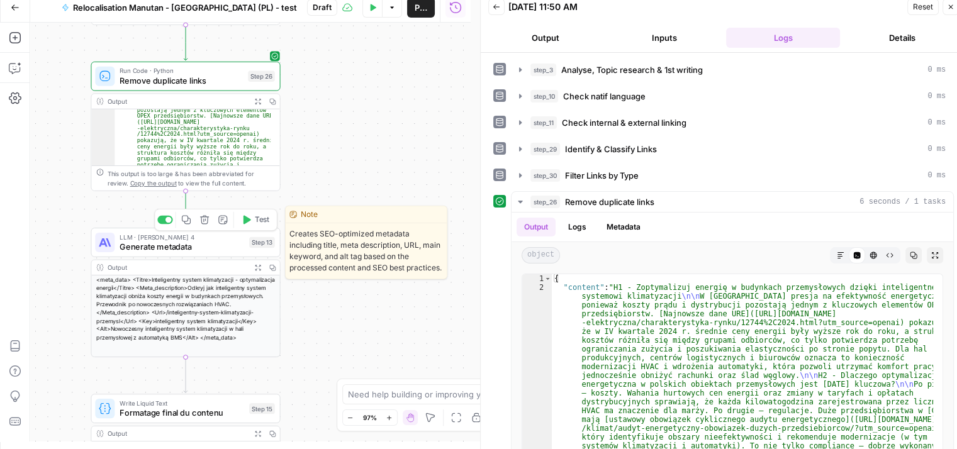
click at [252, 225] on button "Test" at bounding box center [256, 220] width 38 height 16
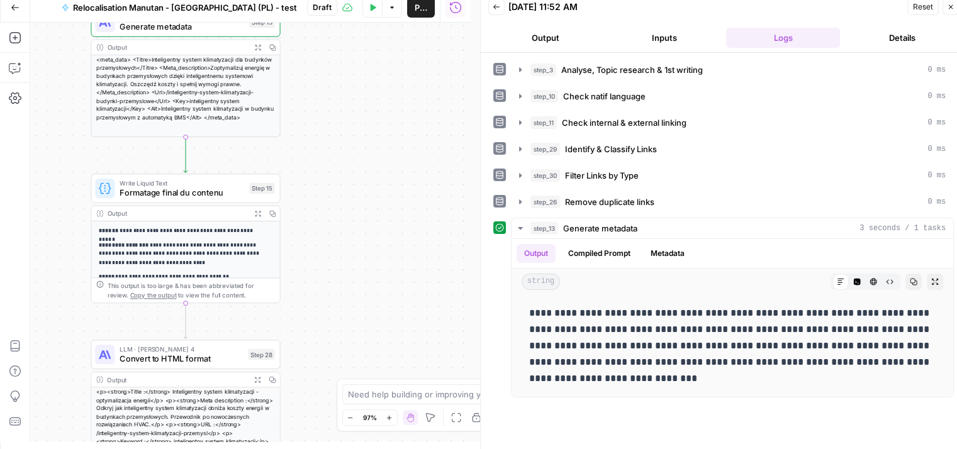
click at [201, 226] on p "**********" at bounding box center [181, 230] width 164 height 9
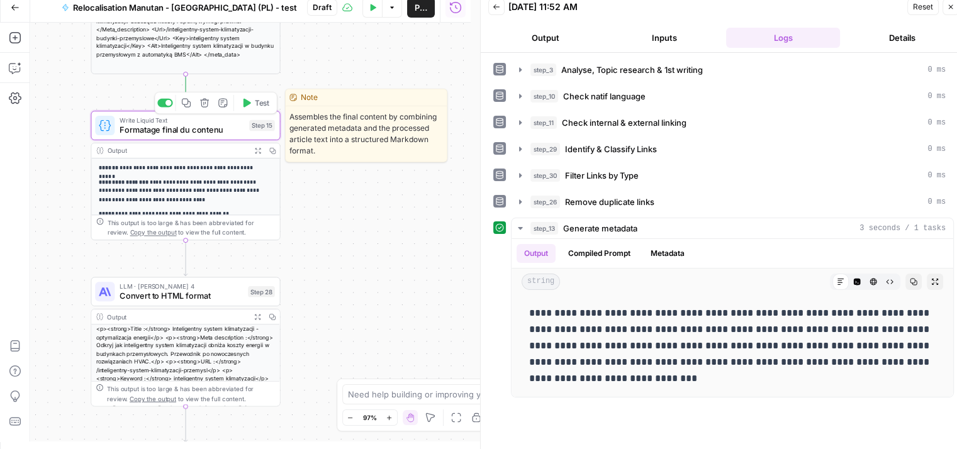
click at [257, 101] on span "Test" at bounding box center [262, 102] width 14 height 11
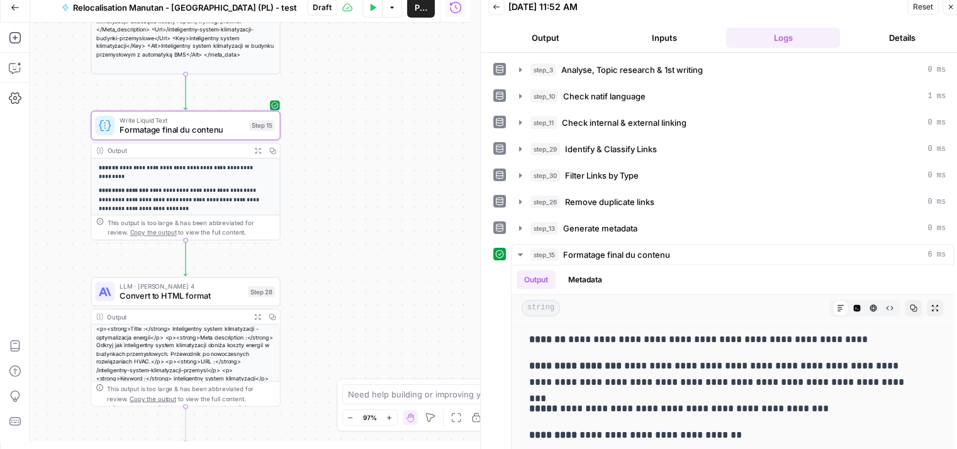
scroll to position [503, 0]
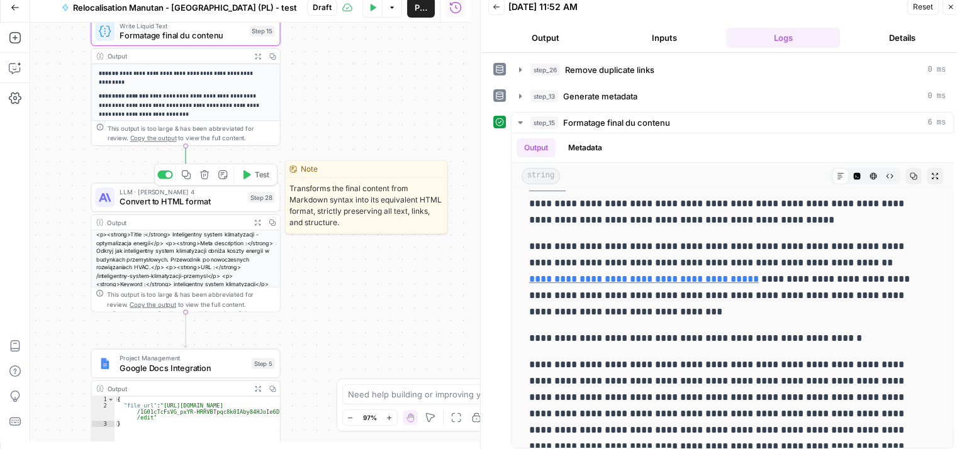
click at [252, 178] on button "Test" at bounding box center [256, 175] width 38 height 16
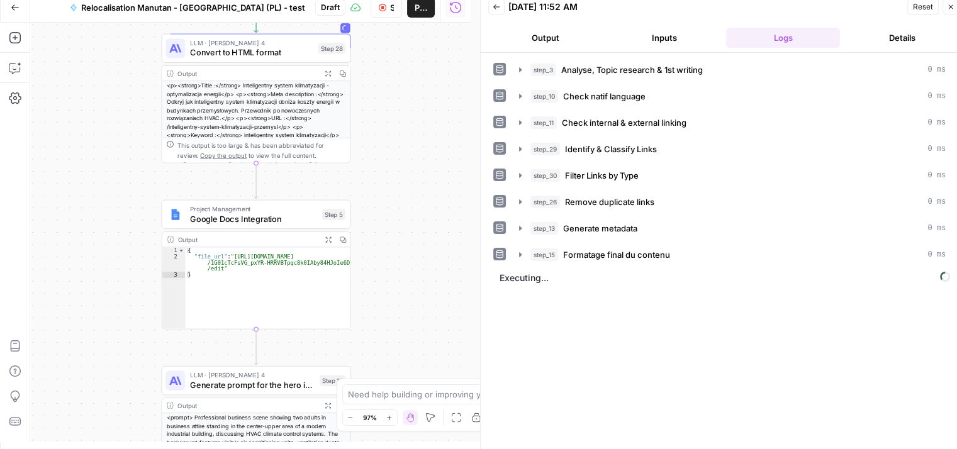
drag, startPoint x: 328, startPoint y: 192, endPoint x: 398, endPoint y: 169, distance: 73.6
click at [398, 169] on div "**********" at bounding box center [250, 232] width 440 height 419
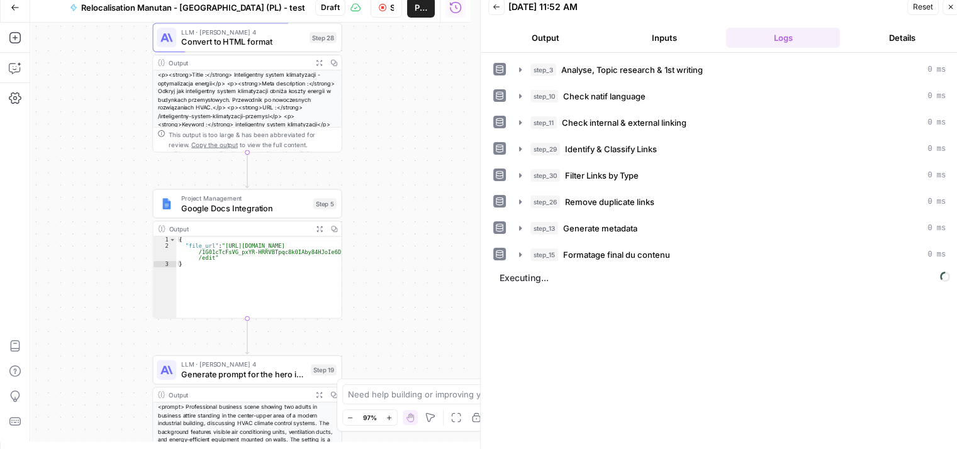
drag, startPoint x: 386, startPoint y: 170, endPoint x: 373, endPoint y: 147, distance: 27.3
click at [372, 147] on div "**********" at bounding box center [250, 232] width 440 height 419
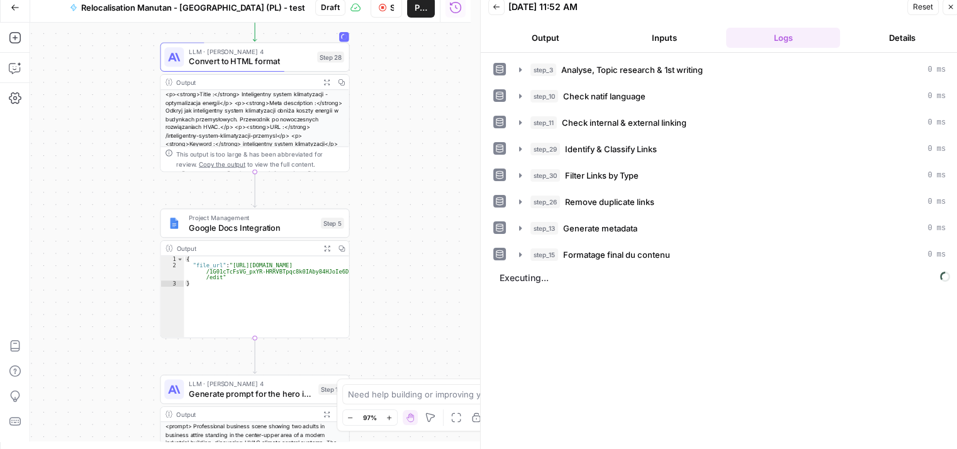
drag, startPoint x: 378, startPoint y: 214, endPoint x: 392, endPoint y: 247, distance: 35.8
click at [392, 247] on div "**********" at bounding box center [250, 232] width 440 height 419
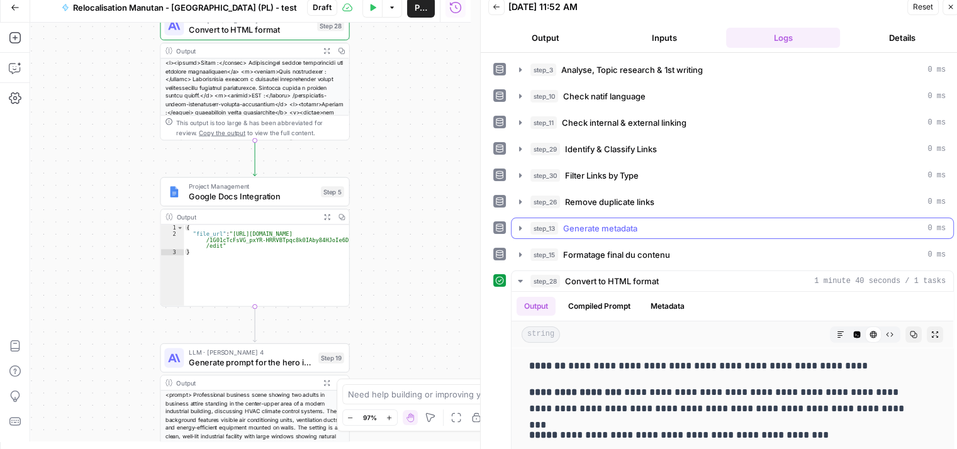
click at [264, 190] on span "Google Docs Integration" at bounding box center [252, 196] width 127 height 12
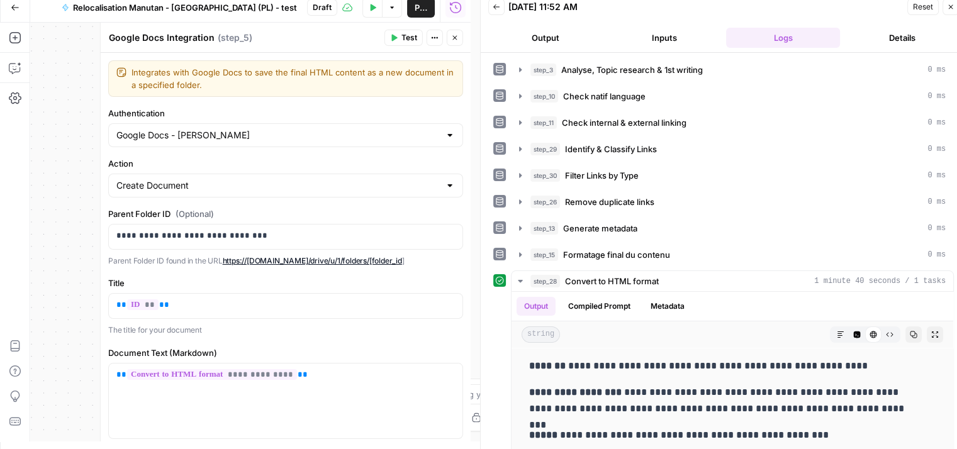
click at [401, 32] on button "Test" at bounding box center [403, 38] width 38 height 16
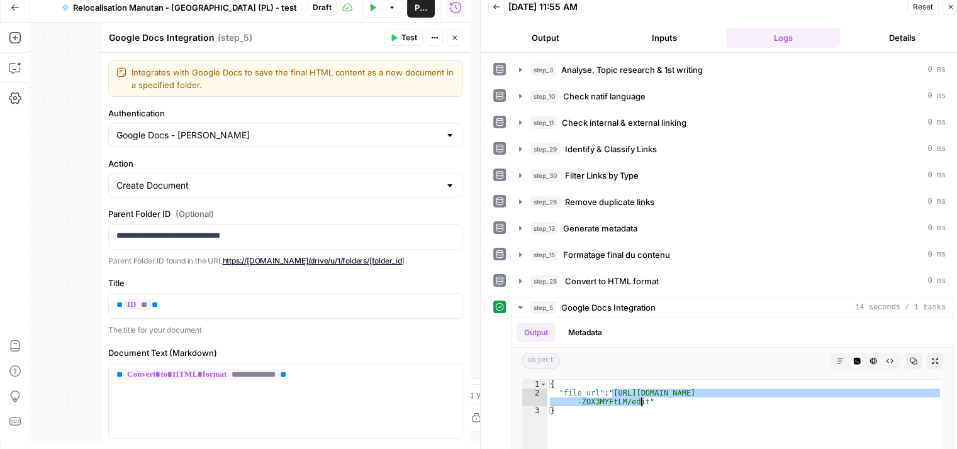
type textarea "**********"
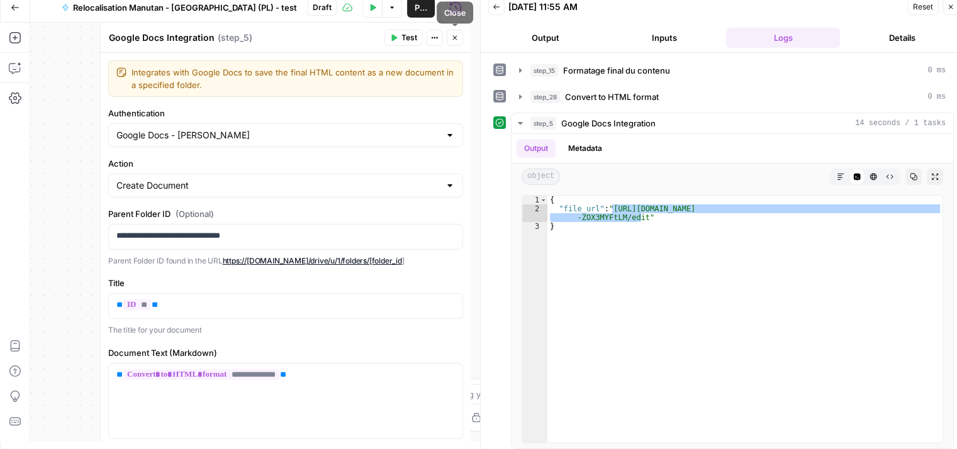
click at [456, 36] on icon "button" at bounding box center [454, 38] width 4 height 4
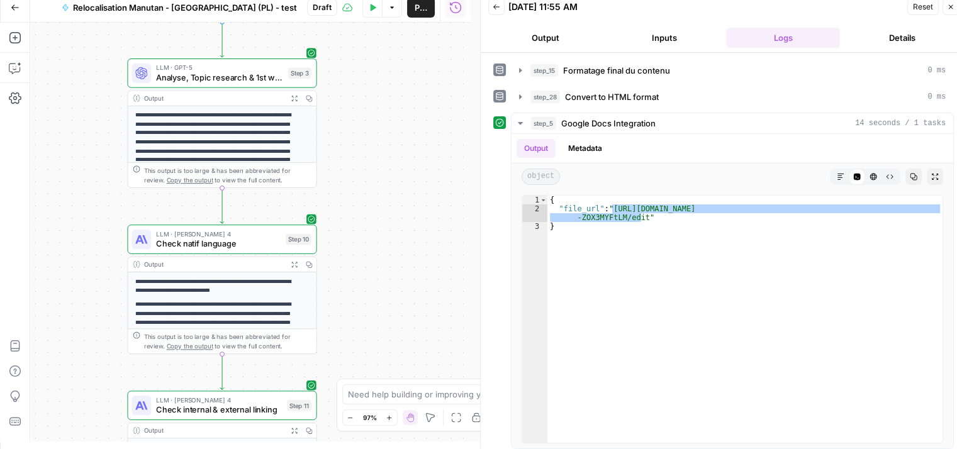
drag, startPoint x: 408, startPoint y: 144, endPoint x: 390, endPoint y: 86, distance: 61.1
click at [388, 86] on div "**********" at bounding box center [250, 232] width 440 height 419
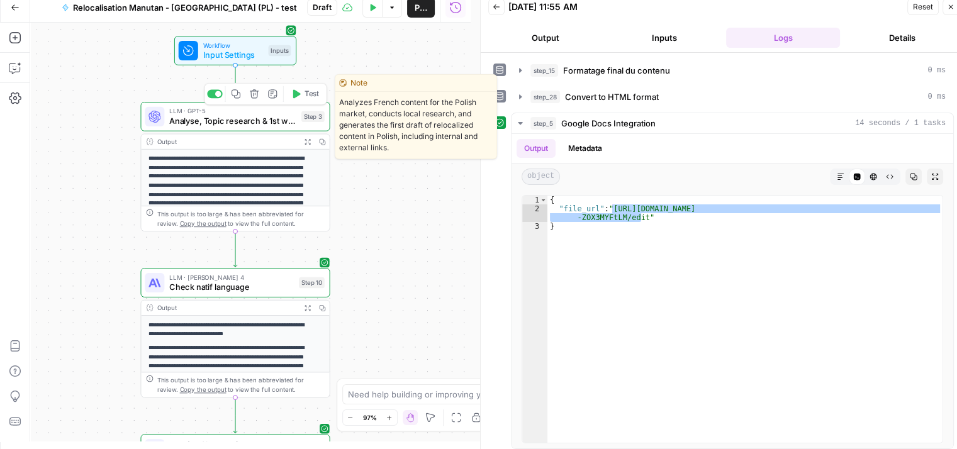
click at [191, 123] on span "Analyse, Topic research & 1st writing" at bounding box center [232, 120] width 127 height 12
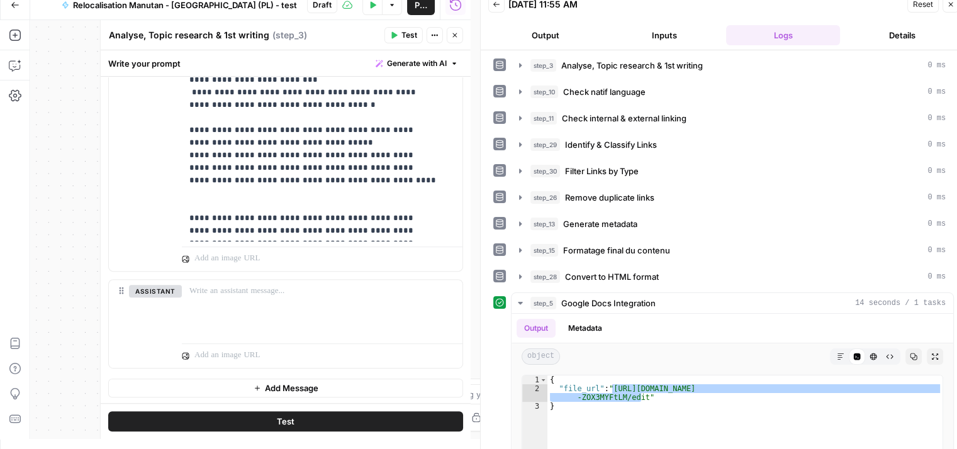
scroll to position [0, 0]
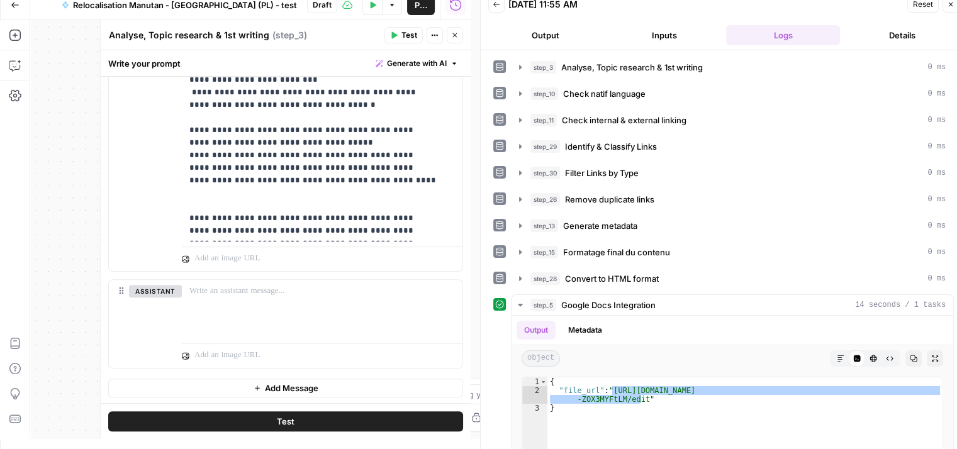
click at [455, 32] on icon "button" at bounding box center [455, 35] width 8 height 8
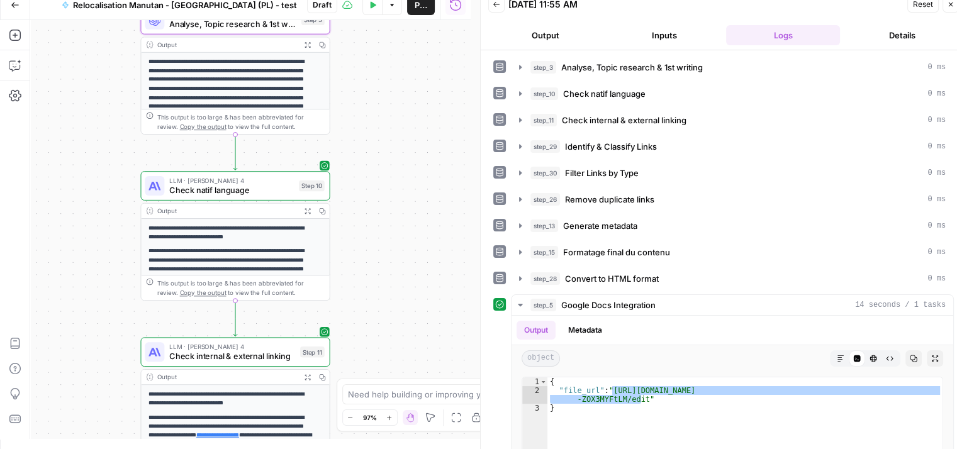
click at [417, 315] on div "**********" at bounding box center [250, 229] width 440 height 419
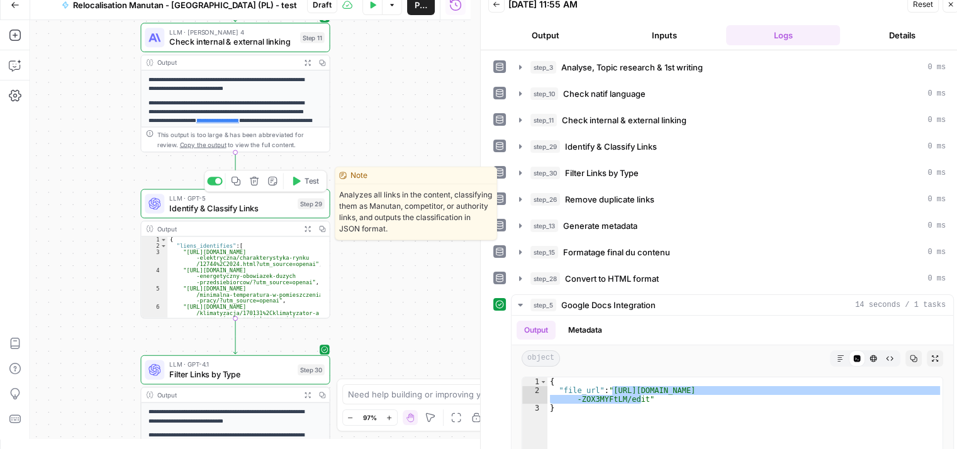
click at [174, 211] on span "Identify & Classify Links" at bounding box center [230, 208] width 123 height 12
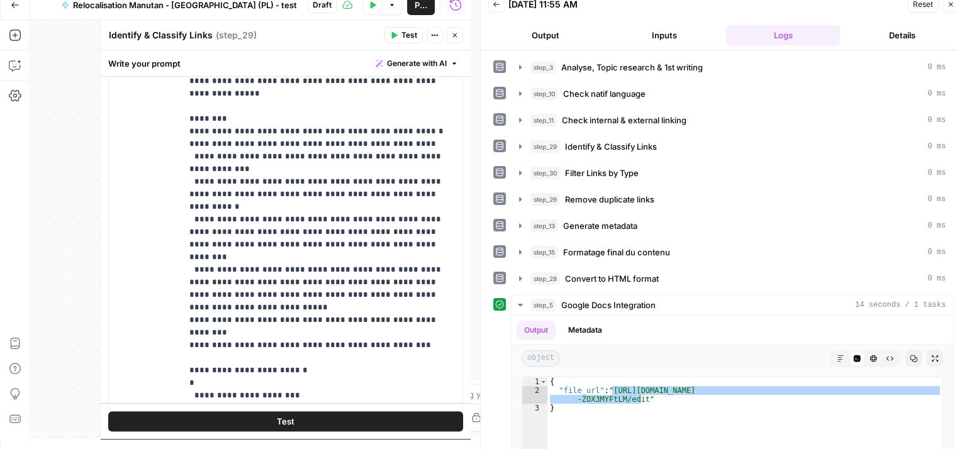
scroll to position [315, 0]
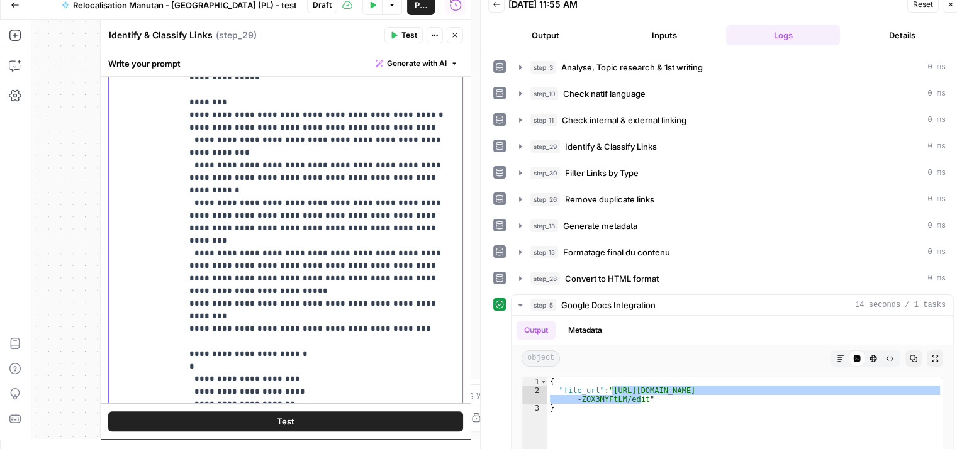
click at [214, 214] on p "**********" at bounding box center [317, 184] width 256 height 453
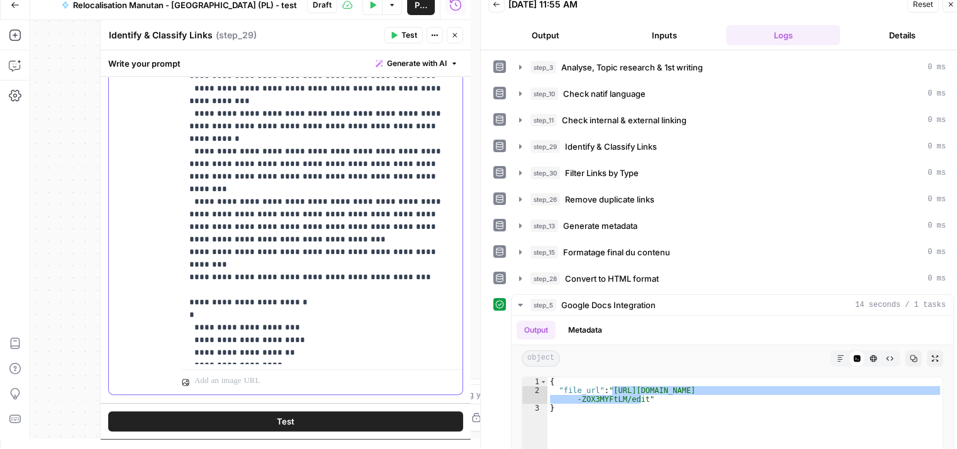
scroll to position [392, 0]
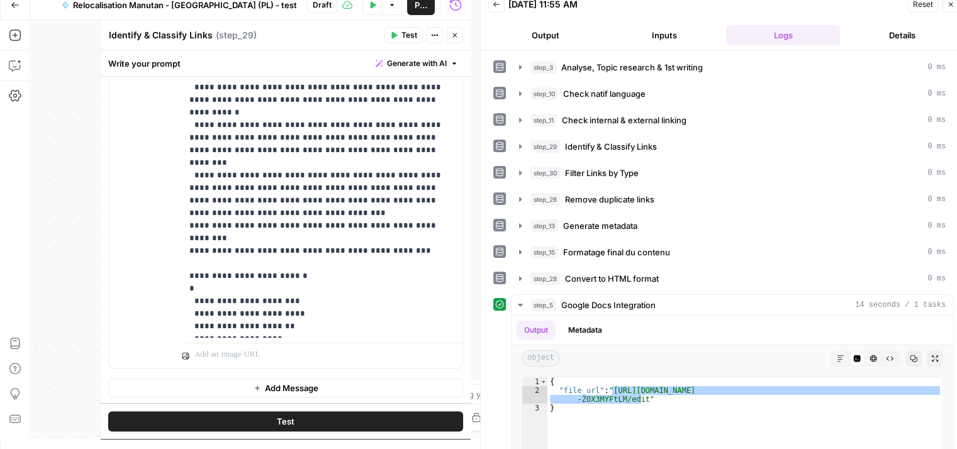
click at [279, 426] on span "Test" at bounding box center [286, 421] width 18 height 13
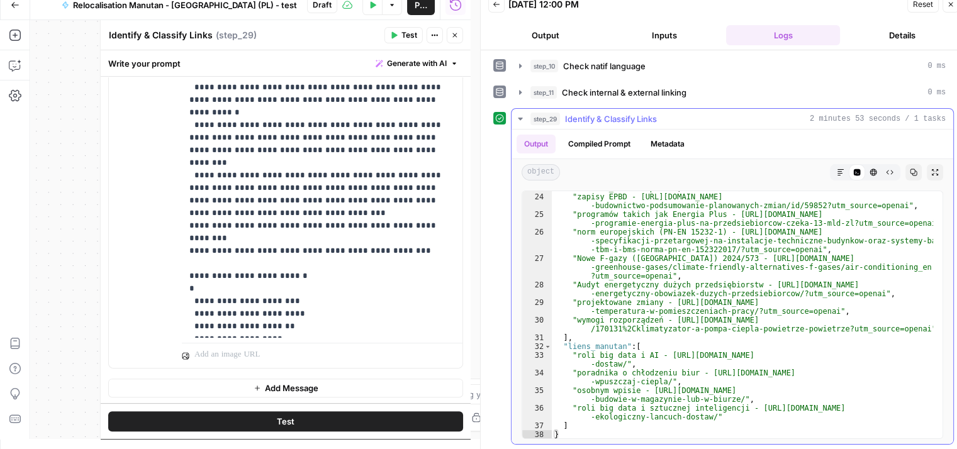
scroll to position [386, 0]
click at [930, 311] on div at bounding box center [936, 123] width 13 height 634
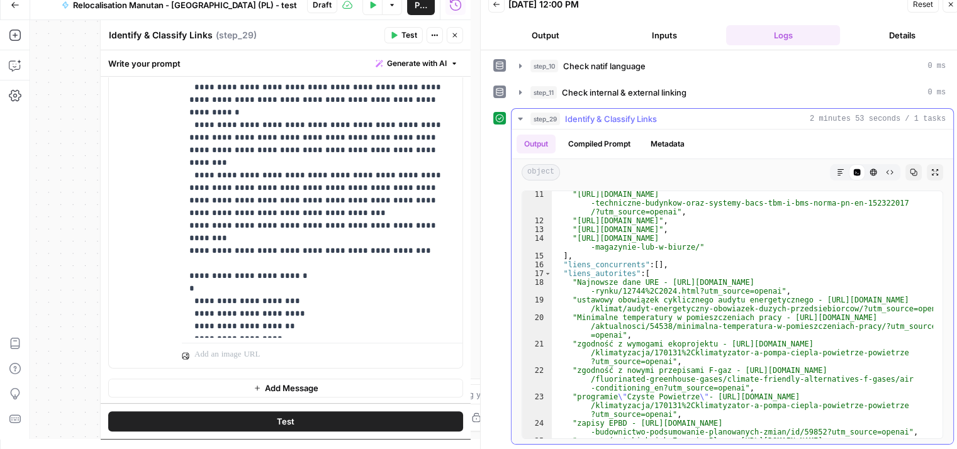
scroll to position [198, 0]
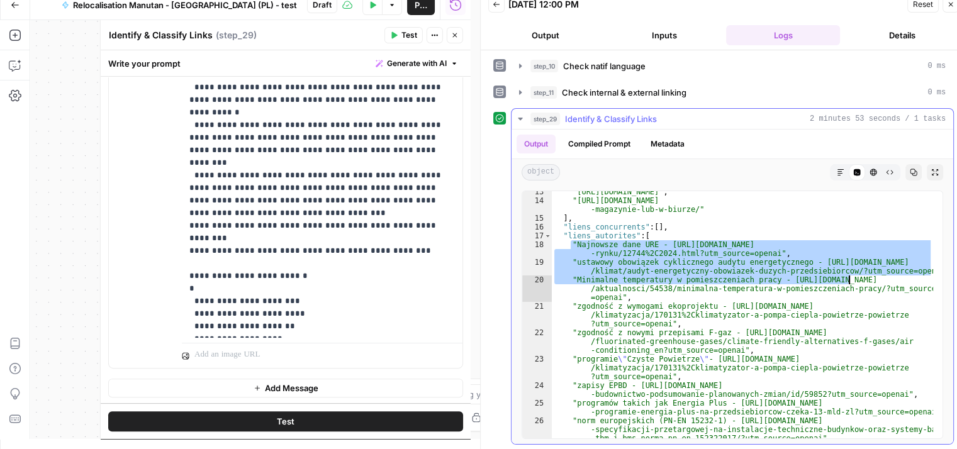
drag, startPoint x: 569, startPoint y: 242, endPoint x: 770, endPoint y: 303, distance: 210.5
click at [784, 299] on div ""https://www.manutan.pl/blog/jak-schlodzic-biuro-nie-wpuszczaj-ciepla/" , "http…" at bounding box center [742, 328] width 381 height 283
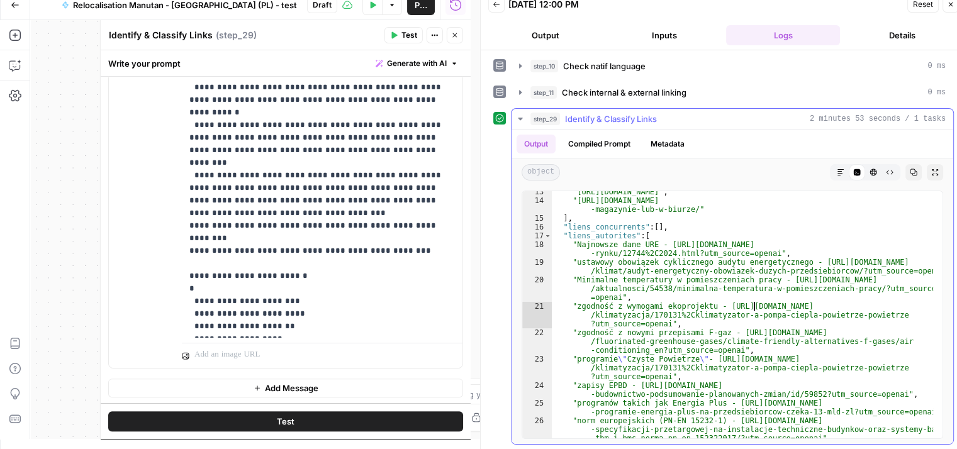
click at [753, 309] on div ""https://www.manutan.pl/blog/jak-schlodzic-biuro-nie-wpuszczaj-ciepla/" , "http…" at bounding box center [742, 328] width 381 height 283
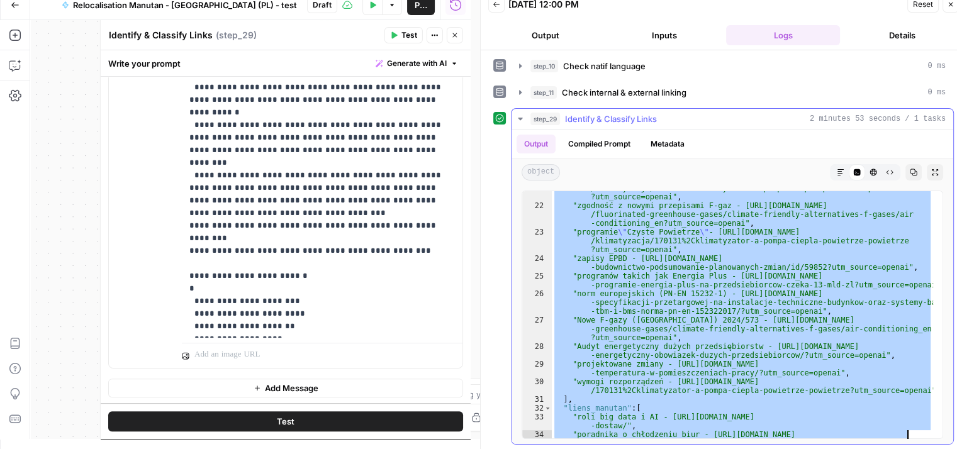
scroll to position [333, 0]
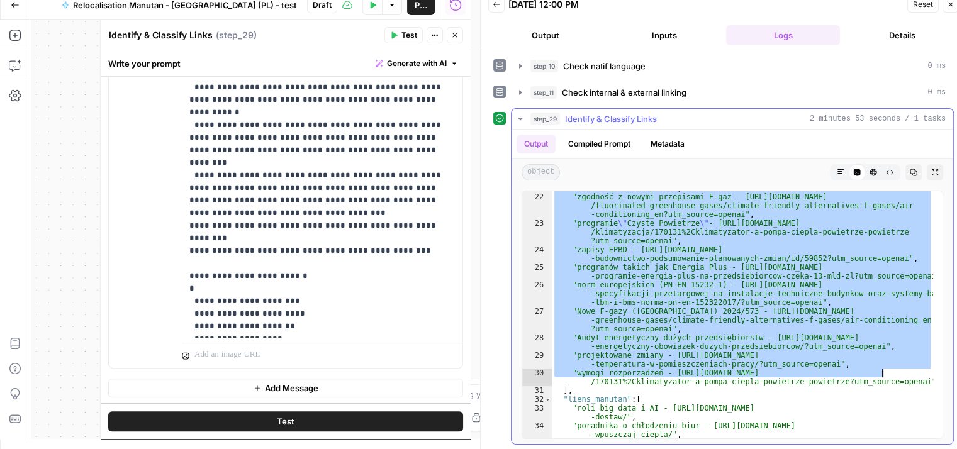
drag, startPoint x: 571, startPoint y: 242, endPoint x: 523, endPoint y: 129, distance: 122.9
click at [906, 384] on div ""zgodność z wymogami ekoprojektu - https://www.rynekinstalacyjny.pl/artykul /kl…" at bounding box center [742, 312] width 381 height 292
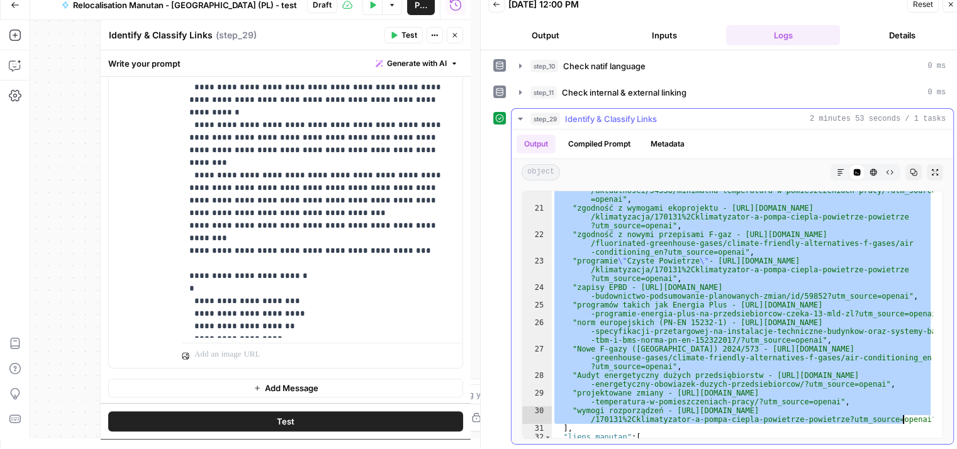
type textarea "**********"
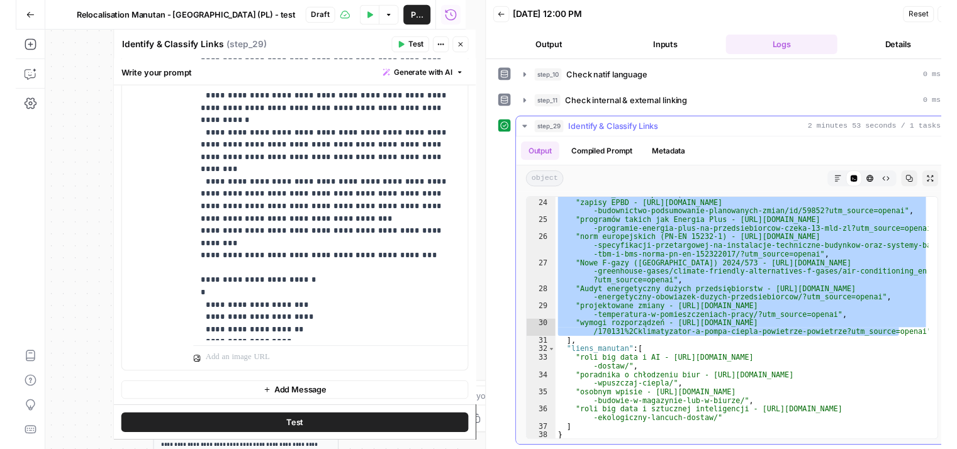
scroll to position [10, 0]
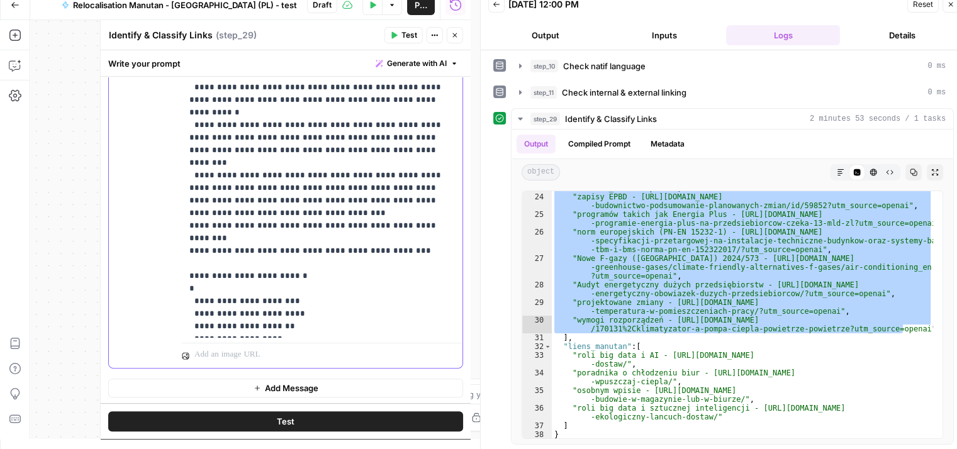
click at [332, 160] on p "**********" at bounding box center [317, 106] width 256 height 453
click at [265, 134] on p "**********" at bounding box center [317, 106] width 256 height 453
click at [268, 134] on p "**********" at bounding box center [317, 106] width 256 height 453
click at [262, 138] on p "**********" at bounding box center [317, 106] width 256 height 453
click at [266, 135] on p "**********" at bounding box center [317, 106] width 256 height 453
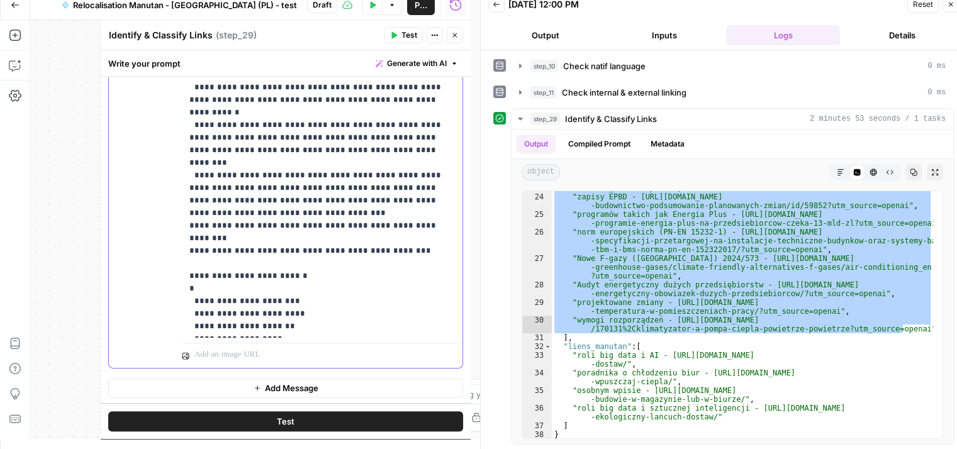
click at [262, 176] on p "**********" at bounding box center [317, 106] width 256 height 453
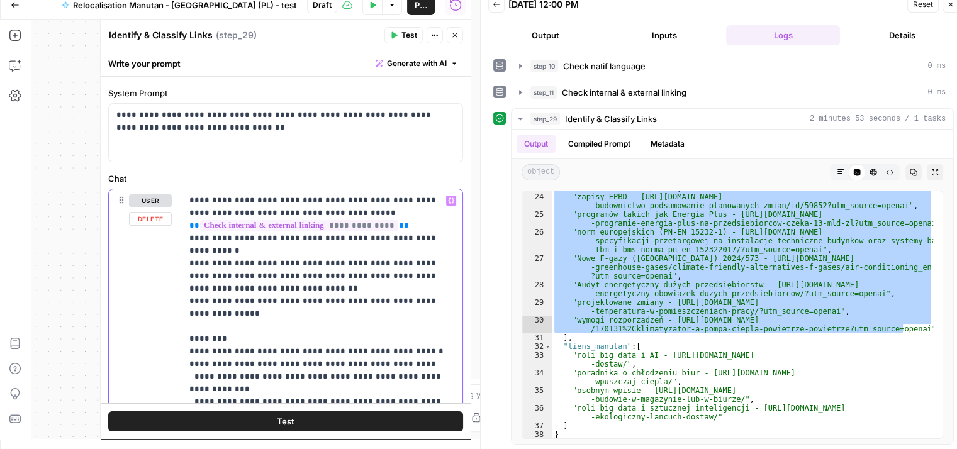
click at [237, 300] on p "**********" at bounding box center [317, 420] width 256 height 453
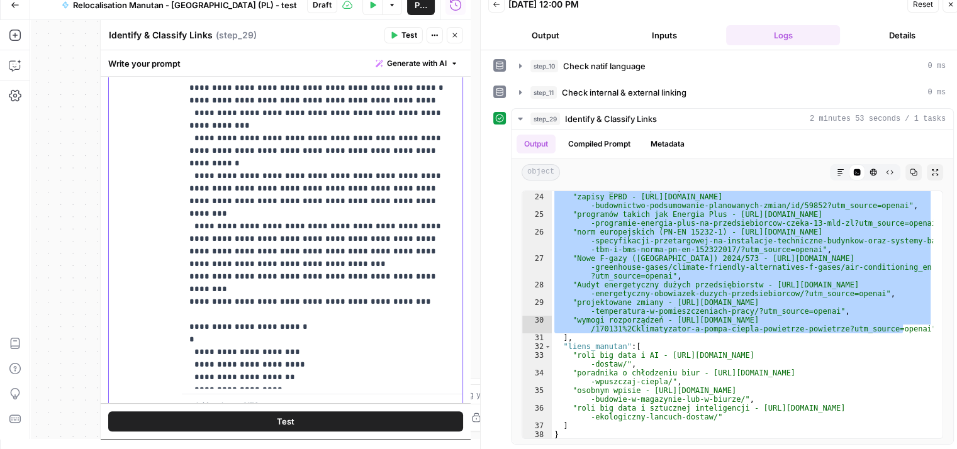
scroll to position [330, 0]
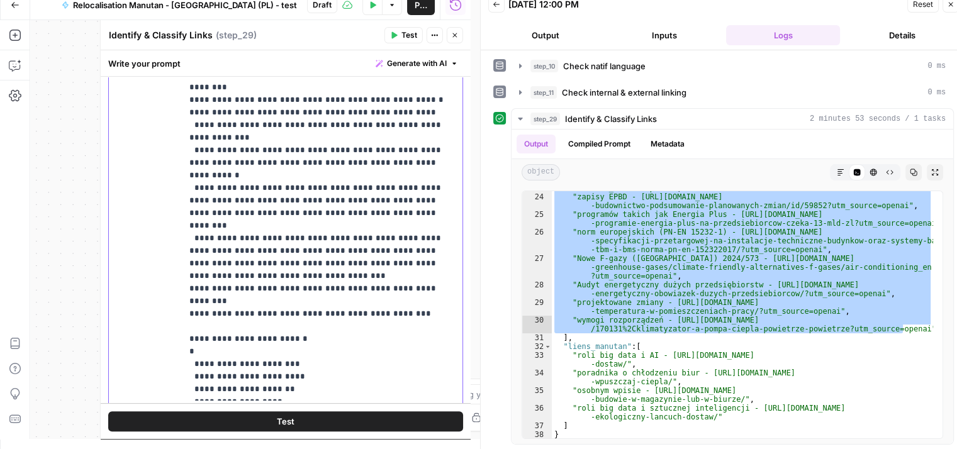
click at [260, 187] on p "**********" at bounding box center [317, 169] width 256 height 453
click at [266, 201] on p "**********" at bounding box center [317, 169] width 256 height 453
click at [307, 418] on button "Test" at bounding box center [285, 421] width 355 height 20
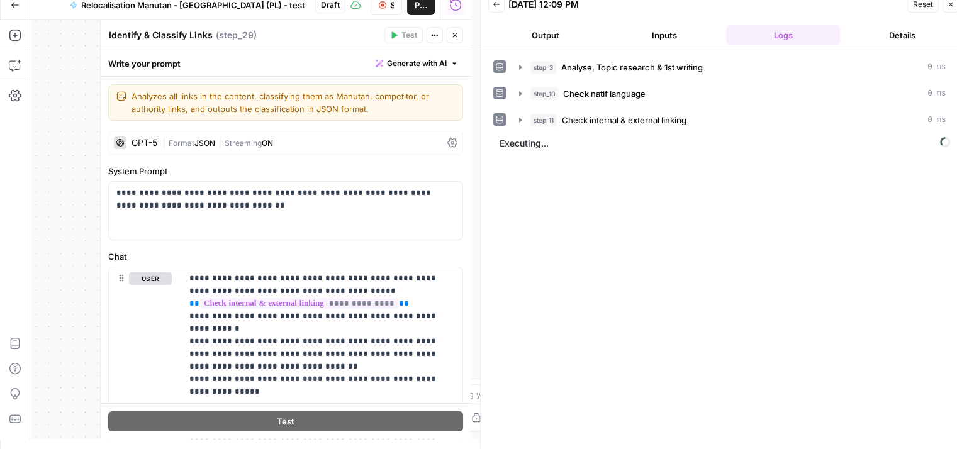
scroll to position [330, 0]
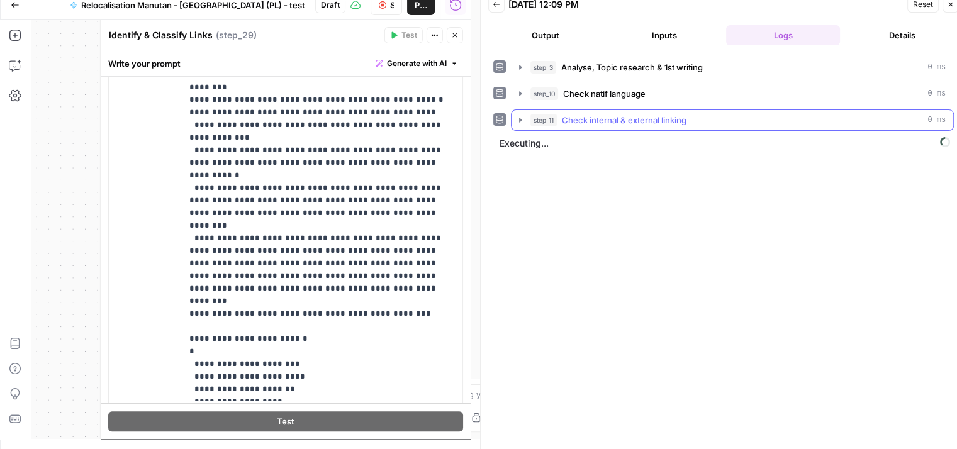
click at [521, 121] on icon "button" at bounding box center [520, 120] width 10 height 10
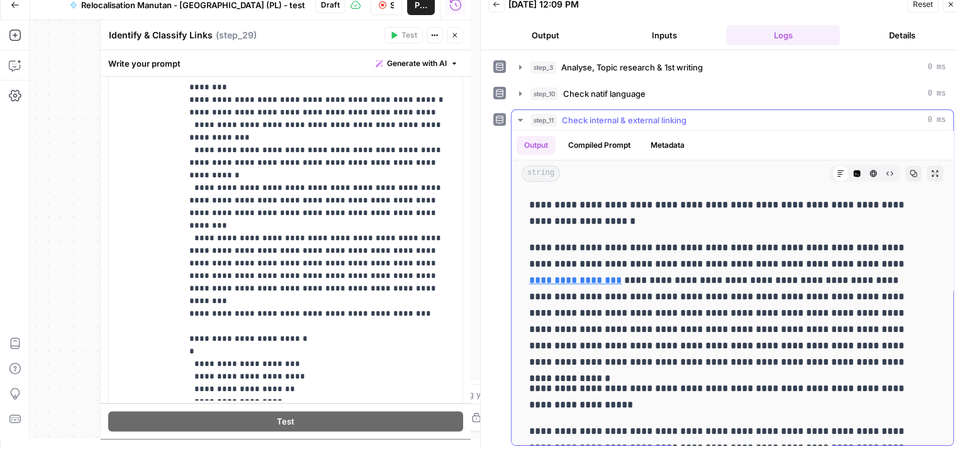
click at [521, 121] on icon "button" at bounding box center [520, 120] width 10 height 10
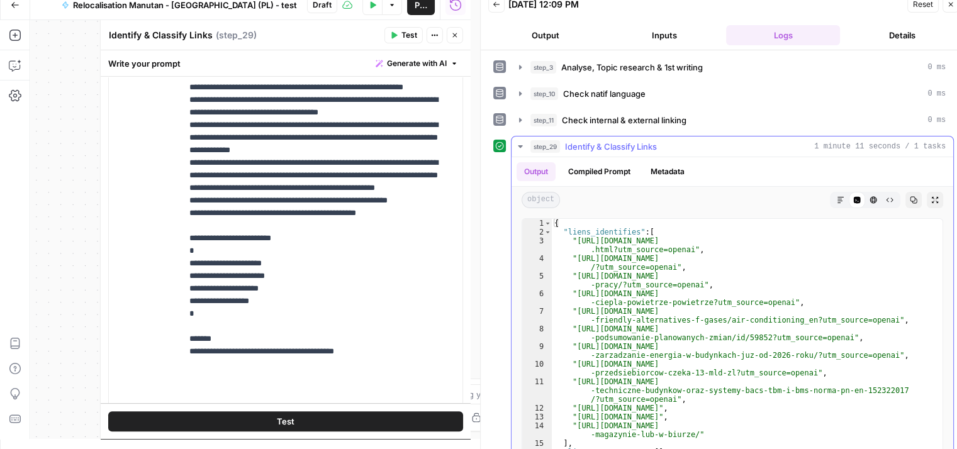
click at [935, 370] on div "1 2 3 4 5 6 7 8 9 10 11 12 13 14 15 16 17 18 19 { "liens_identifies" : [ "[URL]…" at bounding box center [732, 342] width 442 height 259
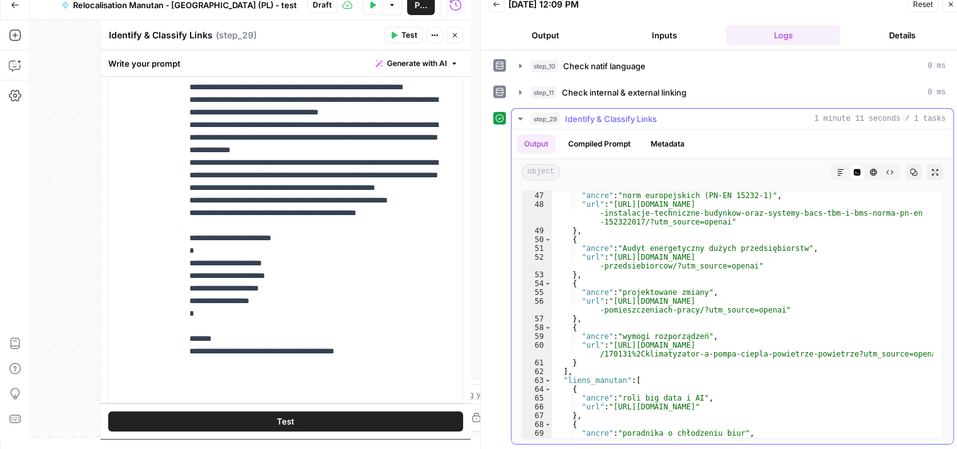
scroll to position [564, 0]
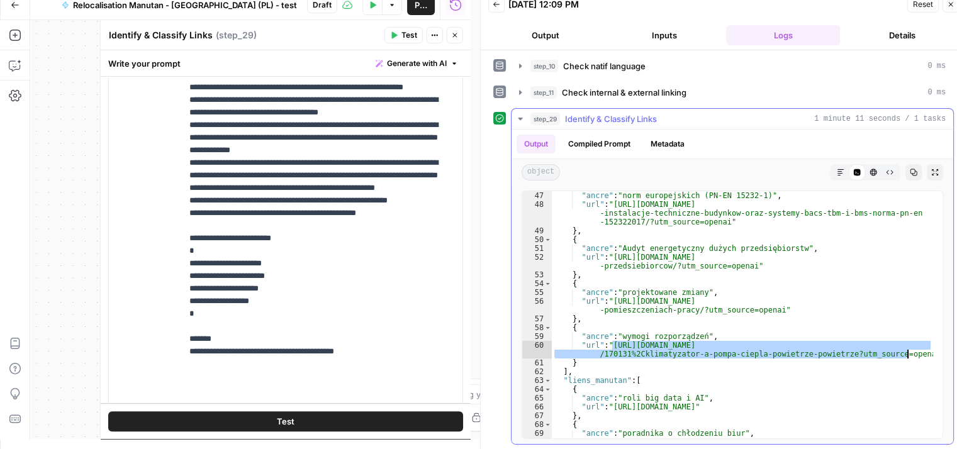
drag, startPoint x: 813, startPoint y: 363, endPoint x: 907, endPoint y: 355, distance: 94.7
click at [907, 355] on div ""ancre" : "norm europejskich (PN‑EN 15232‑1)" , "url" : "[URL][DOMAIN_NAME] -in…" at bounding box center [742, 323] width 381 height 265
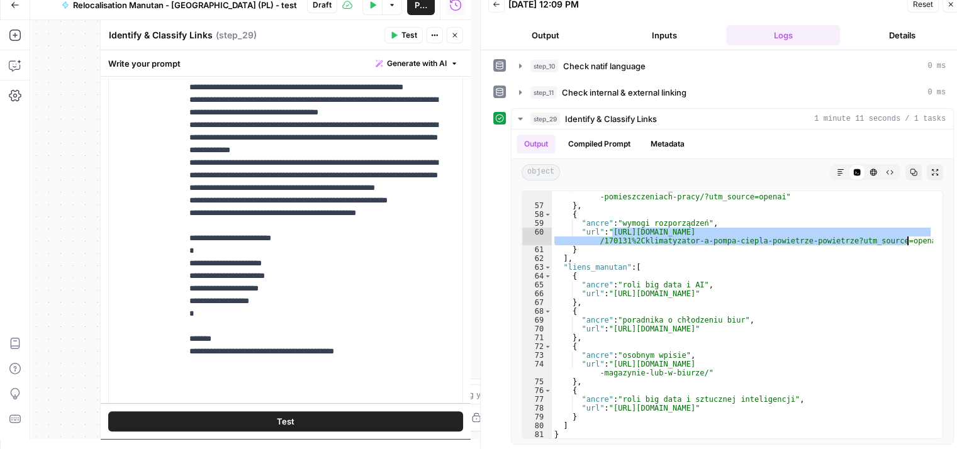
scroll to position [677, 0]
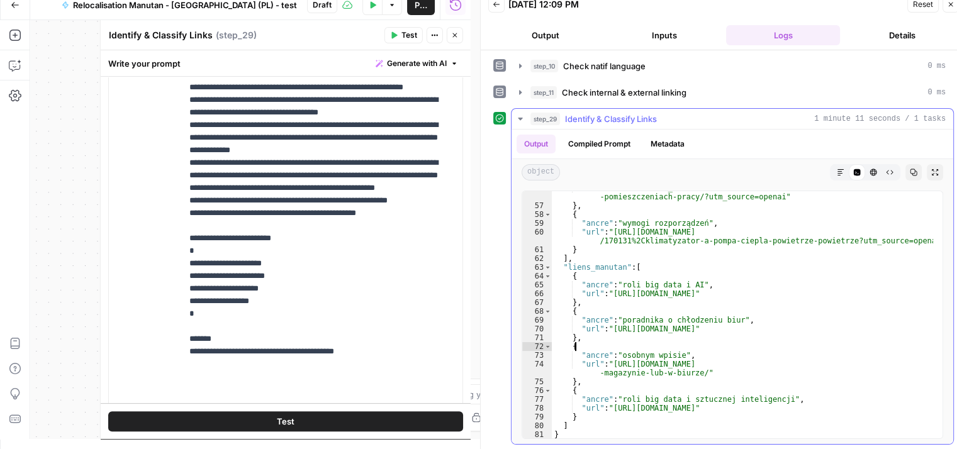
type textarea "*"
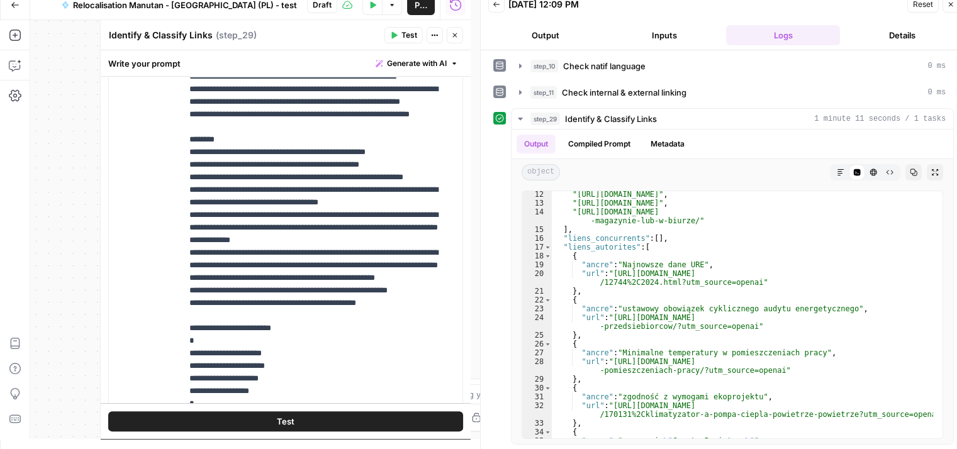
scroll to position [204, 0]
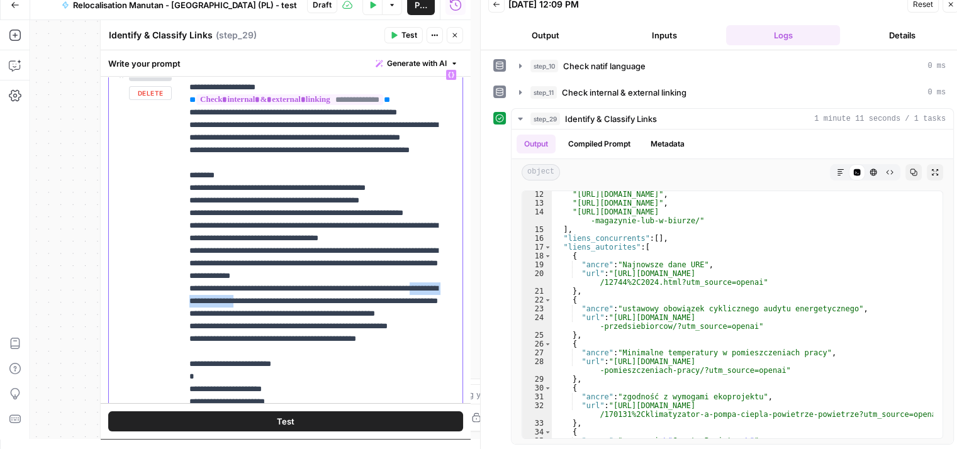
drag, startPoint x: 215, startPoint y: 323, endPoint x: 309, endPoint y: 326, distance: 94.4
click at [310, 326] on p "**********" at bounding box center [317, 295] width 256 height 453
click at [253, 325] on p "**********" at bounding box center [317, 295] width 256 height 453
click at [311, 324] on p "**********" at bounding box center [317, 295] width 256 height 453
click at [359, 311] on p "**********" at bounding box center [317, 295] width 256 height 453
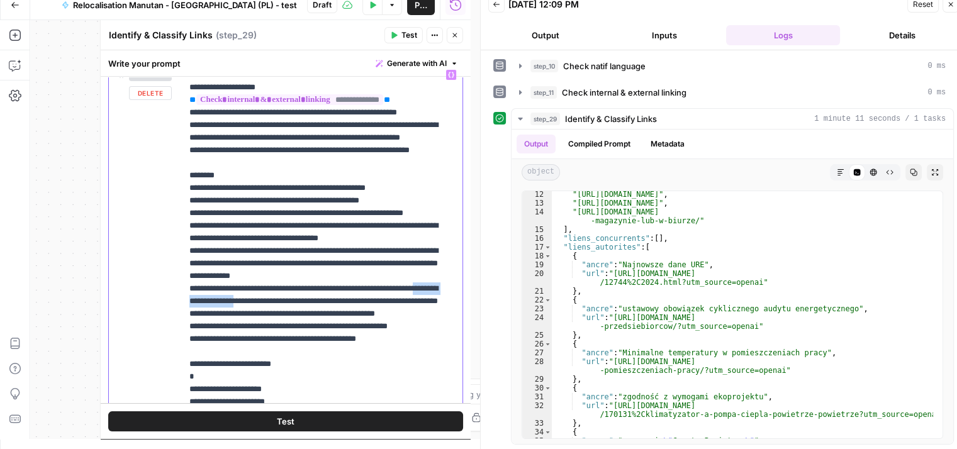
drag, startPoint x: 312, startPoint y: 327, endPoint x: 217, endPoint y: 323, distance: 95.1
click at [217, 323] on p "**********" at bounding box center [317, 295] width 256 height 453
click at [291, 425] on button "Test" at bounding box center [285, 421] width 355 height 20
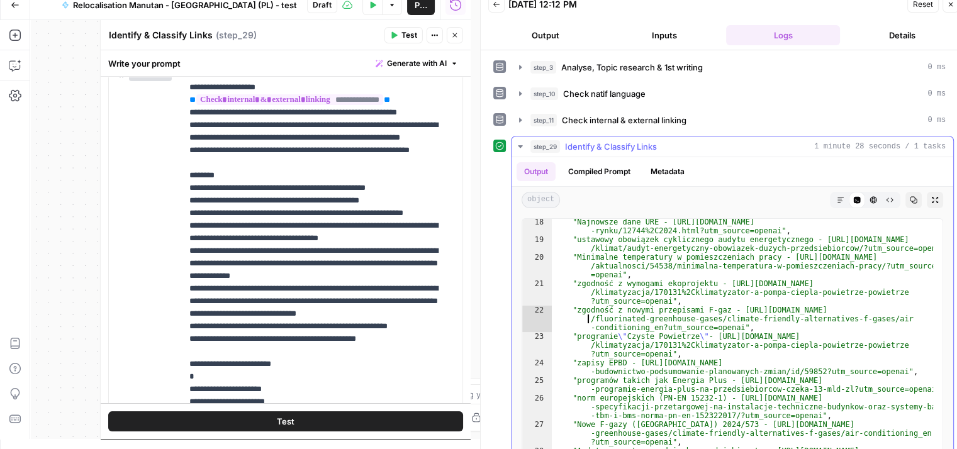
scroll to position [247, 0]
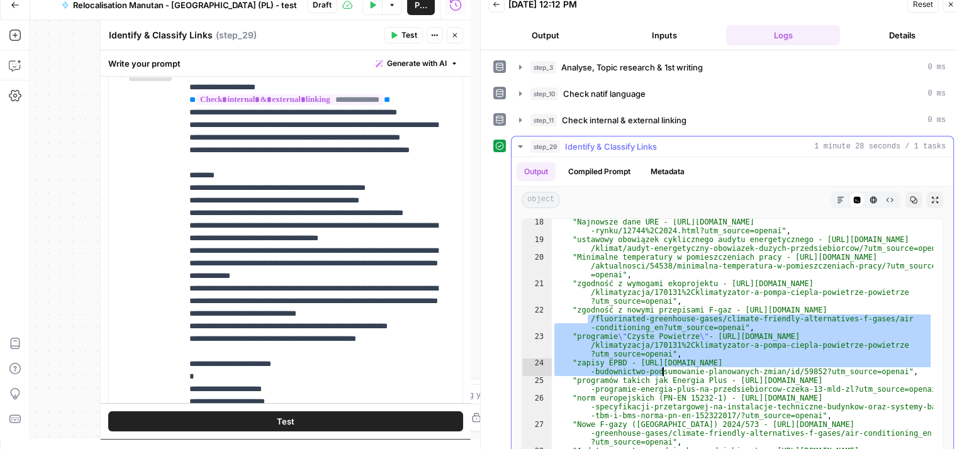
click at [662, 370] on div ""Najnowsze dane URE - [URL][DOMAIN_NAME] -rynku/12744%2C2024.html?utm_source=op…" at bounding box center [742, 359] width 381 height 283
click at [575, 303] on div ""Najnowsze dane URE - [URL][DOMAIN_NAME] -rynku/12744%2C2024.html?utm_source=op…" at bounding box center [742, 359] width 381 height 283
click at [823, 392] on div ""Najnowsze dane URE - [URL][DOMAIN_NAME] -rynku/12744%2C2024.html?utm_source=op…" at bounding box center [742, 359] width 381 height 283
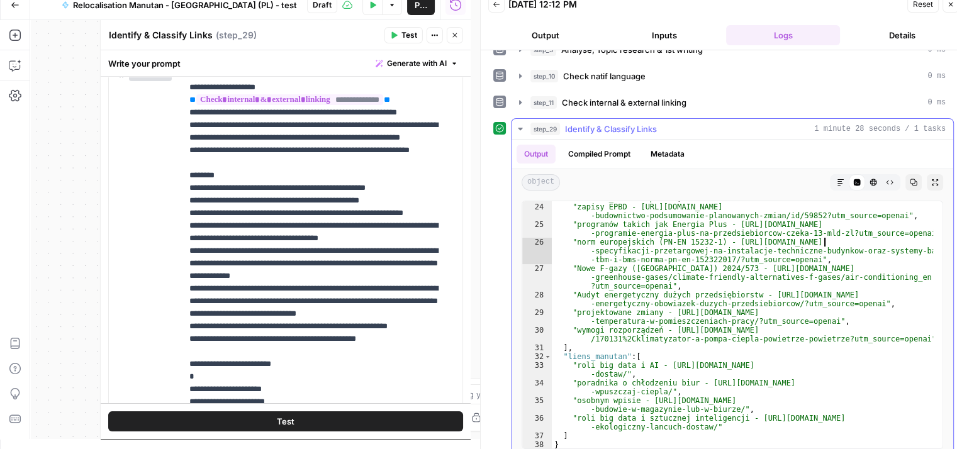
scroll to position [28, 0]
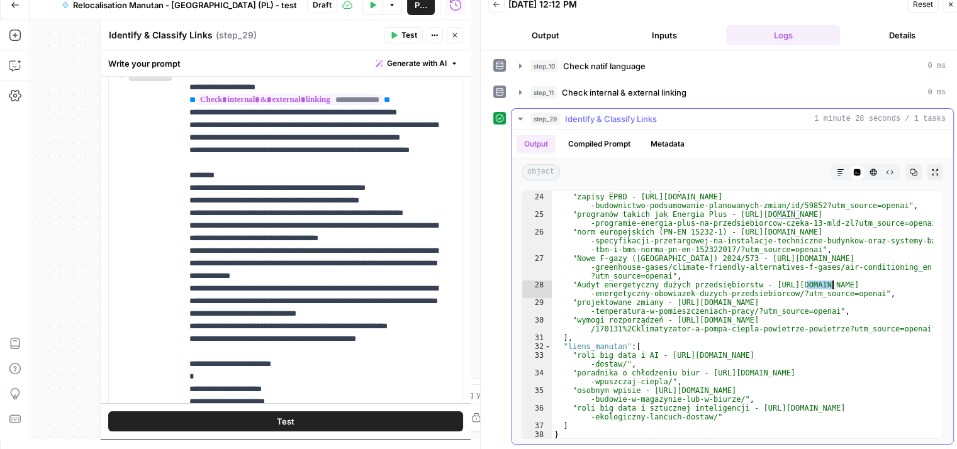
click at [833, 282] on div ""programie \" Czyste Powietrze \" - [URL][DOMAIN_NAME] /klimatyzacja/170131%2Ck…" at bounding box center [742, 307] width 381 height 283
type textarea "**********"
drag, startPoint x: 217, startPoint y: 324, endPoint x: 252, endPoint y: 325, distance: 35.2
click at [247, 337] on p "**********" at bounding box center [317, 289] width 256 height 440
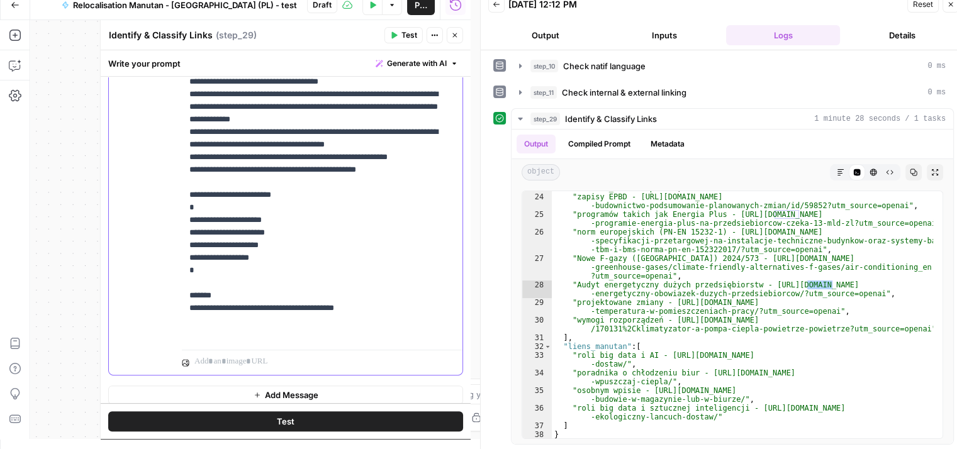
scroll to position [367, 0]
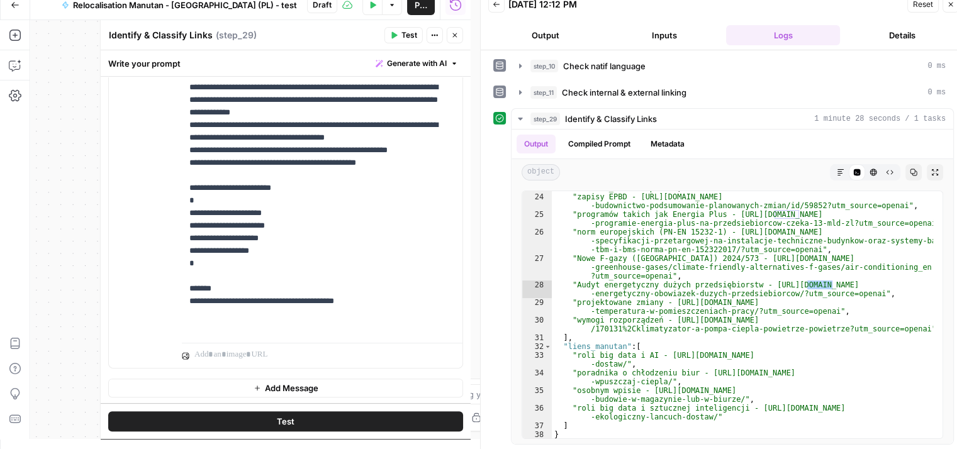
click at [280, 425] on span "Test" at bounding box center [286, 421] width 18 height 13
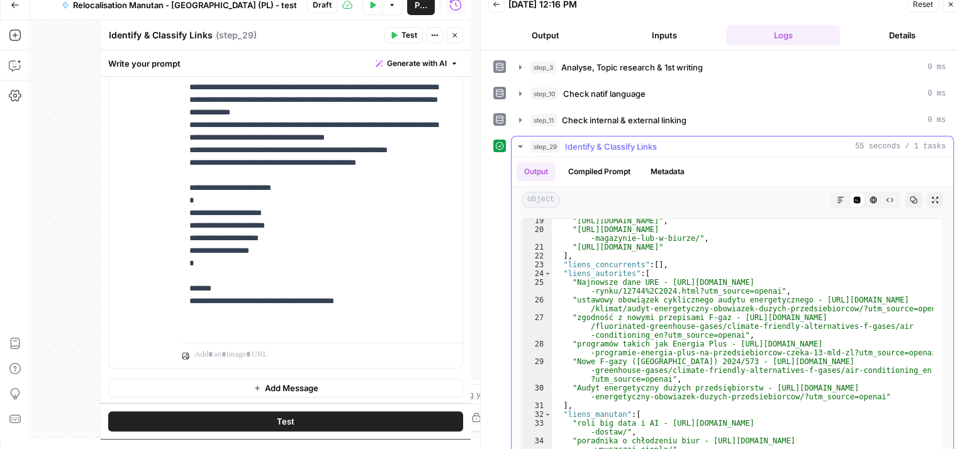
scroll to position [342, 0]
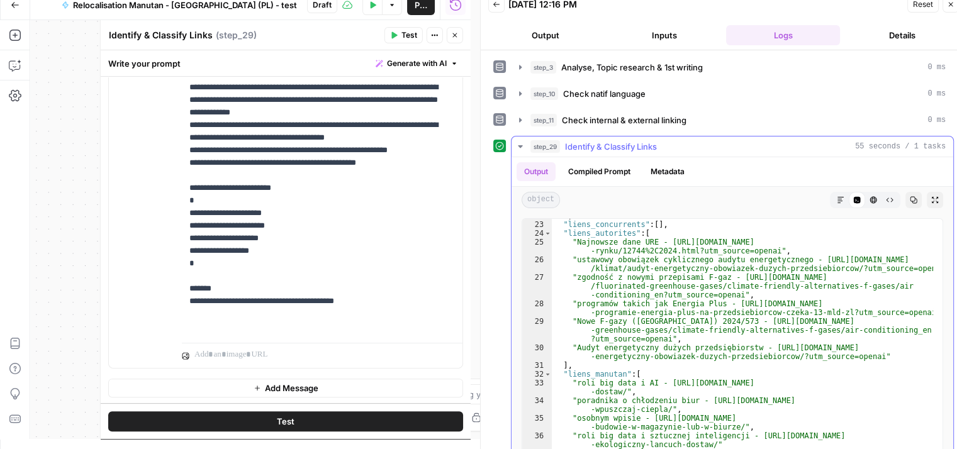
click at [876, 257] on div "] , "liens_concurrents" : [ ] , "liens_autorites" : [ "Najnowsze dane URE - [UR…" at bounding box center [742, 343] width 381 height 265
type textarea "**********"
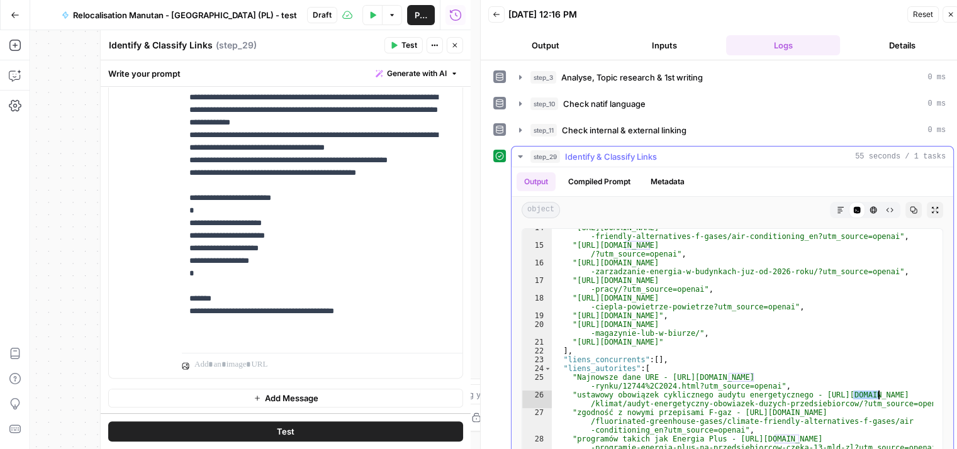
scroll to position [216, 0]
click at [455, 47] on icon "button" at bounding box center [455, 46] width 8 height 8
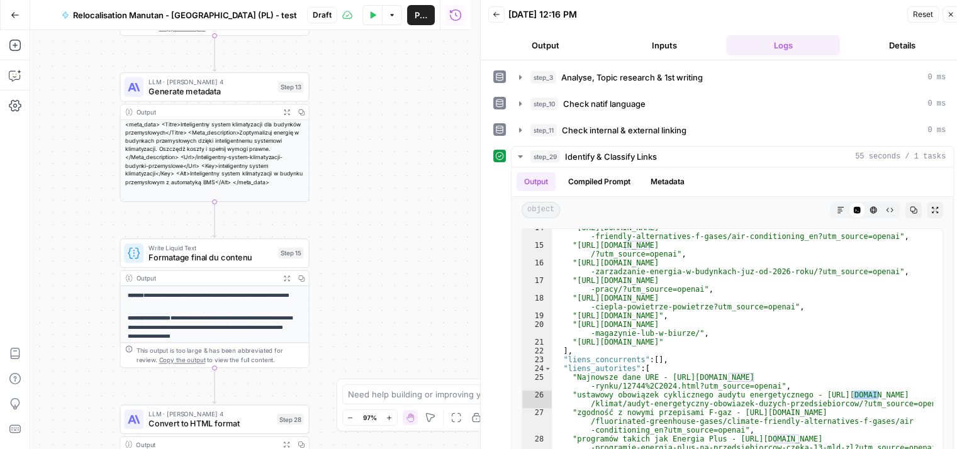
drag, startPoint x: 372, startPoint y: 233, endPoint x: 352, endPoint y: 276, distance: 47.5
click at [352, 275] on div "**********" at bounding box center [250, 239] width 440 height 419
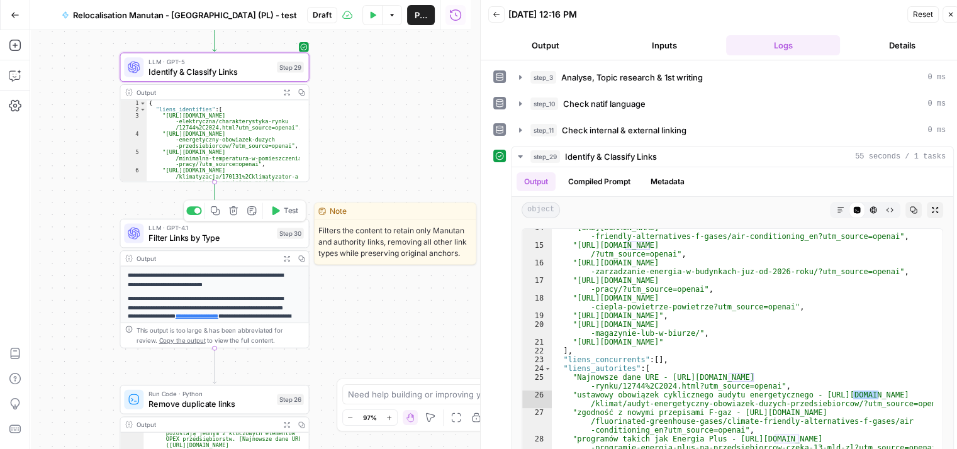
click at [277, 217] on button "Test" at bounding box center [284, 211] width 38 height 16
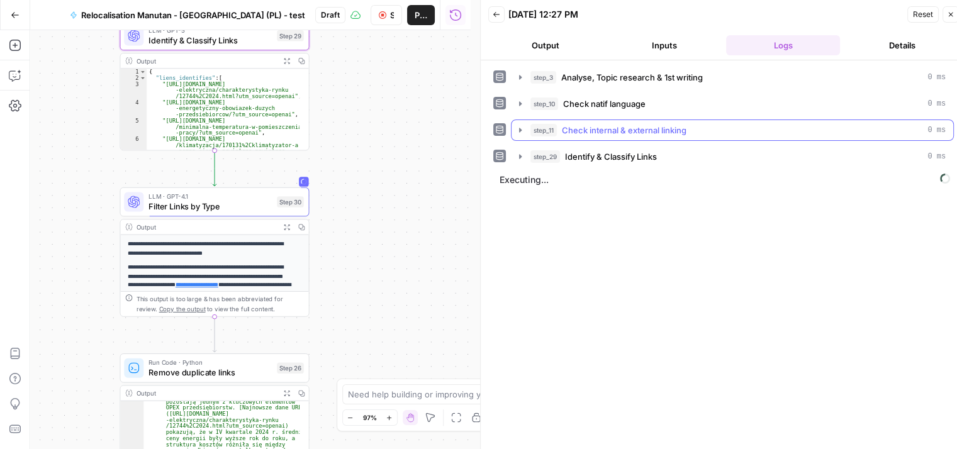
click at [516, 126] on icon "button" at bounding box center [520, 130] width 10 height 10
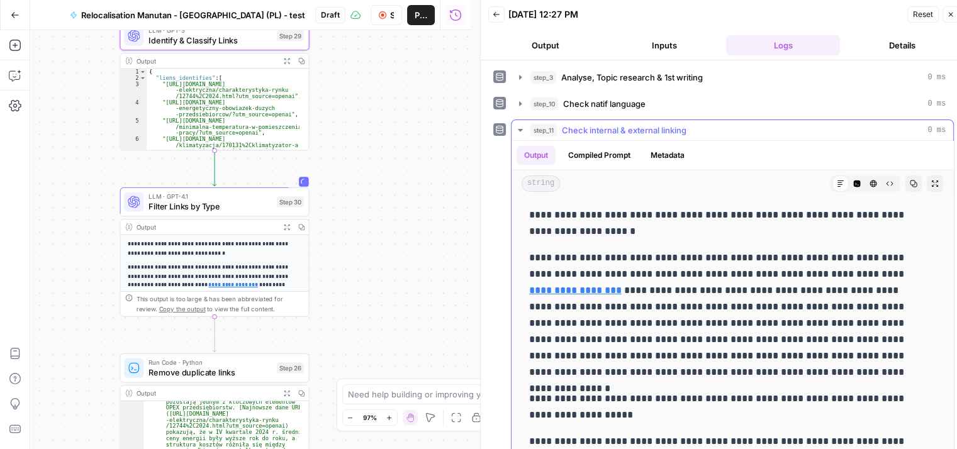
click at [516, 132] on icon "button" at bounding box center [520, 130] width 10 height 10
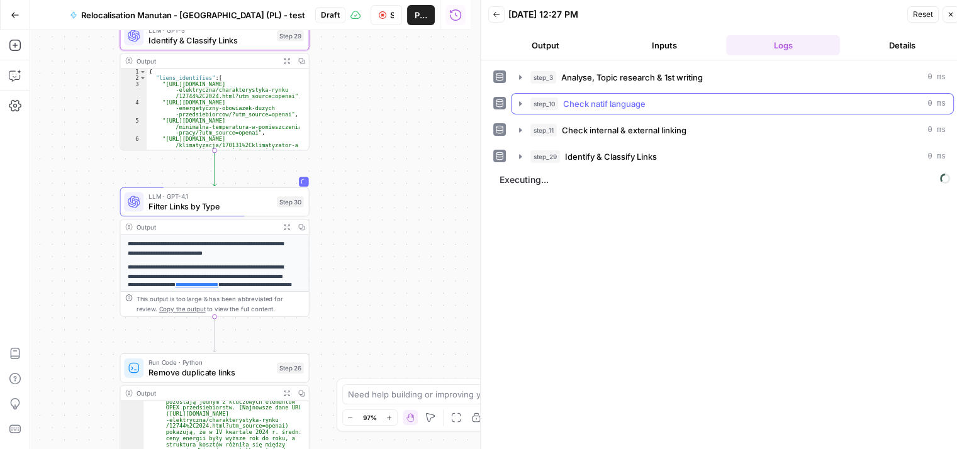
click at [520, 101] on icon "button" at bounding box center [520, 104] width 10 height 10
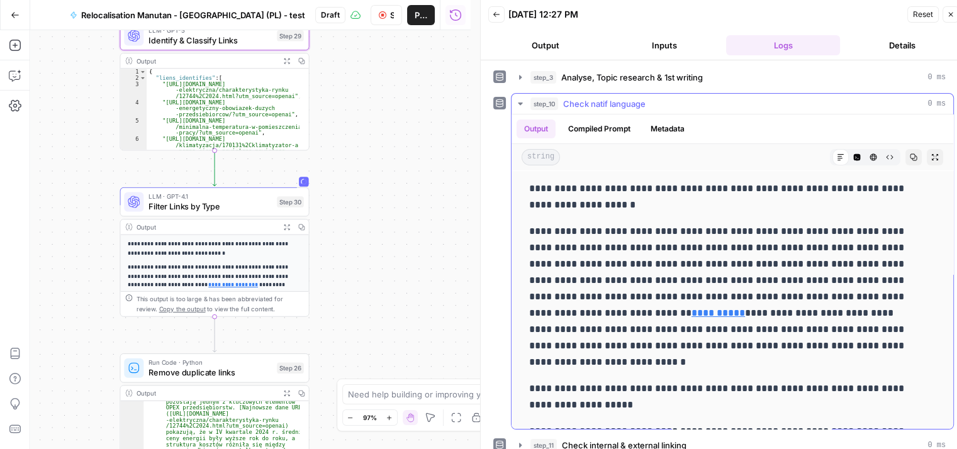
click at [520, 101] on icon "button" at bounding box center [520, 104] width 10 height 10
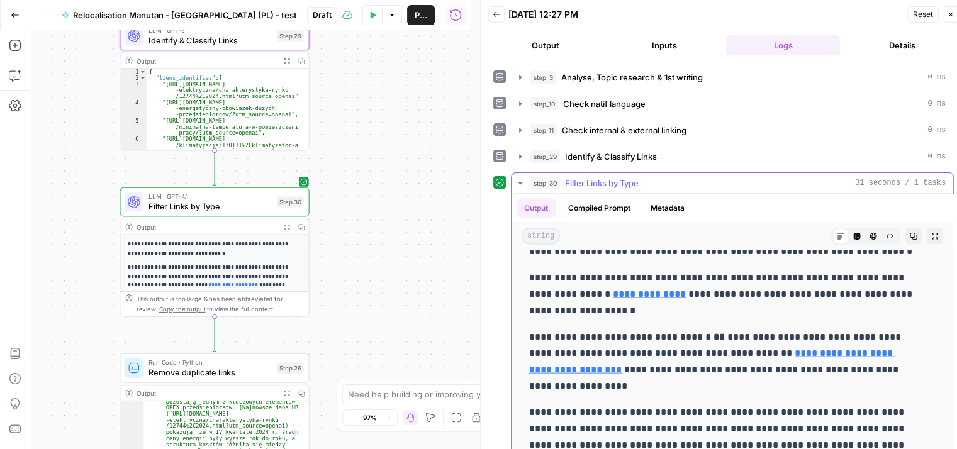
scroll to position [2657, 0]
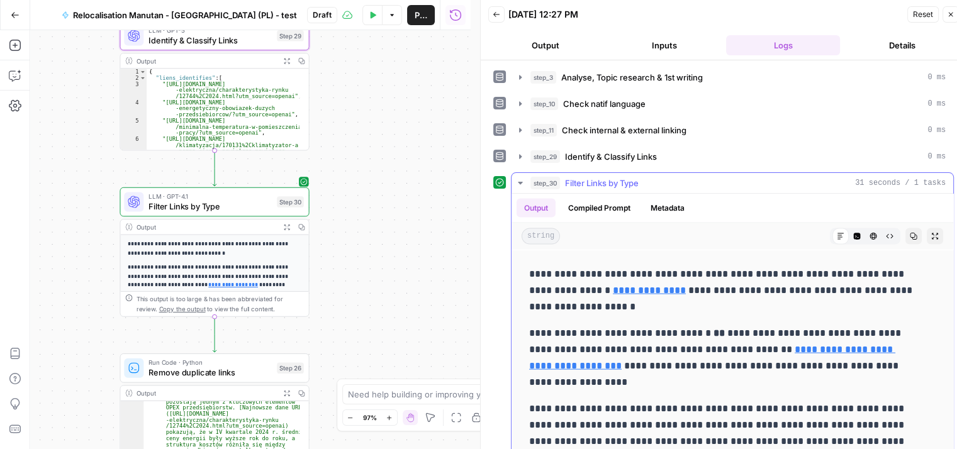
click at [519, 184] on icon "button" at bounding box center [520, 183] width 10 height 10
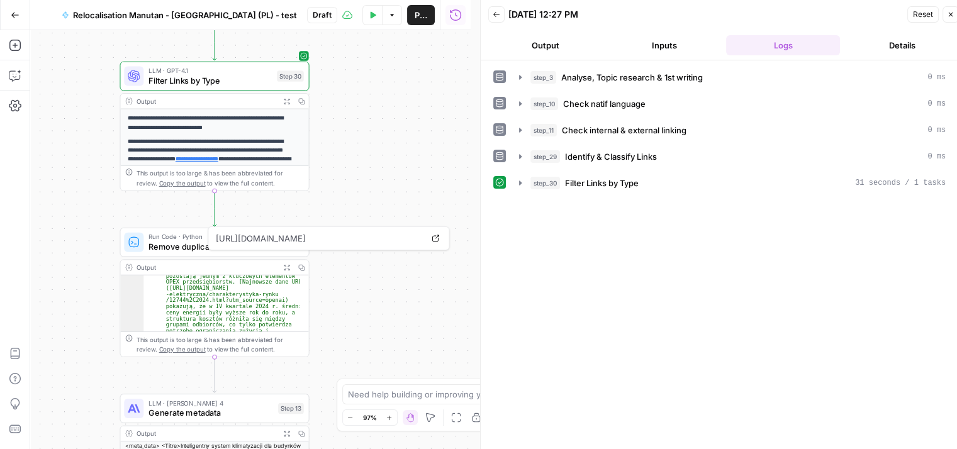
click at [171, 249] on span "Remove duplicate links" at bounding box center [209, 246] width 123 height 12
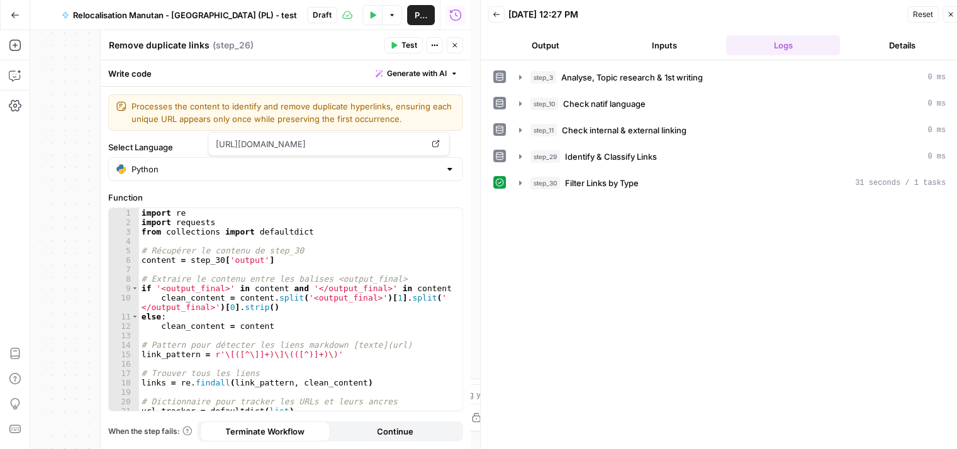
click at [401, 48] on button "Test" at bounding box center [403, 45] width 38 height 16
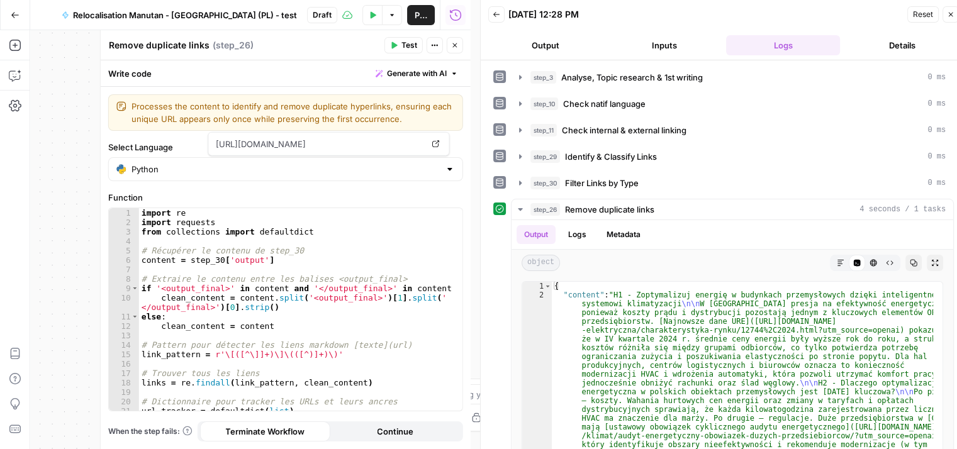
click at [837, 259] on icon "button" at bounding box center [841, 263] width 8 height 8
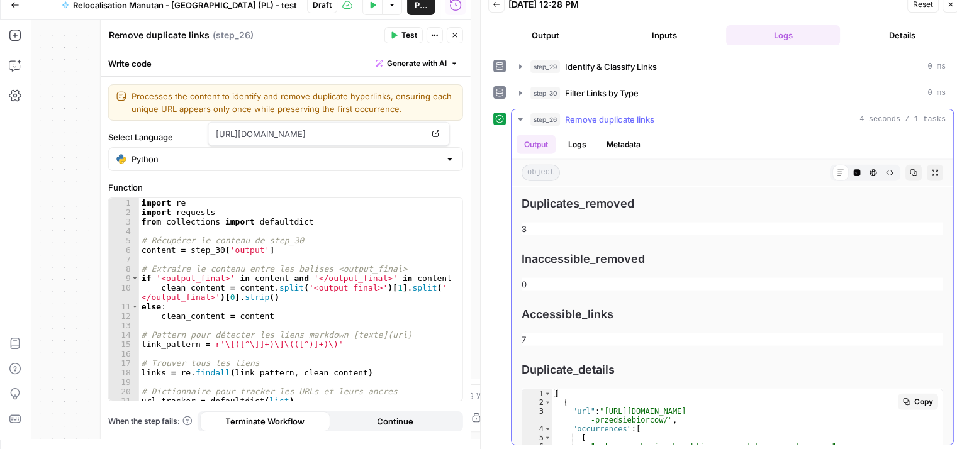
scroll to position [2911, 0]
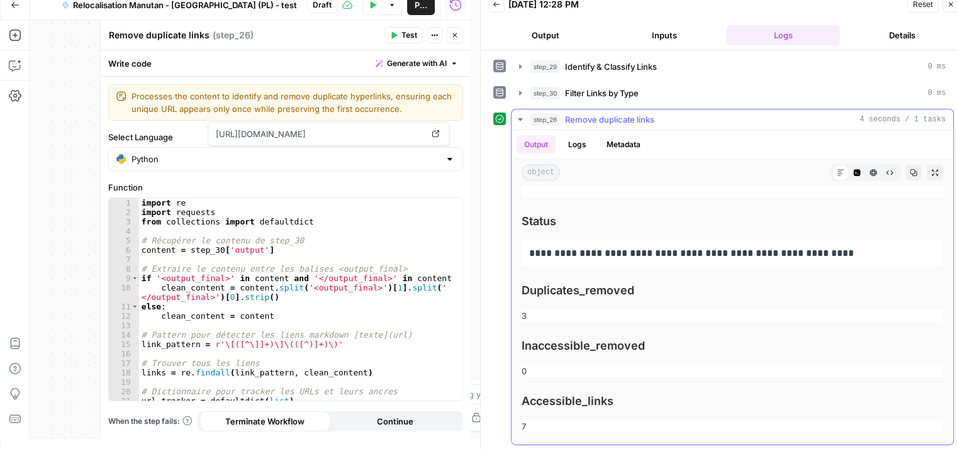
click at [518, 119] on icon "button" at bounding box center [520, 119] width 10 height 10
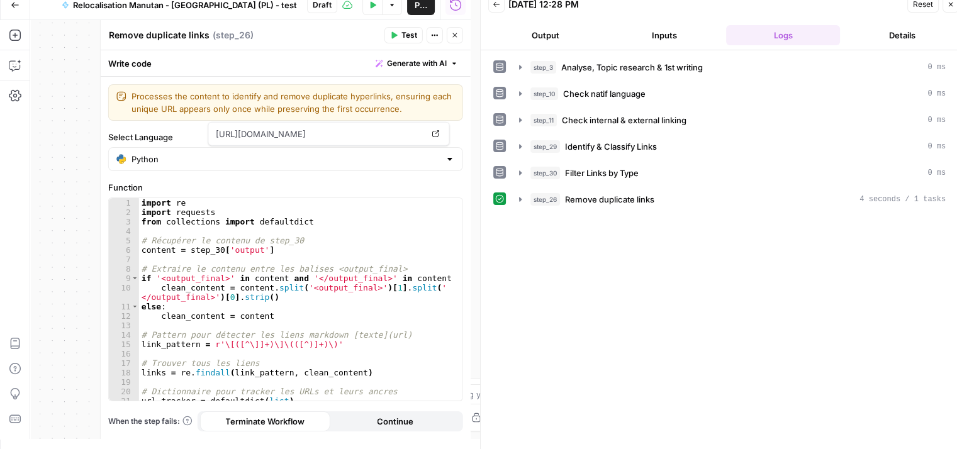
scroll to position [0, 0]
click at [449, 38] on button "Close" at bounding box center [455, 35] width 16 height 16
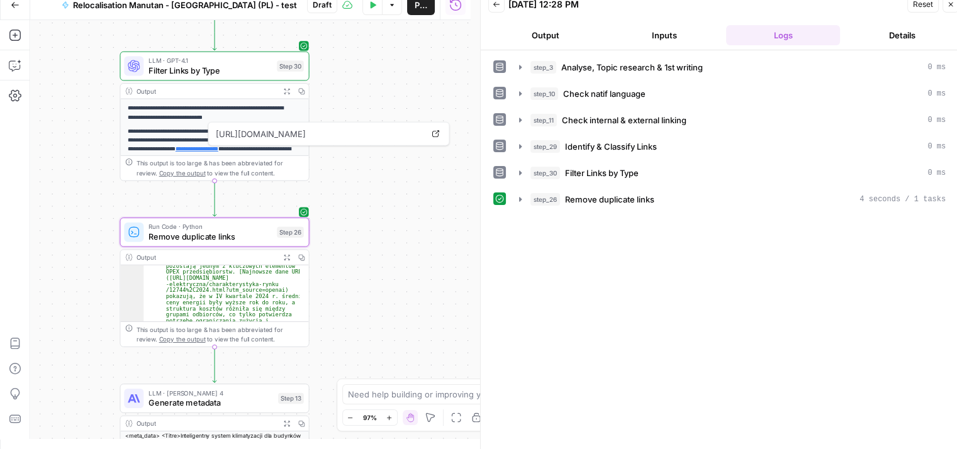
scroll to position [116, 0]
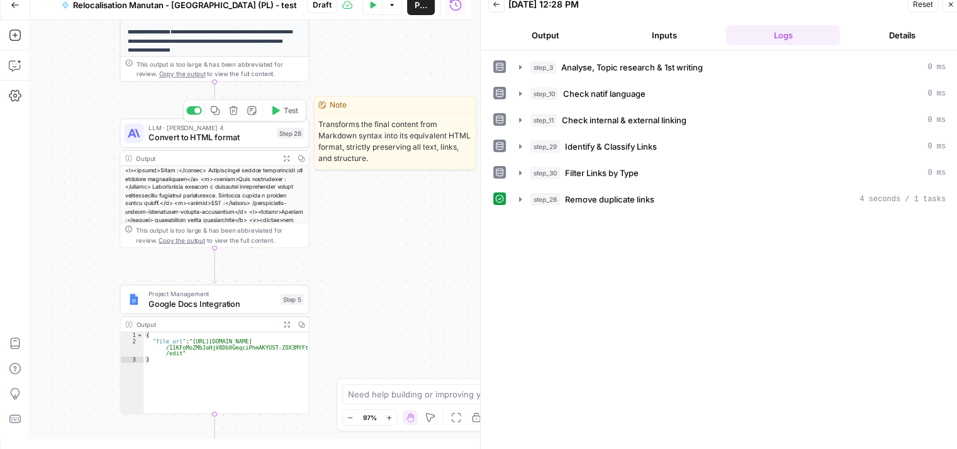
click at [284, 116] on span "Test" at bounding box center [291, 110] width 14 height 11
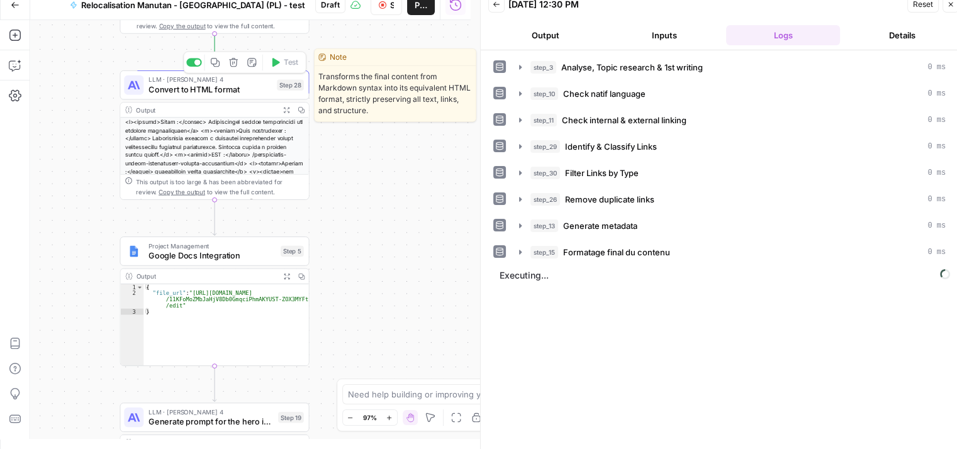
click at [199, 85] on span "Convert to HTML format" at bounding box center [209, 89] width 123 height 12
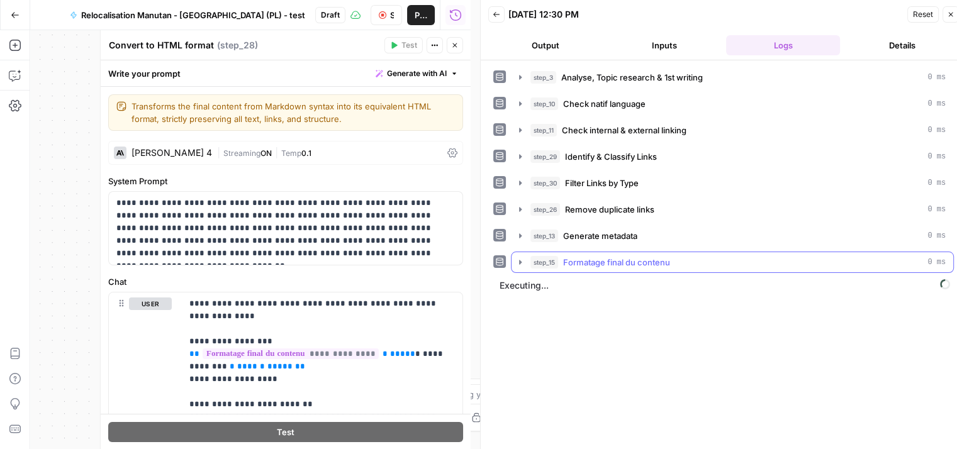
scroll to position [10, 0]
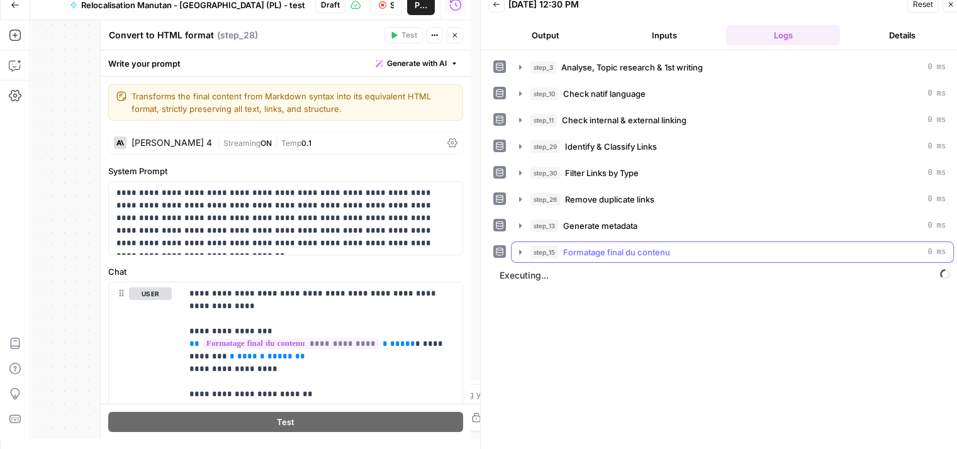
click at [520, 250] on icon "button" at bounding box center [520, 252] width 3 height 4
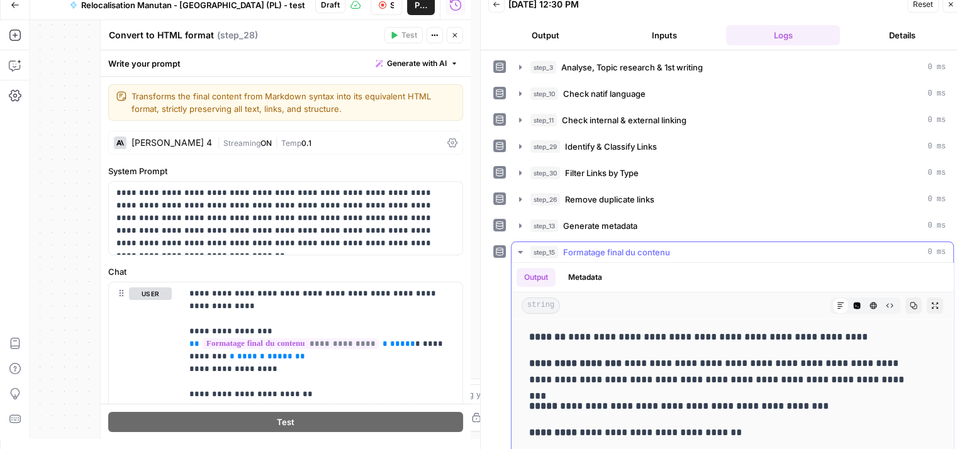
click at [520, 251] on icon "button" at bounding box center [520, 252] width 4 height 3
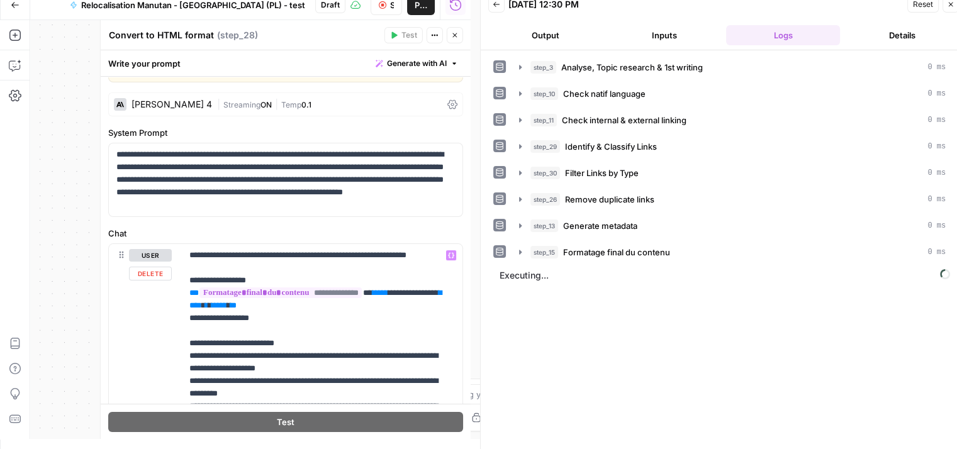
scroll to position [0, 0]
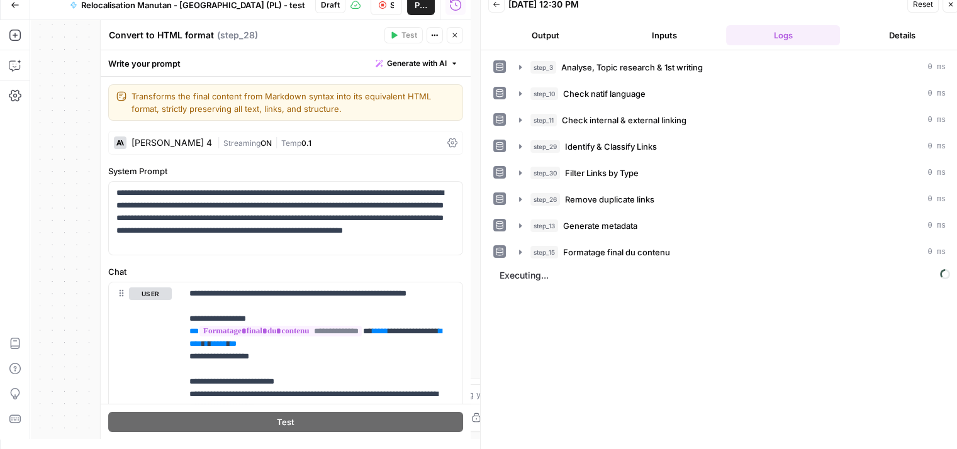
click at [455, 31] on icon "button" at bounding box center [455, 35] width 8 height 8
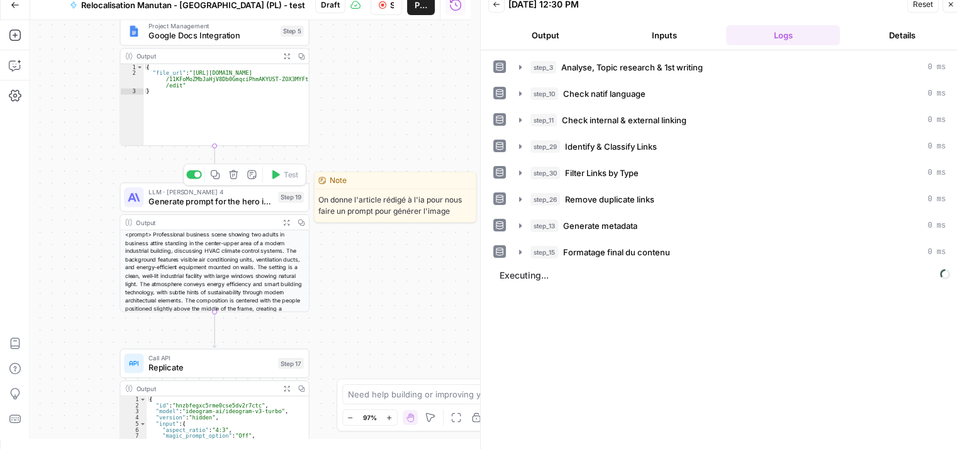
click at [184, 204] on span "Generate prompt for the hero image" at bounding box center [210, 202] width 125 height 12
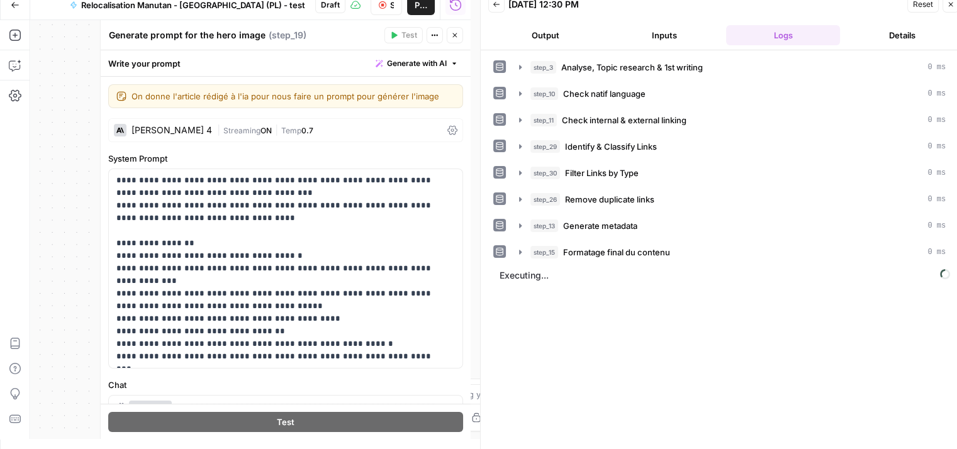
click at [458, 35] on span "Close" at bounding box center [458, 35] width 1 height 1
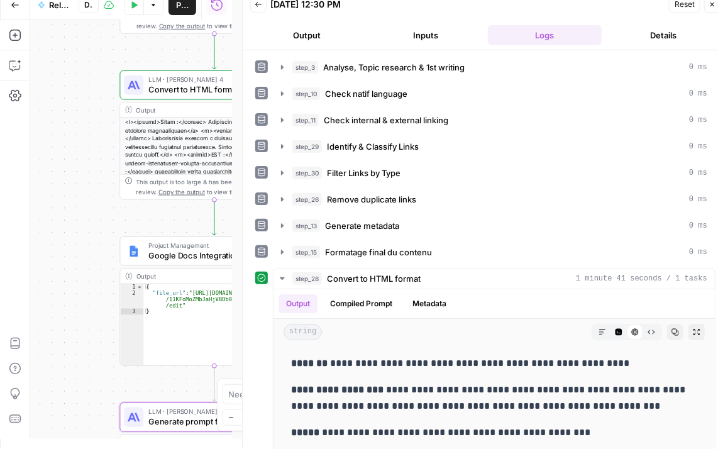
click at [672, 331] on icon "button" at bounding box center [676, 332] width 8 height 8
click at [672, 328] on icon "button" at bounding box center [676, 332] width 8 height 8
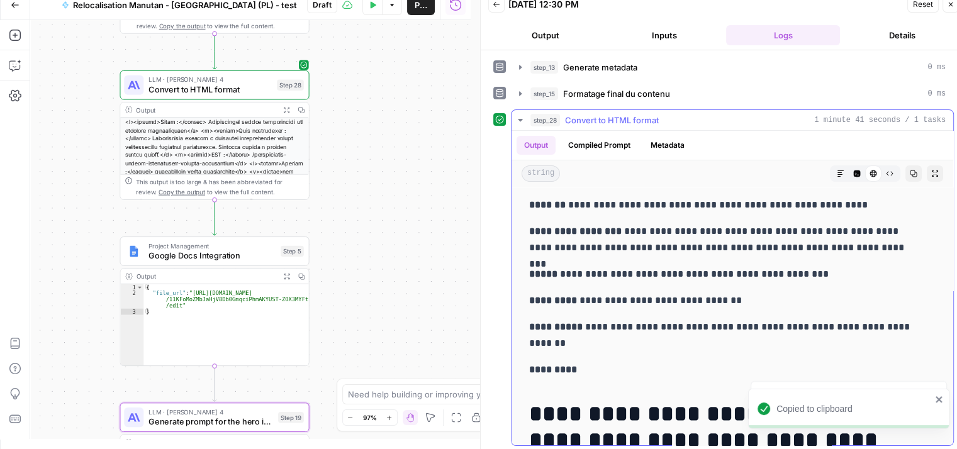
click at [910, 170] on icon "button" at bounding box center [914, 174] width 8 height 8
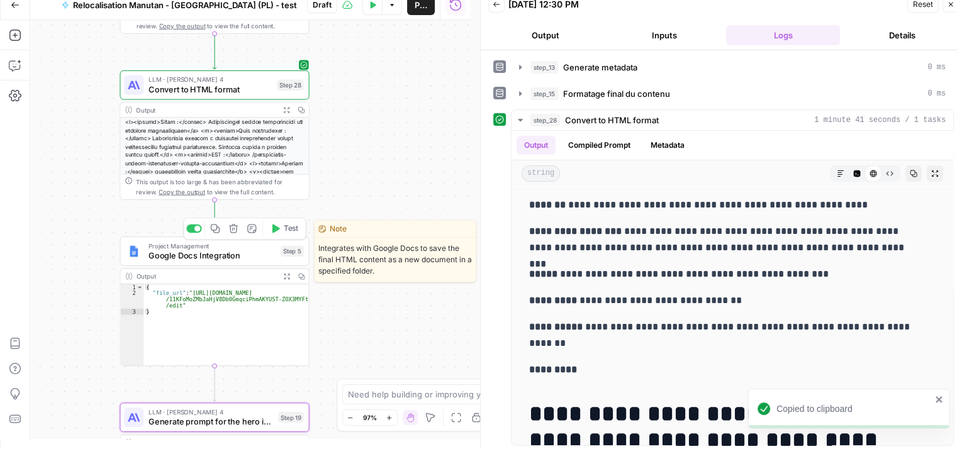
click at [277, 230] on icon "button" at bounding box center [276, 228] width 8 height 9
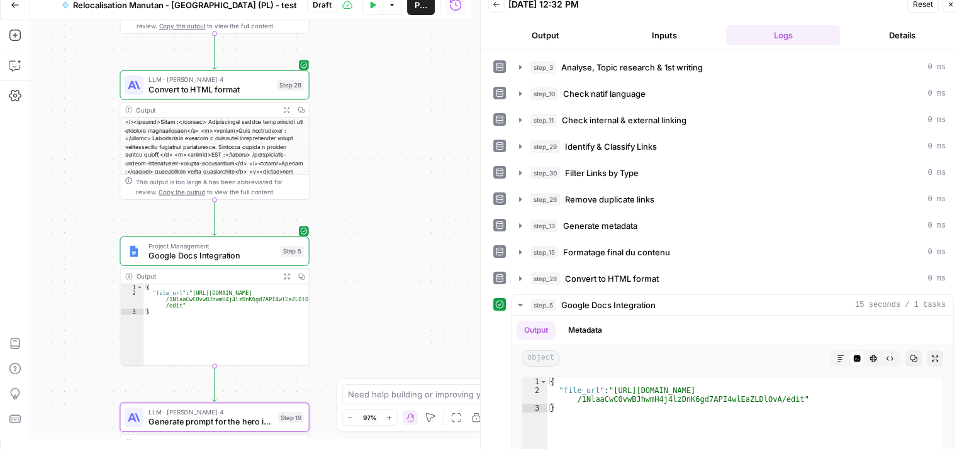
click at [431, 4] on button "Publish" at bounding box center [421, 5] width 28 height 20
